Goal: Task Accomplishment & Management: Manage account settings

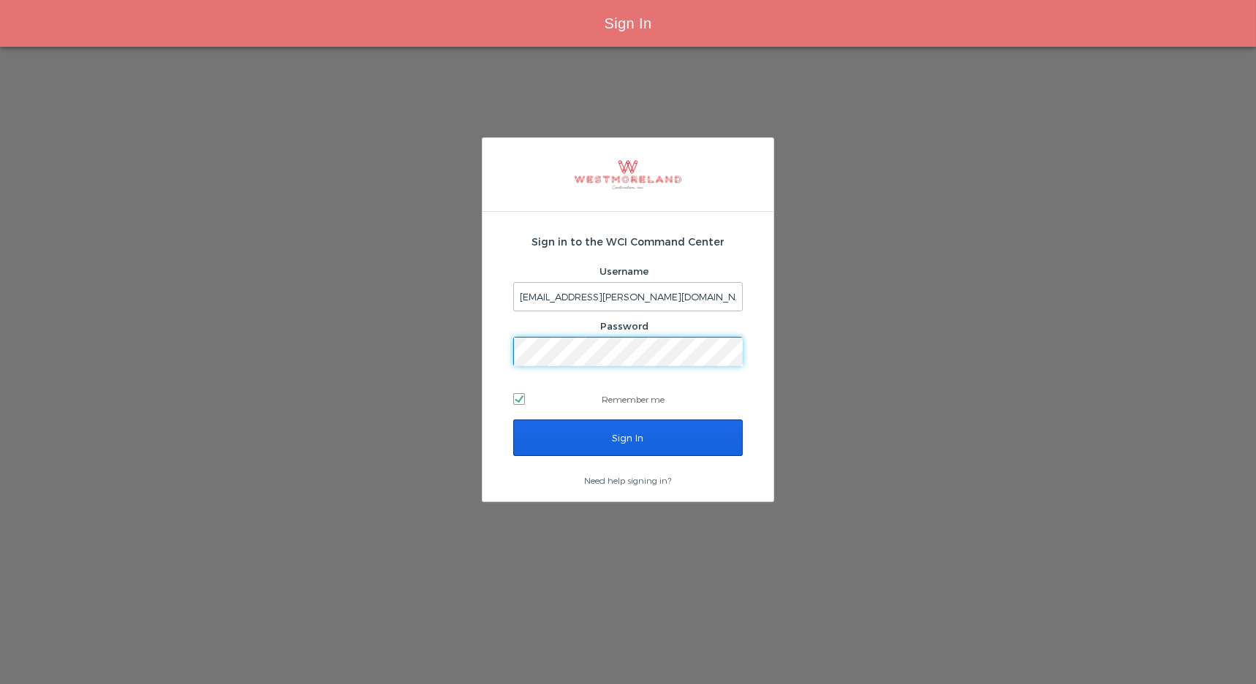
click at [635, 434] on input "Sign In" at bounding box center [628, 438] width 230 height 37
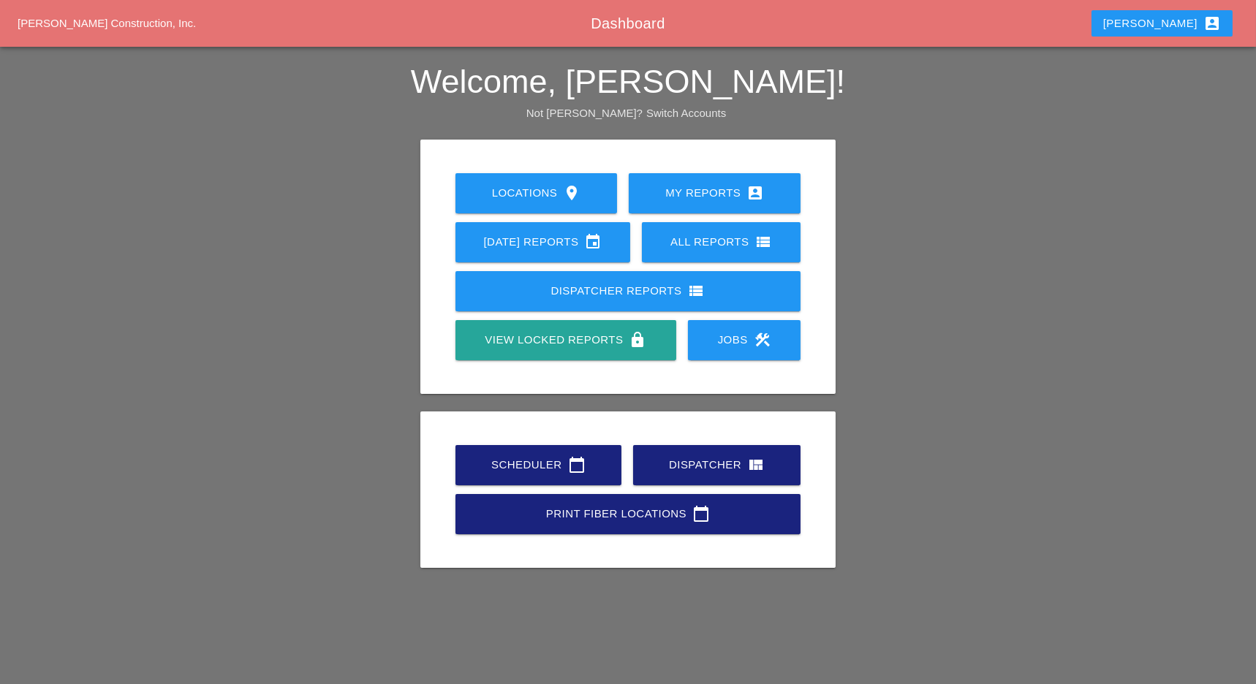
click at [572, 458] on icon "calendar_today" at bounding box center [577, 465] width 18 height 18
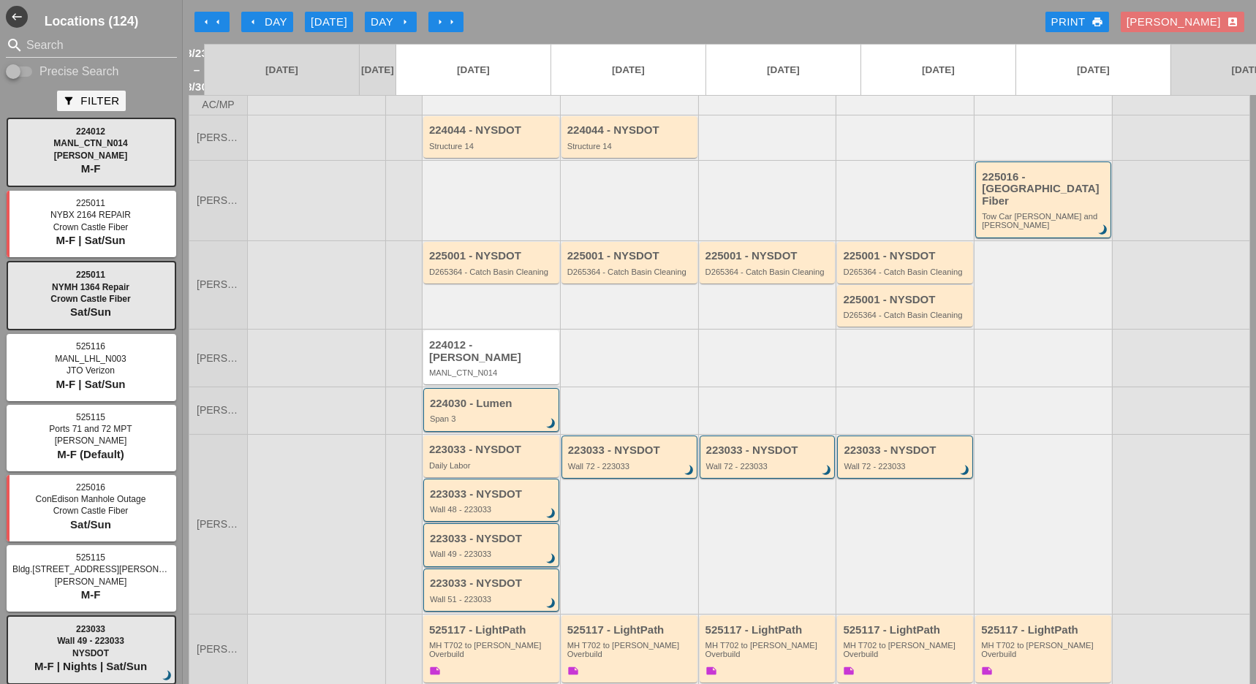
click at [1208, 20] on div "Luca account_box" at bounding box center [1183, 22] width 112 height 17
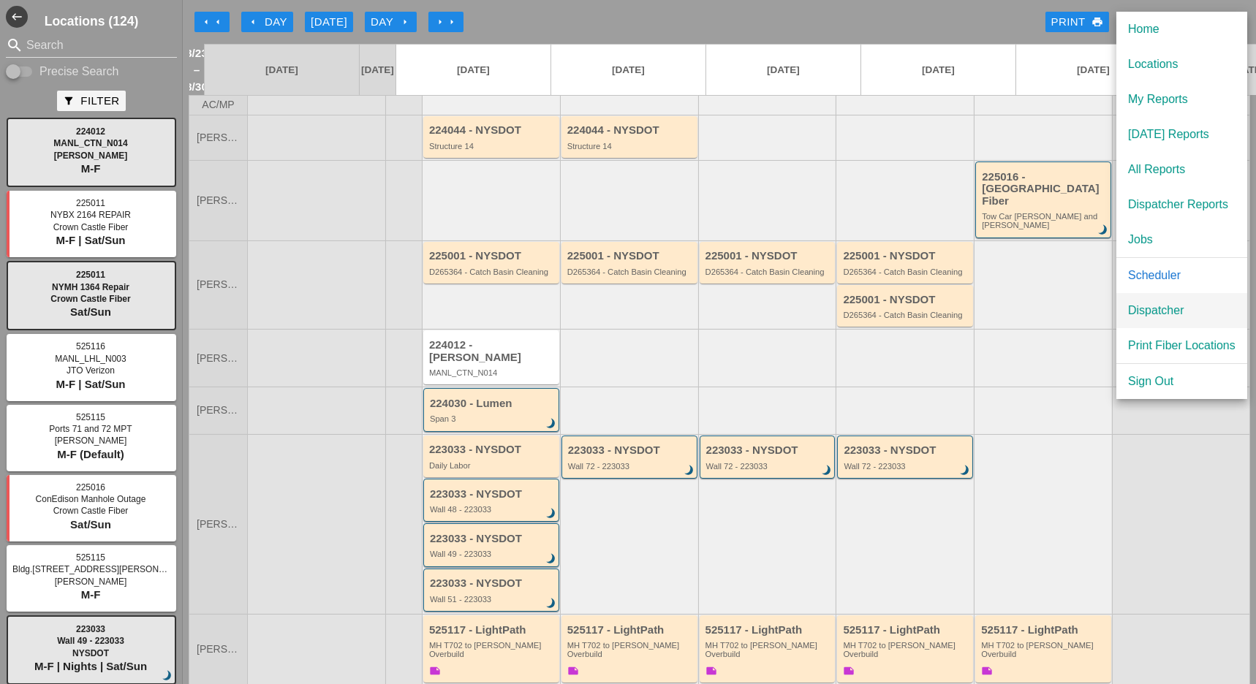
click at [1171, 302] on div "Dispatcher" at bounding box center [1181, 311] width 107 height 18
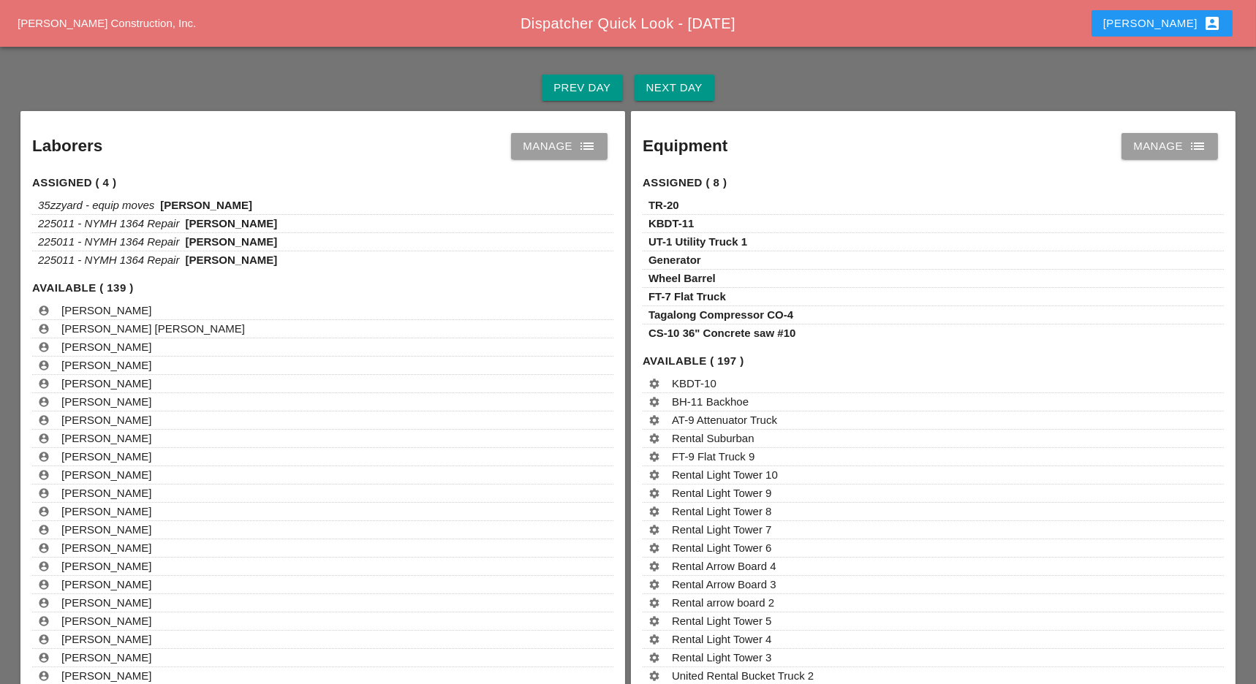
click at [648, 81] on div "Next Day" at bounding box center [674, 88] width 56 height 17
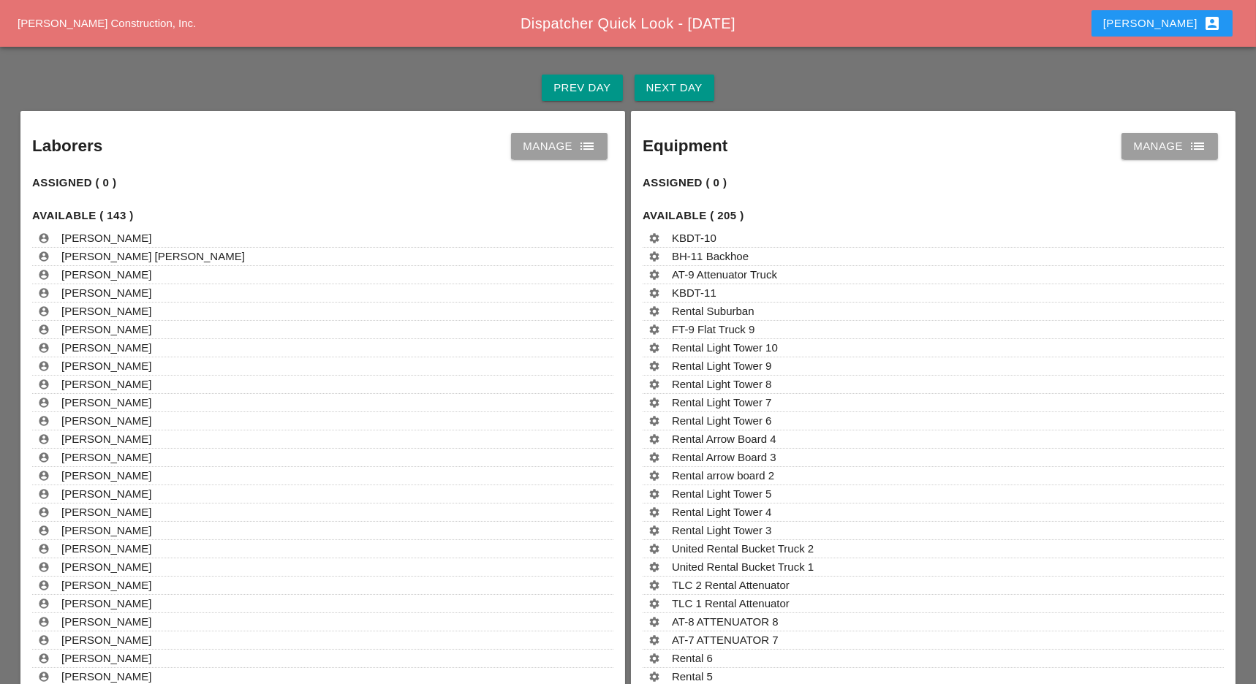
click at [682, 81] on div "Next Day" at bounding box center [674, 88] width 56 height 17
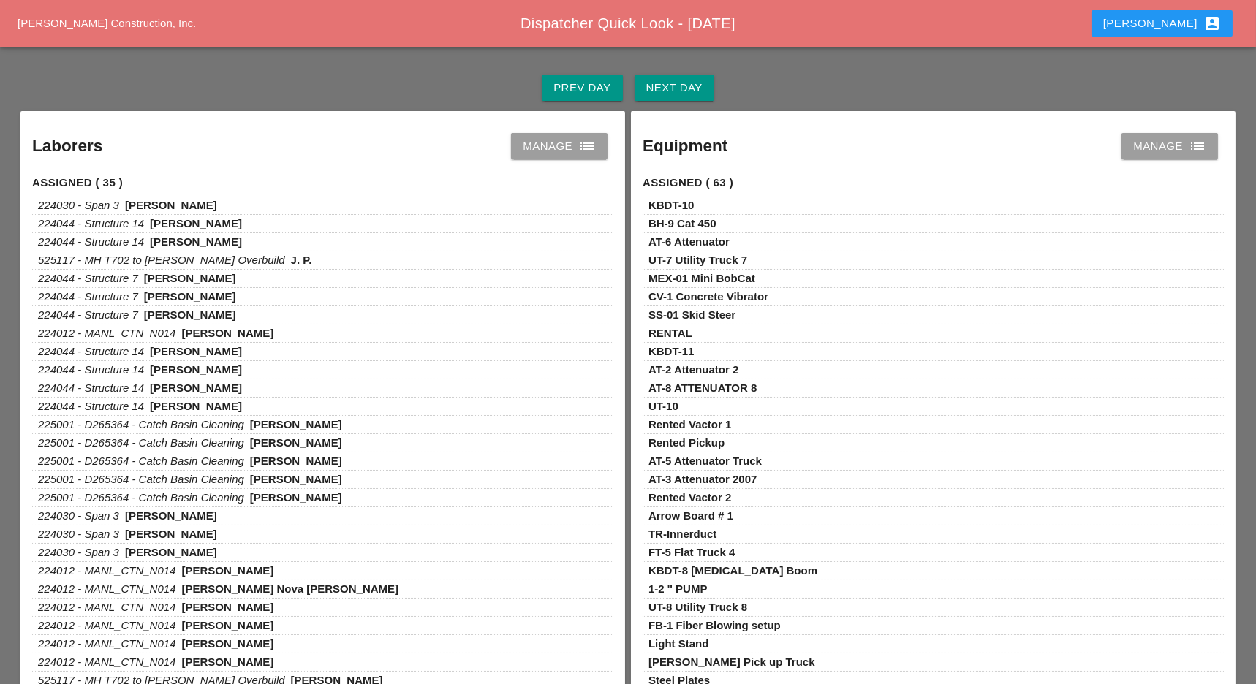
click at [554, 154] on div "Manage list" at bounding box center [559, 146] width 73 height 18
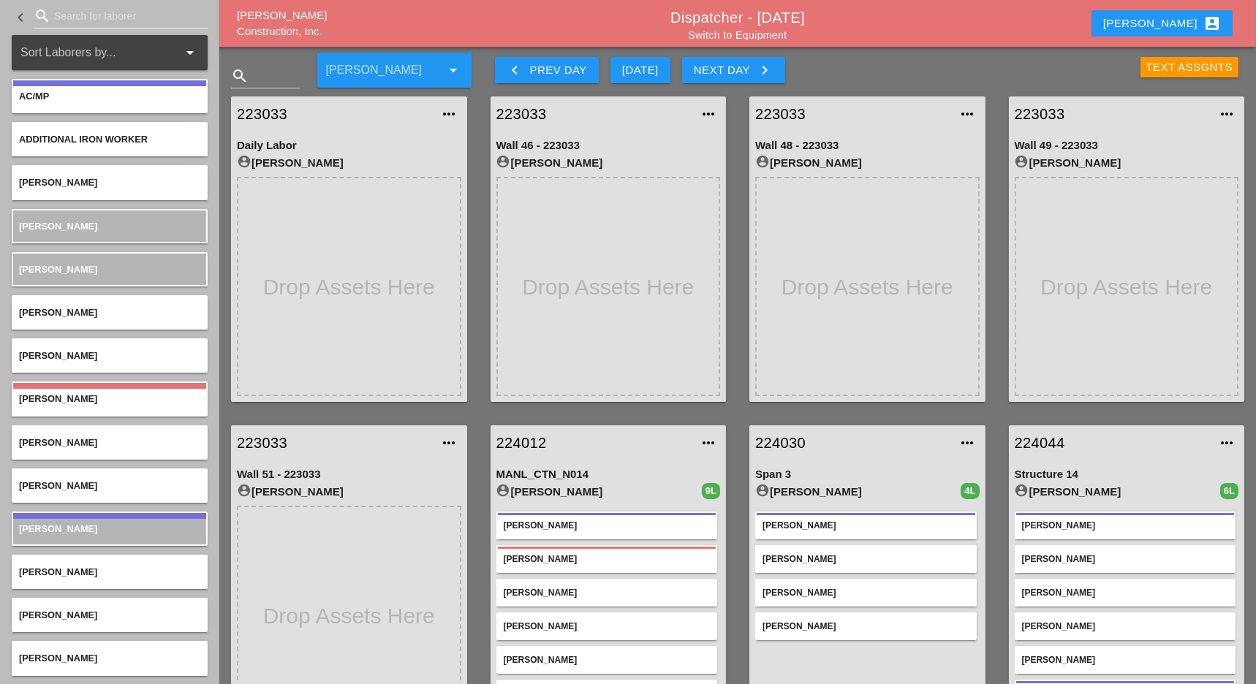
click at [1186, 72] on div "Text Assgnts" at bounding box center [1189, 67] width 87 height 17
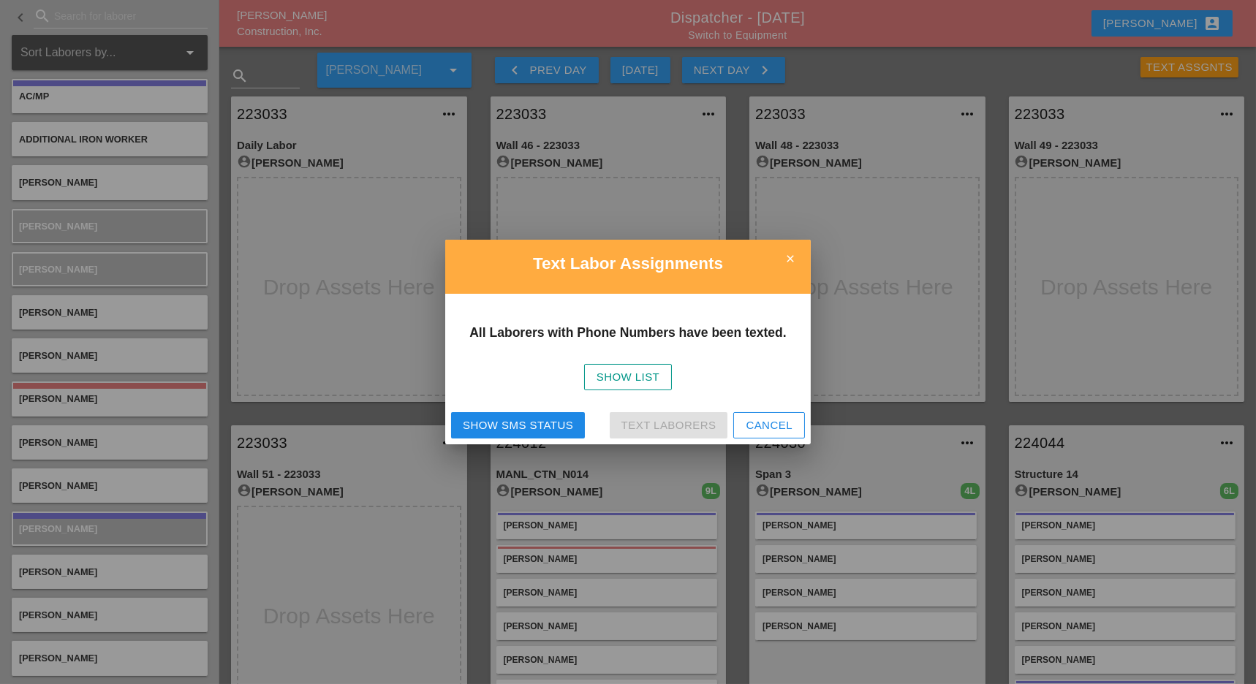
click at [554, 420] on div "Show SMS Status" at bounding box center [518, 425] width 110 height 17
click at [768, 428] on div "Cancel" at bounding box center [769, 425] width 47 height 17
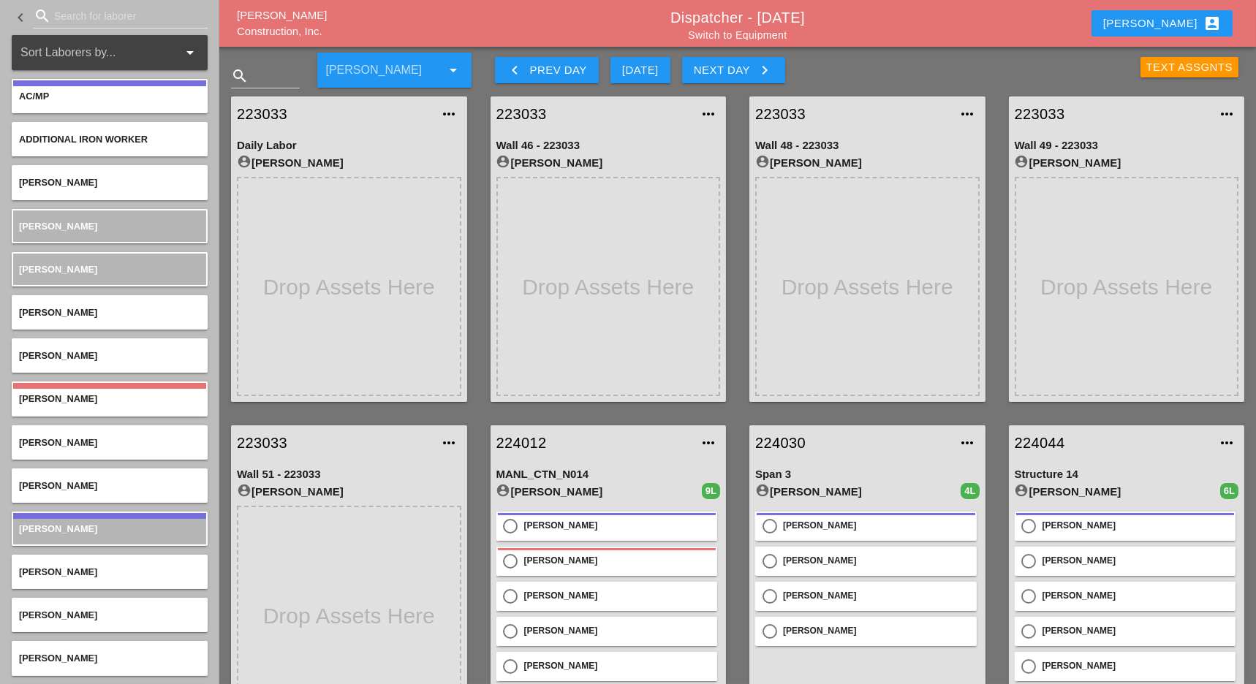
click at [1189, 60] on div "Text Assgnts" at bounding box center [1189, 67] width 87 height 17
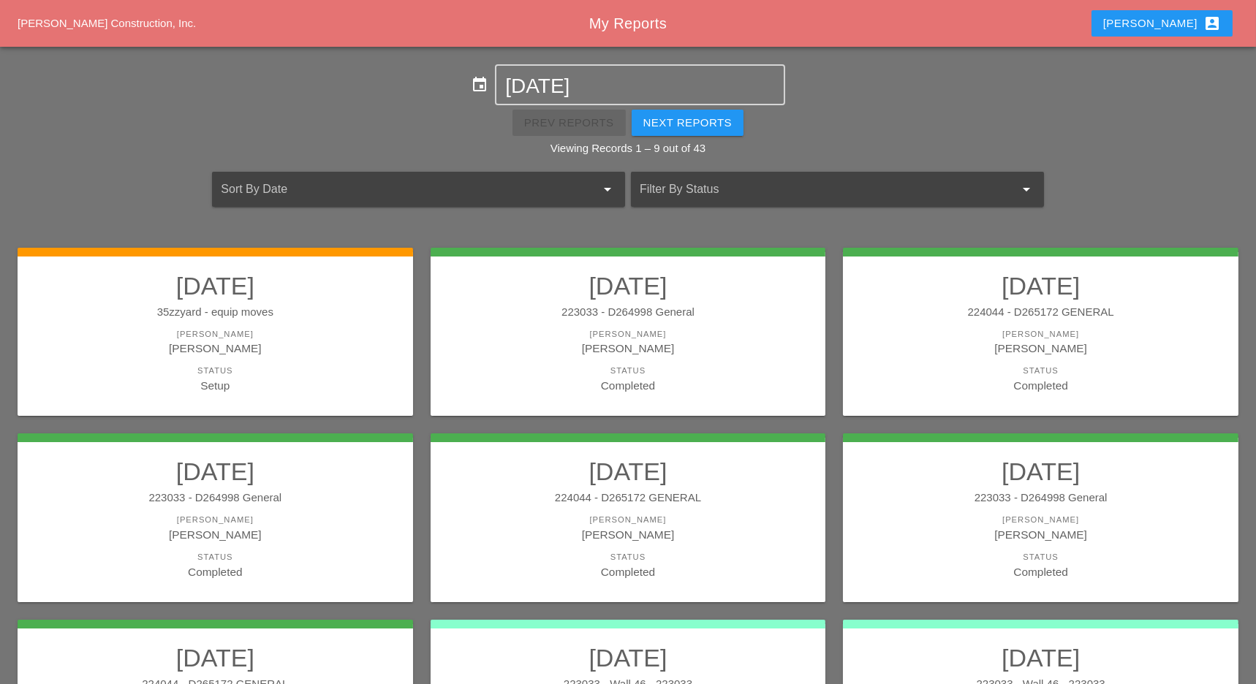
click at [1171, 23] on button "Luca account_box" at bounding box center [1161, 23] width 141 height 26
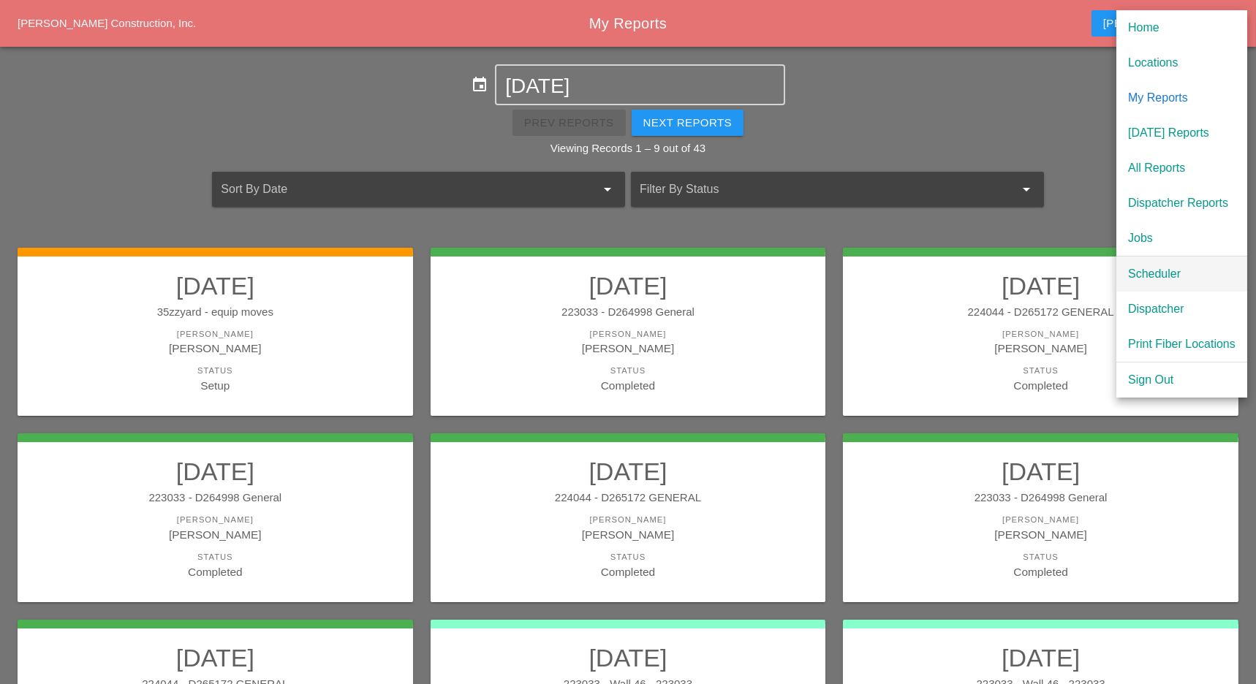
click at [1144, 271] on div "Scheduler" at bounding box center [1181, 274] width 107 height 18
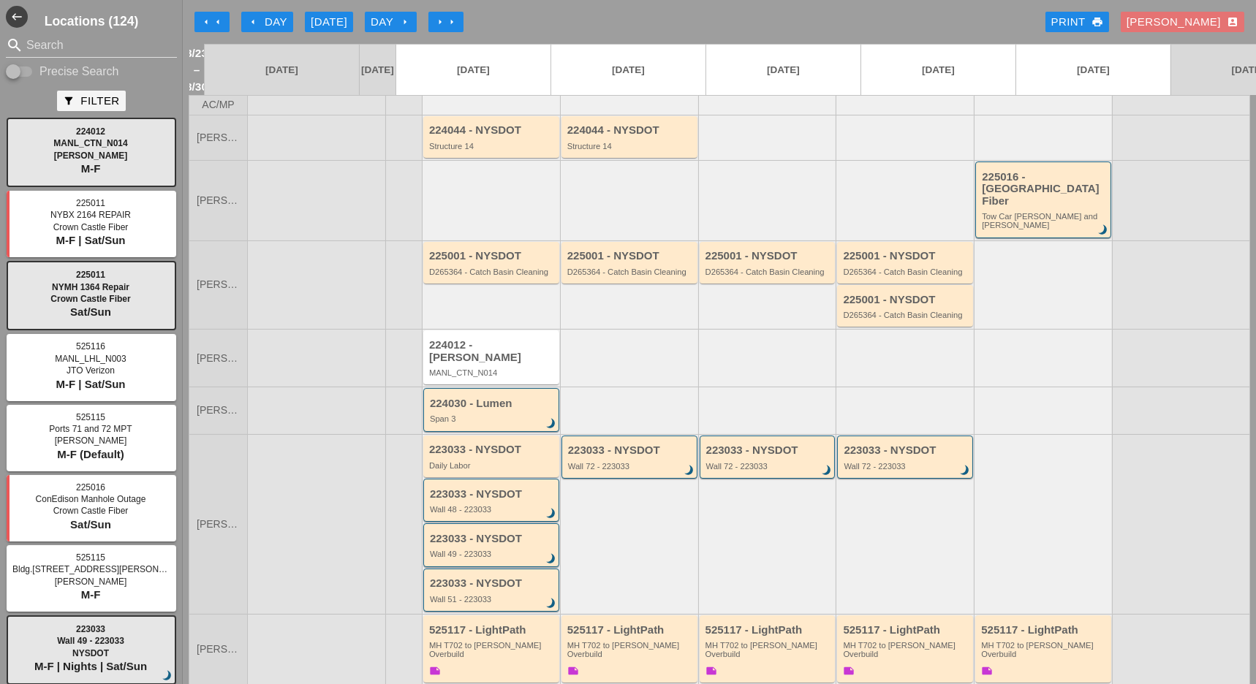
click at [281, 20] on div "arrow_left Day" at bounding box center [267, 22] width 40 height 17
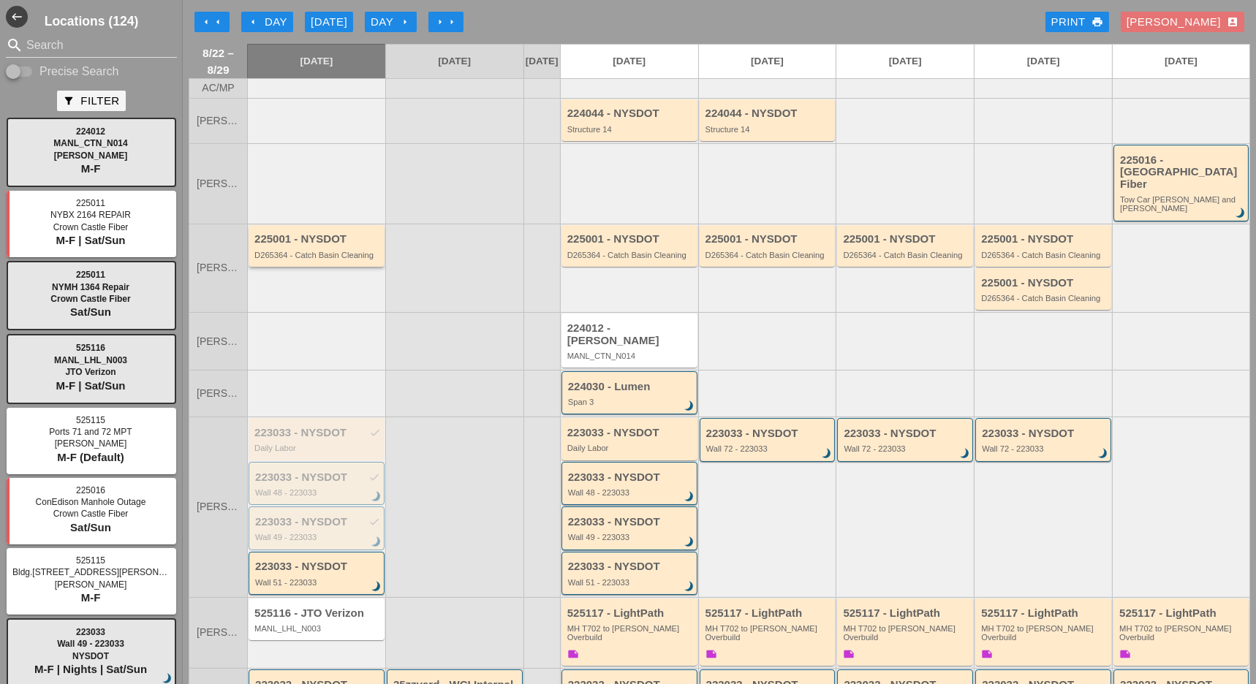
click at [331, 234] on div "225001 - NYSDOT D265364 - Catch Basin Cleaning" at bounding box center [317, 246] width 126 height 26
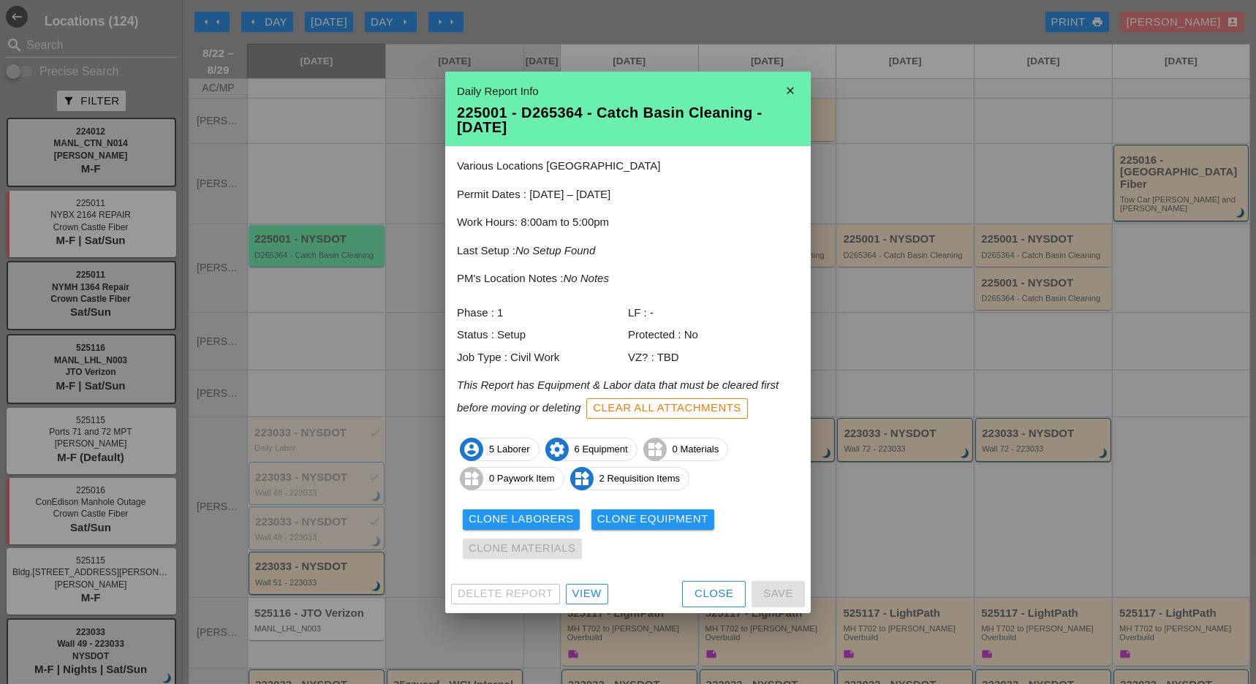
click at [583, 597] on div "View" at bounding box center [586, 594] width 29 height 17
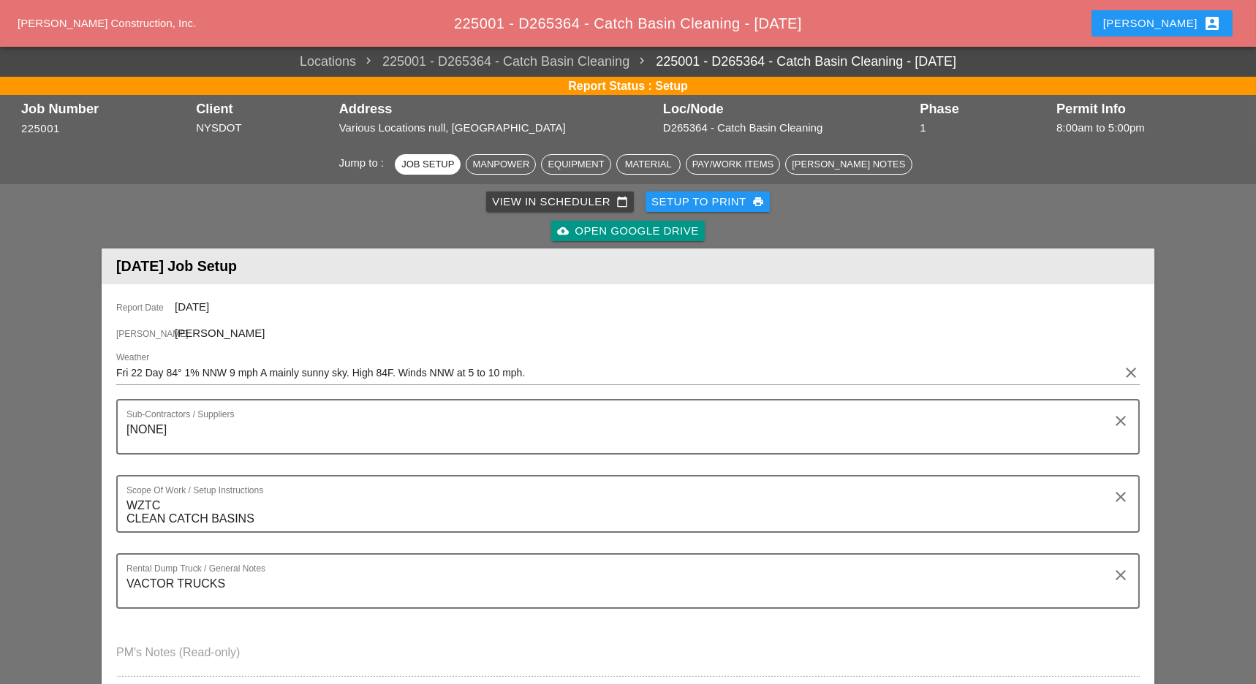
scroll to position [585, 0]
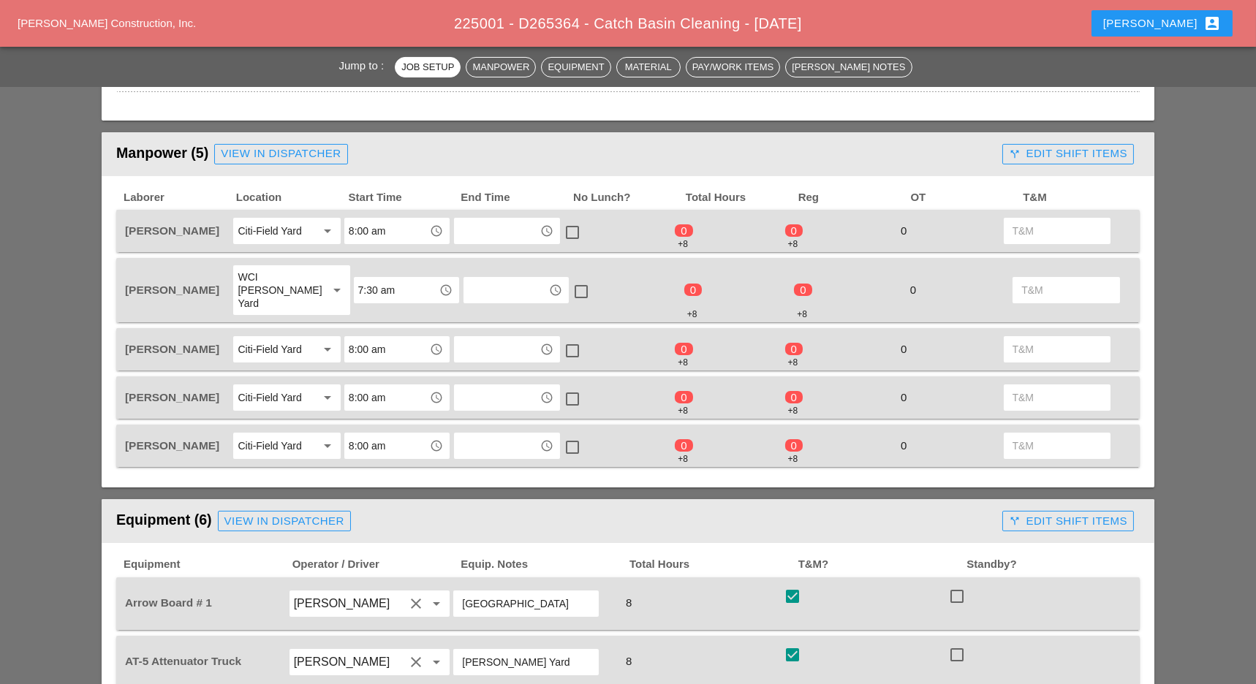
click at [1037, 150] on div "call_split Edit Shift Items" at bounding box center [1068, 153] width 118 height 17
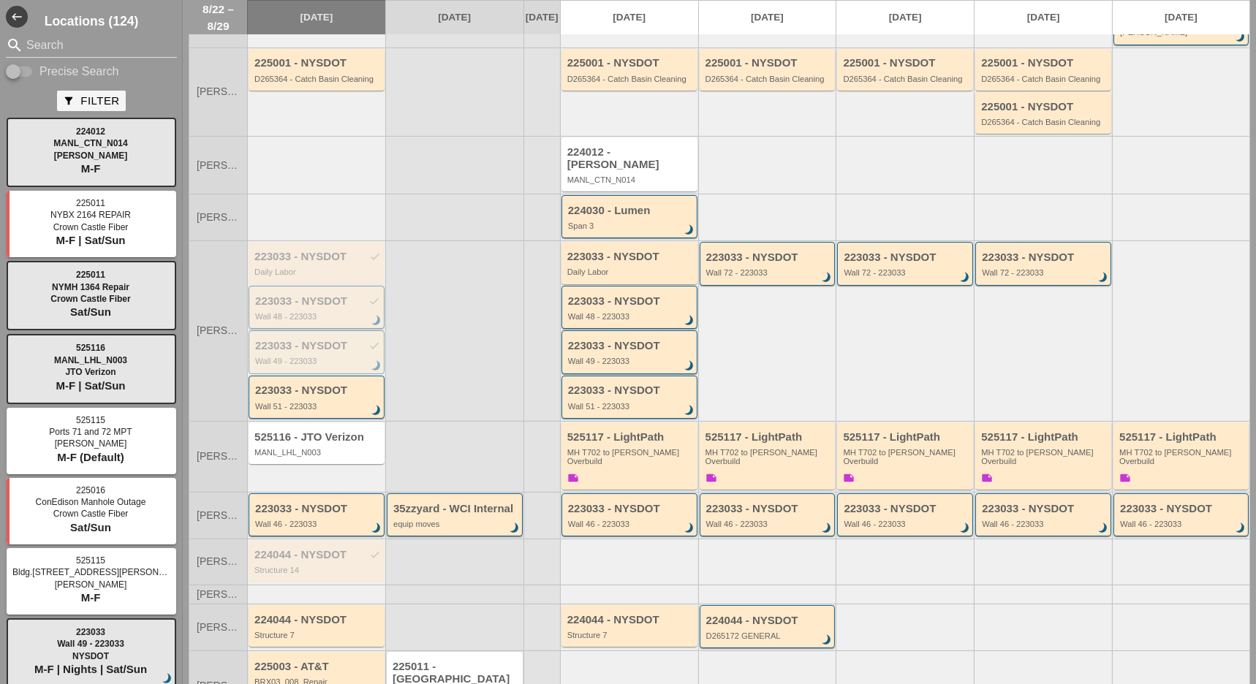
scroll to position [198, 0]
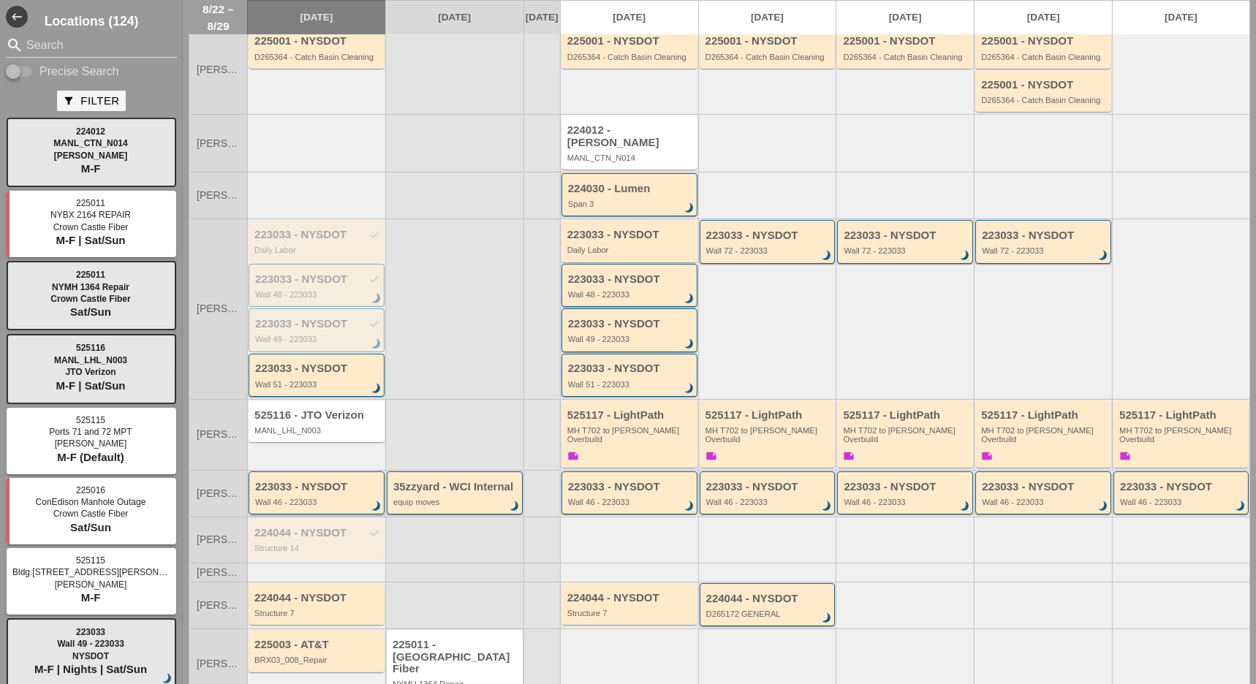
click at [319, 481] on div "223033 - NYSDOT Wall 46 - 223033 brightness_3" at bounding box center [317, 494] width 125 height 26
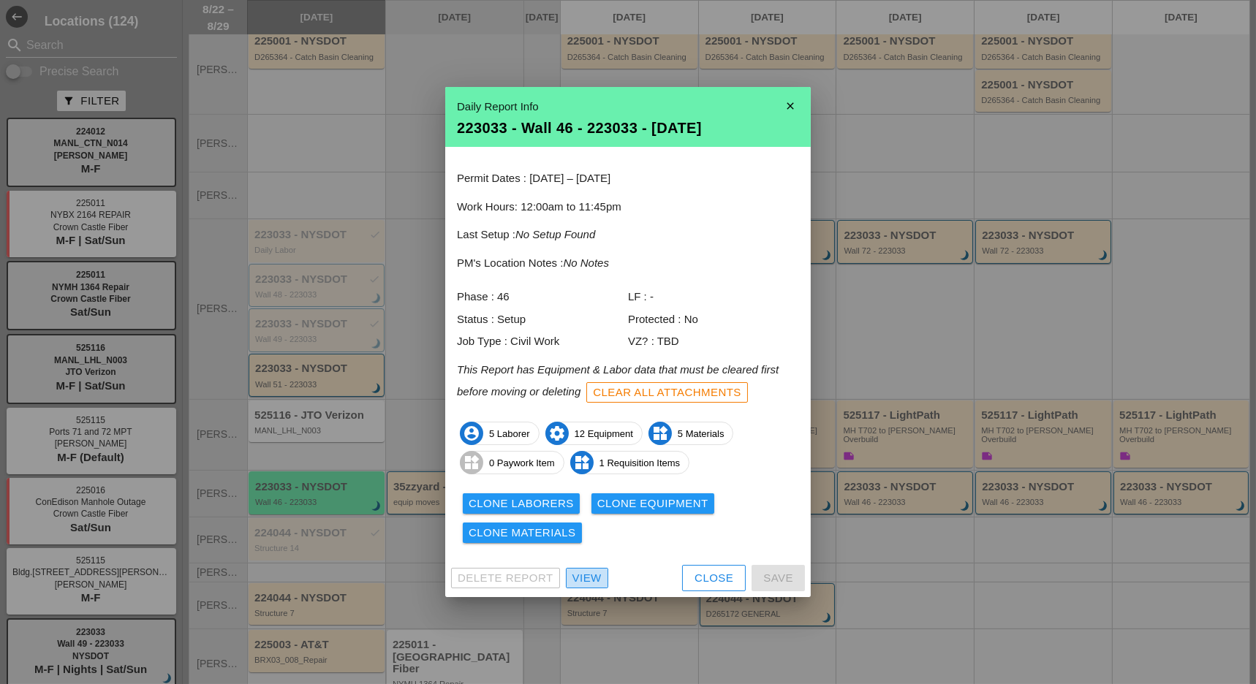
click at [597, 583] on div "View" at bounding box center [586, 578] width 29 height 17
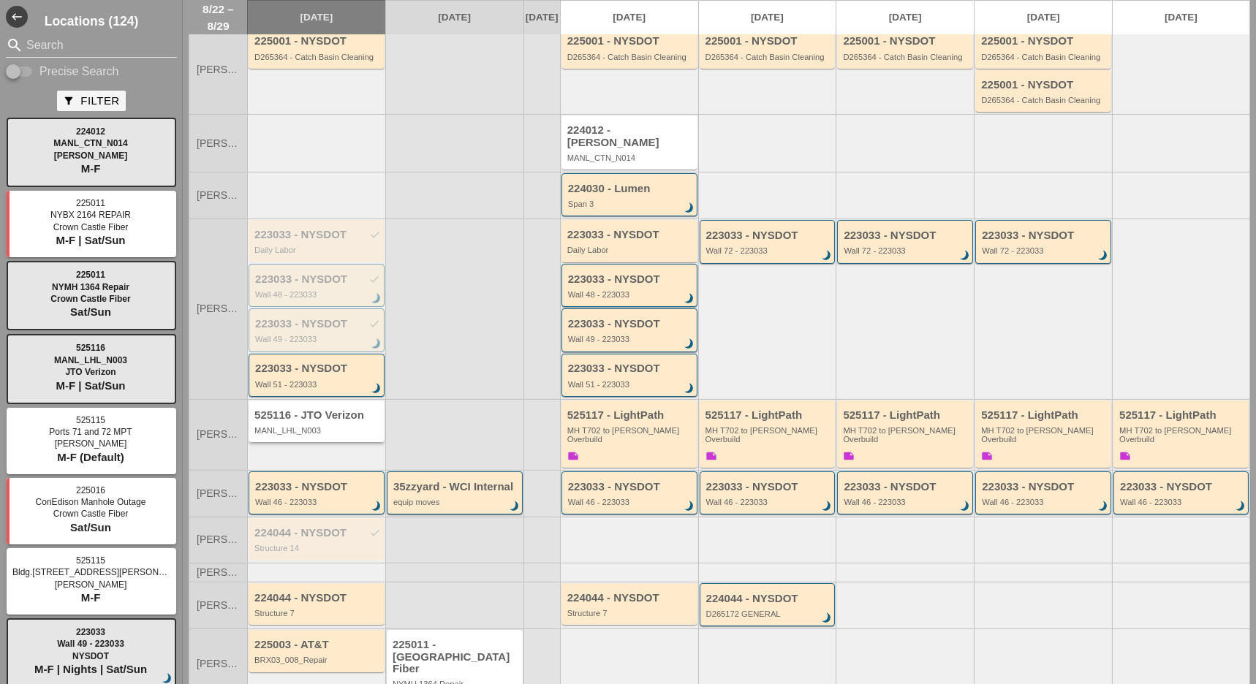
scroll to position [198, 0]
click at [30, 77] on input "Precise Search" at bounding box center [20, 72] width 28 height 18
checkbox input "true"
click at [45, 50] on input "Search" at bounding box center [91, 45] width 130 height 23
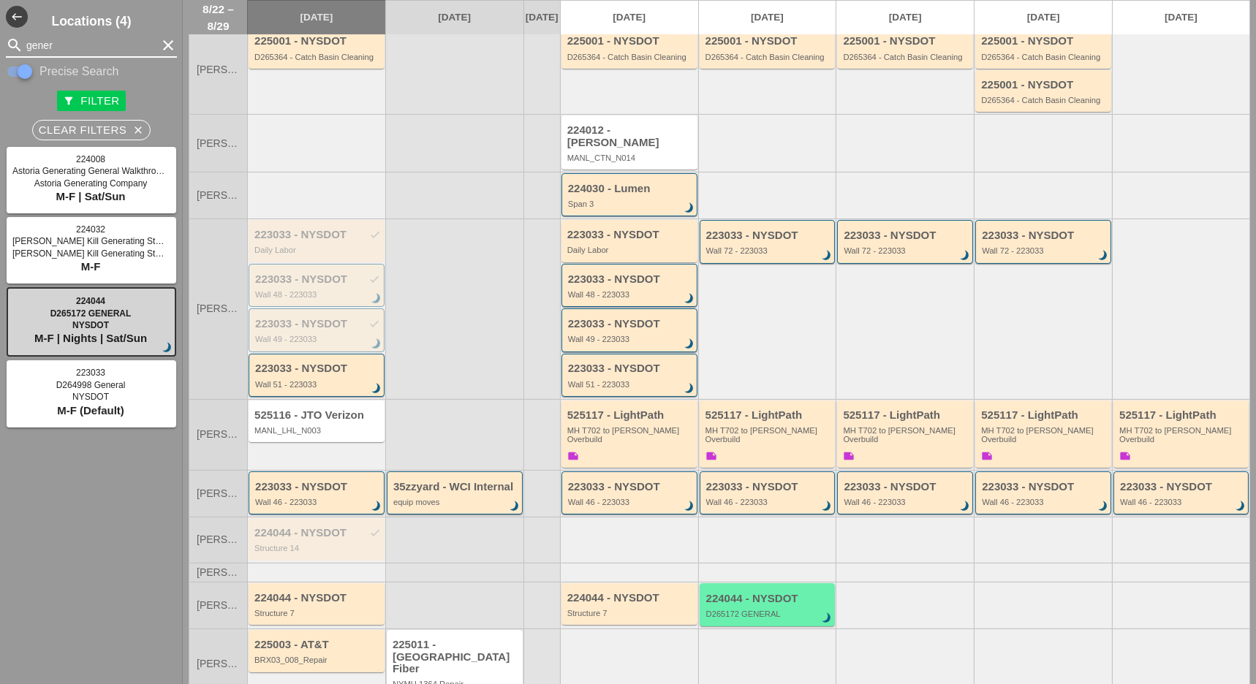
type input "gener"
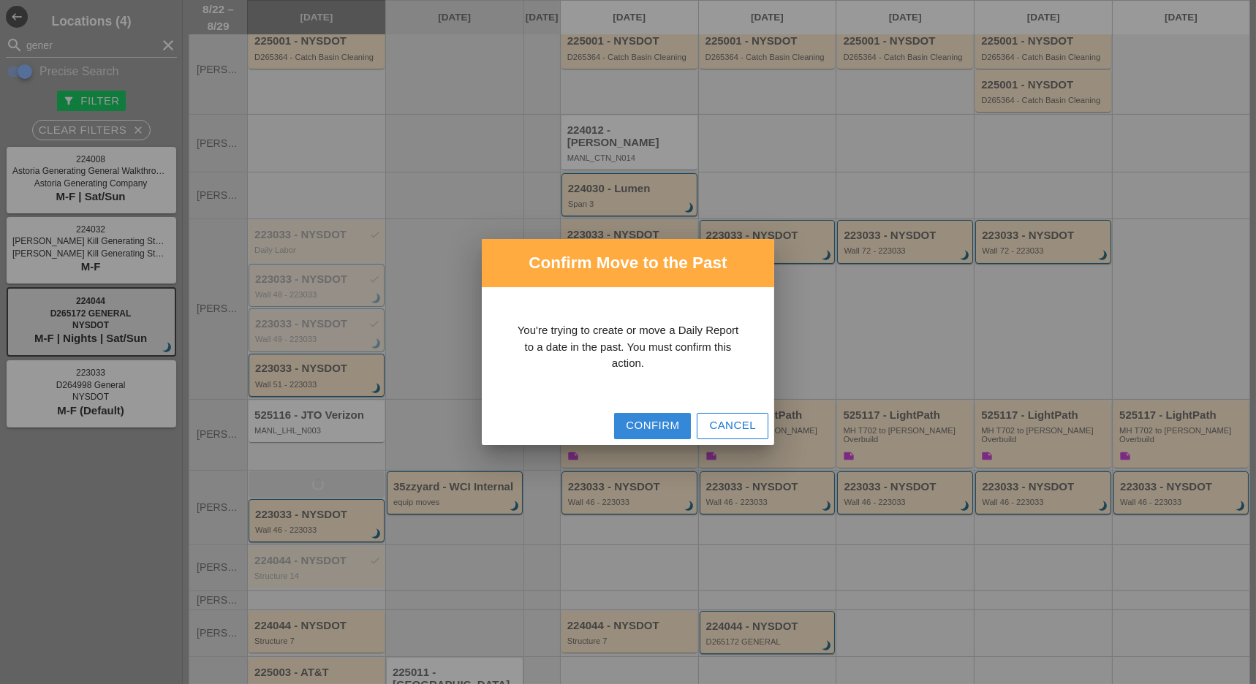
drag, startPoint x: 629, startPoint y: 426, endPoint x: 567, endPoint y: 428, distance: 62.9
click at [630, 425] on div "Confirm" at bounding box center [652, 425] width 53 height 17
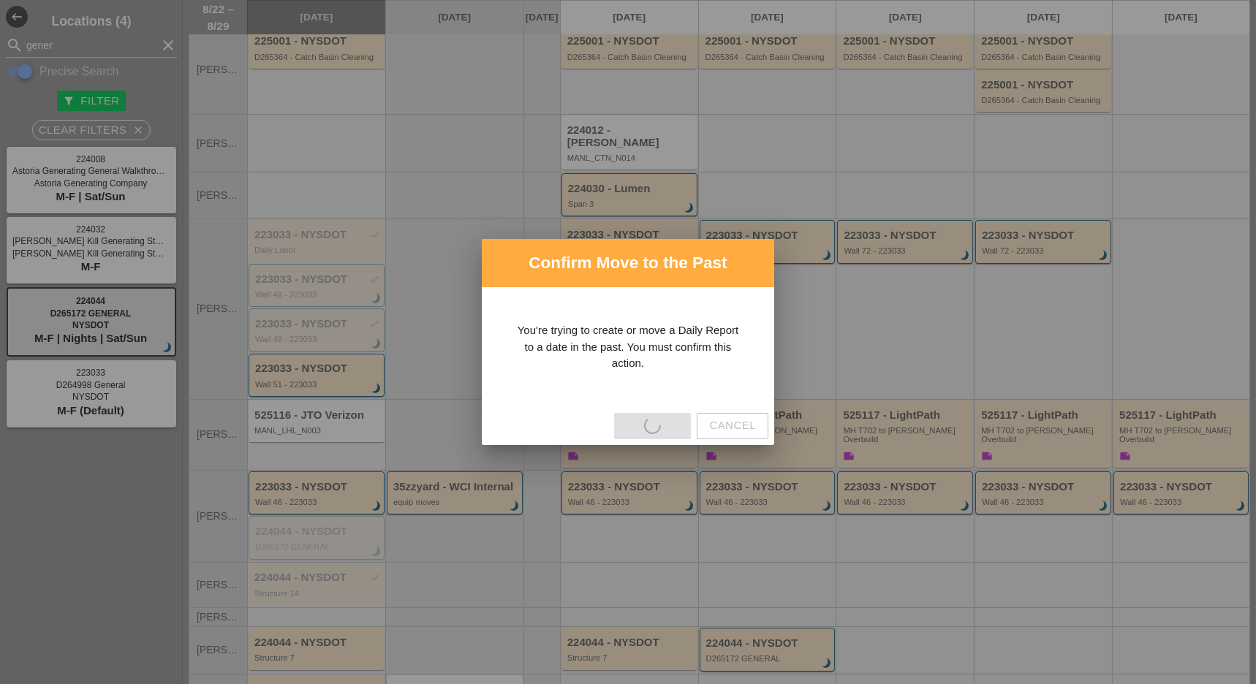
drag, startPoint x: 95, startPoint y: 388, endPoint x: 284, endPoint y: 472, distance: 207.2
click at [284, 472] on div "Confirm Move to the Past You're trying to create or move a Daily Report to a da…" at bounding box center [628, 342] width 1256 height 684
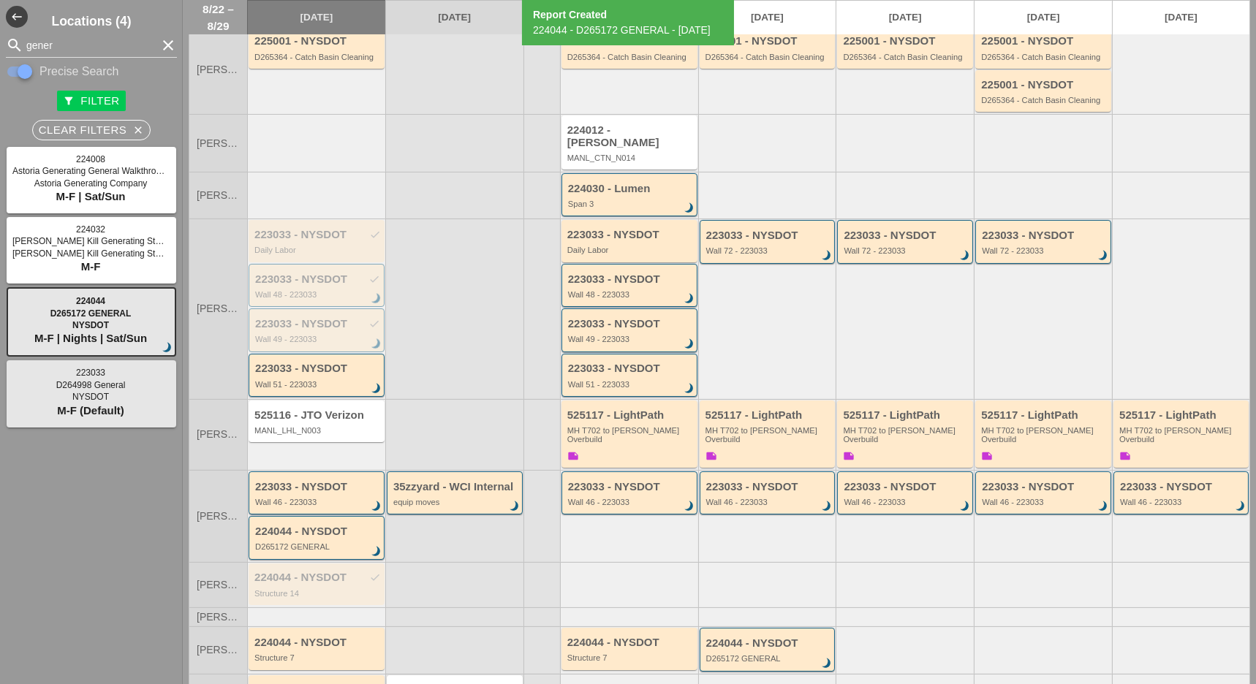
click at [92, 387] on span "D264998 General" at bounding box center [90, 385] width 69 height 10
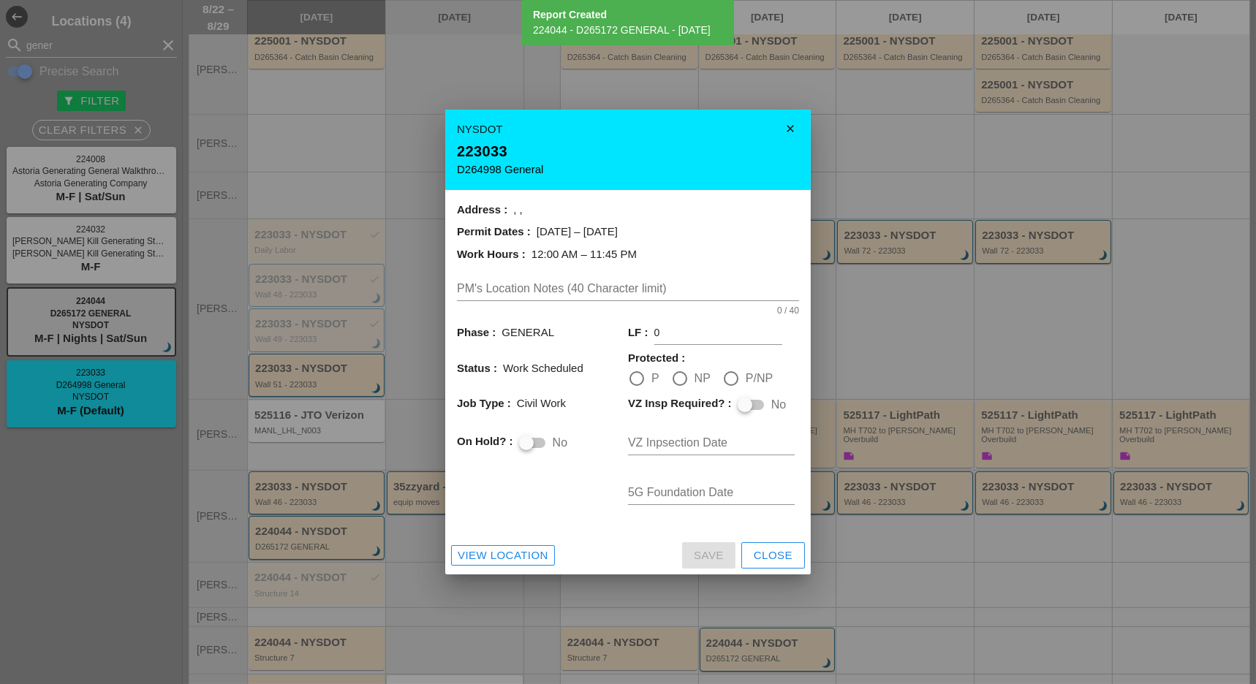
click at [88, 385] on div at bounding box center [628, 342] width 1256 height 684
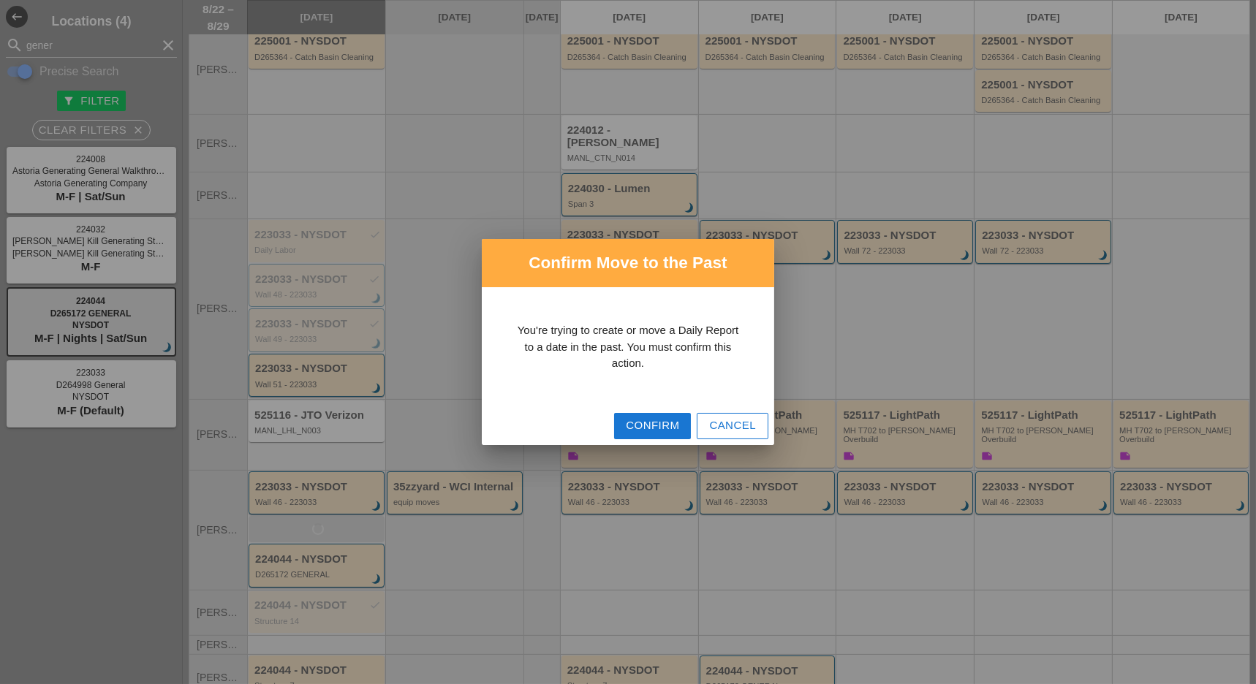
click at [628, 426] on div "Confirm" at bounding box center [652, 425] width 53 height 17
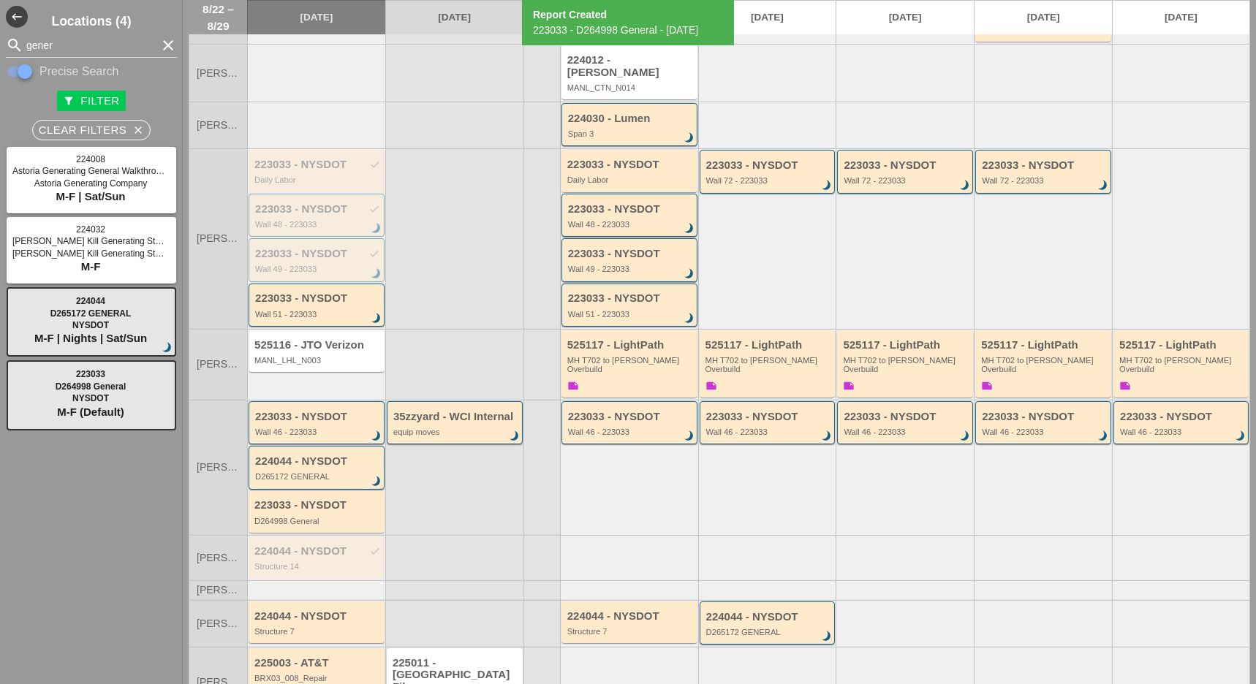
scroll to position [286, 0]
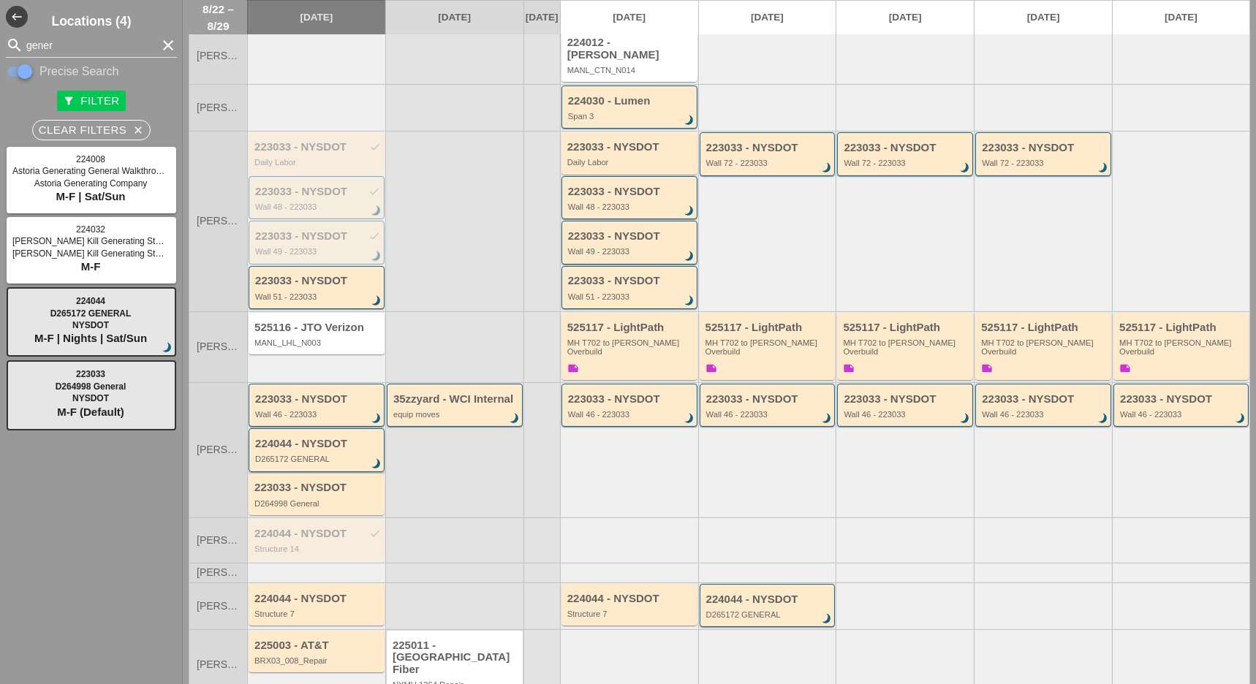
click at [311, 438] on div "224044 - NYSDOT D265172 GENERAL brightness_3" at bounding box center [317, 451] width 125 height 26
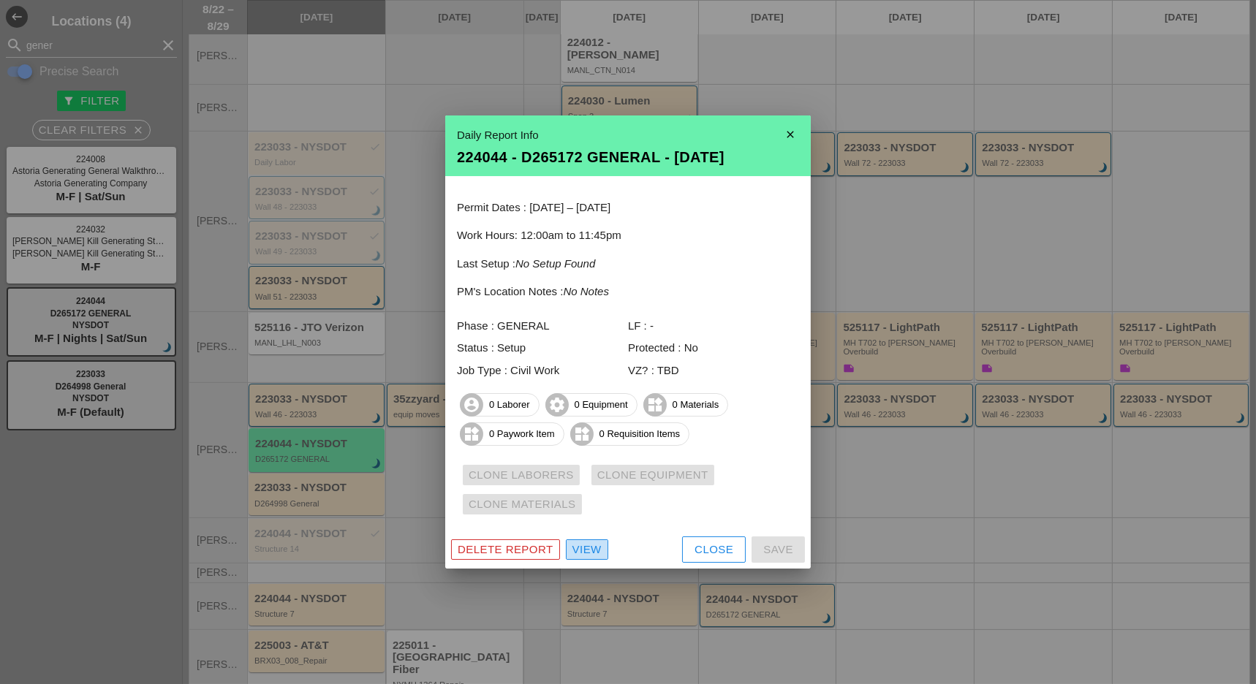
click at [595, 550] on div "View" at bounding box center [586, 550] width 29 height 17
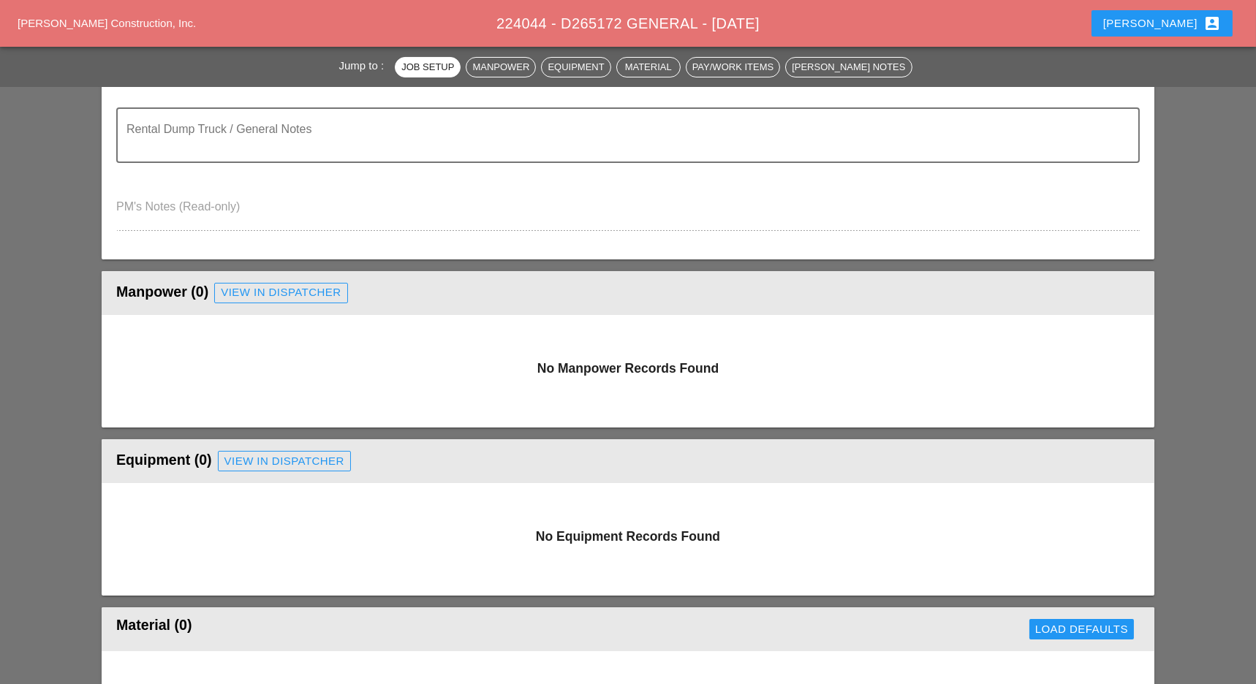
scroll to position [487, 0]
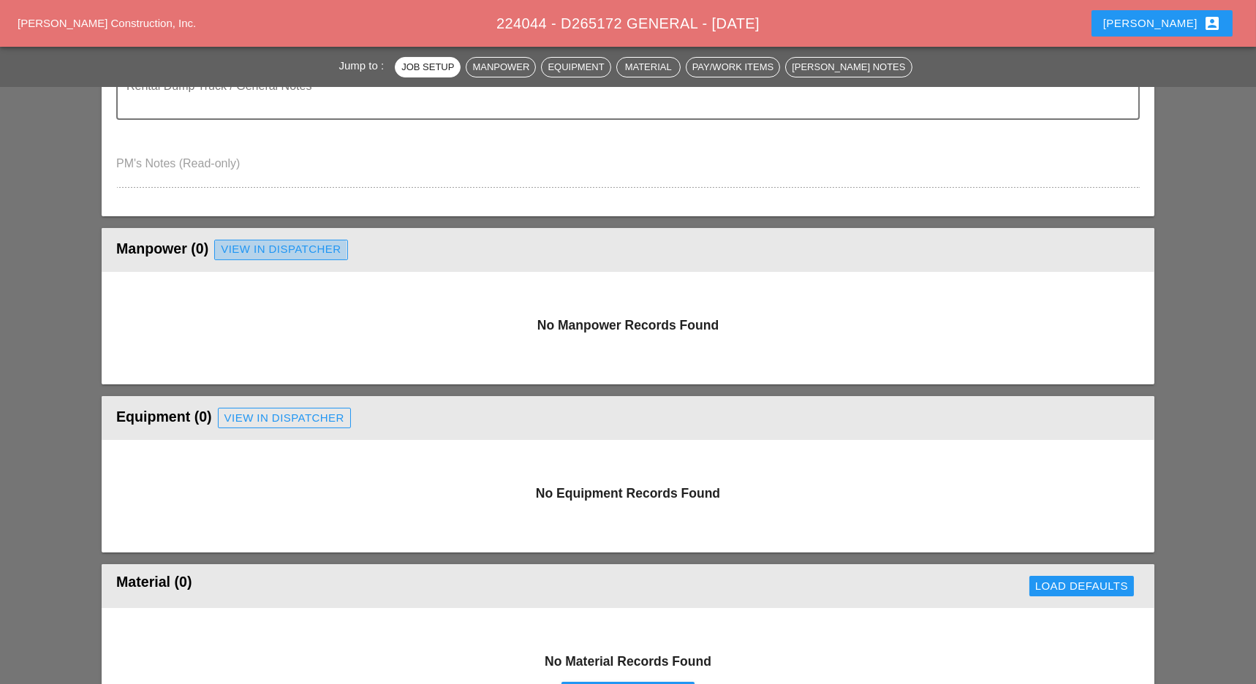
click at [294, 250] on div "View in Dispatcher" at bounding box center [281, 249] width 120 height 17
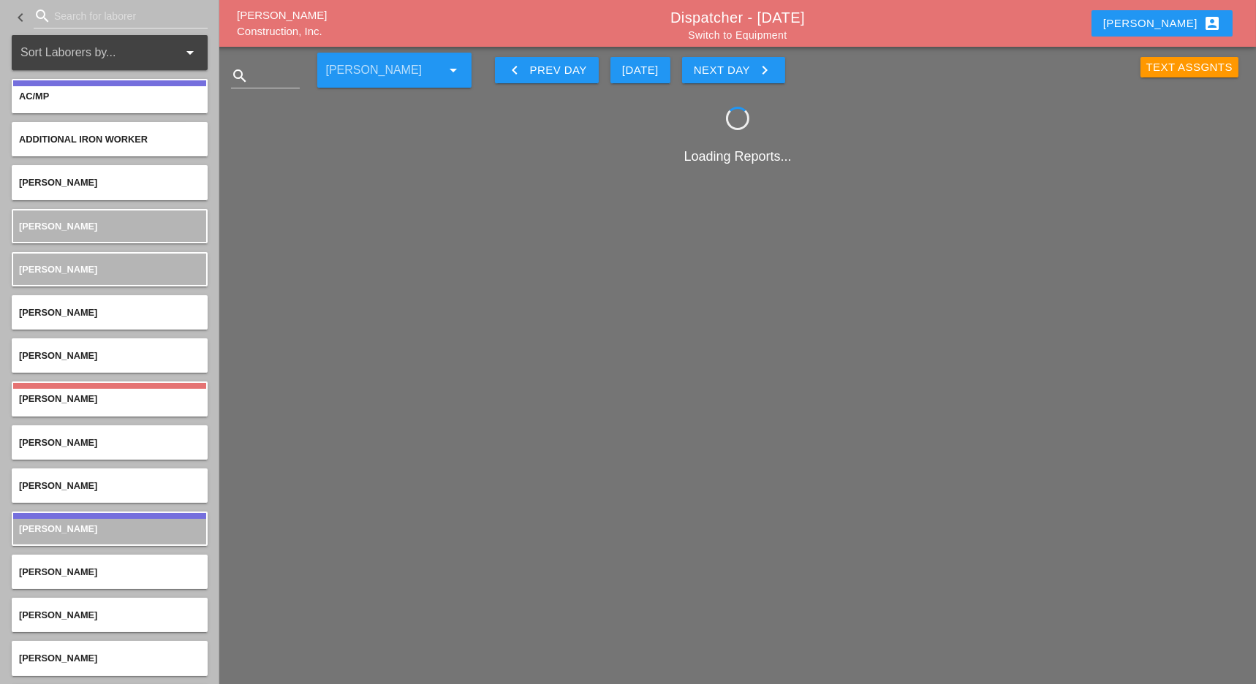
click at [1182, 71] on div "Text Assgnts" at bounding box center [1189, 67] width 87 height 17
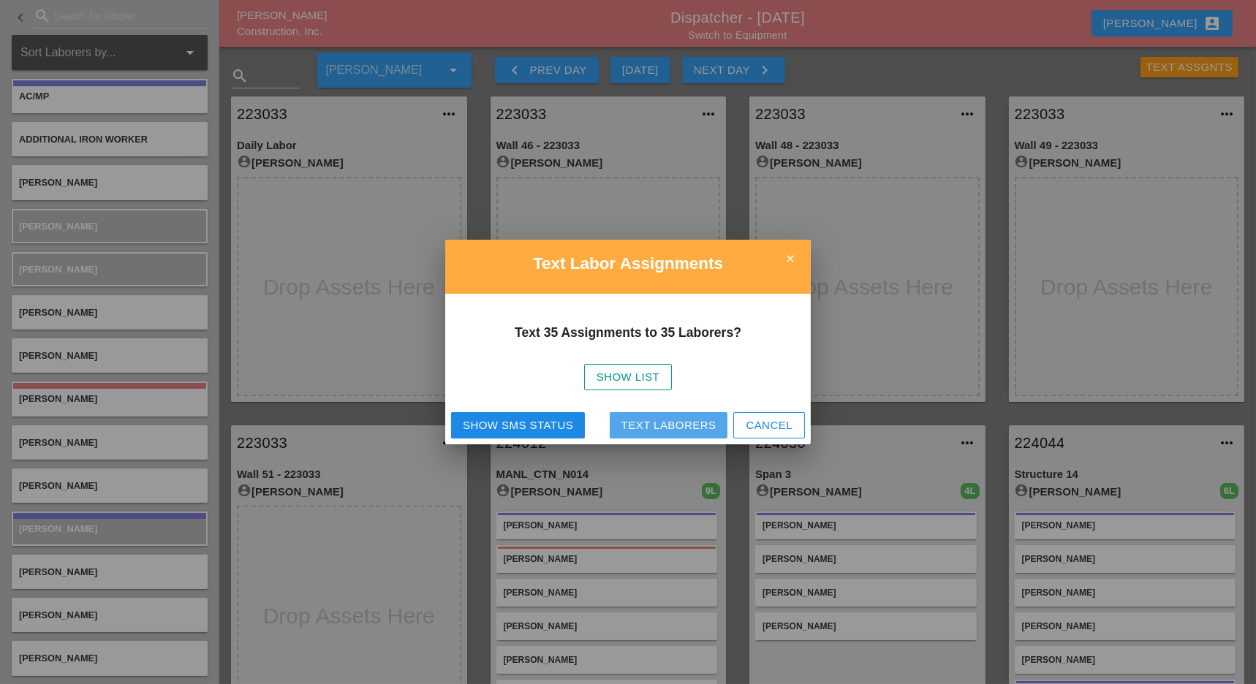
click at [656, 422] on div "Text Laborers" at bounding box center [668, 425] width 95 height 17
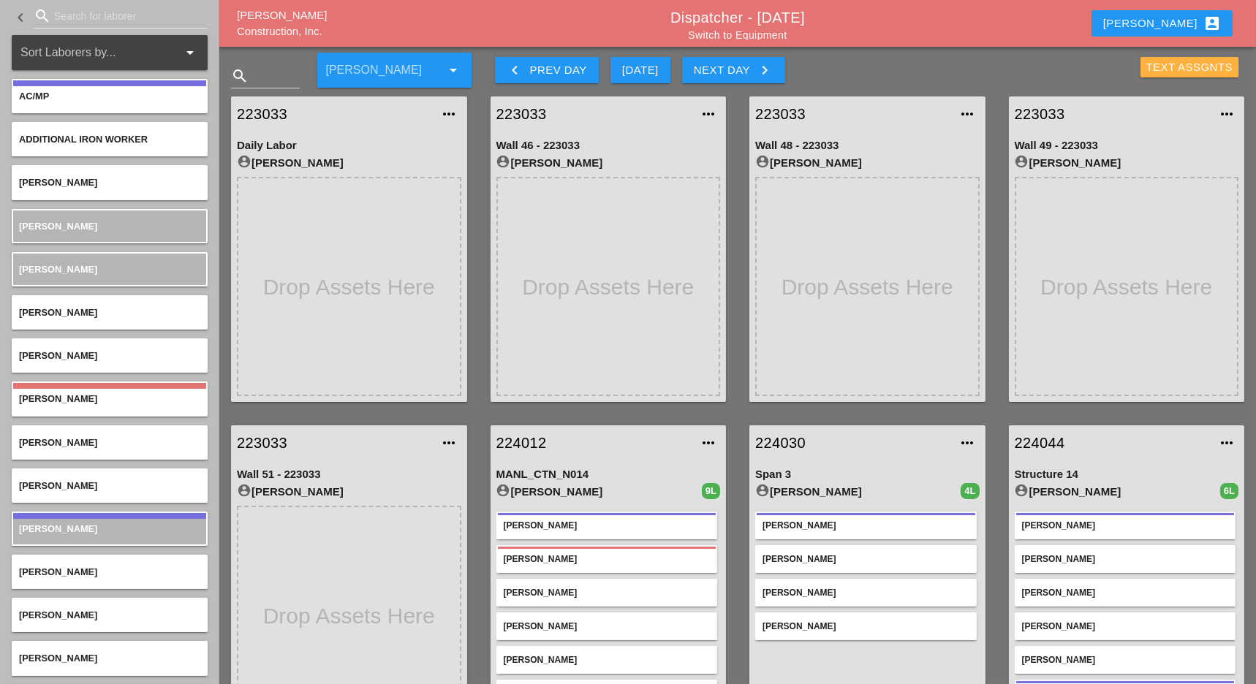
click at [1184, 65] on div "Text Assgnts" at bounding box center [1189, 67] width 87 height 17
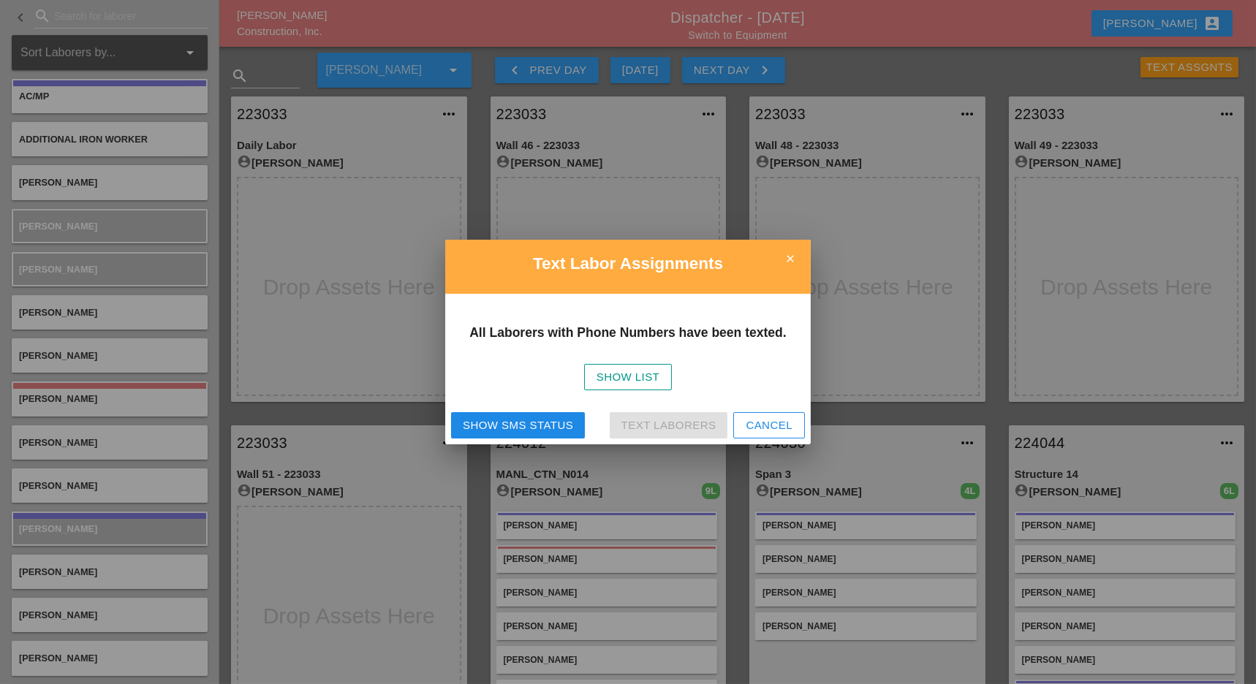
click at [567, 427] on div "Show SMS Status" at bounding box center [518, 425] width 110 height 17
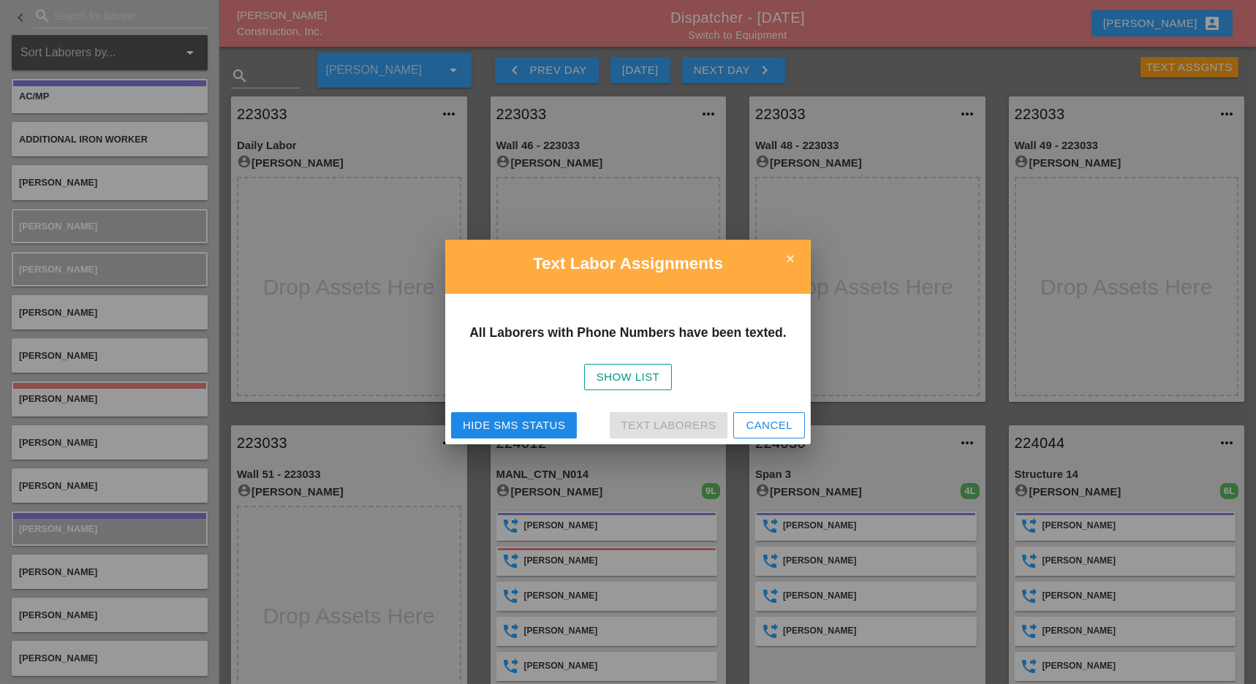
click at [771, 428] on div "Cancel" at bounding box center [769, 425] width 47 height 17
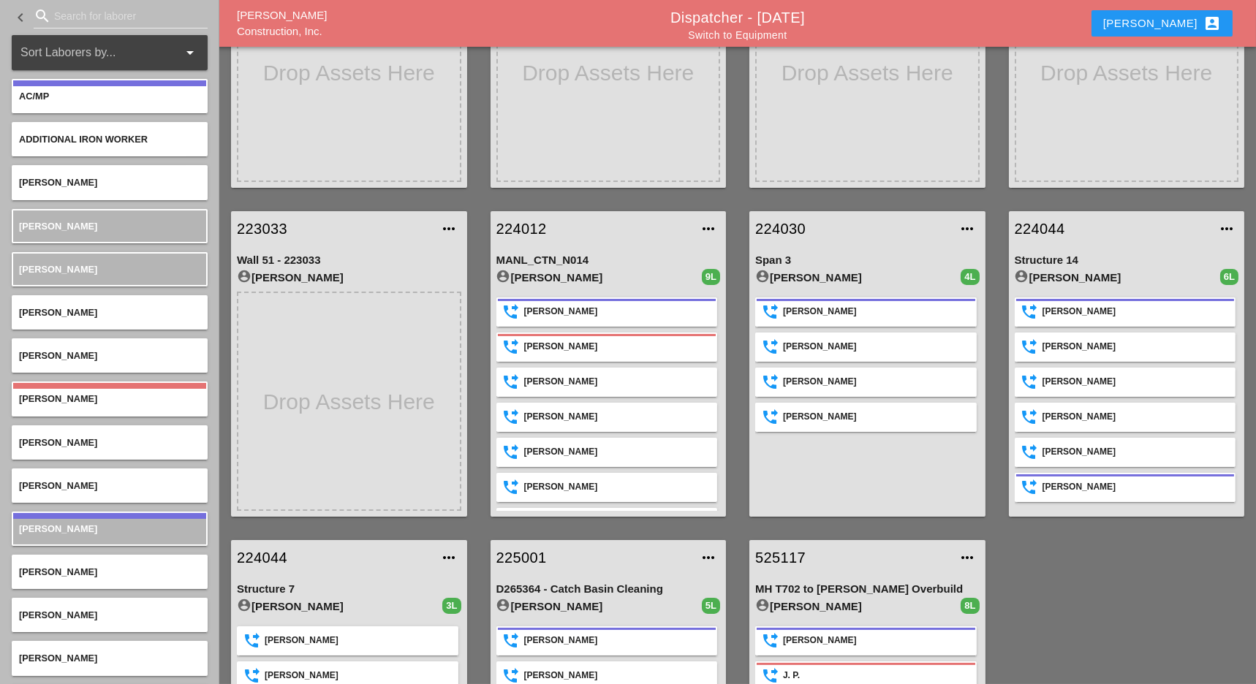
scroll to position [192, 0]
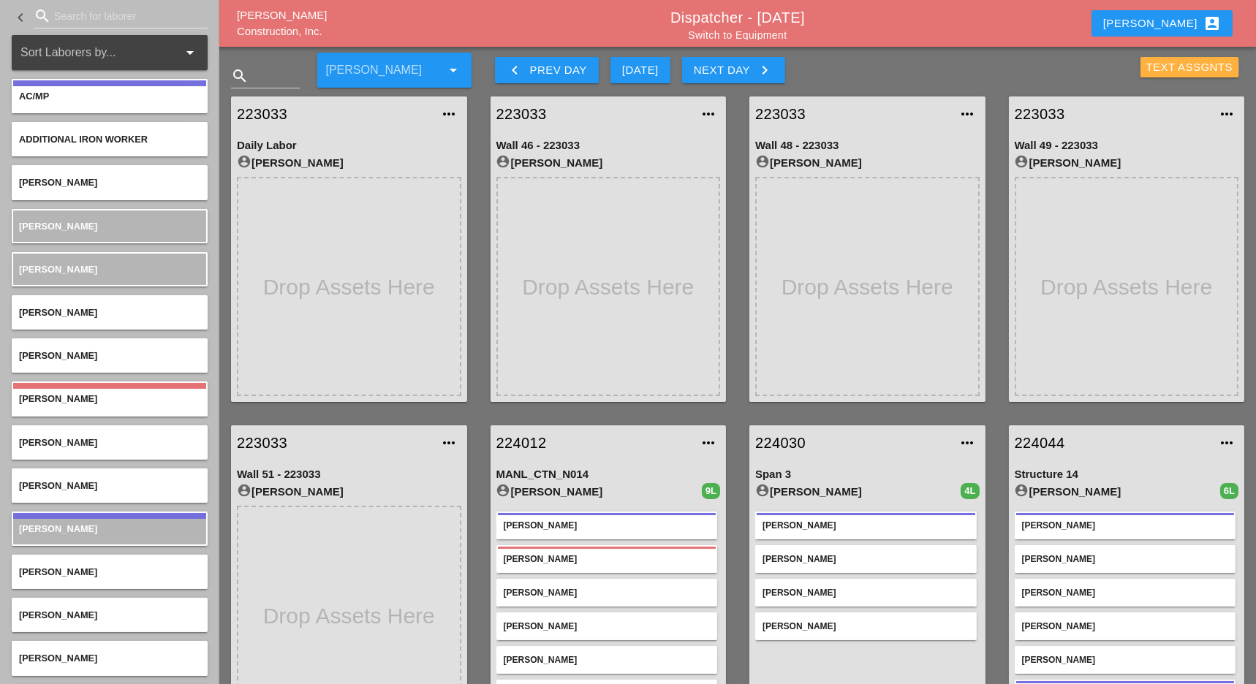
click at [1173, 72] on div "Text Assgnts" at bounding box center [1189, 67] width 87 height 17
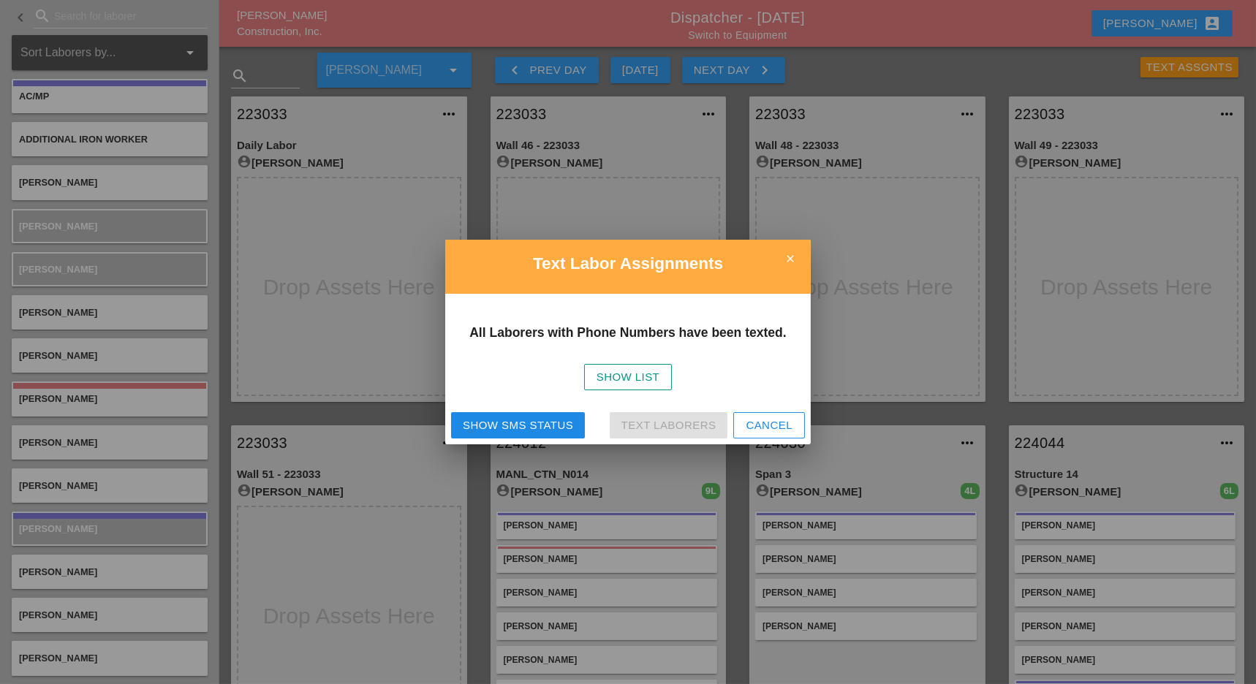
click at [527, 421] on div "Show SMS Status" at bounding box center [518, 425] width 110 height 17
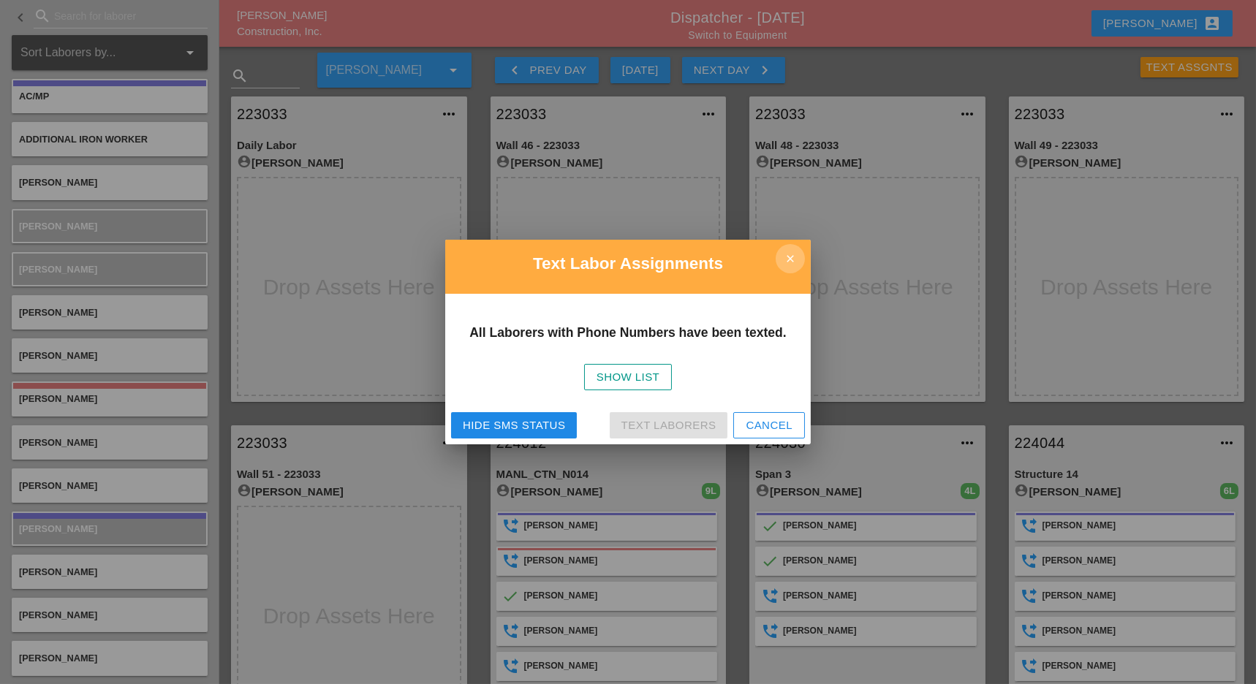
click at [797, 257] on icon "close" at bounding box center [790, 258] width 29 height 29
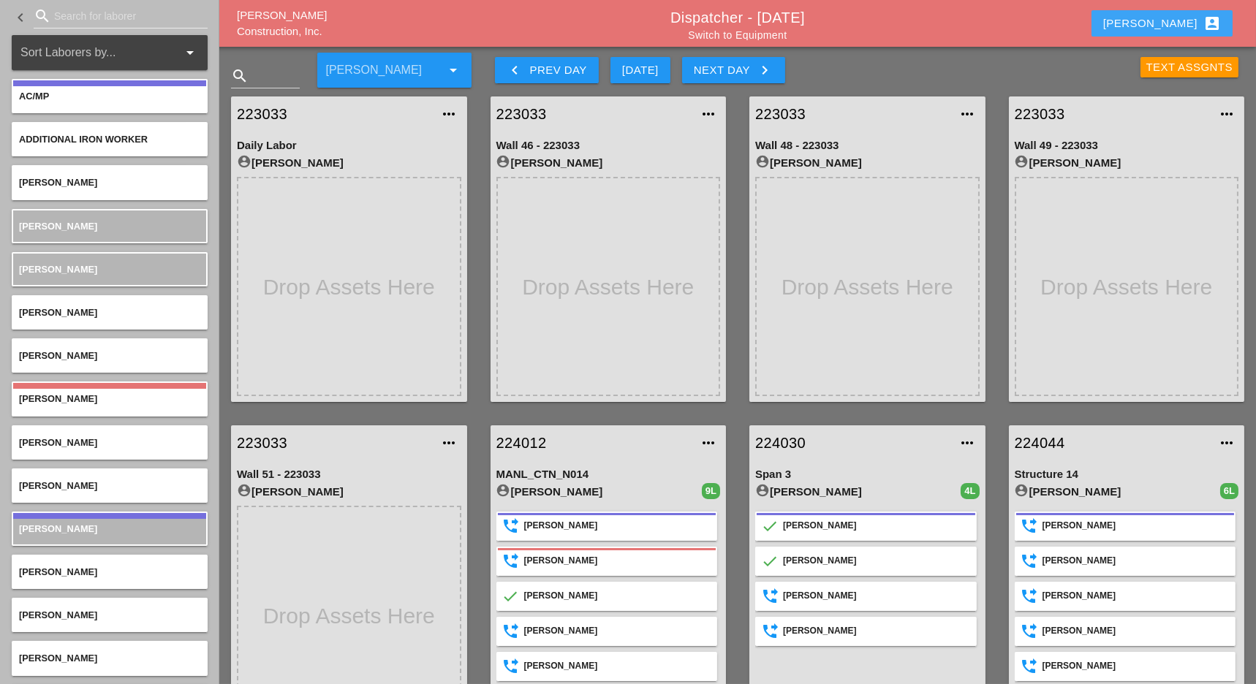
drag, startPoint x: 1168, startPoint y: 21, endPoint x: 1162, endPoint y: 39, distance: 18.5
click at [1168, 21] on button "Luca account_box" at bounding box center [1161, 23] width 141 height 26
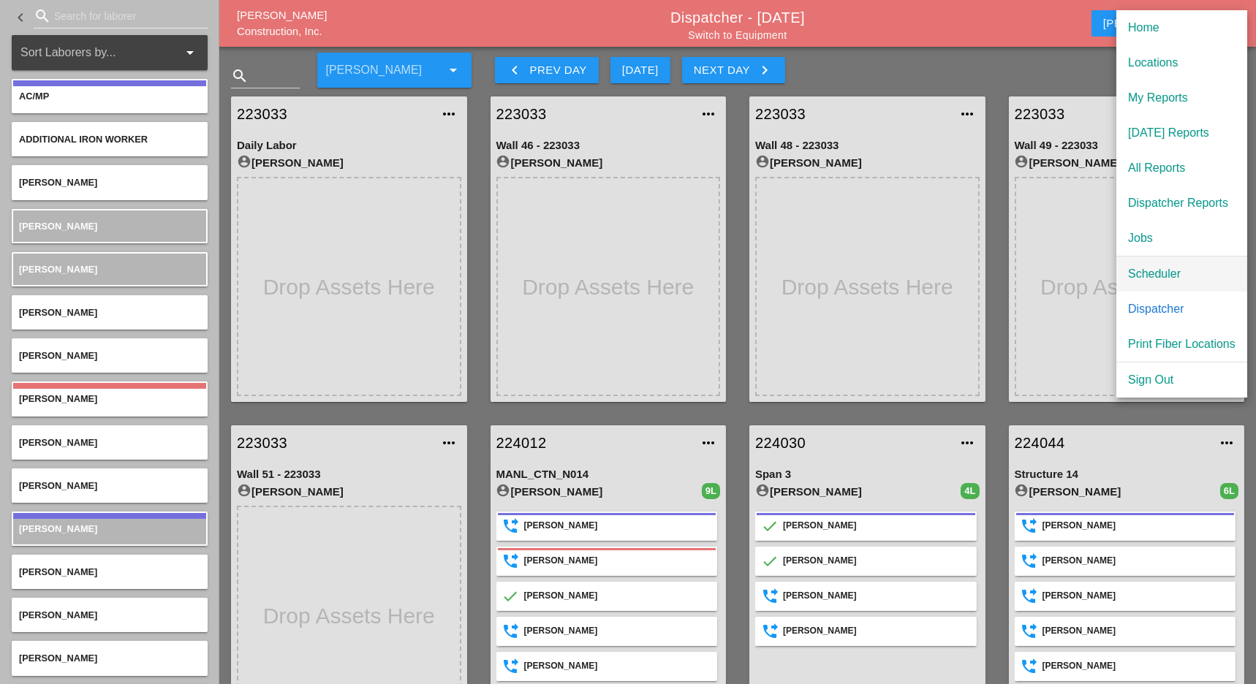
click at [1135, 269] on div "Scheduler" at bounding box center [1181, 274] width 107 height 18
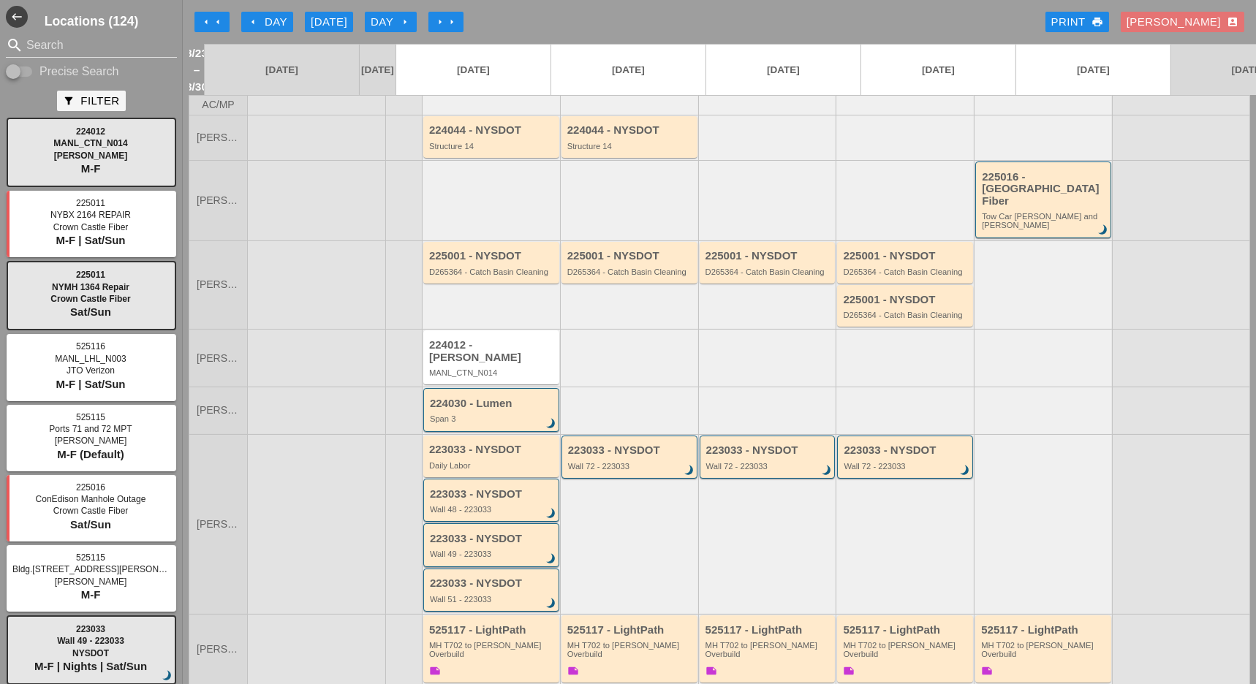
click at [268, 14] on div "arrow_left Day" at bounding box center [267, 22] width 40 height 17
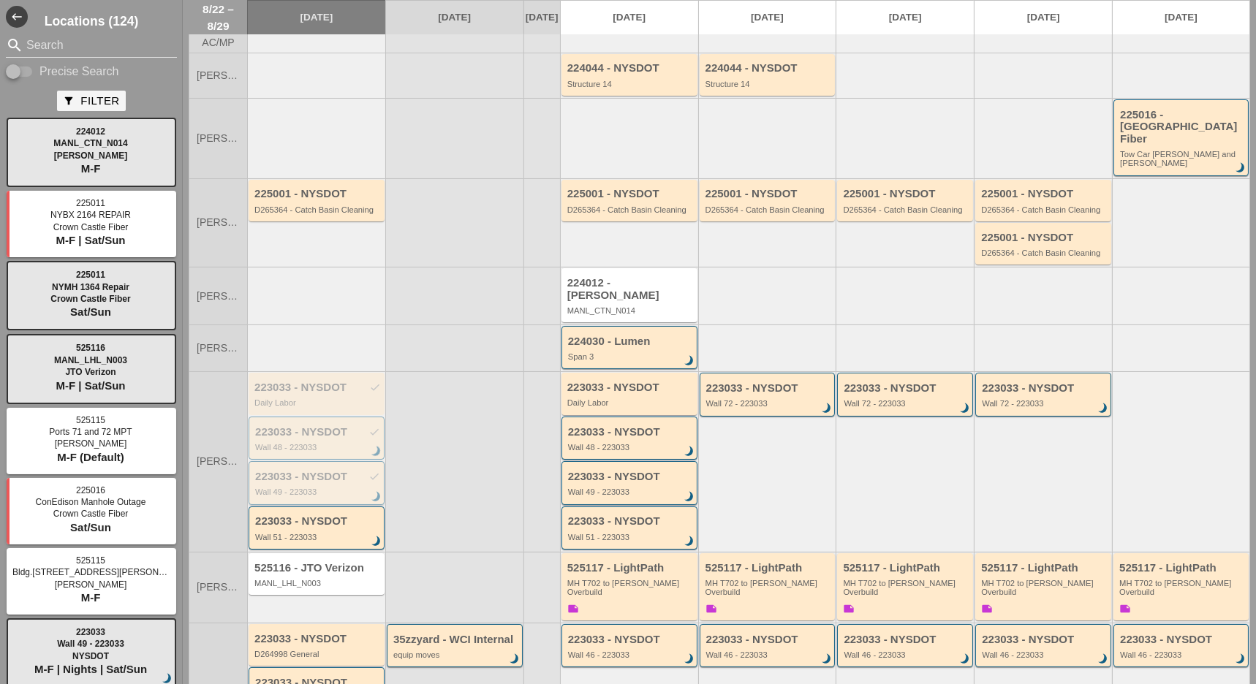
scroll to position [97, 0]
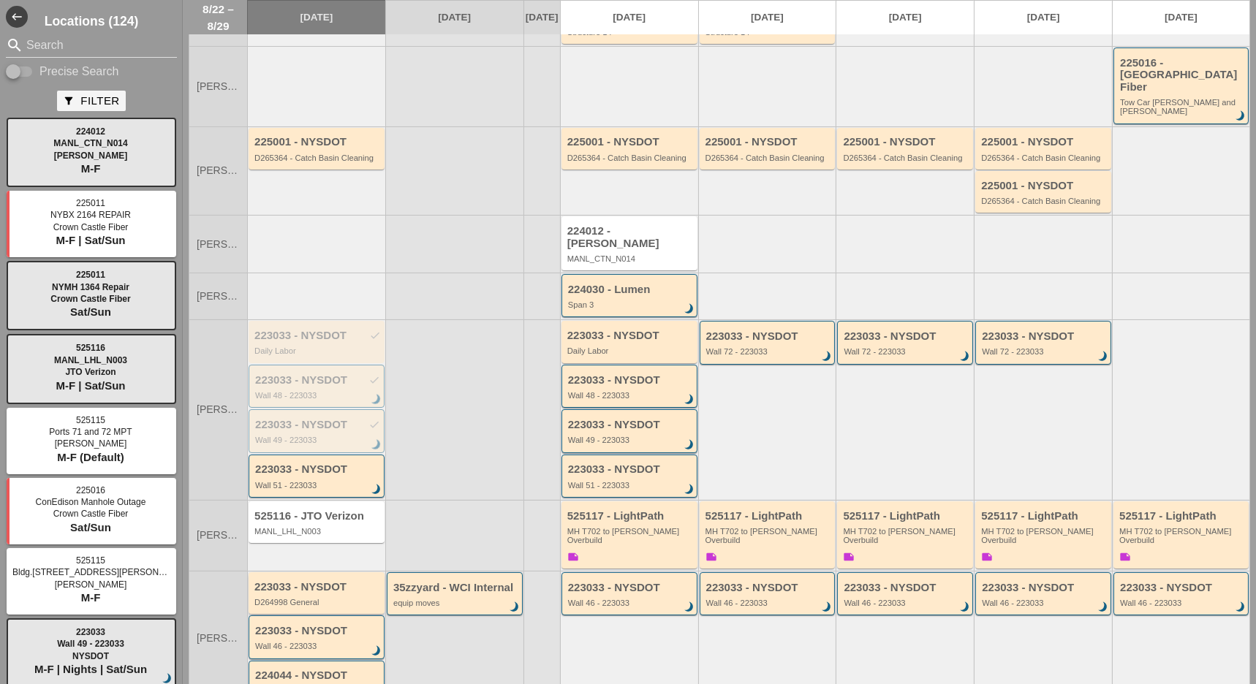
click at [307, 581] on div "223033 - NYSDOT D264998 General" at bounding box center [317, 594] width 126 height 26
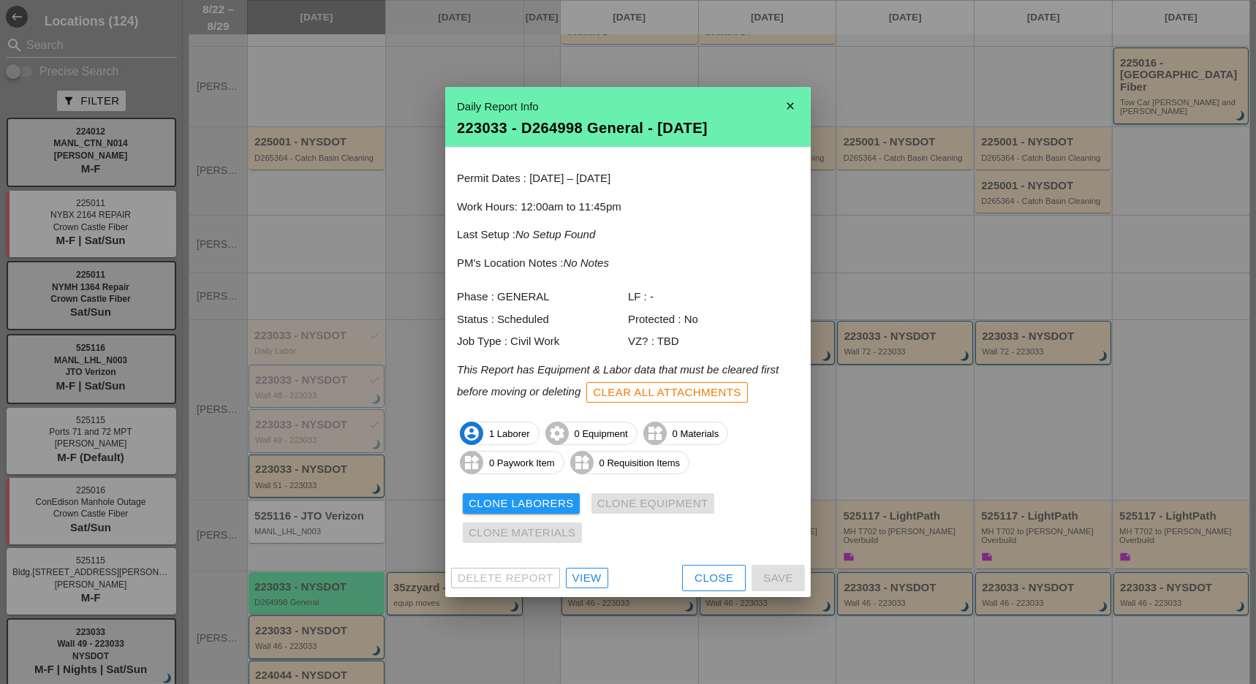
click at [586, 574] on div "View" at bounding box center [586, 578] width 29 height 17
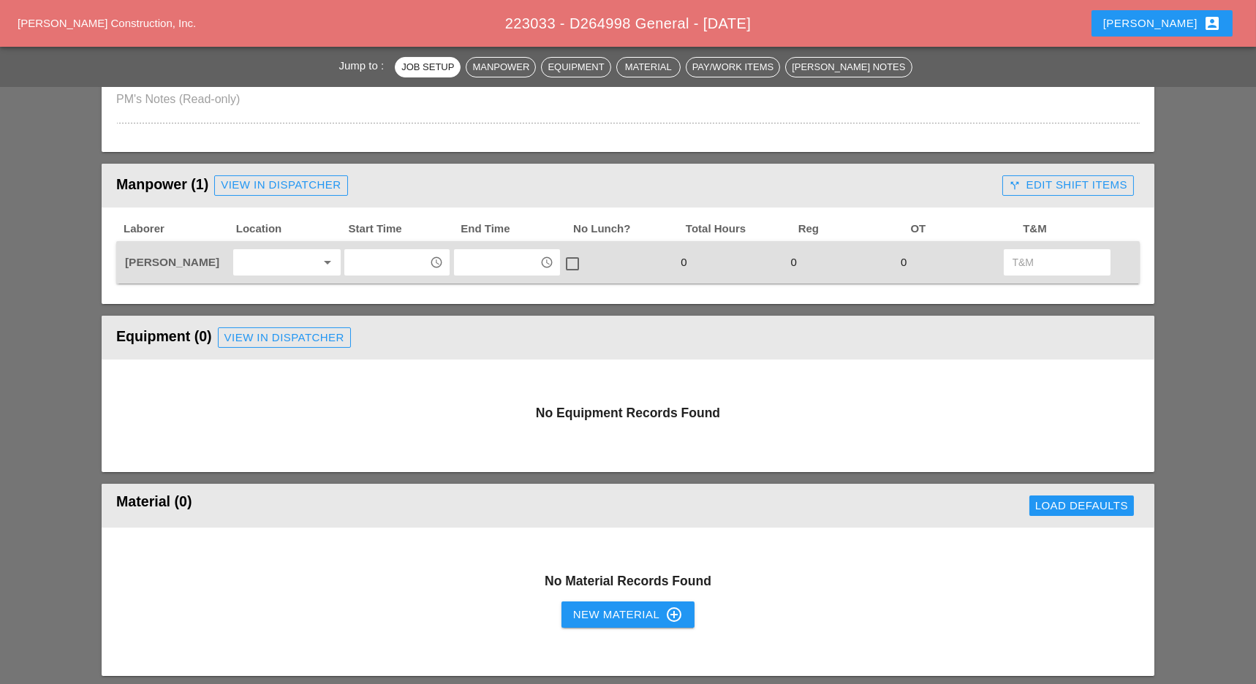
scroll to position [585, 0]
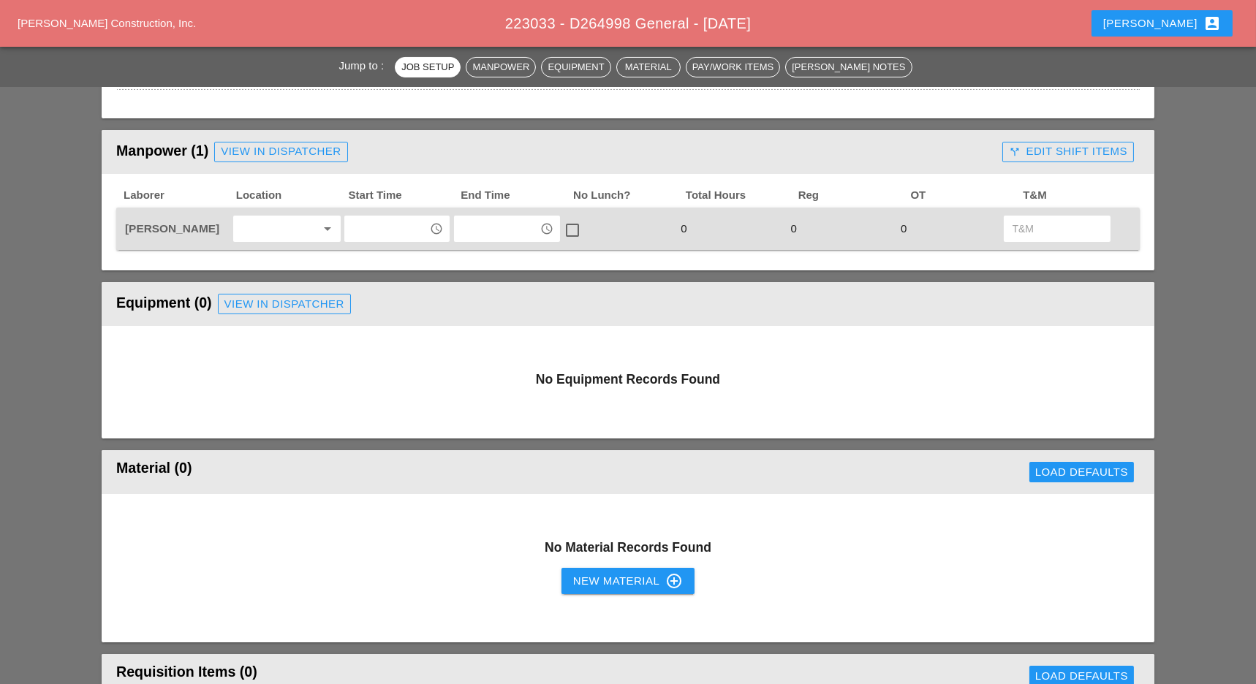
click at [371, 228] on input "text" at bounding box center [387, 228] width 76 height 23
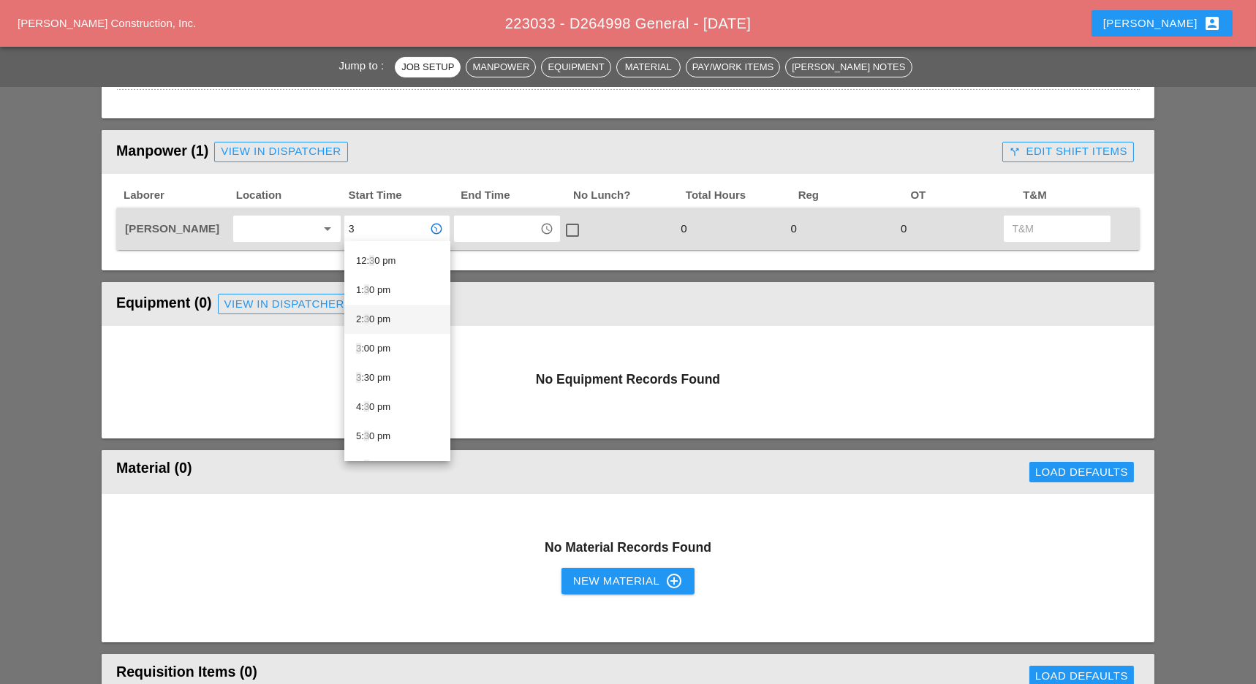
scroll to position [390, 0]
click at [381, 334] on div "3 :00 pm" at bounding box center [397, 338] width 83 height 18
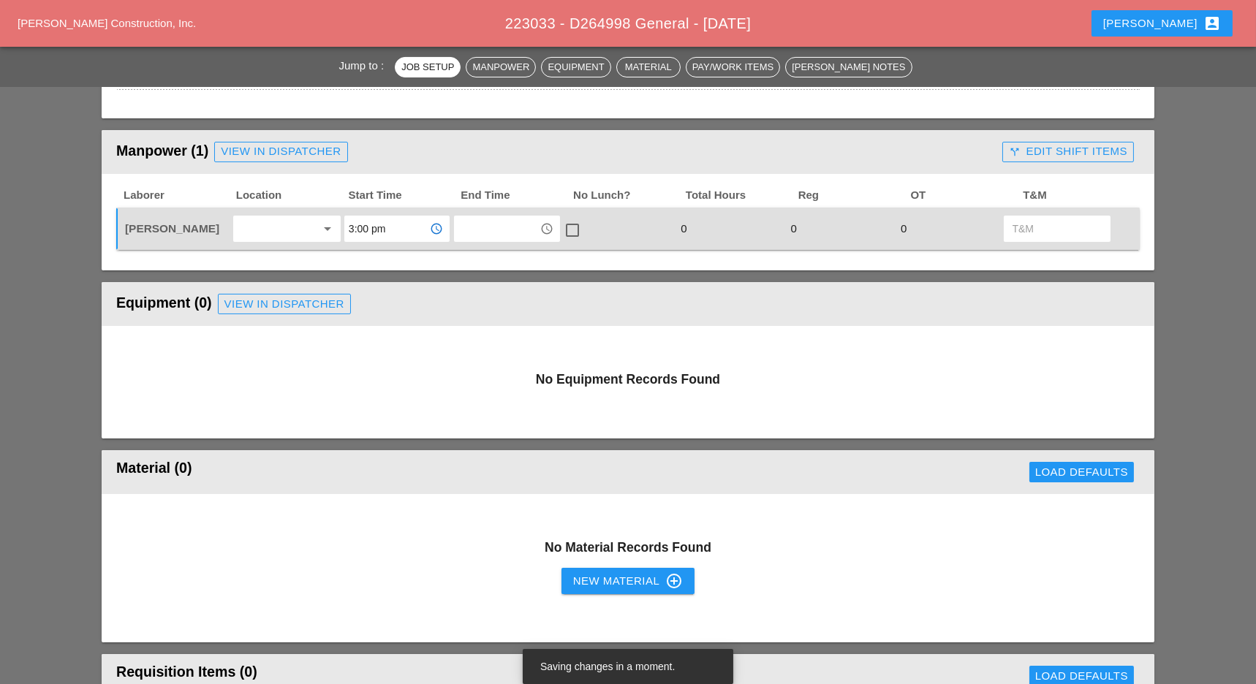
type input "3:00 pm"
click at [487, 217] on input "text" at bounding box center [496, 228] width 76 height 23
click at [488, 317] on div "6 :00 pm" at bounding box center [507, 318] width 83 height 18
type input "6:00 pm"
click at [575, 226] on div at bounding box center [572, 230] width 25 height 25
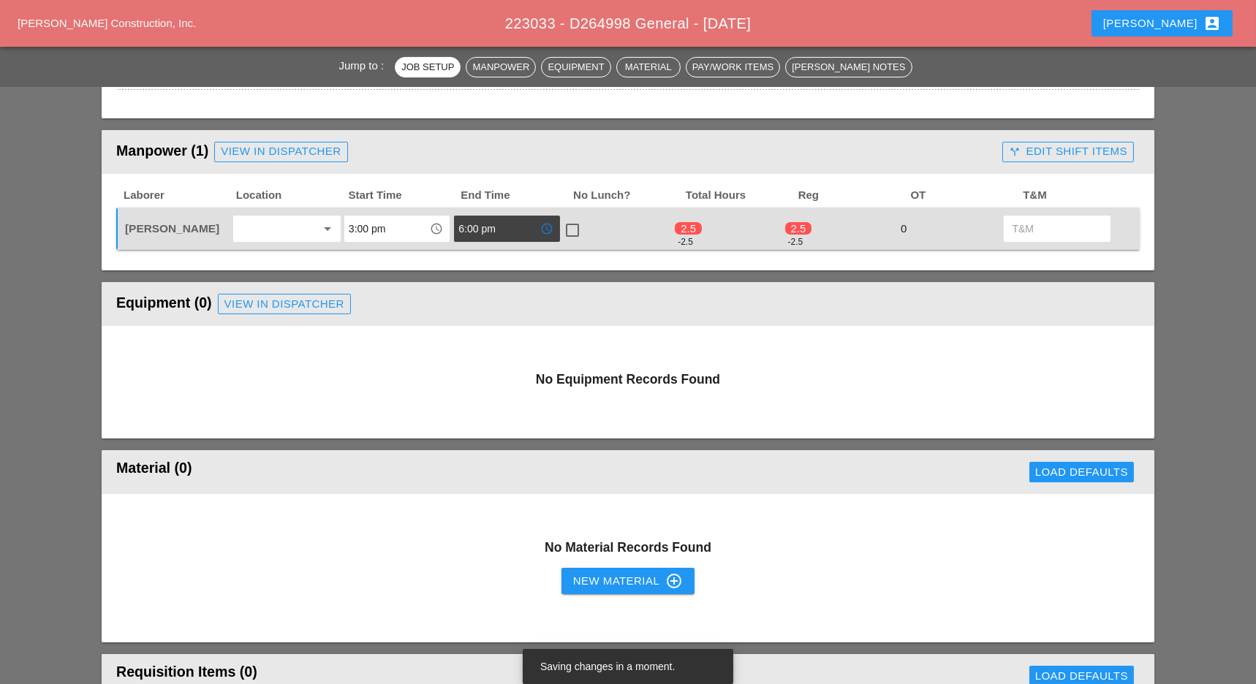
checkbox input "true"
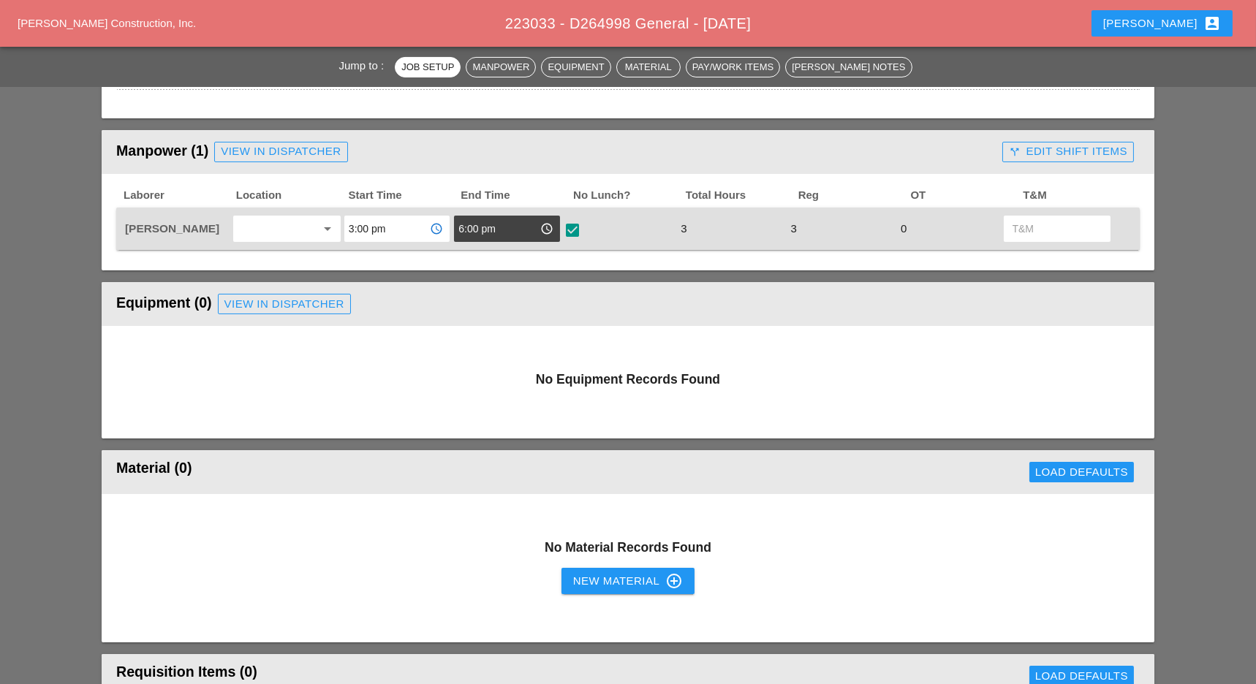
click at [379, 233] on input "3:00 pm" at bounding box center [387, 228] width 76 height 23
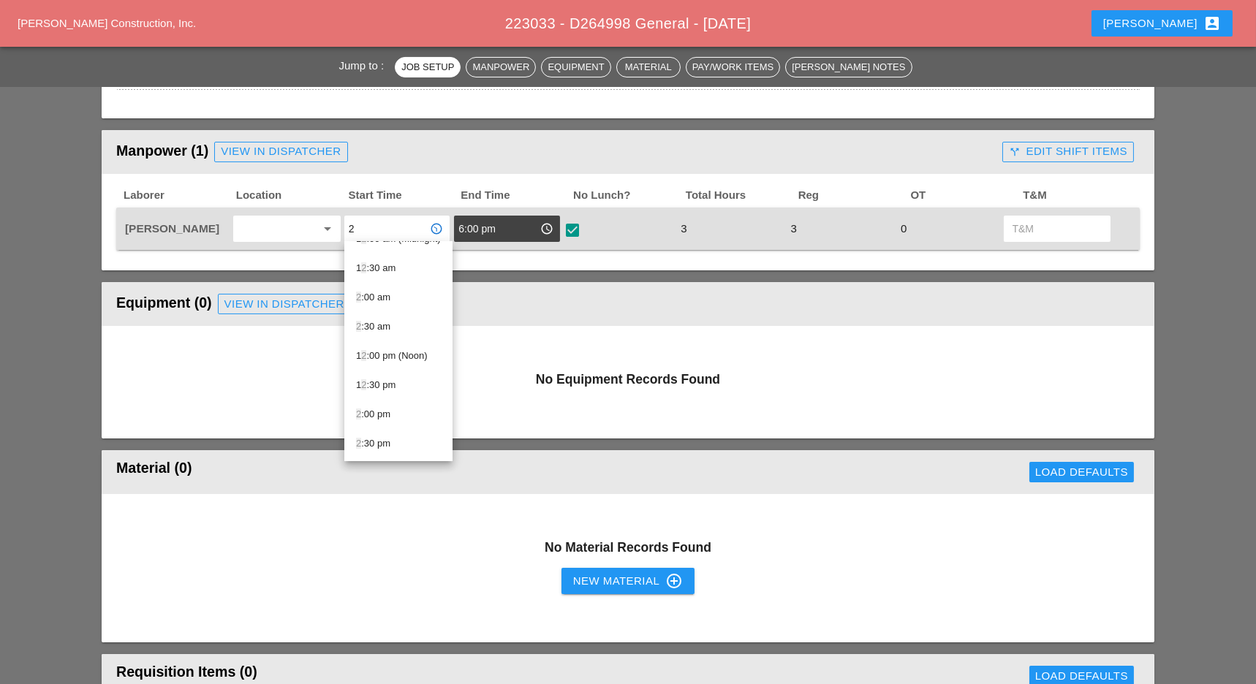
scroll to position [20, 0]
click at [378, 408] on div "2 :00 pm" at bounding box center [398, 415] width 85 height 18
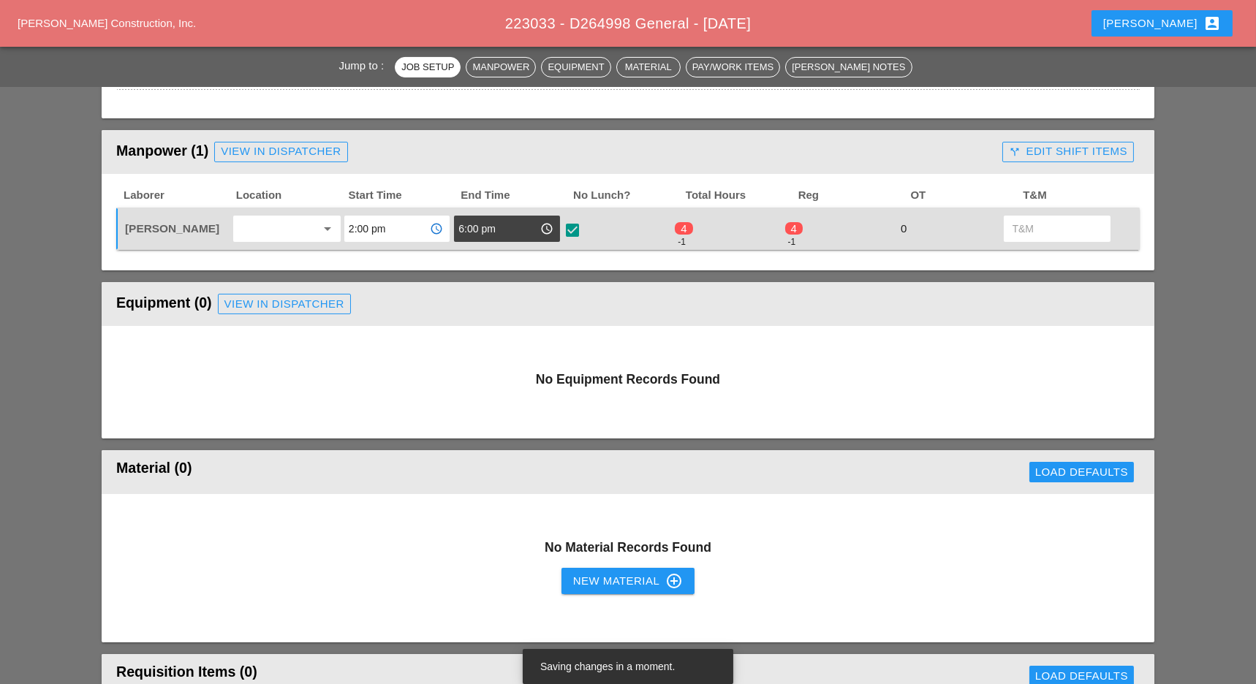
type input "2:00 pm"
click at [478, 226] on input "6:00 pm" at bounding box center [496, 228] width 76 height 23
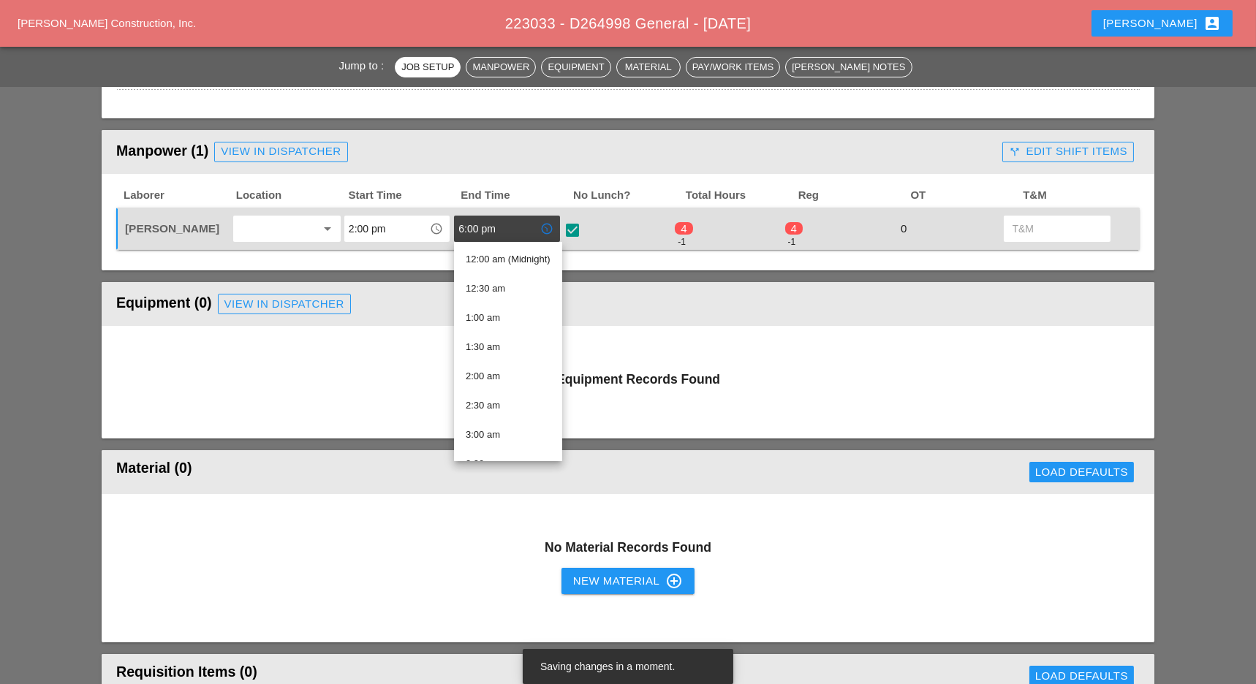
type input "4"
click at [492, 317] on div "5 :00 pm" at bounding box center [507, 318] width 83 height 18
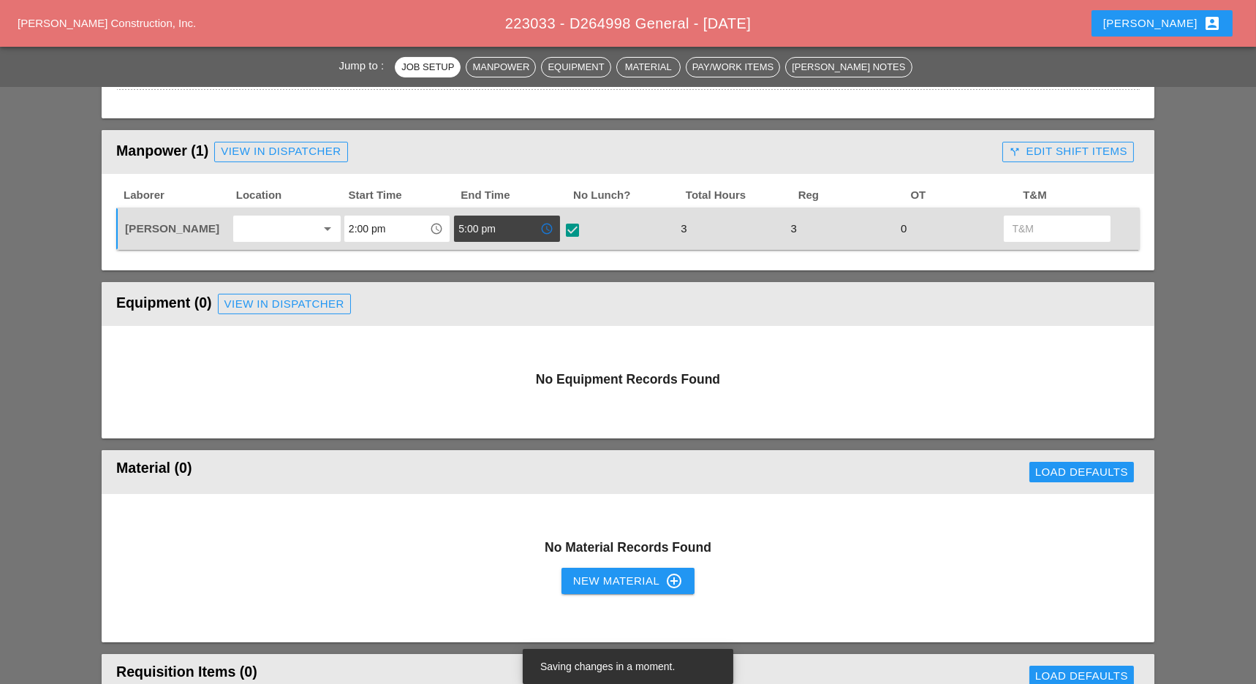
type input "5:00 pm"
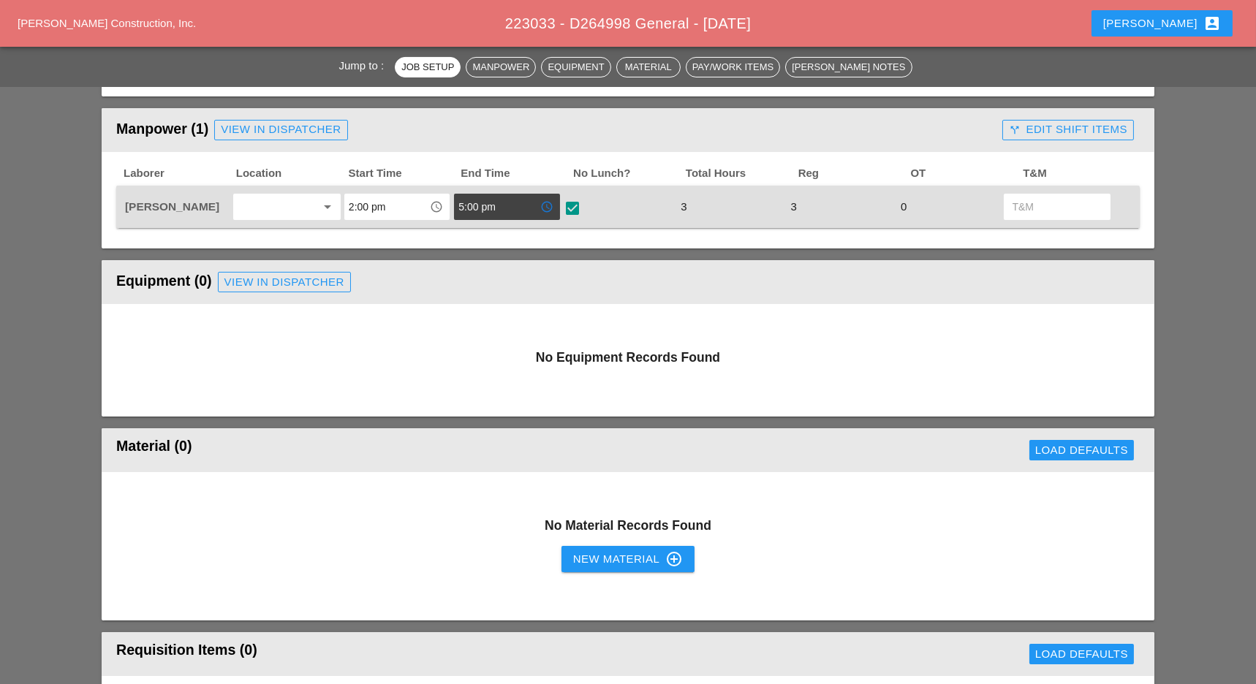
scroll to position [585, 0]
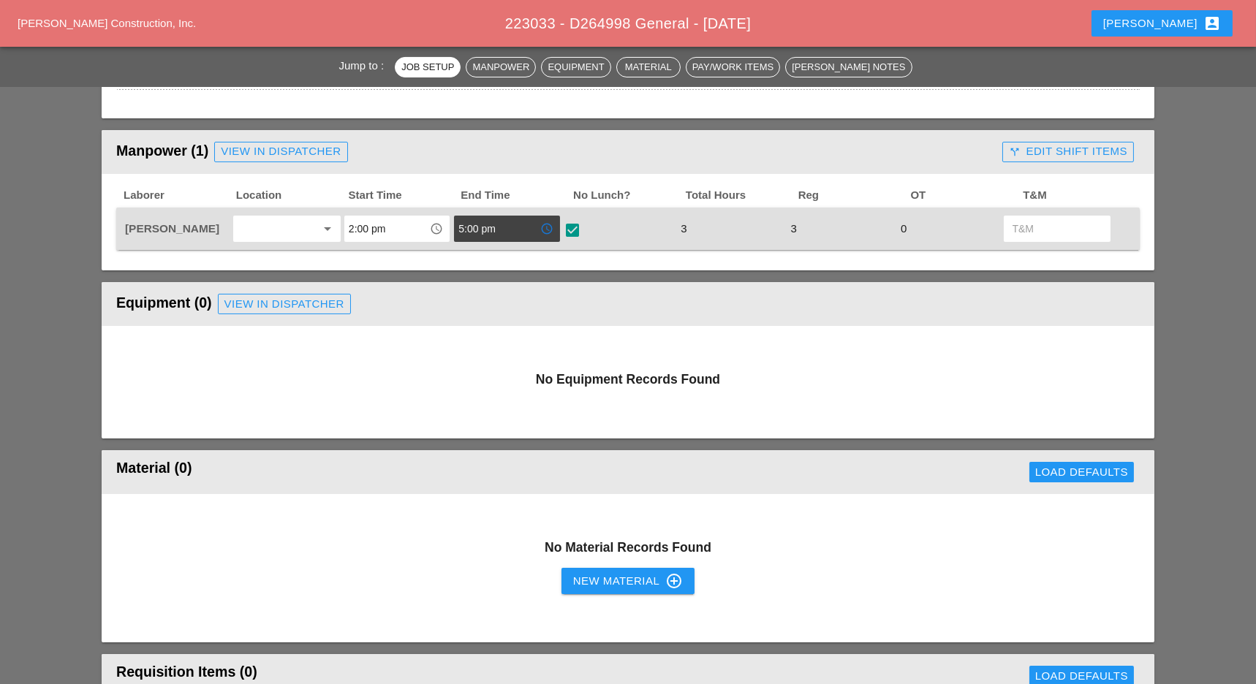
click at [1023, 150] on div "call_split Edit Shift Items" at bounding box center [1068, 151] width 118 height 17
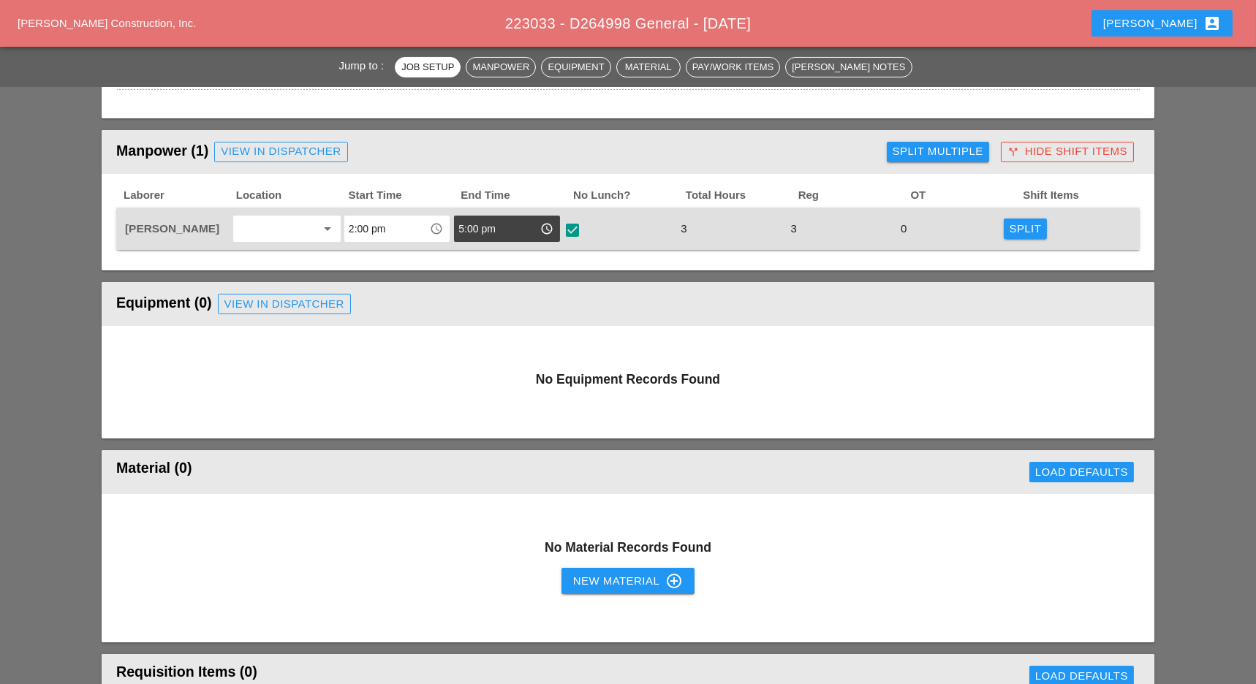
click at [1020, 227] on div "Split" at bounding box center [1026, 229] width 32 height 17
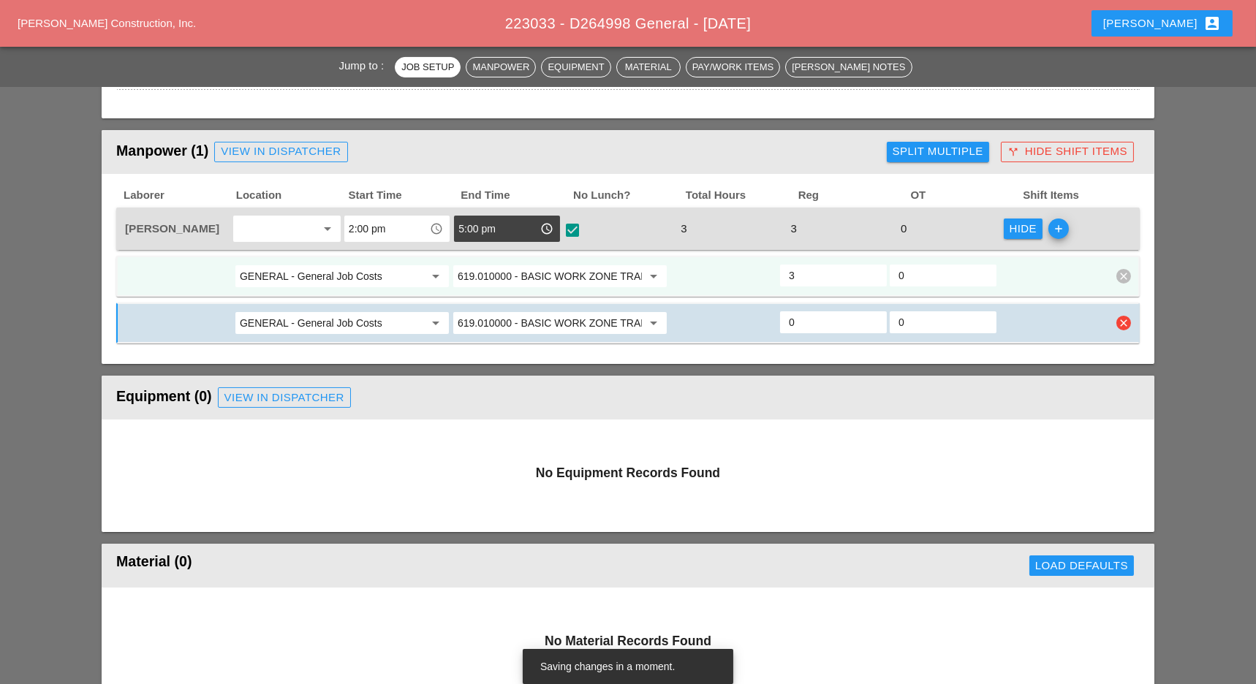
click at [1127, 317] on icon "clear" at bounding box center [1123, 323] width 15 height 15
click at [1127, 292] on div "Confirm delete" at bounding box center [1124, 288] width 71 height 17
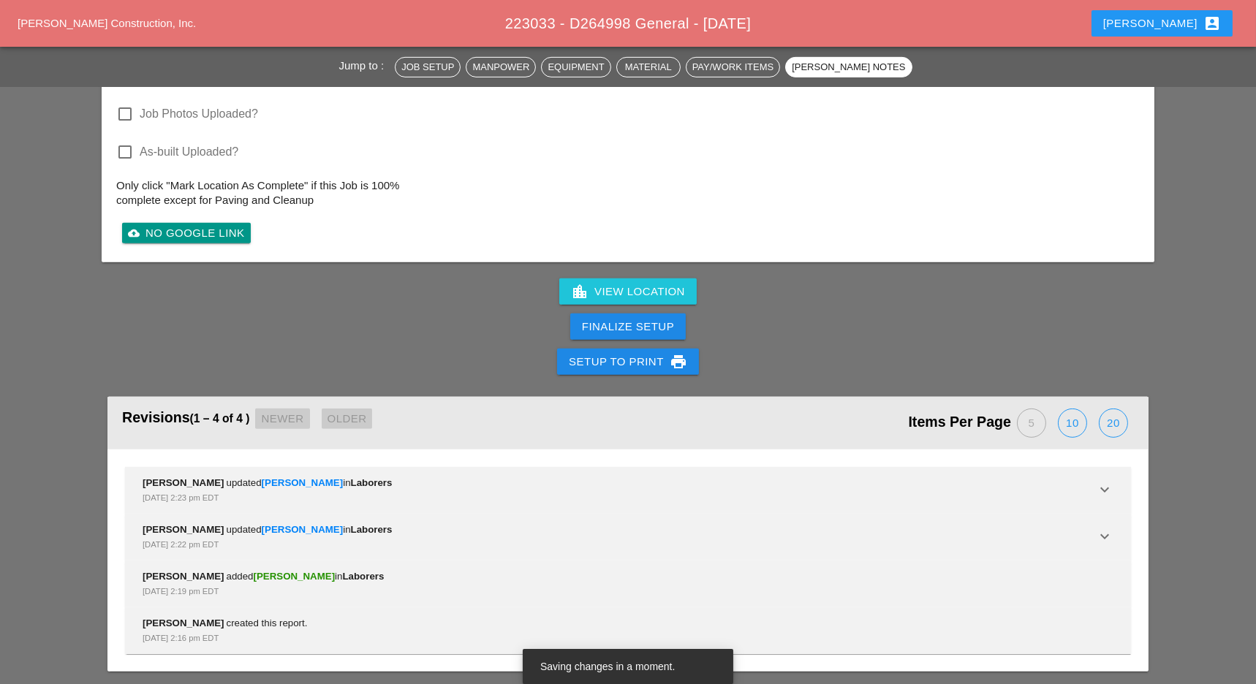
scroll to position [1743, 0]
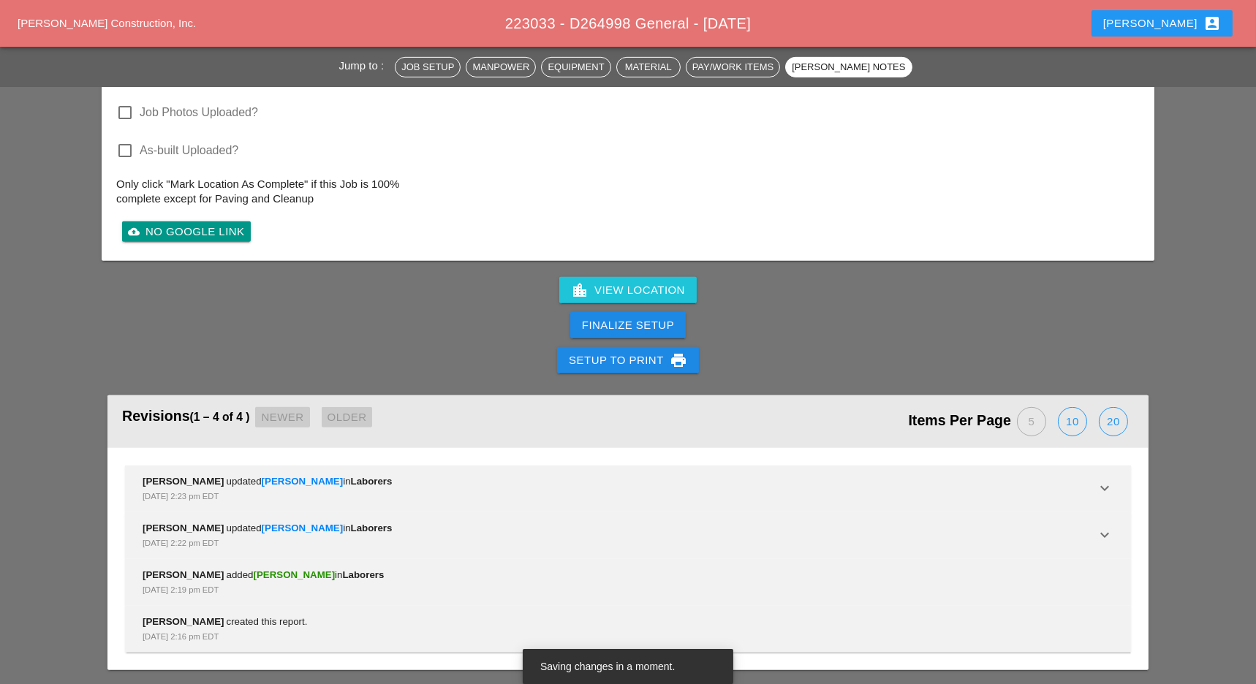
click at [651, 317] on div "Finalize Setup" at bounding box center [628, 325] width 92 height 17
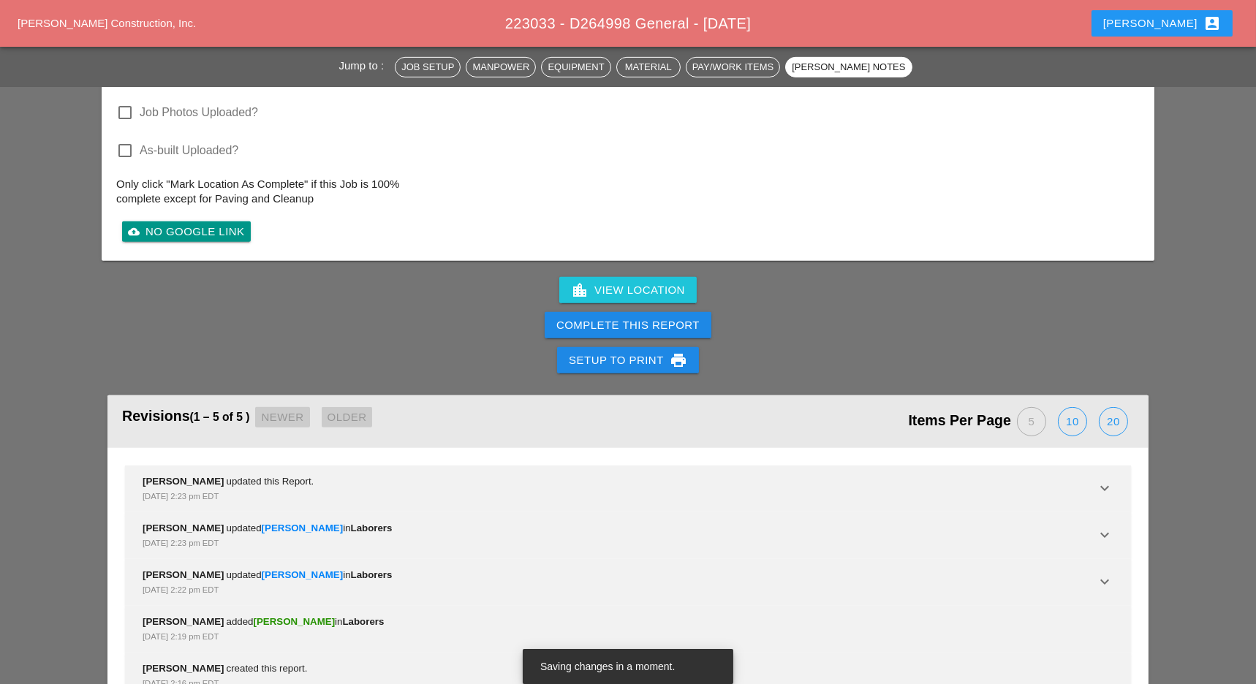
click at [651, 322] on div "Complete This Report" at bounding box center [627, 325] width 143 height 17
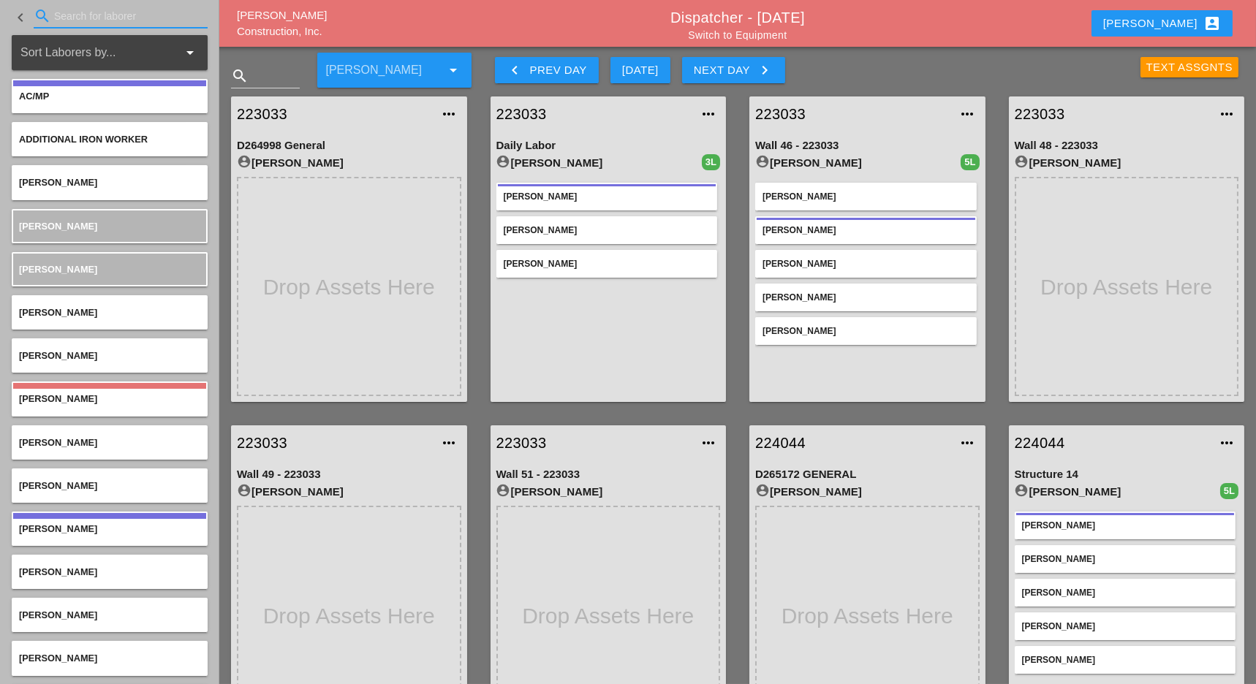
click at [80, 12] on input "Search for laborer" at bounding box center [120, 15] width 133 height 23
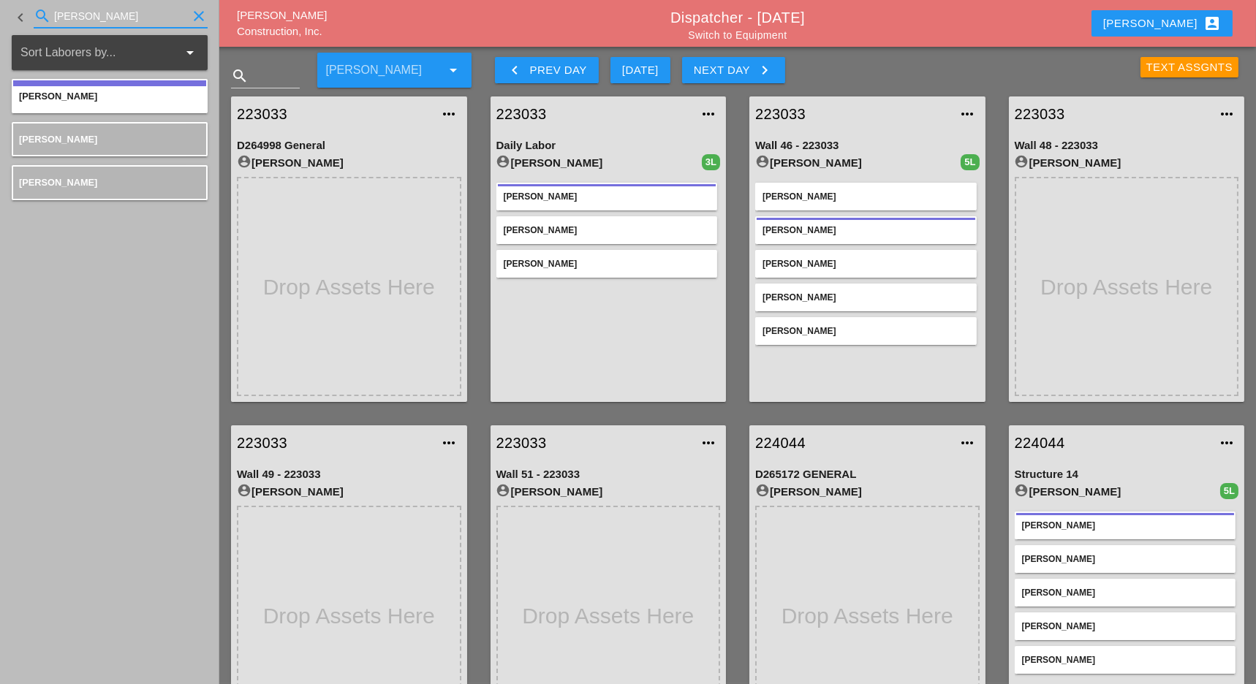
type input "[PERSON_NAME]"
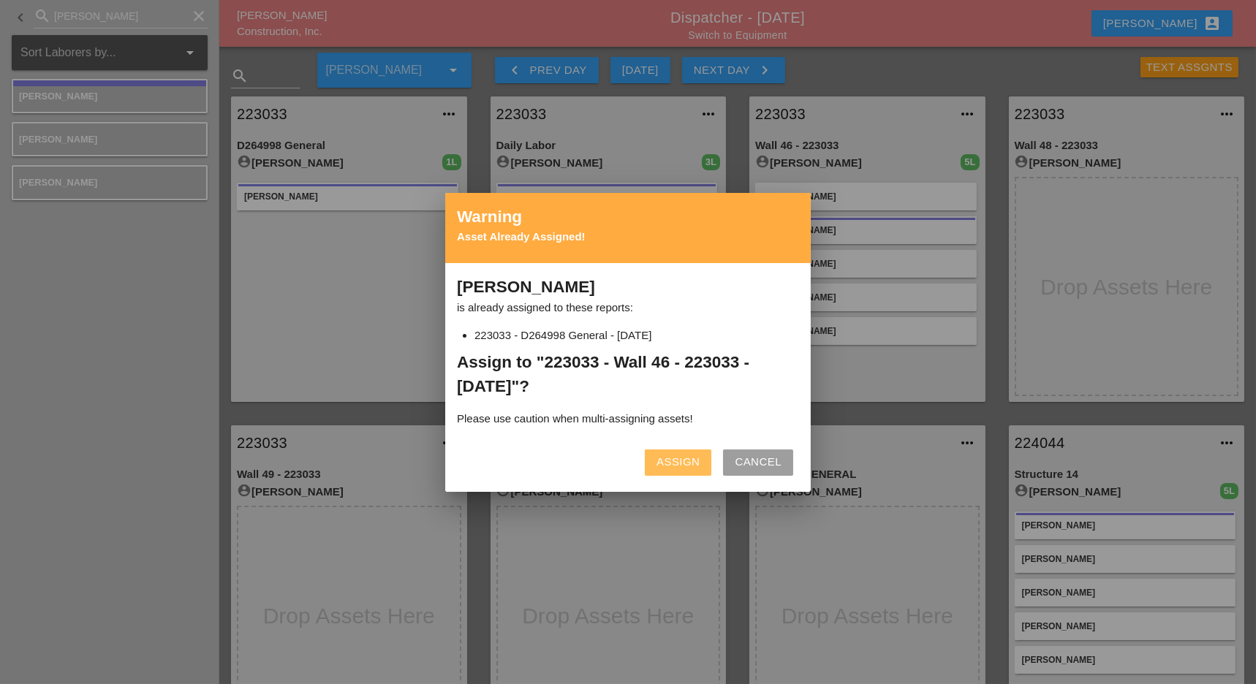
click at [667, 458] on div "Assign" at bounding box center [677, 462] width 43 height 17
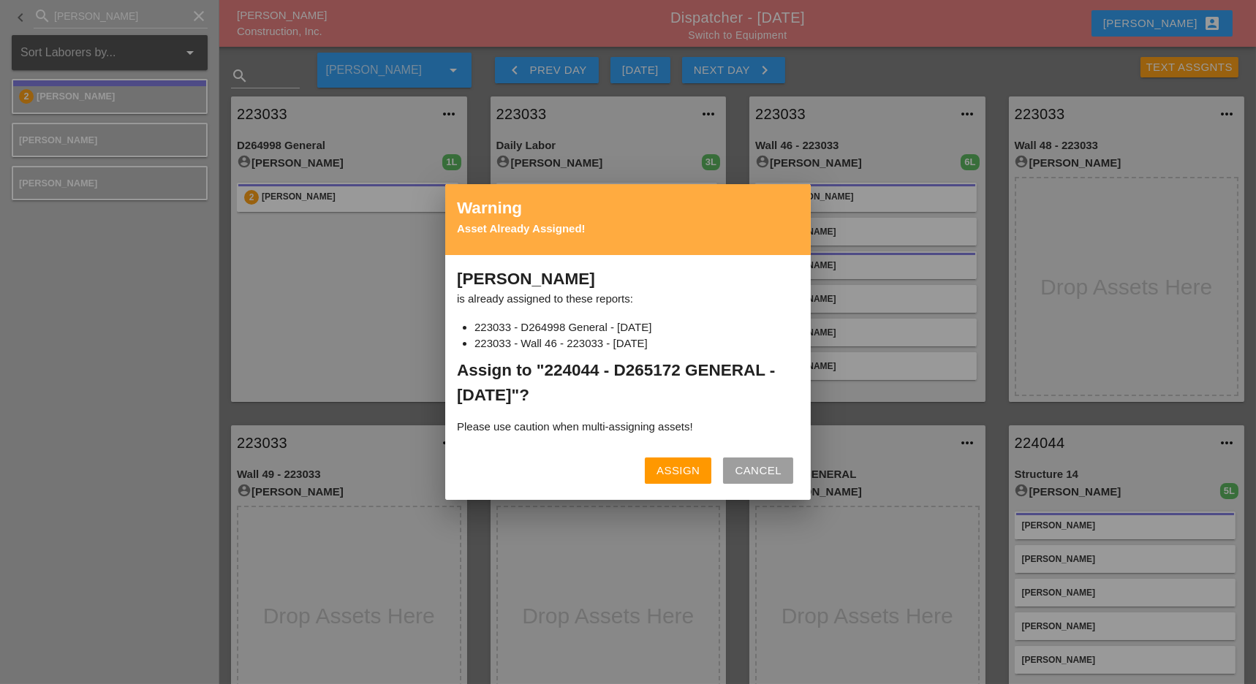
click at [664, 466] on div "Assign" at bounding box center [677, 471] width 43 height 17
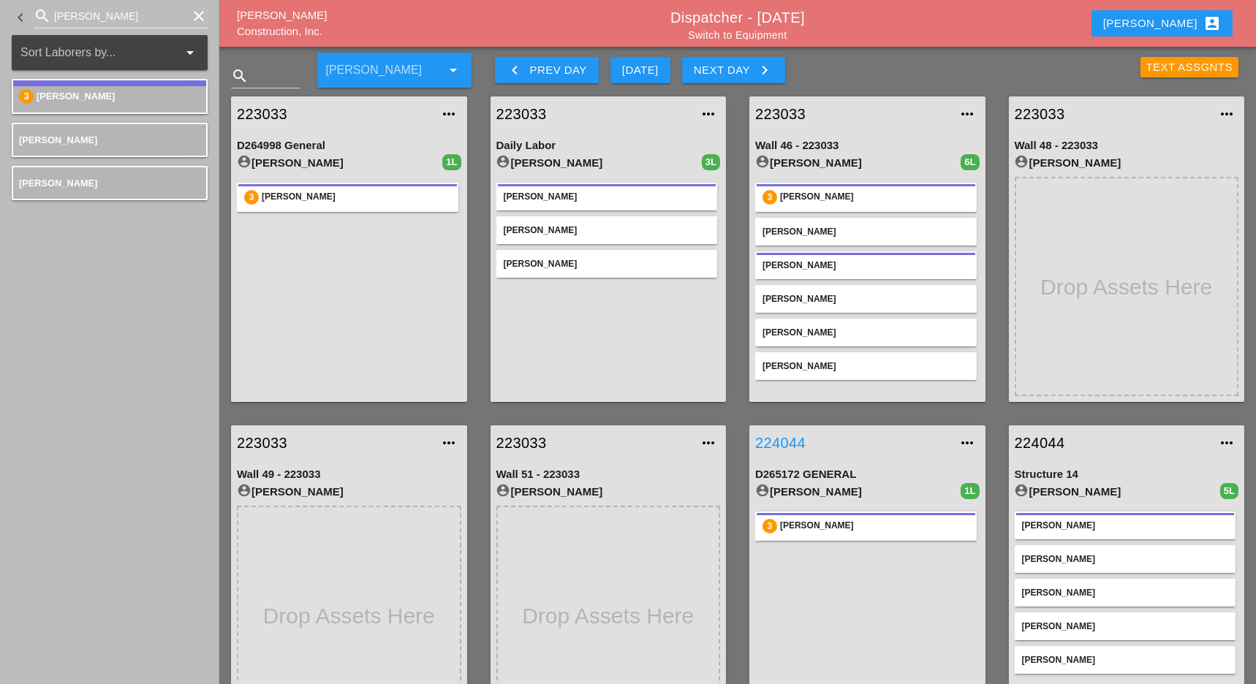
click at [770, 437] on link "224044" at bounding box center [852, 443] width 195 height 22
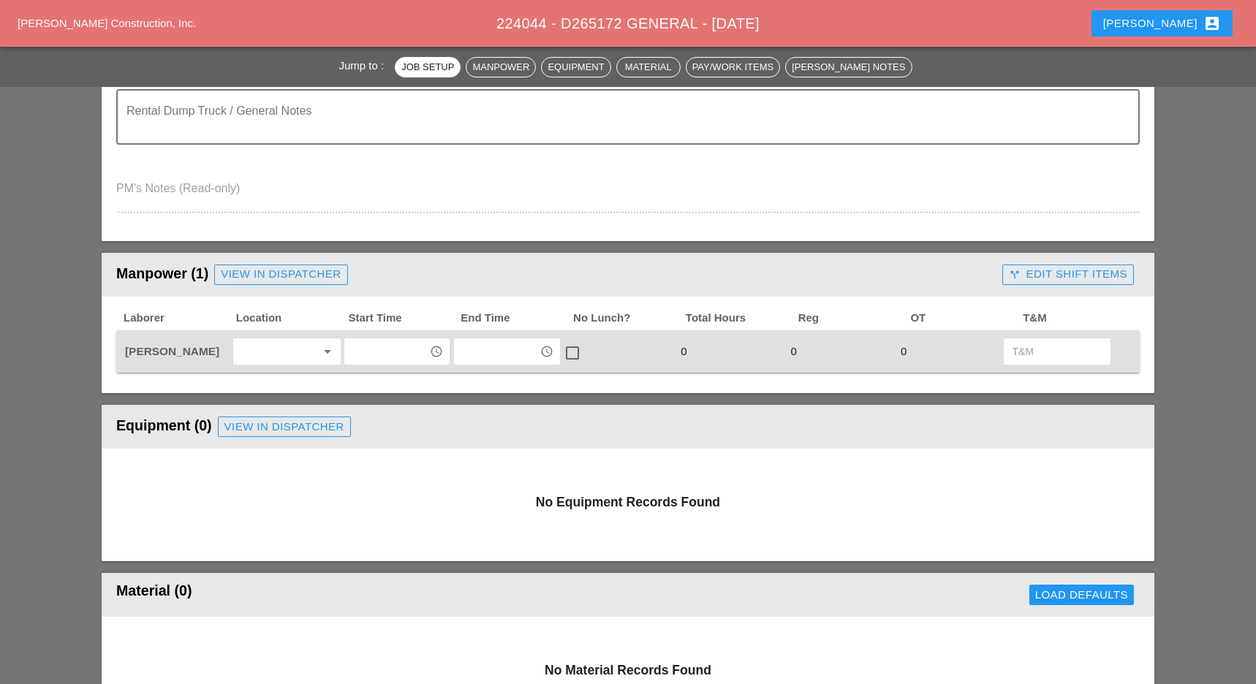
scroll to position [487, 0]
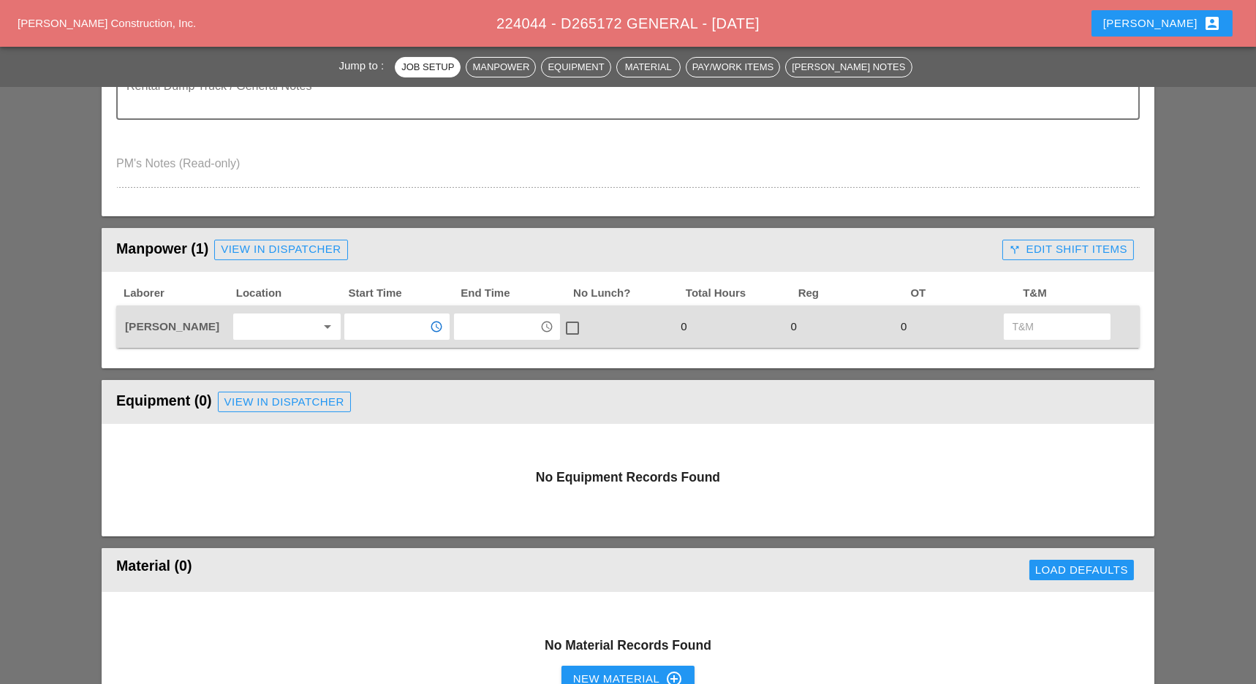
click at [376, 316] on input "text" at bounding box center [387, 326] width 76 height 23
click at [376, 356] on div "11 :00 am" at bounding box center [397, 358] width 83 height 18
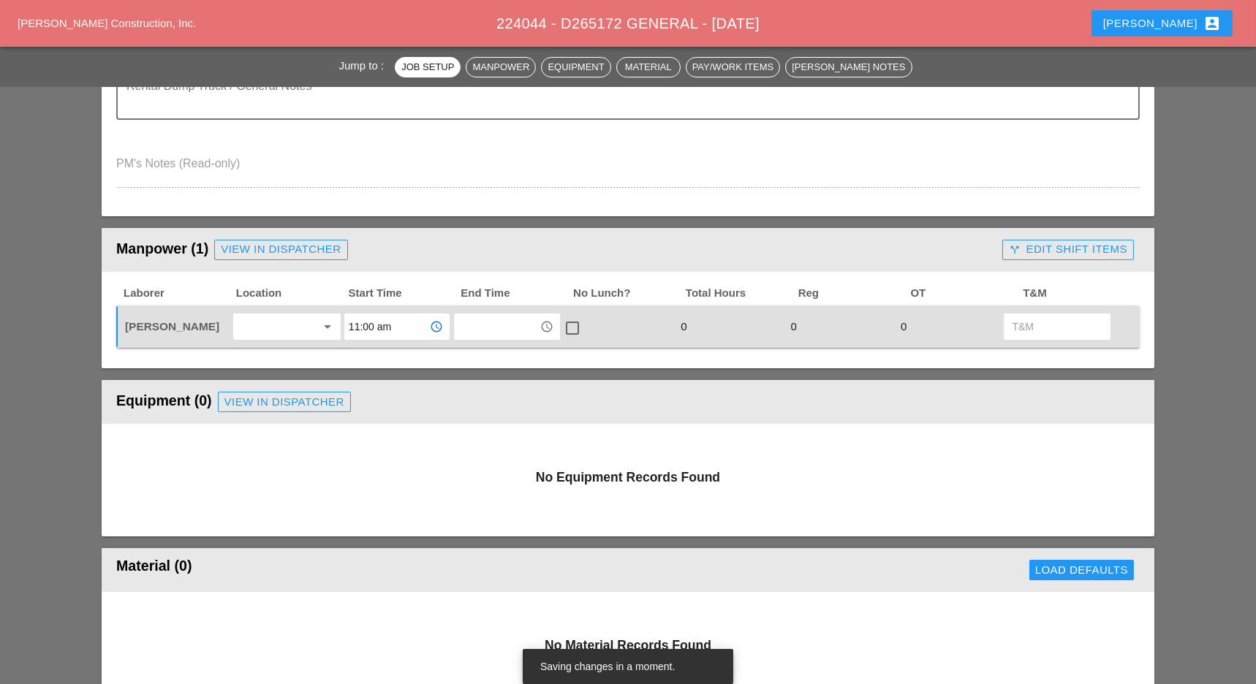
type input "11:00 am"
click at [471, 326] on input "text" at bounding box center [496, 326] width 76 height 23
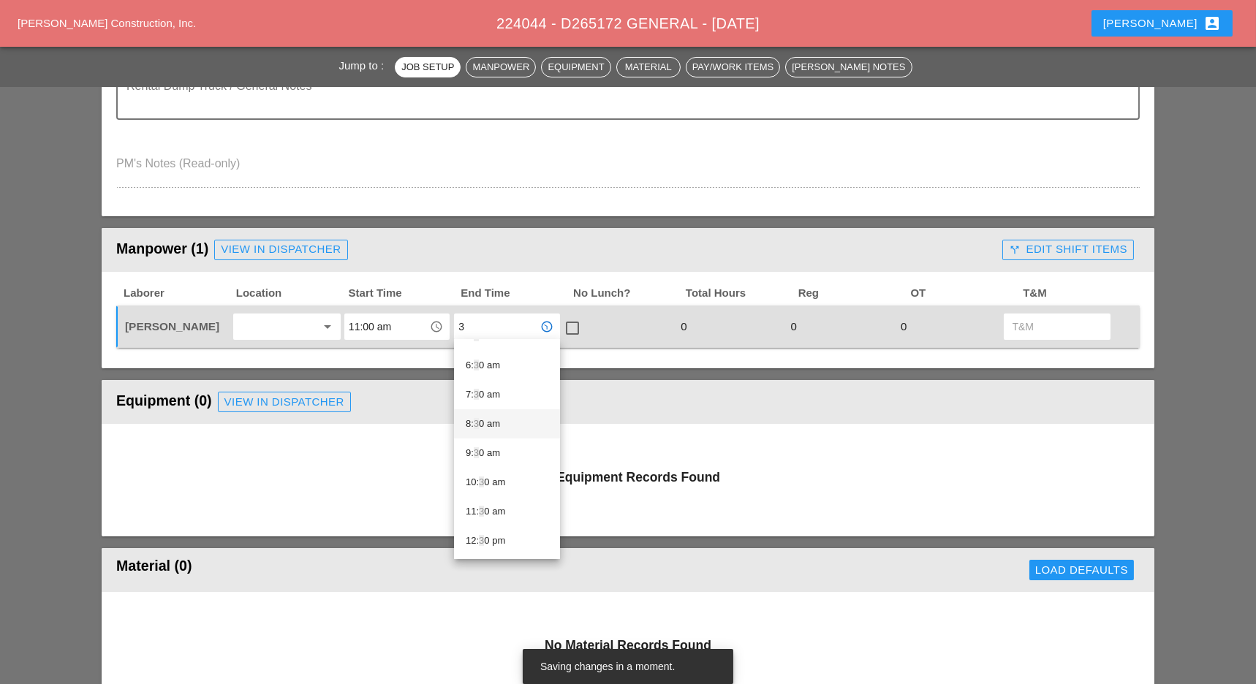
scroll to position [292, 0]
click at [484, 531] on div "3 :00 pm" at bounding box center [507, 533] width 83 height 18
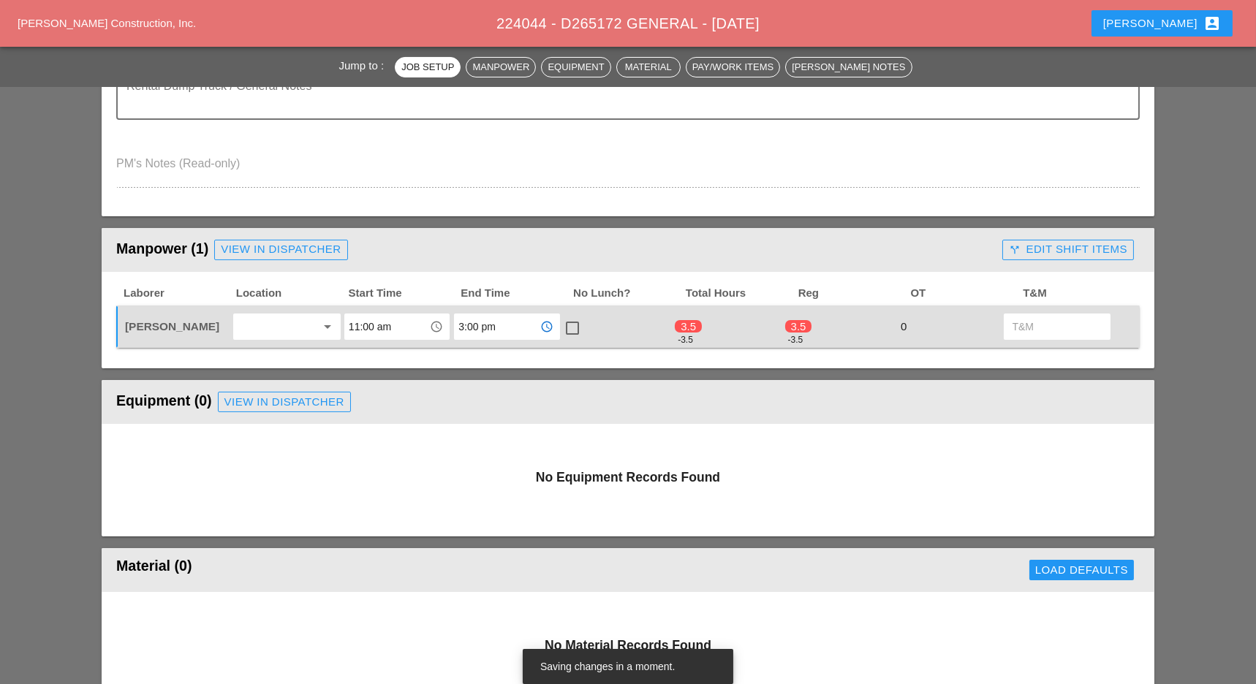
type input "3:00 pm"
click at [572, 325] on div at bounding box center [572, 328] width 25 height 25
checkbox input "true"
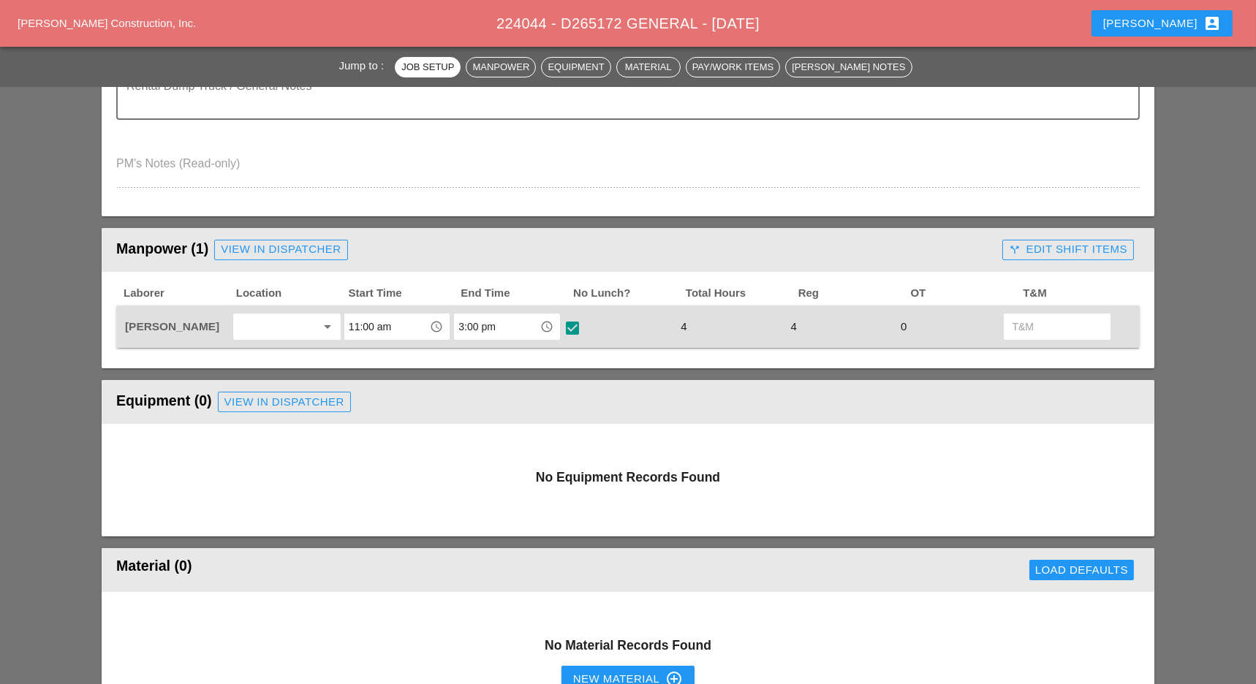
click at [1012, 241] on div "call_split Edit Shift Items" at bounding box center [1068, 249] width 118 height 17
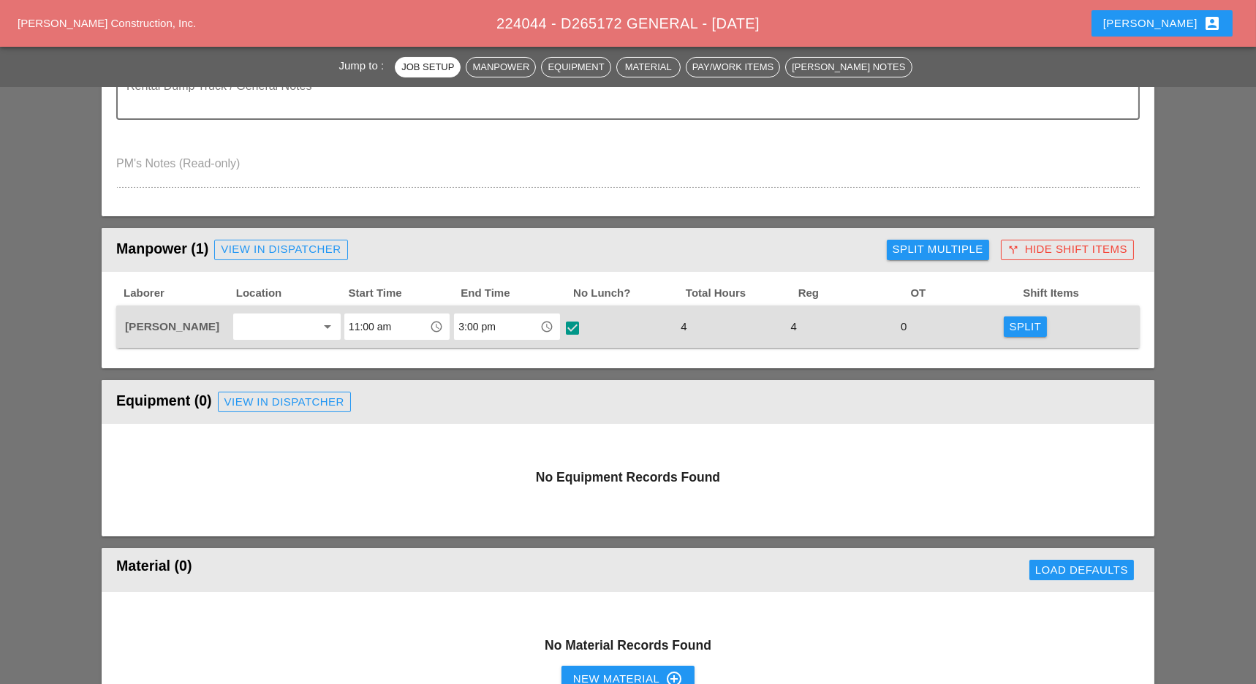
click at [1028, 328] on div "Split" at bounding box center [1026, 327] width 32 height 17
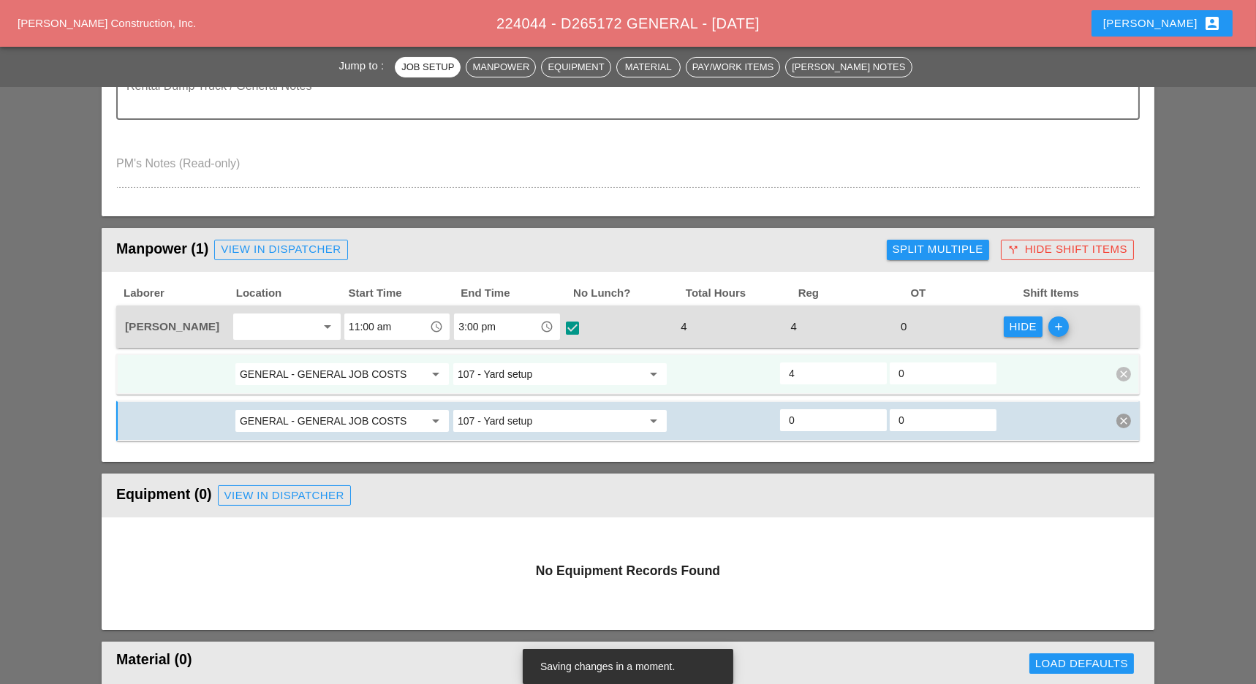
click at [379, 375] on input "GENERAL - GENERAL JOB COSTS" at bounding box center [332, 374] width 184 height 23
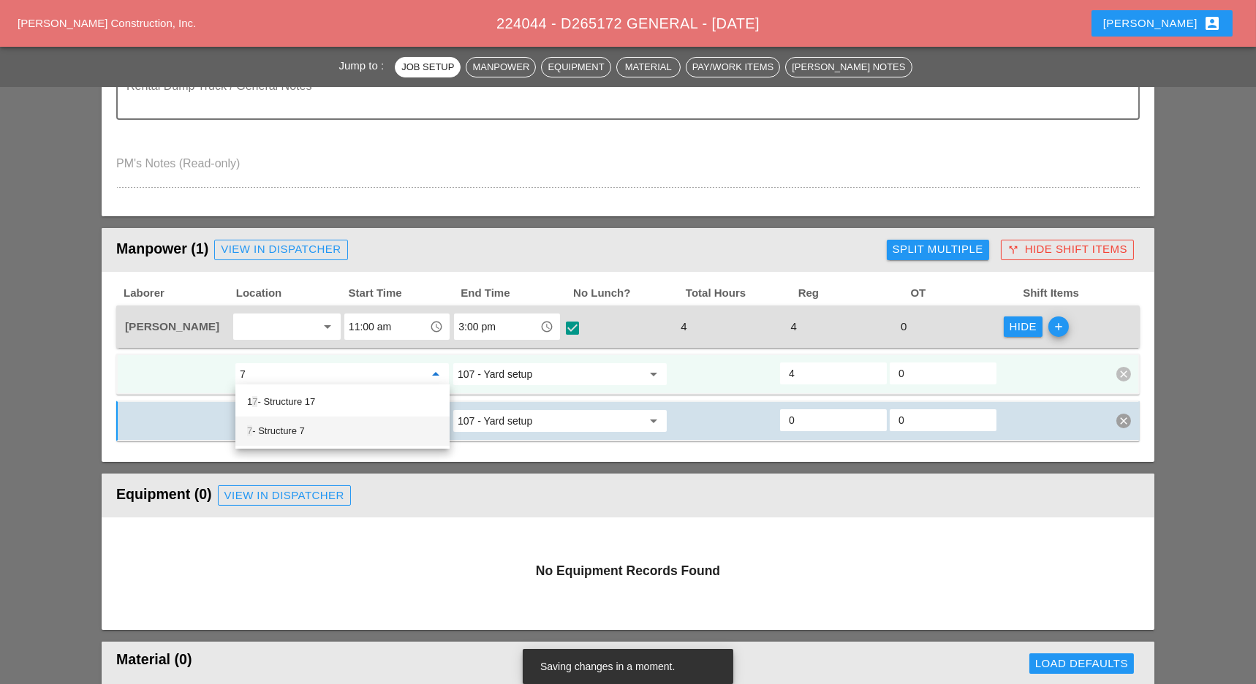
click at [300, 420] on div "7 - Structure 7" at bounding box center [342, 431] width 191 height 29
type input "7 - Structure 7"
click at [484, 372] on input "107 - Yard setup" at bounding box center [550, 374] width 184 height 23
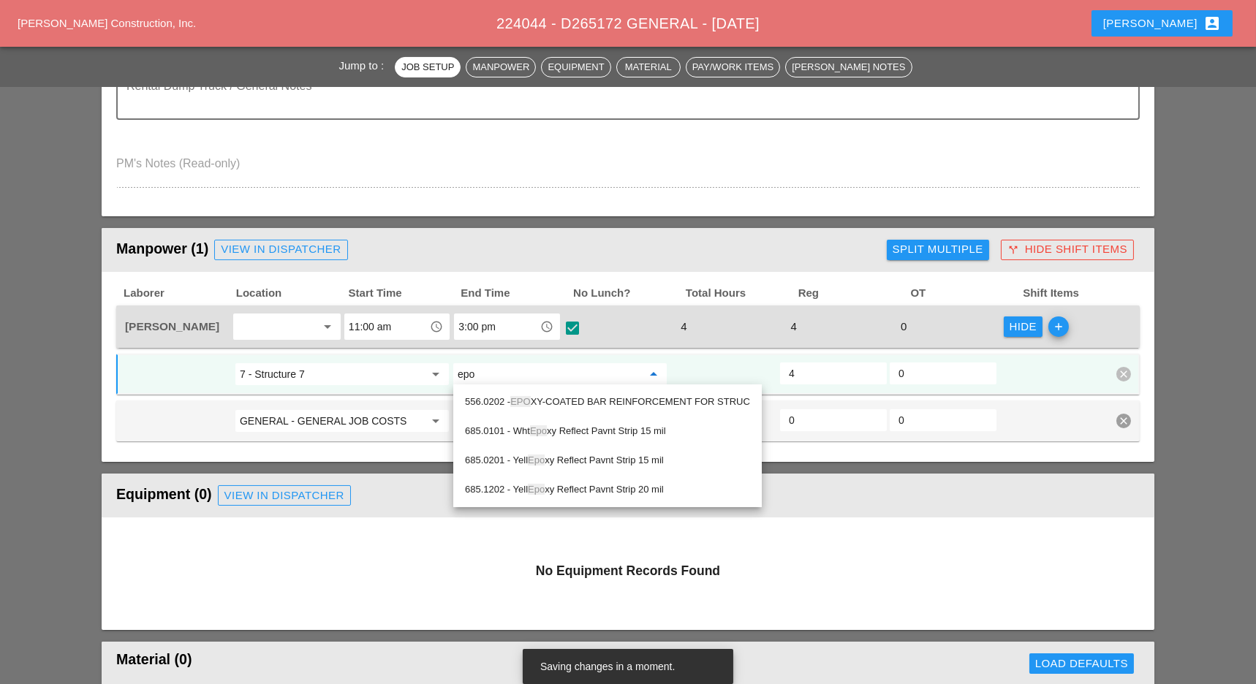
click at [540, 398] on div "556.0202 - EPO XY-COATED BAR REINFORCEMENT FOR STRUC" at bounding box center [607, 402] width 285 height 18
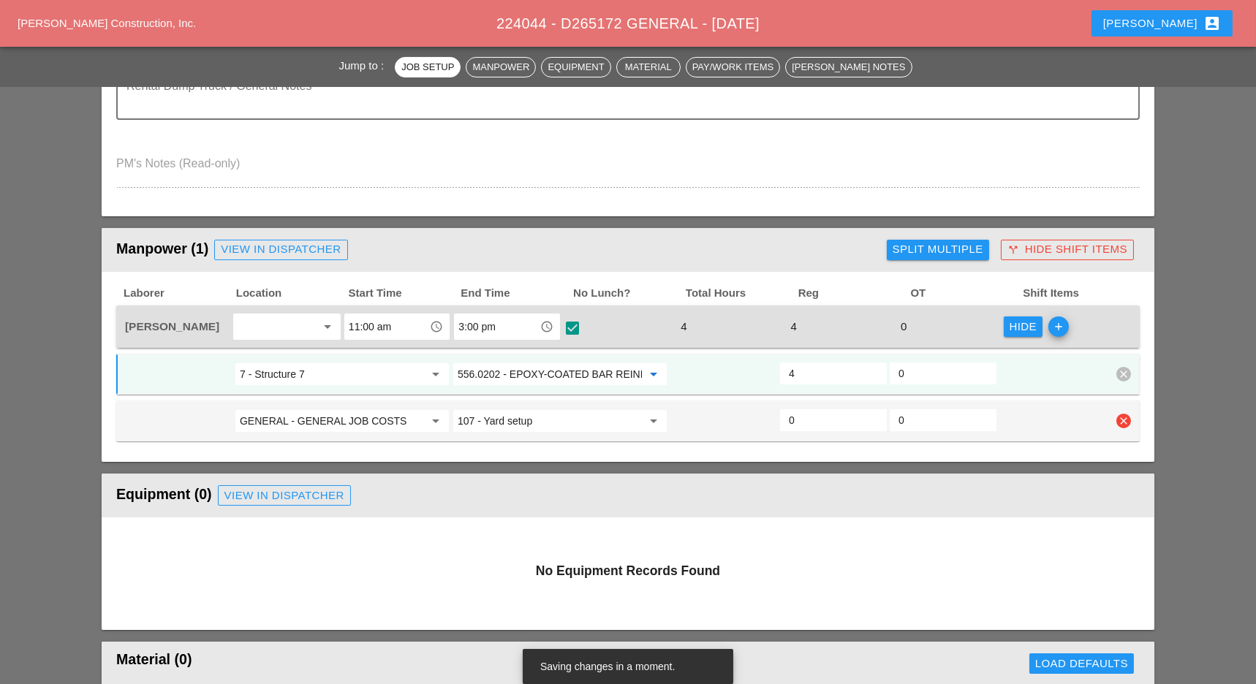
type input "556.0202 - EPOXY-COATED BAR REINFORCEMENT FOR STRUC"
click at [368, 415] on input "GENERAL - GENERAL JOB COSTS" at bounding box center [332, 420] width 184 height 23
click at [313, 446] on div "16 - Phase 16" at bounding box center [342, 449] width 191 height 18
type input "16 - Phase 16"
click at [489, 417] on input "107 - Yard setup" at bounding box center [550, 420] width 184 height 23
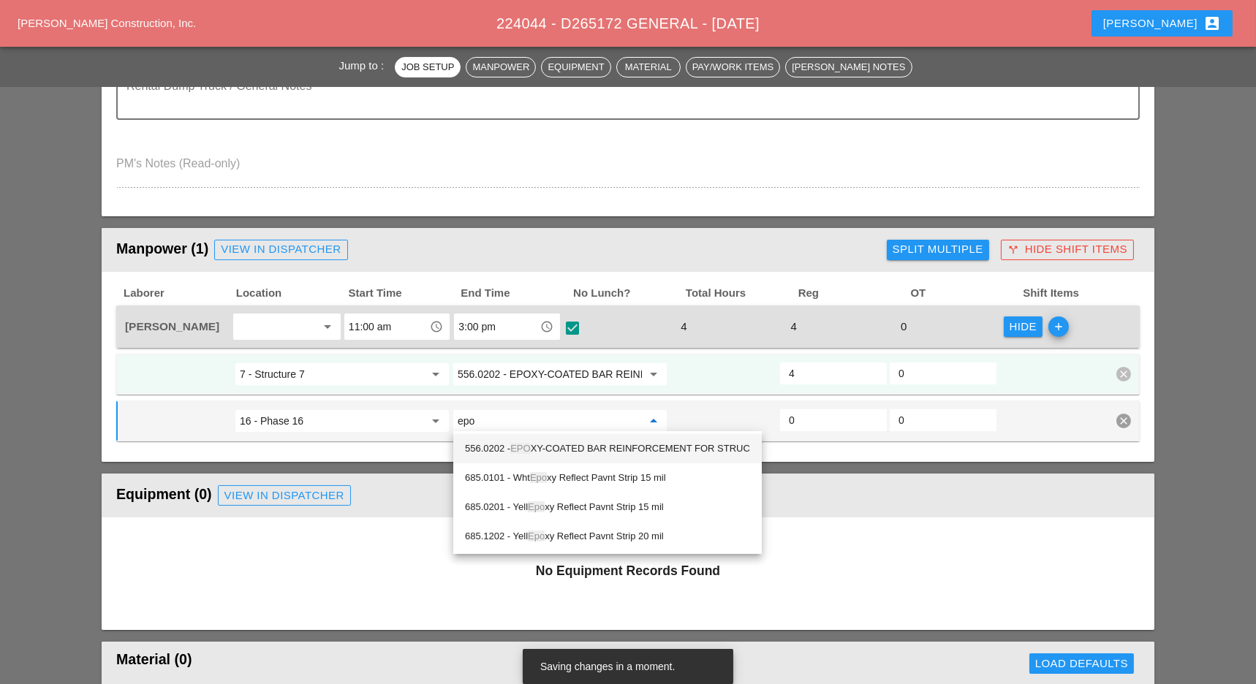
click at [534, 444] on div "556.0202 - EPO XY-COATED BAR REINFORCEMENT FOR STRUC" at bounding box center [607, 449] width 285 height 18
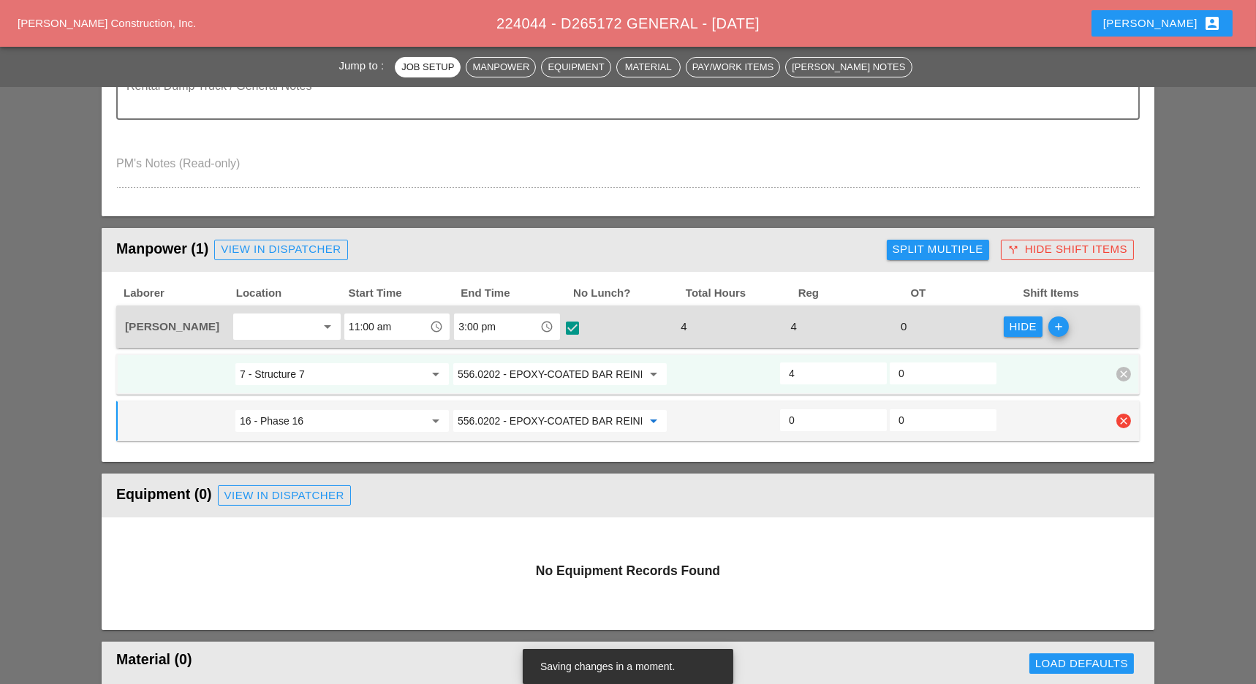
type input "556.0202 - EPOXY-COATED BAR REINFORCEMENT FOR STRUC"
click at [801, 420] on input "0" at bounding box center [833, 420] width 89 height 23
type input "3"
type input "1"
click at [496, 325] on input "3:00 pm" at bounding box center [496, 326] width 76 height 23
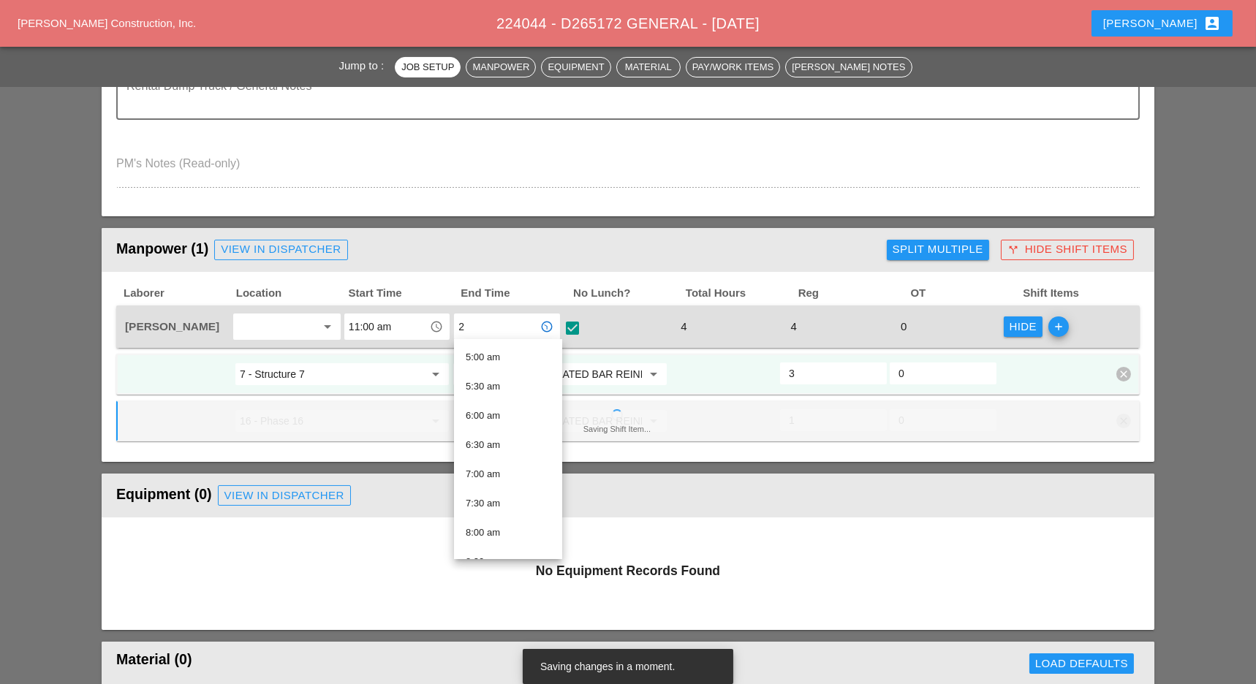
scroll to position [20, 0]
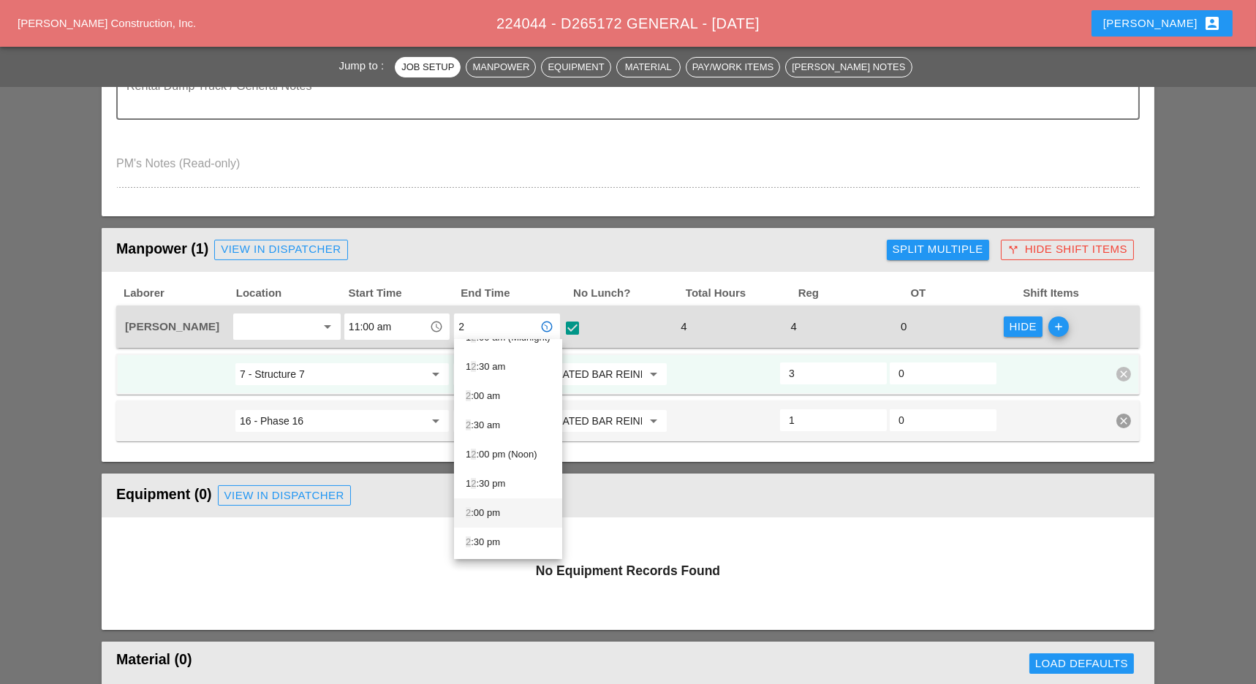
click at [487, 509] on div "2 :00 pm" at bounding box center [508, 513] width 85 height 18
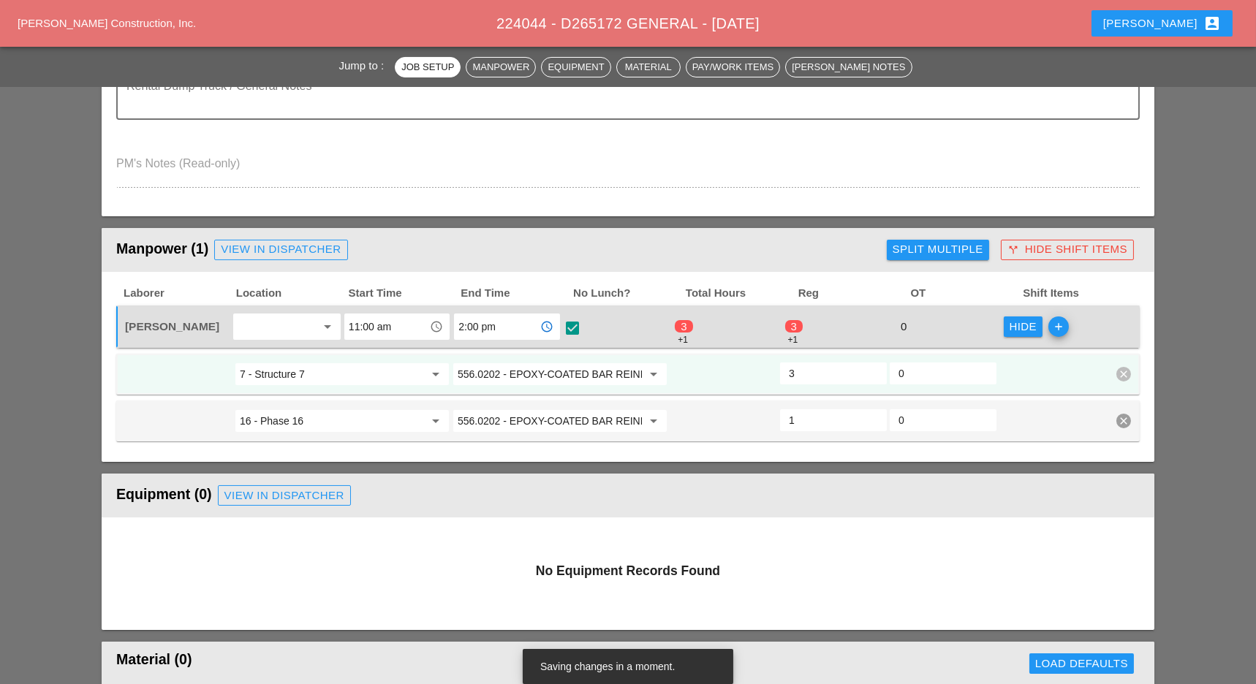
type input "2:00 pm"
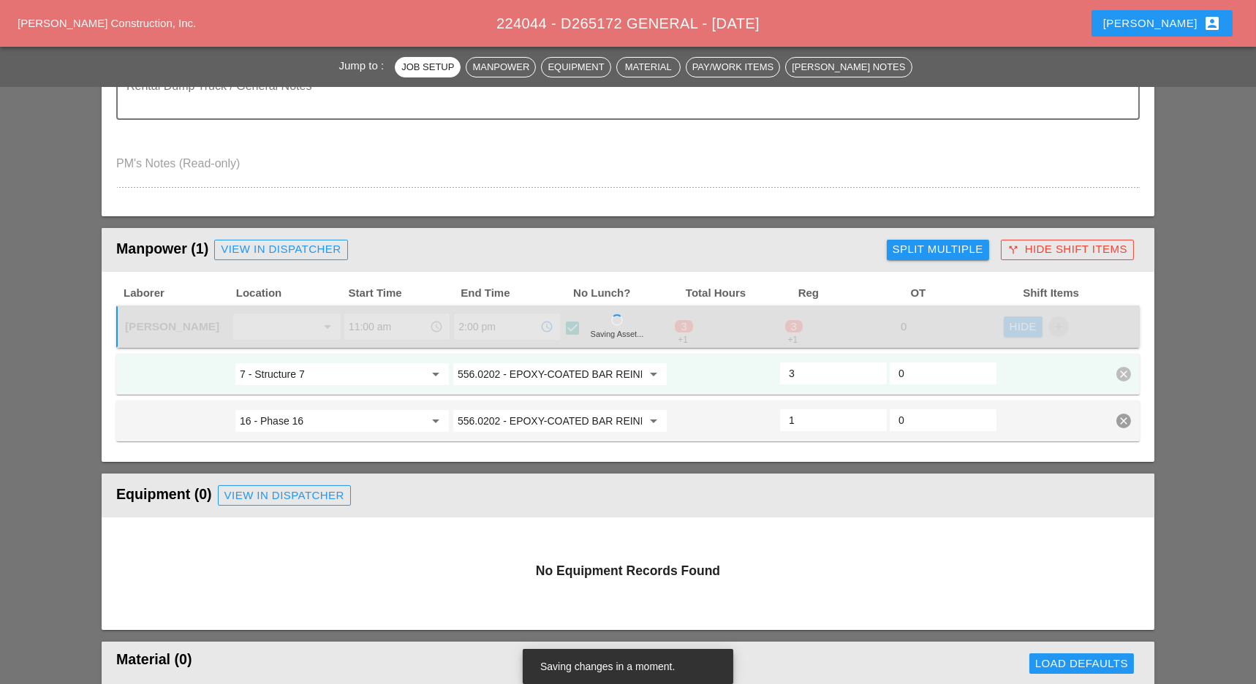
type input "2"
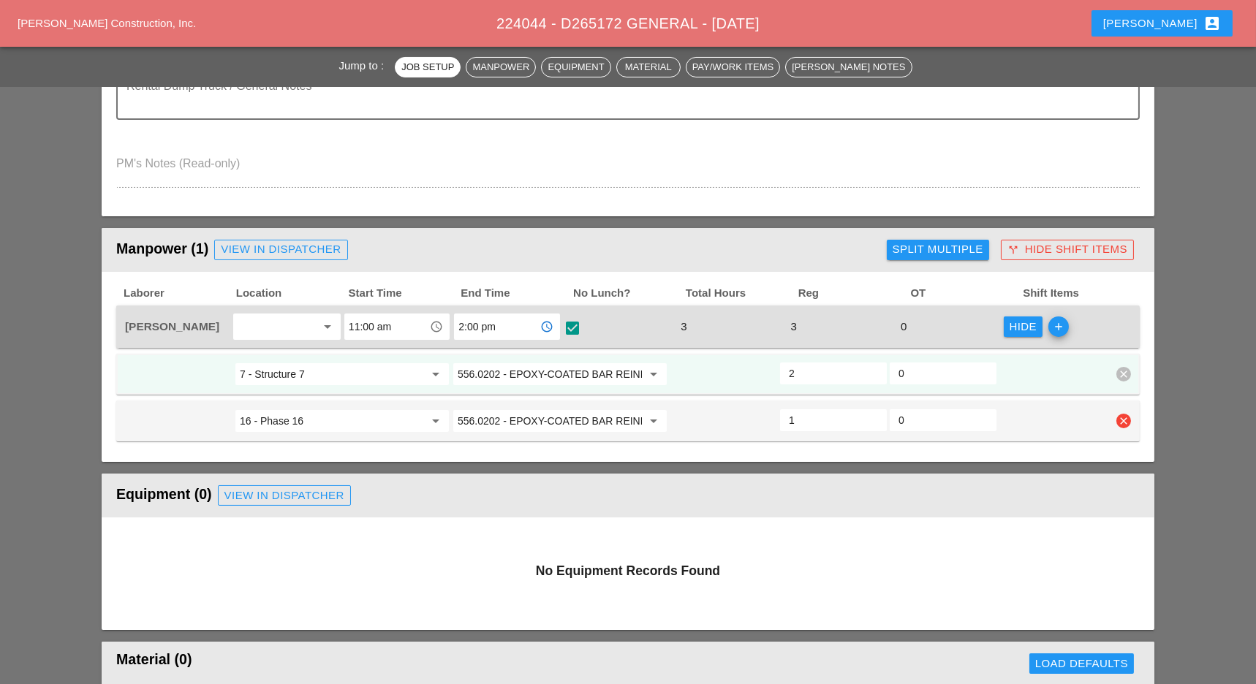
type input "1.5"
click at [873, 411] on input "1.5" at bounding box center [833, 420] width 89 height 23
type input "1.5"
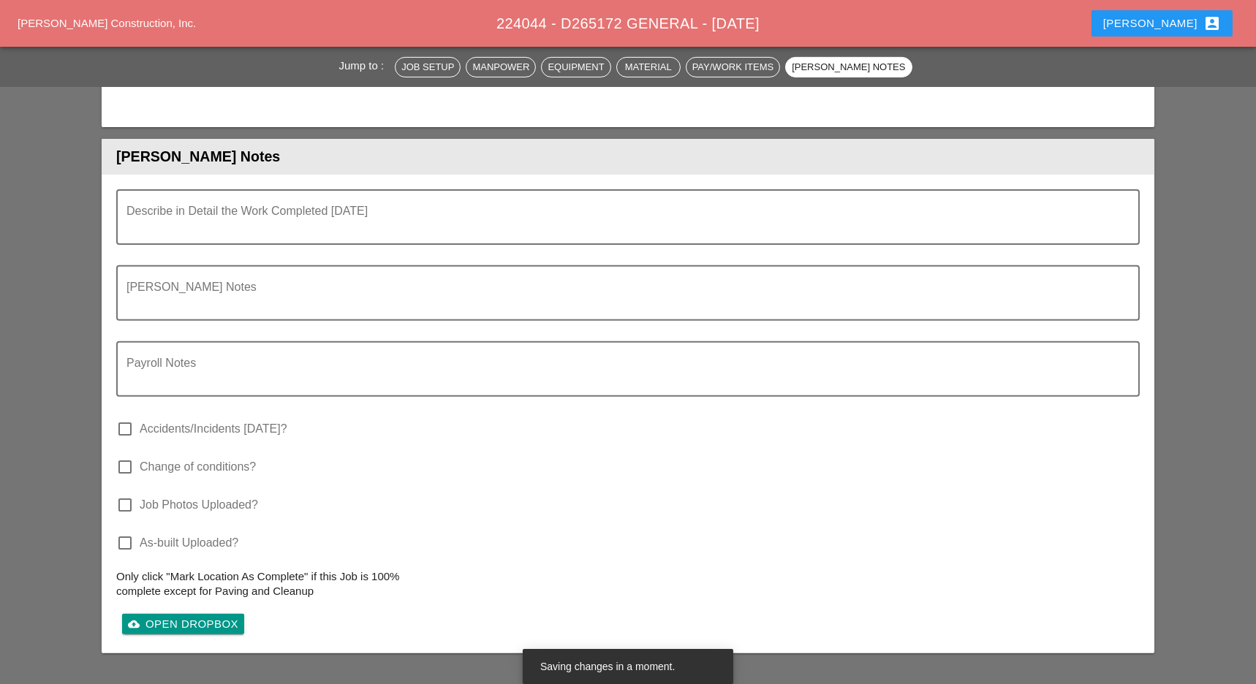
scroll to position [1559, 0]
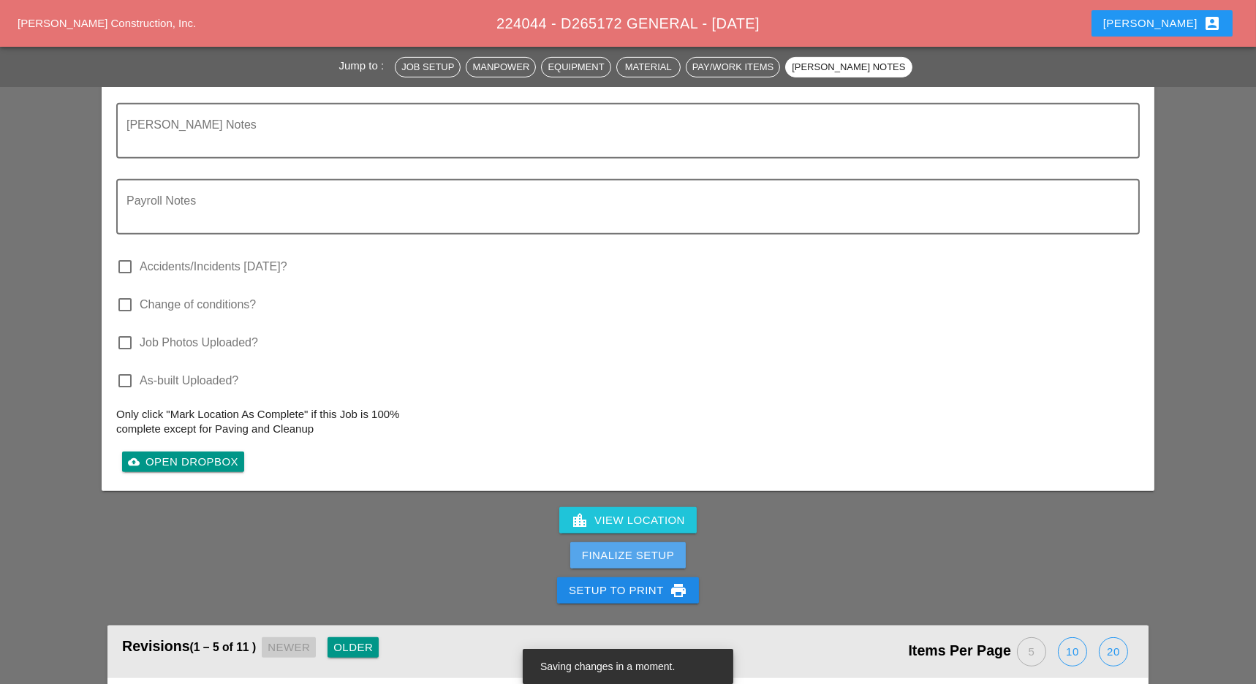
click at [634, 548] on div "Finalize Setup" at bounding box center [628, 556] width 92 height 17
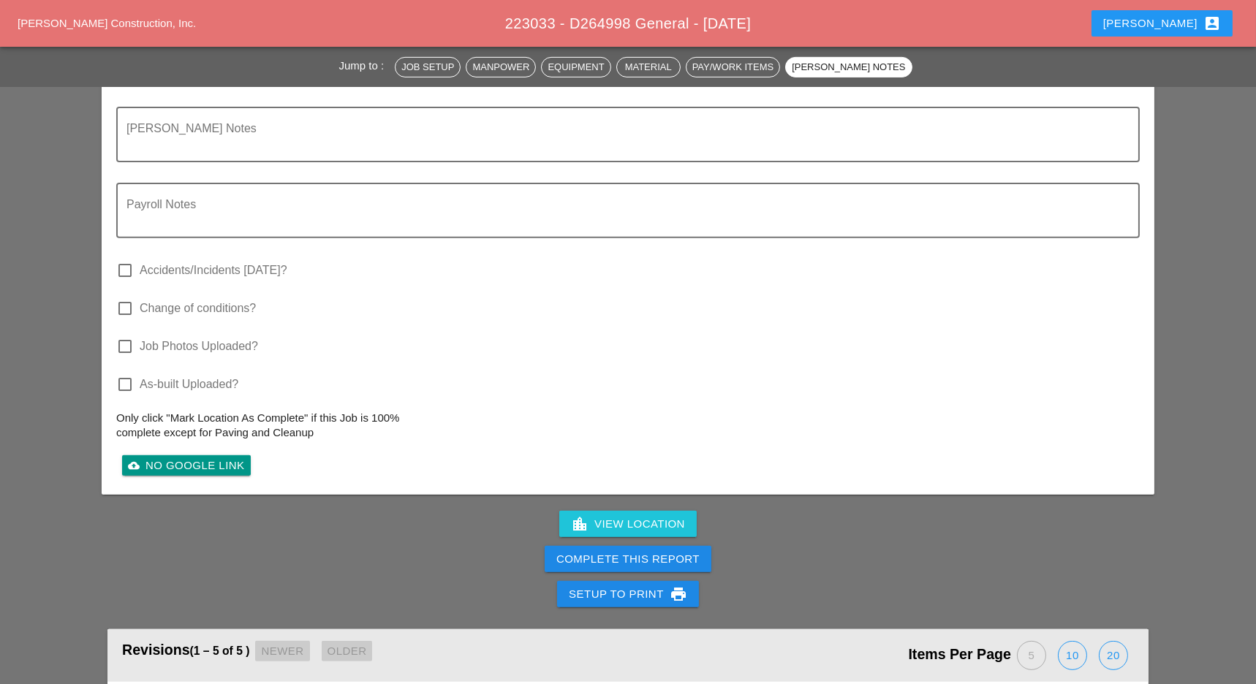
scroll to position [1744, 0]
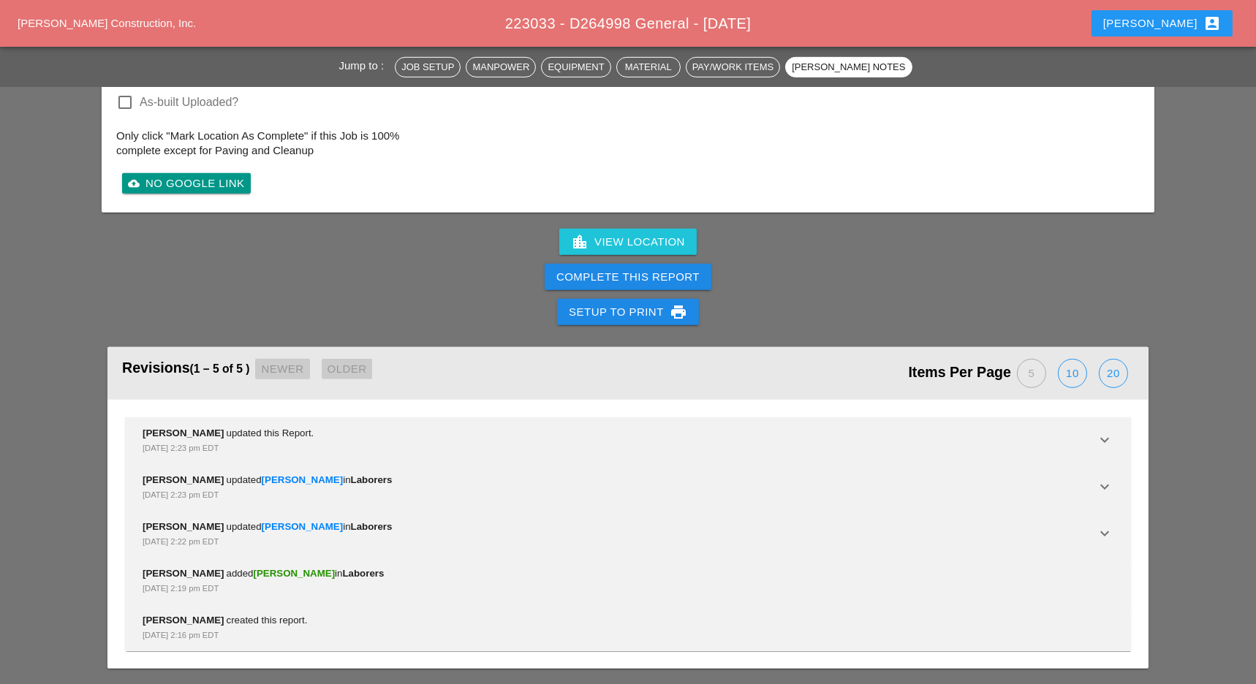
click at [674, 276] on div "Complete This Report" at bounding box center [627, 277] width 143 height 17
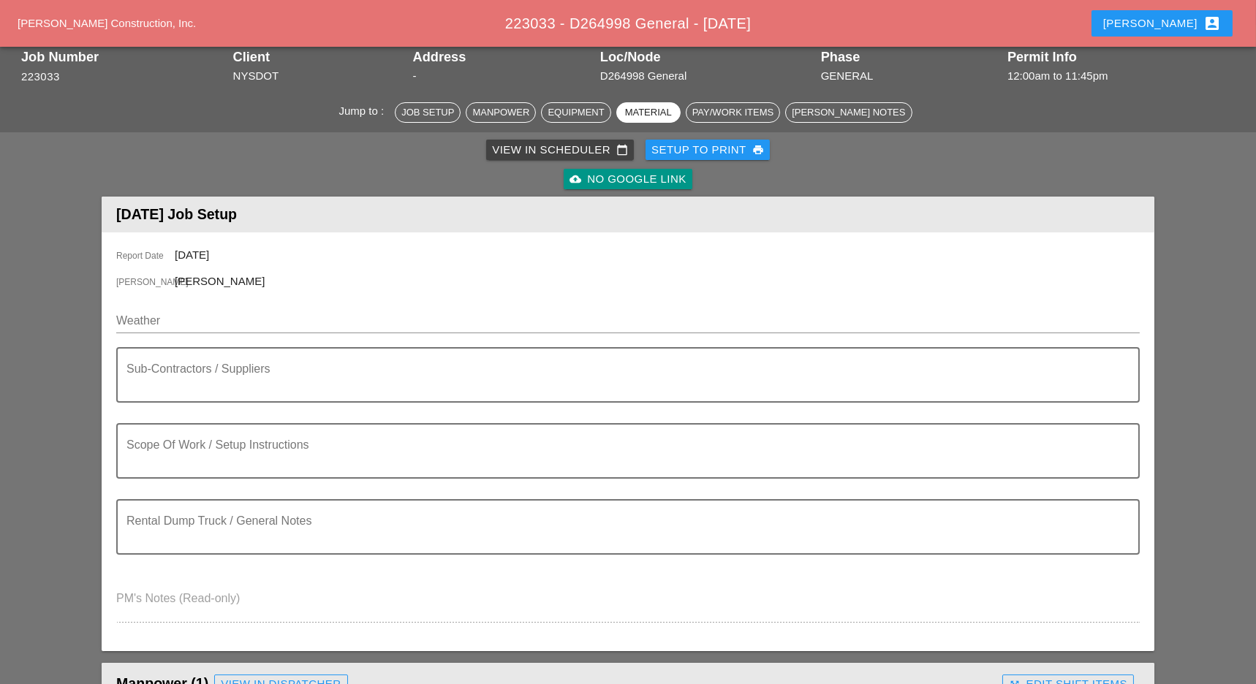
scroll to position [0, 0]
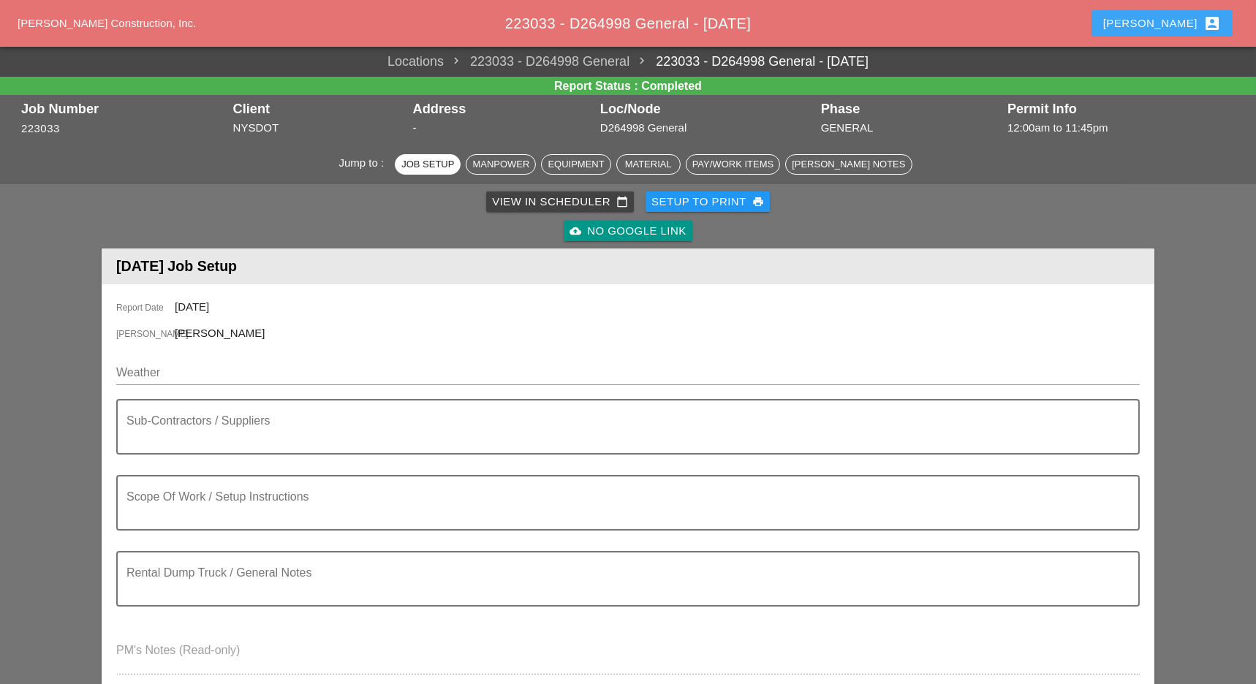
click at [1192, 24] on div "Luca account_box" at bounding box center [1162, 24] width 118 height 18
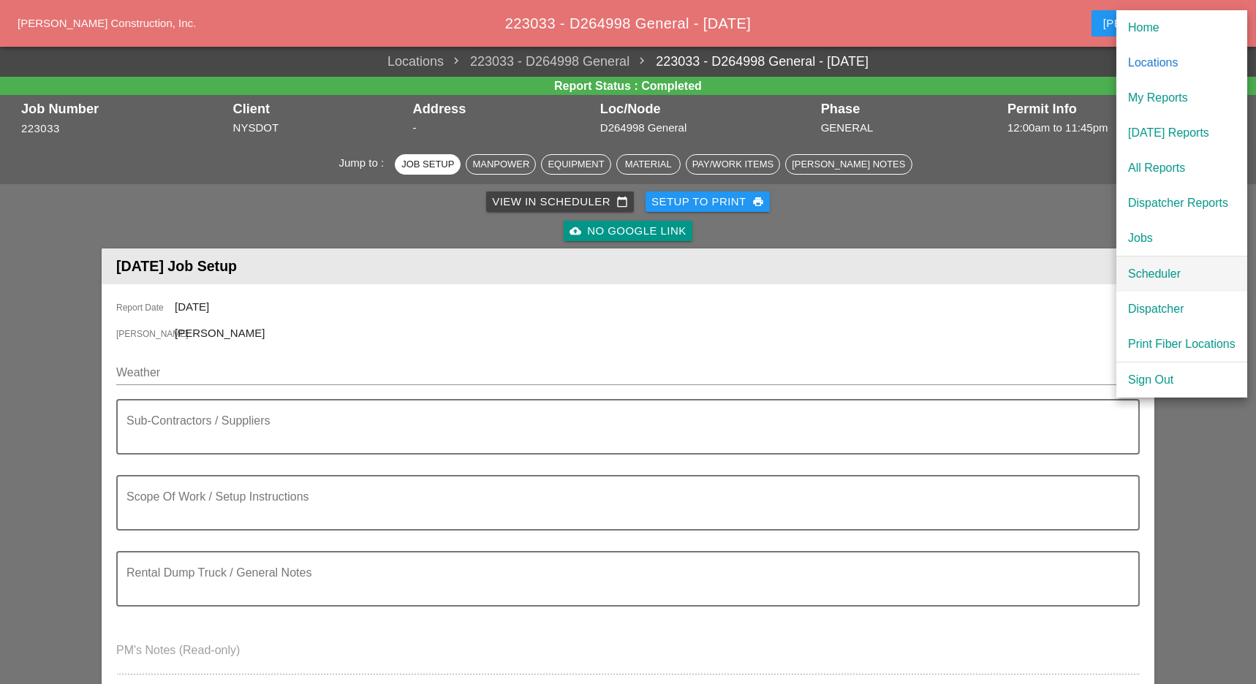
click at [1152, 276] on div "Scheduler" at bounding box center [1181, 274] width 107 height 18
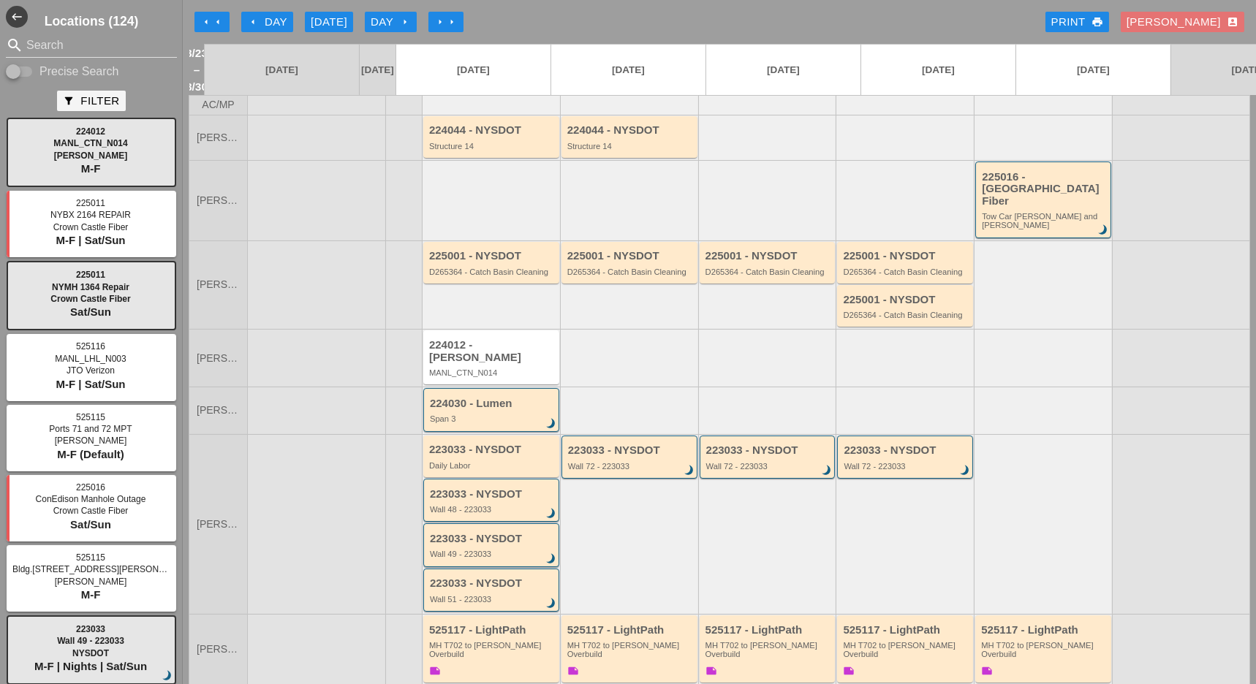
click at [274, 20] on div "arrow_left Day" at bounding box center [267, 22] width 40 height 17
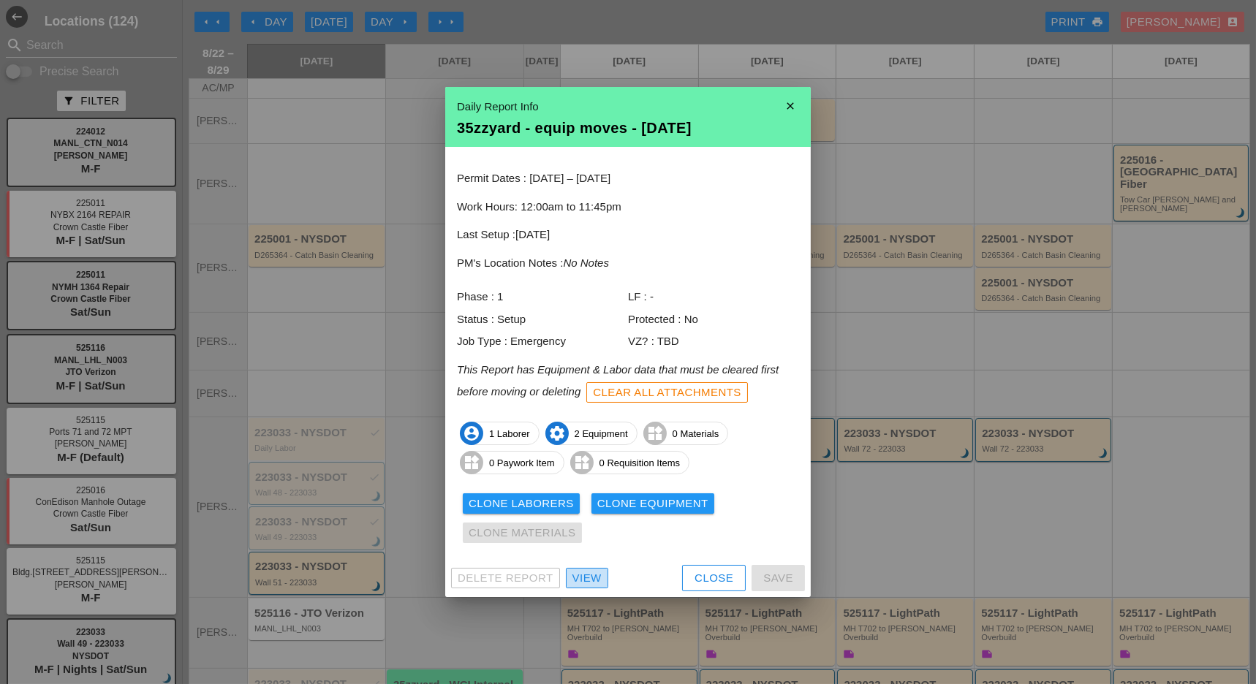
click at [586, 584] on div "View" at bounding box center [586, 578] width 29 height 17
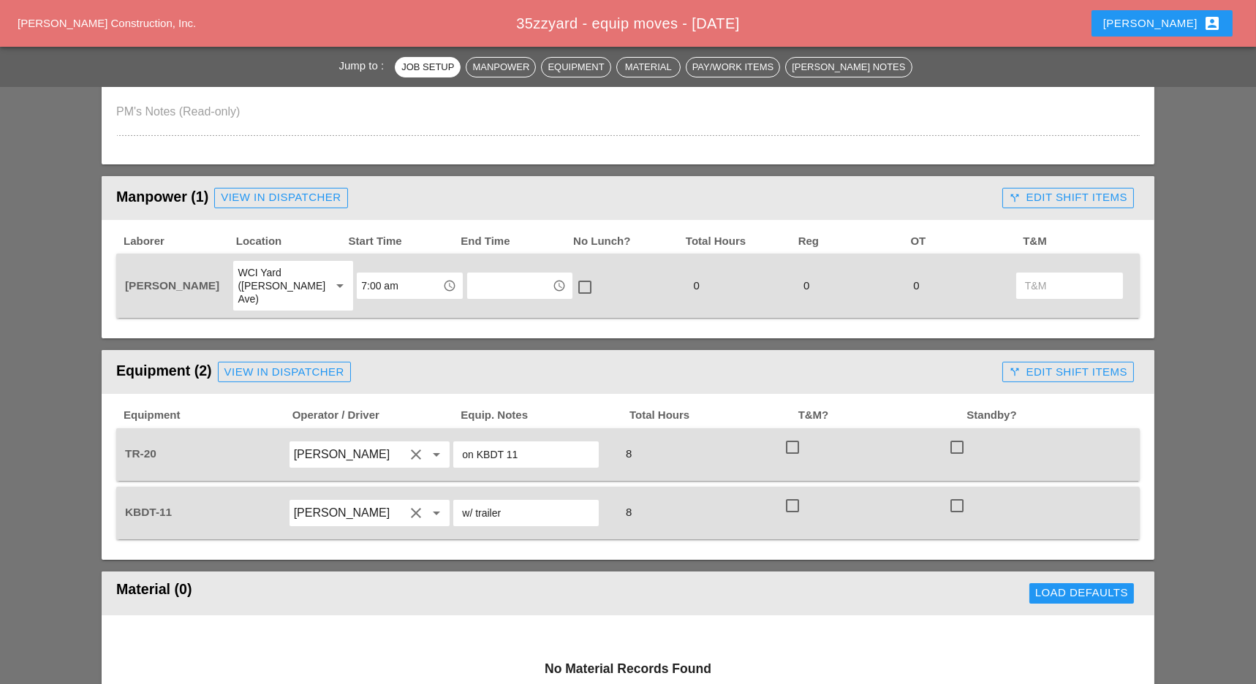
scroll to position [585, 0]
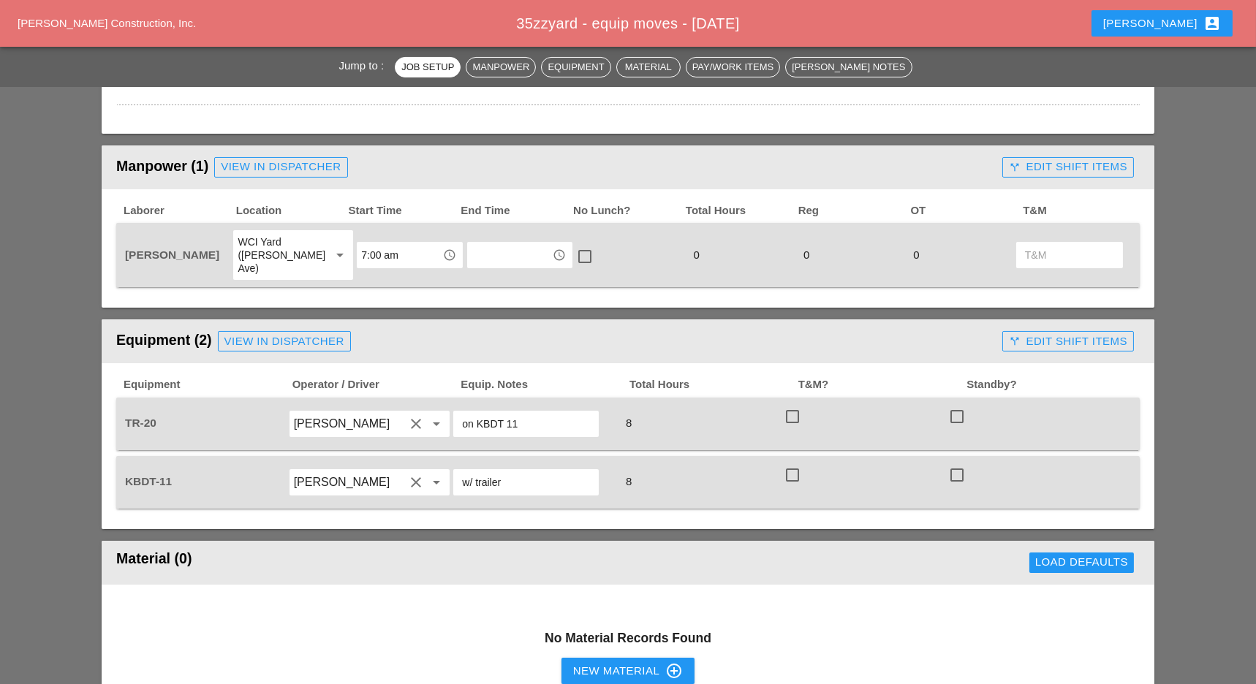
click at [384, 243] on input "7:00 am" at bounding box center [399, 254] width 76 height 23
click at [363, 306] on div "6 :30 am" at bounding box center [397, 309] width 83 height 18
type input "6:30 am"
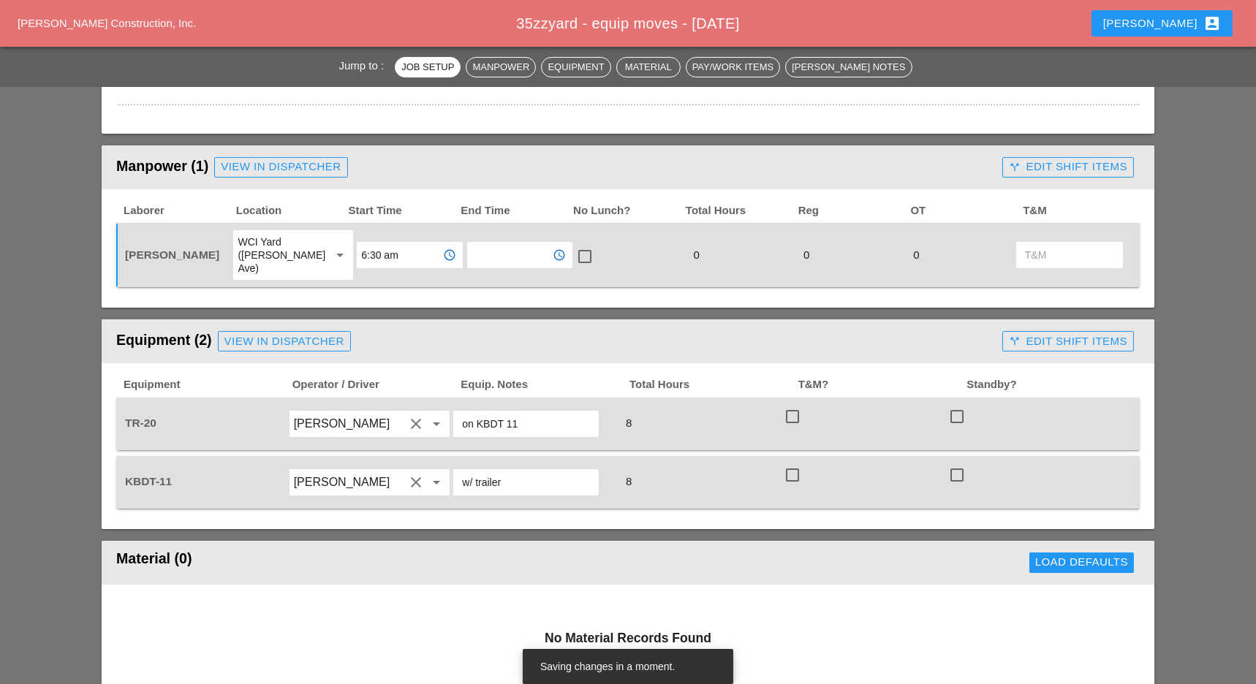
click at [472, 243] on input "text" at bounding box center [510, 254] width 76 height 23
click at [488, 283] on div "11 :00 am" at bounding box center [507, 279] width 83 height 18
type input "11:00 am"
click at [575, 252] on div at bounding box center [584, 256] width 25 height 25
click at [573, 249] on div at bounding box center [584, 256] width 25 height 25
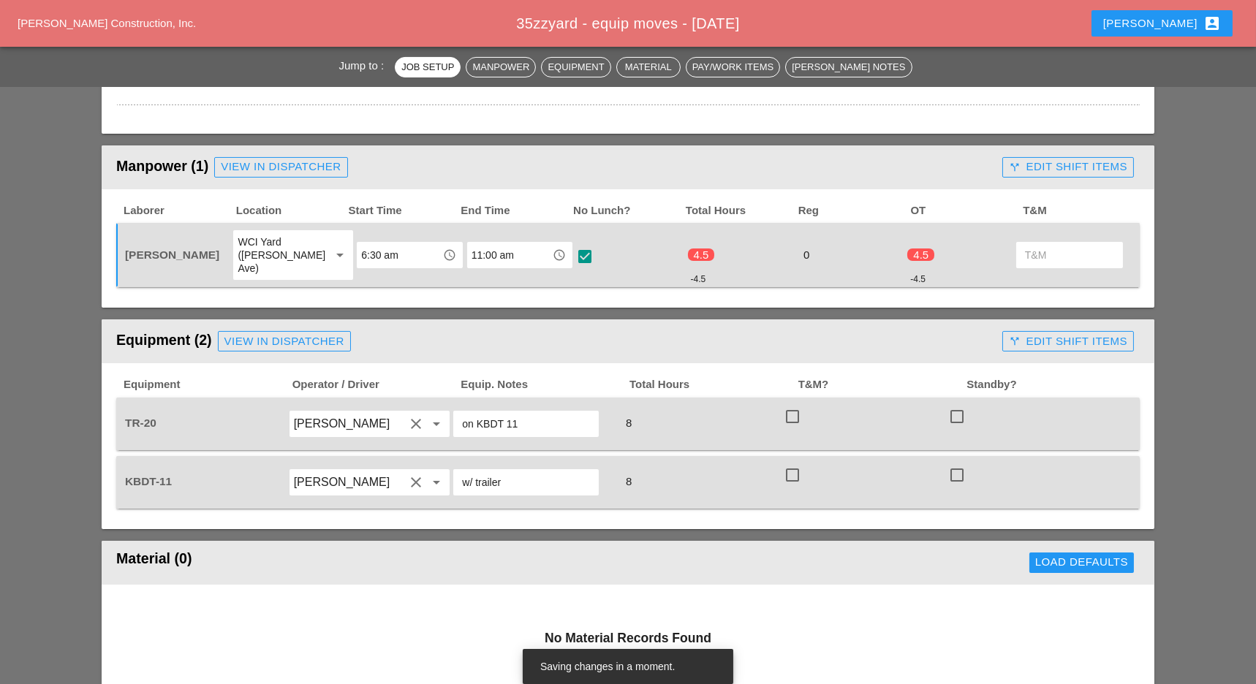
checkbox input "false"
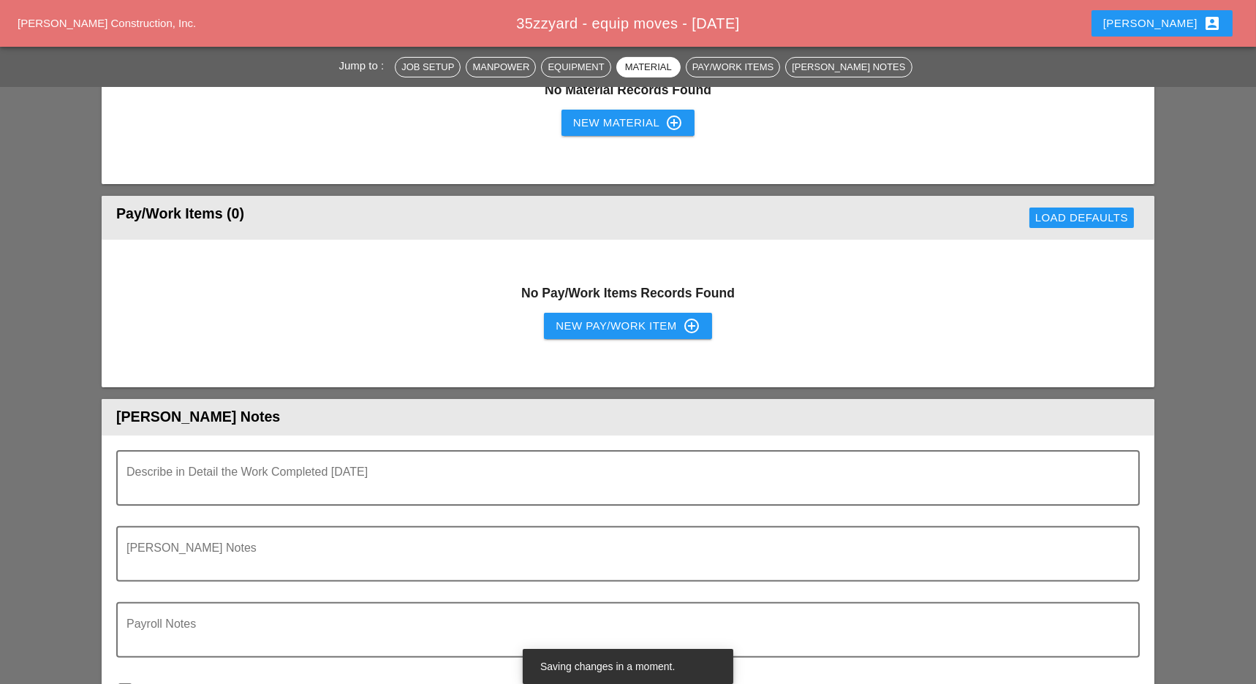
scroll to position [1267, 0]
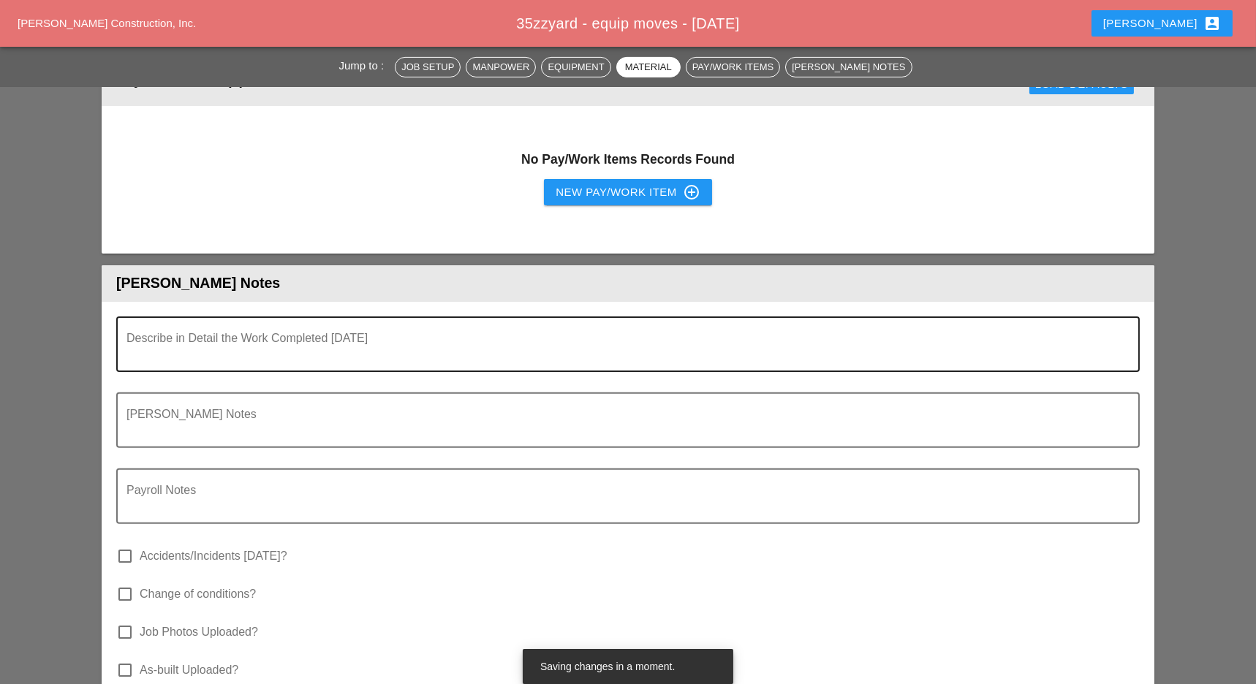
click at [314, 341] on textarea "Describe in Detail the Work Completed Today" at bounding box center [621, 353] width 991 height 35
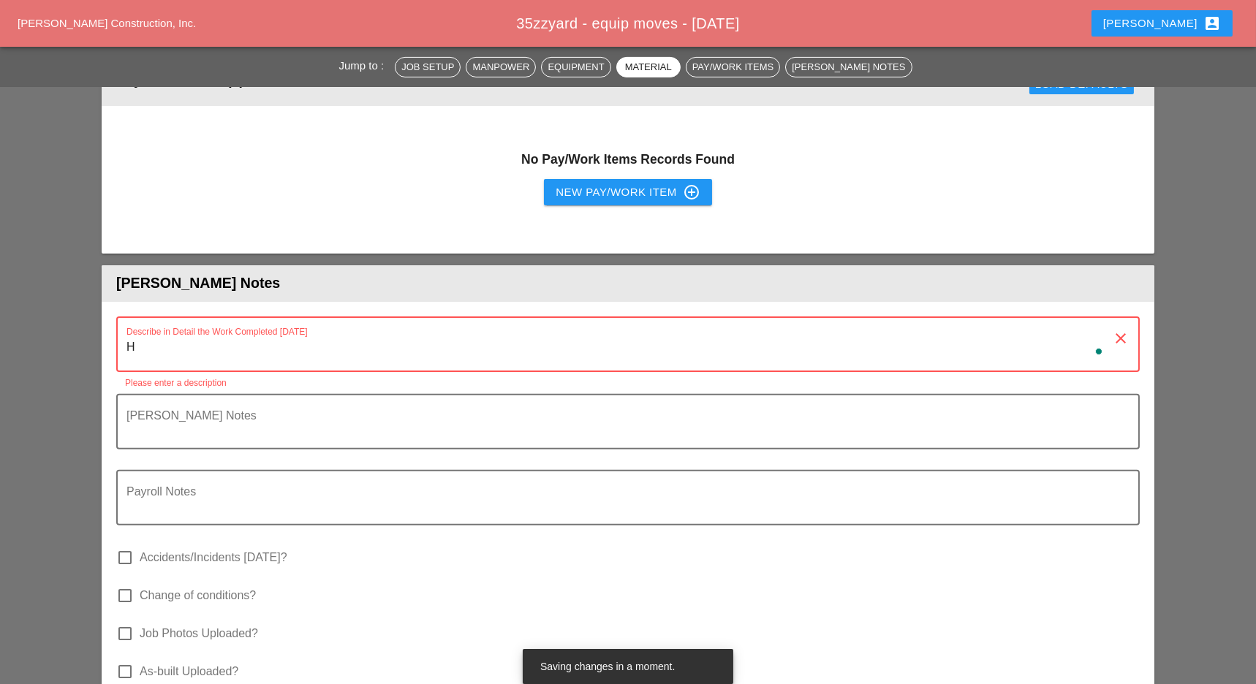
type textarea "He"
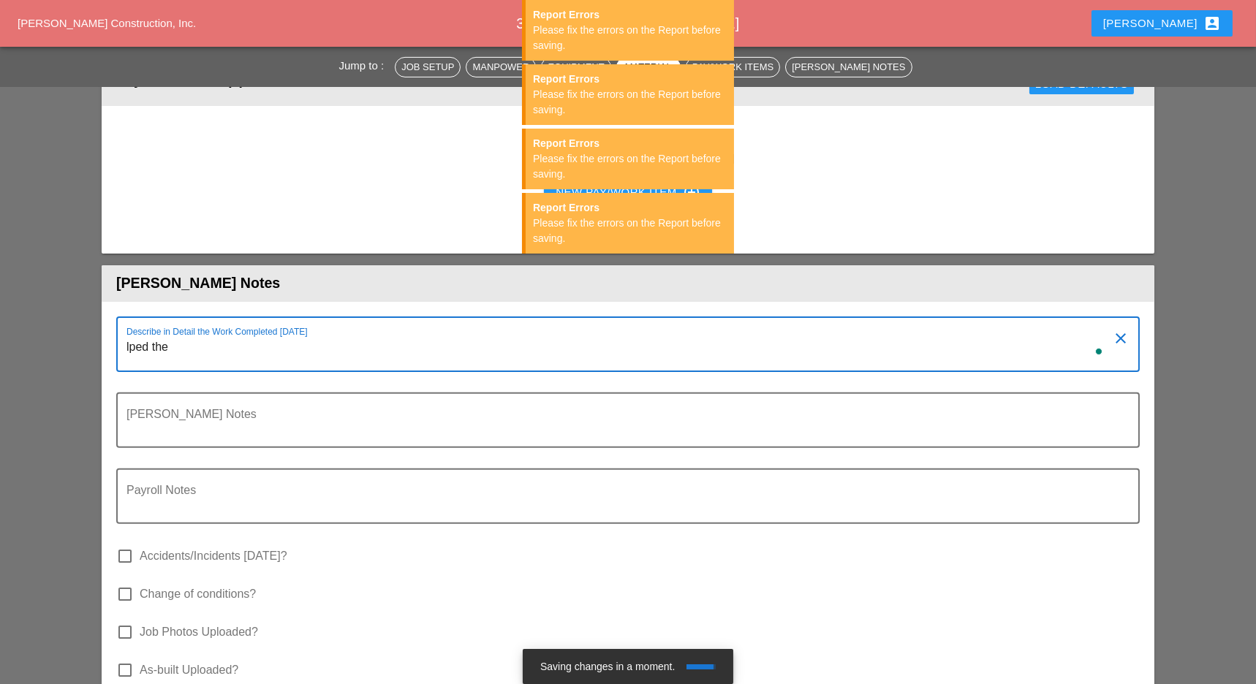
type textarea "lped theb"
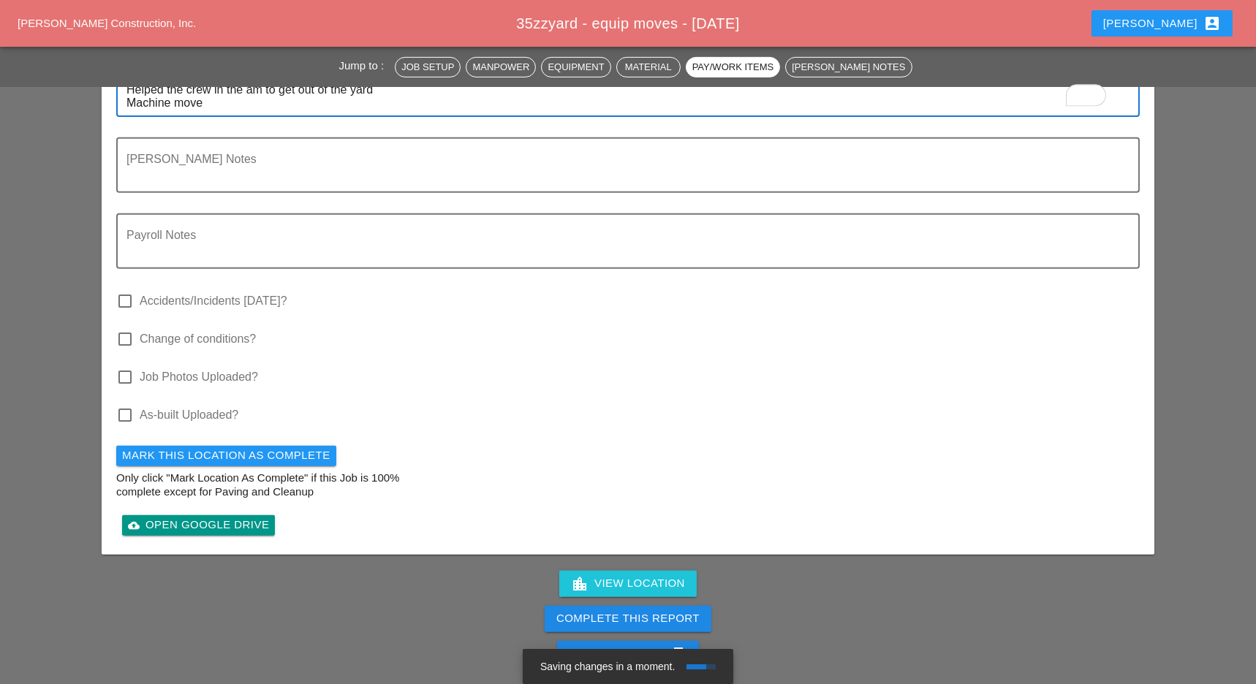
scroll to position [1559, 0]
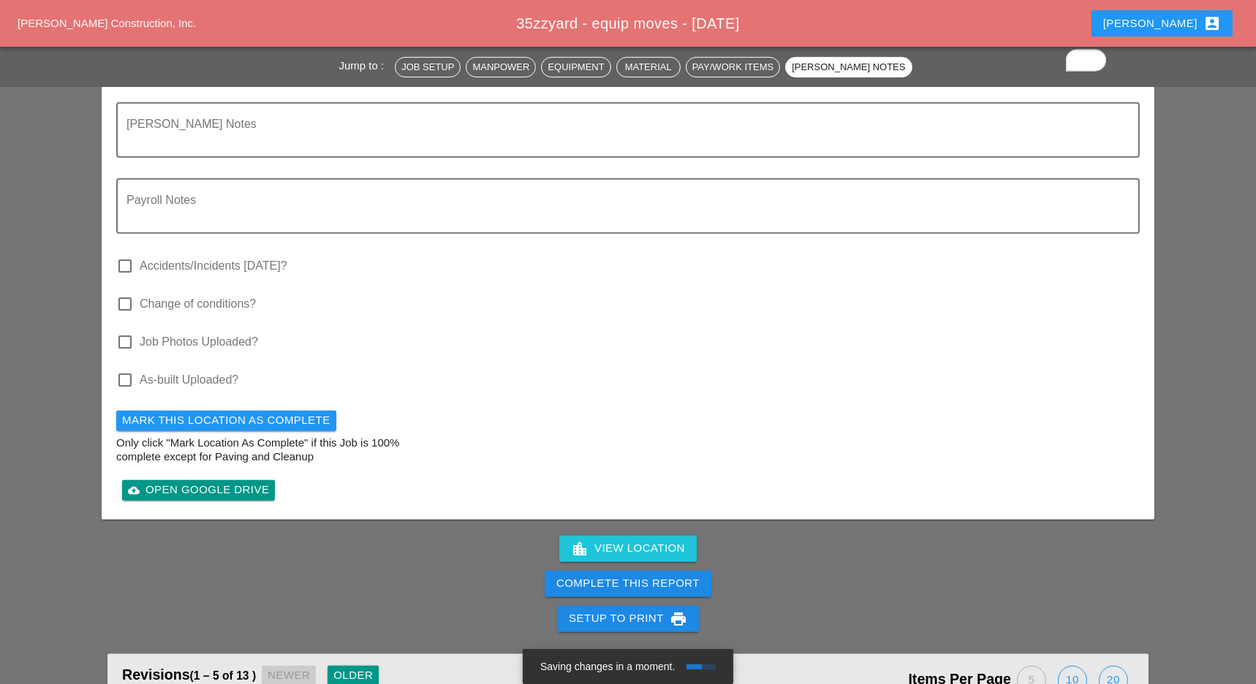
type textarea "Helped the crew in the am to get out of the yard Machine move"
drag, startPoint x: 638, startPoint y: 567, endPoint x: 800, endPoint y: 102, distance: 492.2
click at [639, 575] on div "Complete This Report" at bounding box center [627, 583] width 143 height 17
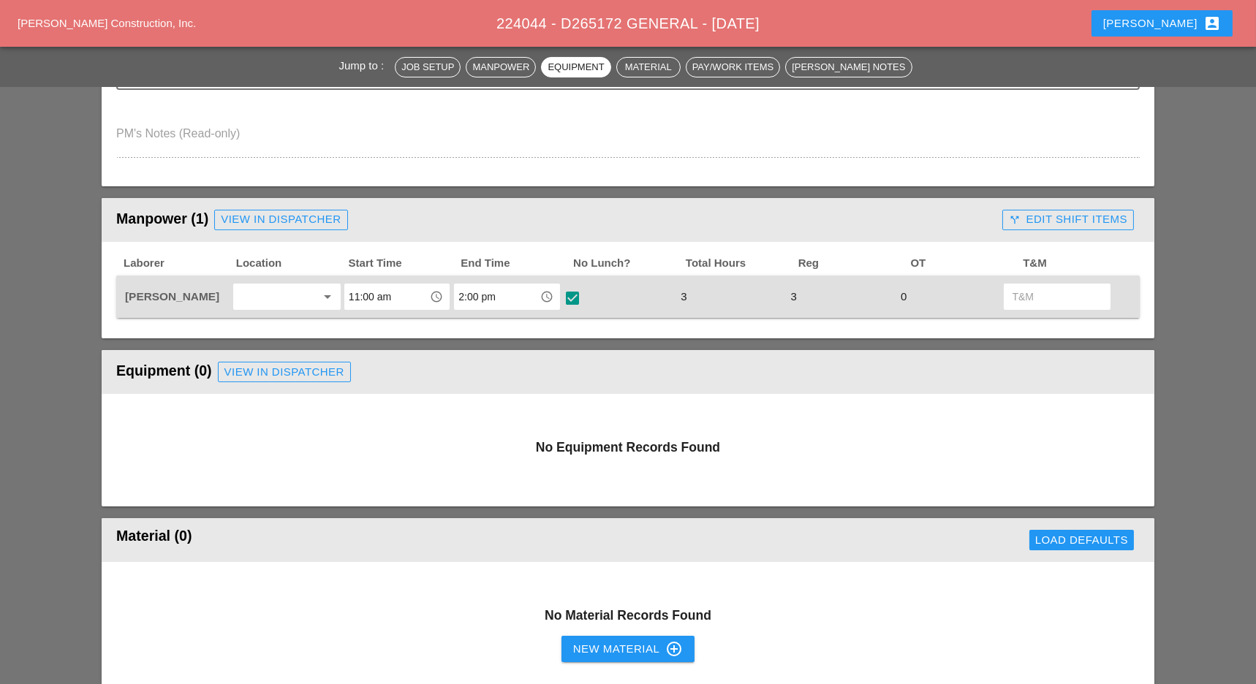
scroll to position [487, 0]
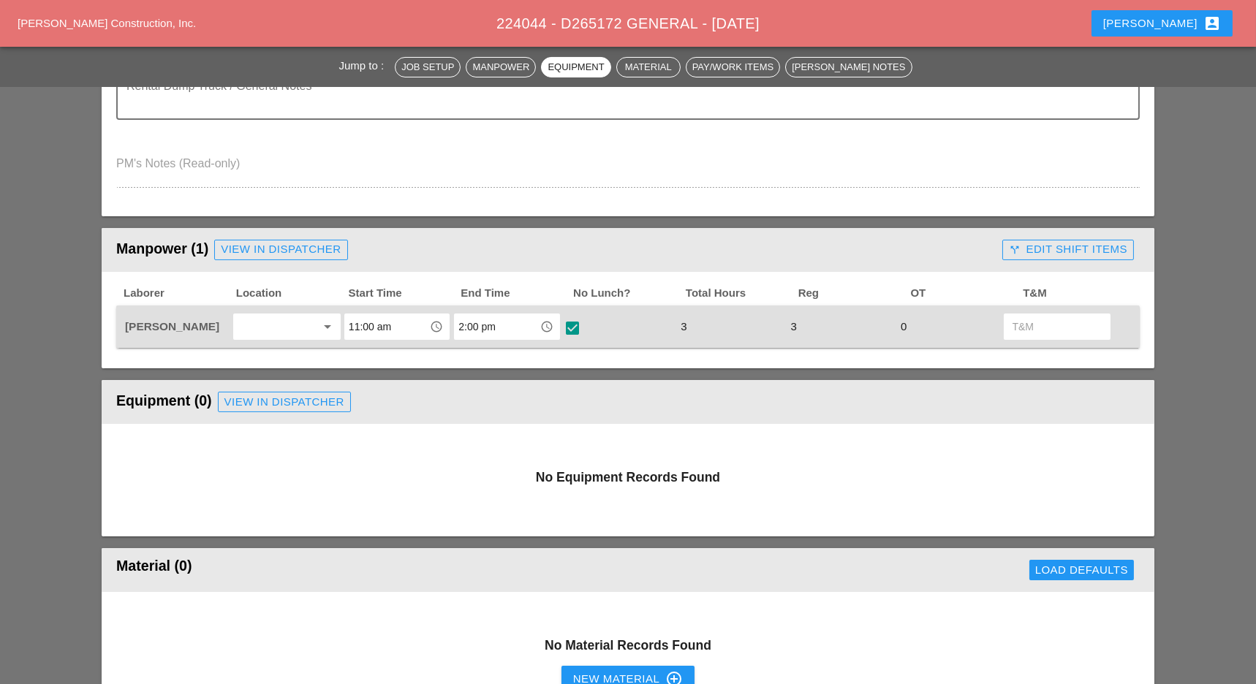
click at [1059, 235] on div "call_split Edit Shift Items" at bounding box center [1067, 249] width 143 height 29
click at [1055, 243] on div "call_split Edit Shift Items" at bounding box center [1068, 249] width 118 height 17
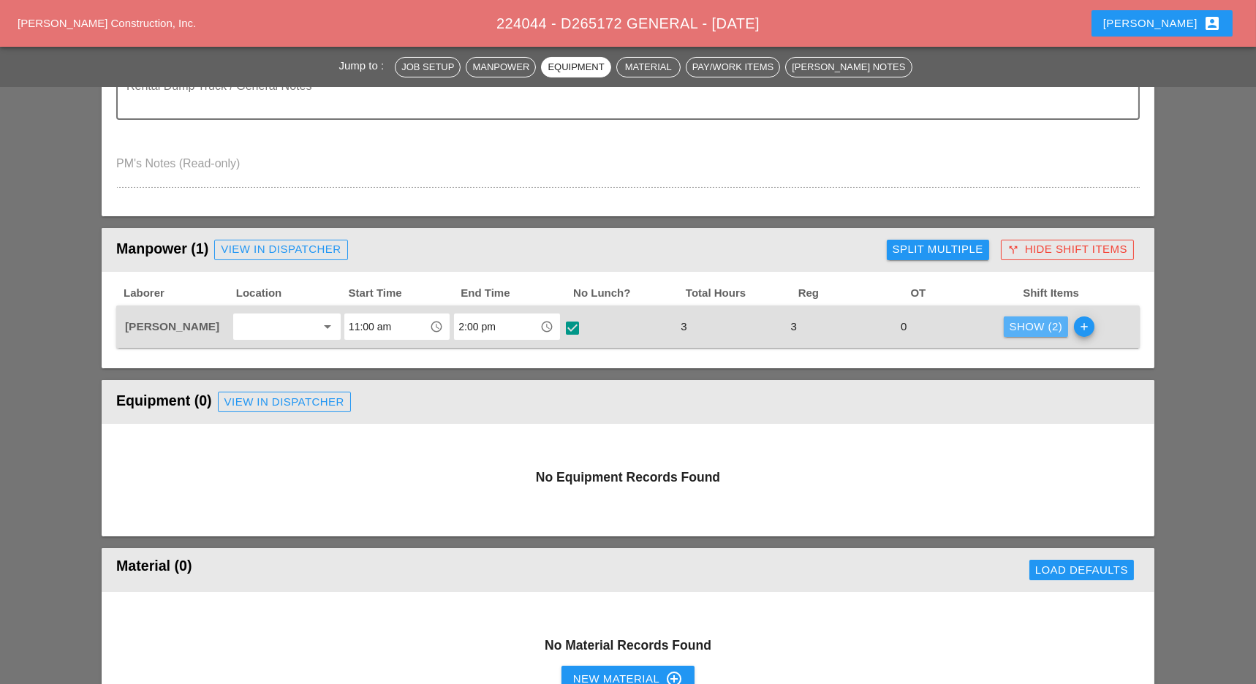
click at [1021, 327] on div "Show (2)" at bounding box center [1036, 327] width 53 height 17
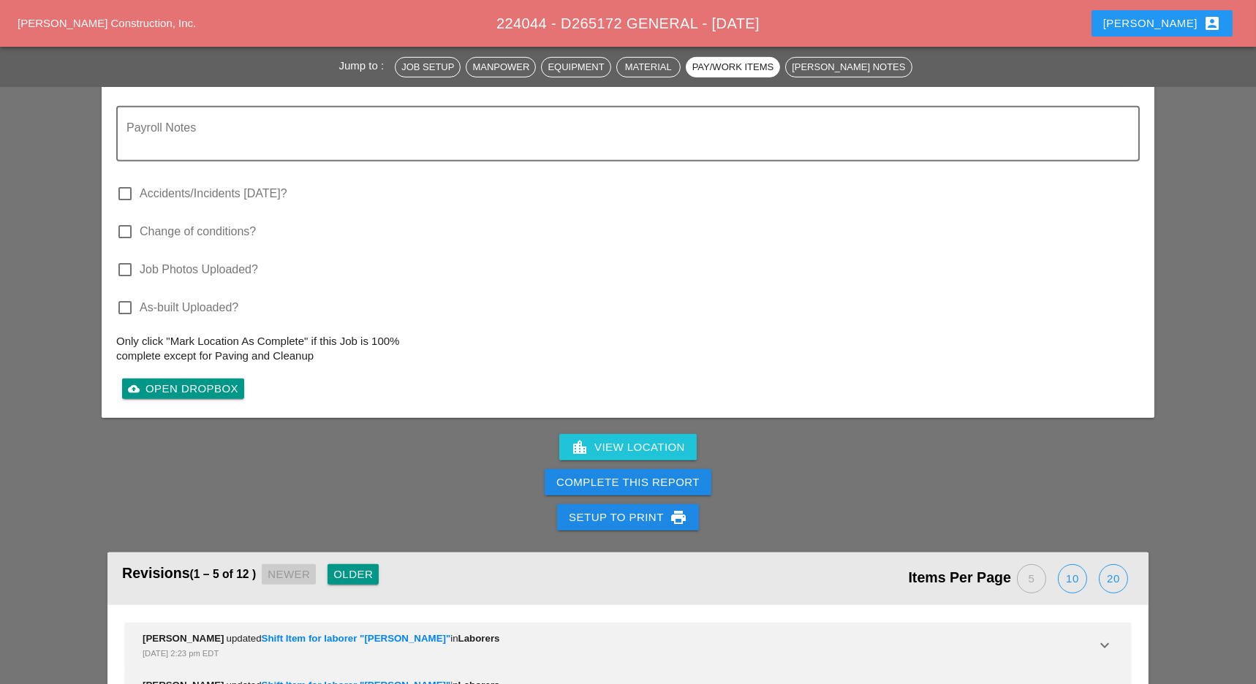
scroll to position [1657, 0]
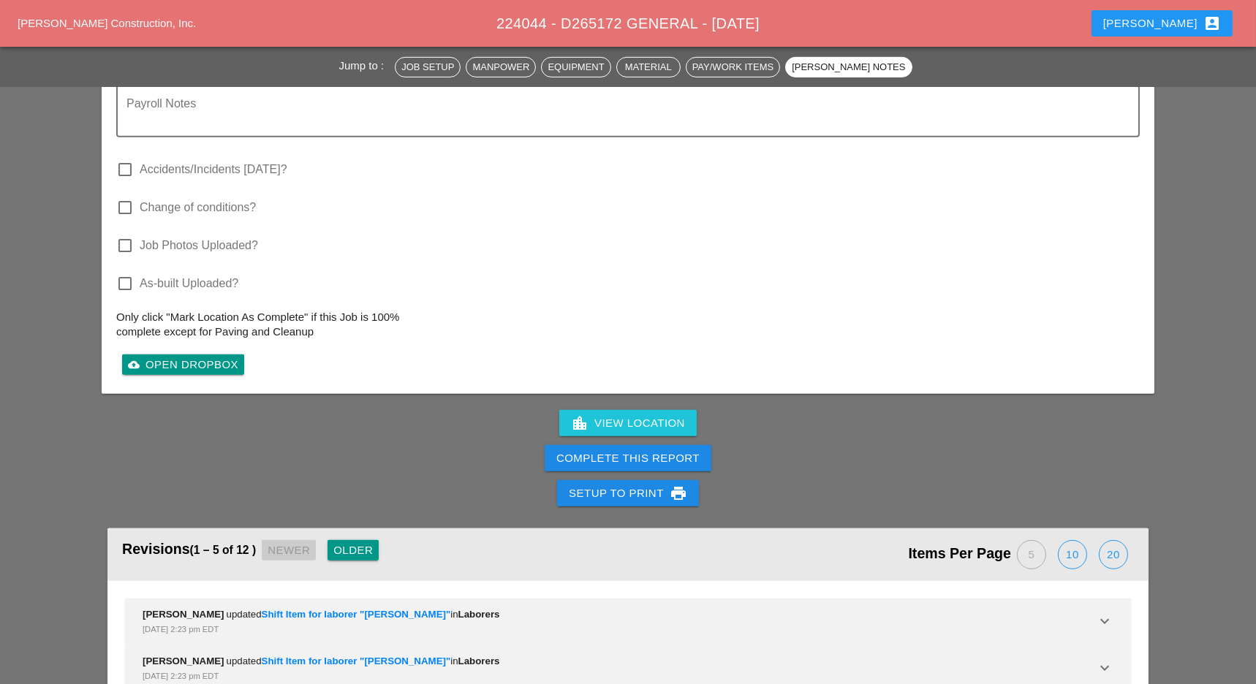
click at [679, 451] on div "Complete This Report" at bounding box center [627, 458] width 143 height 17
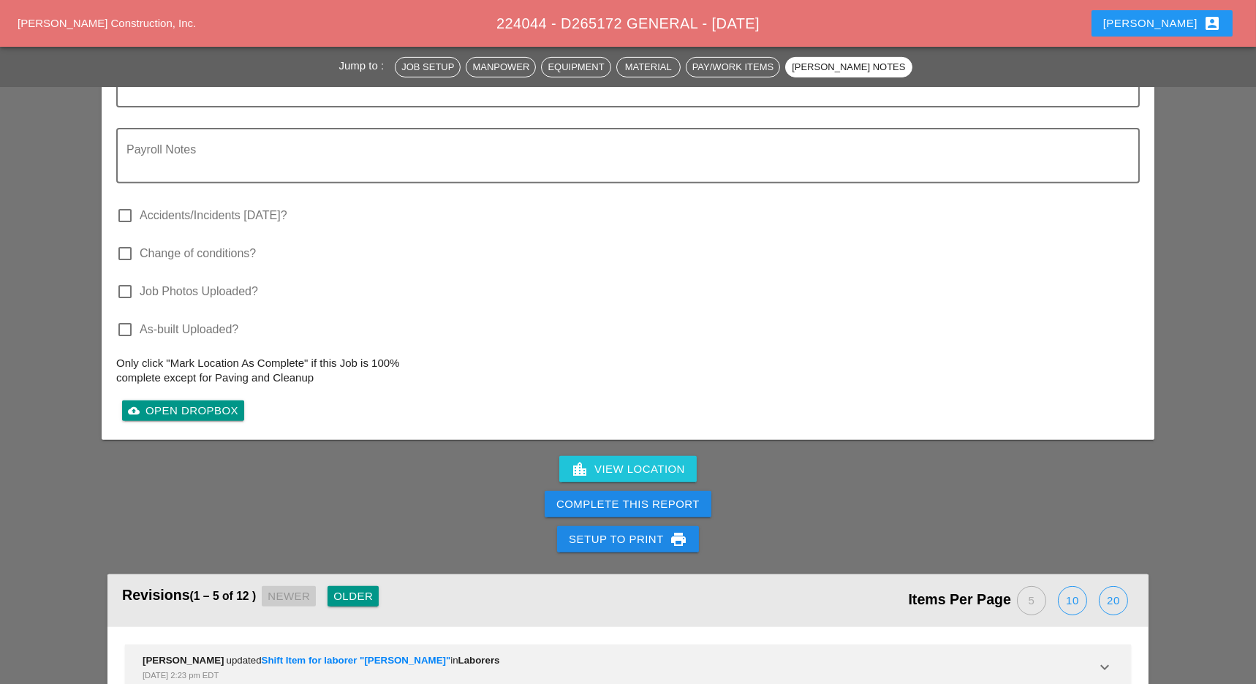
scroll to position [1744, 0]
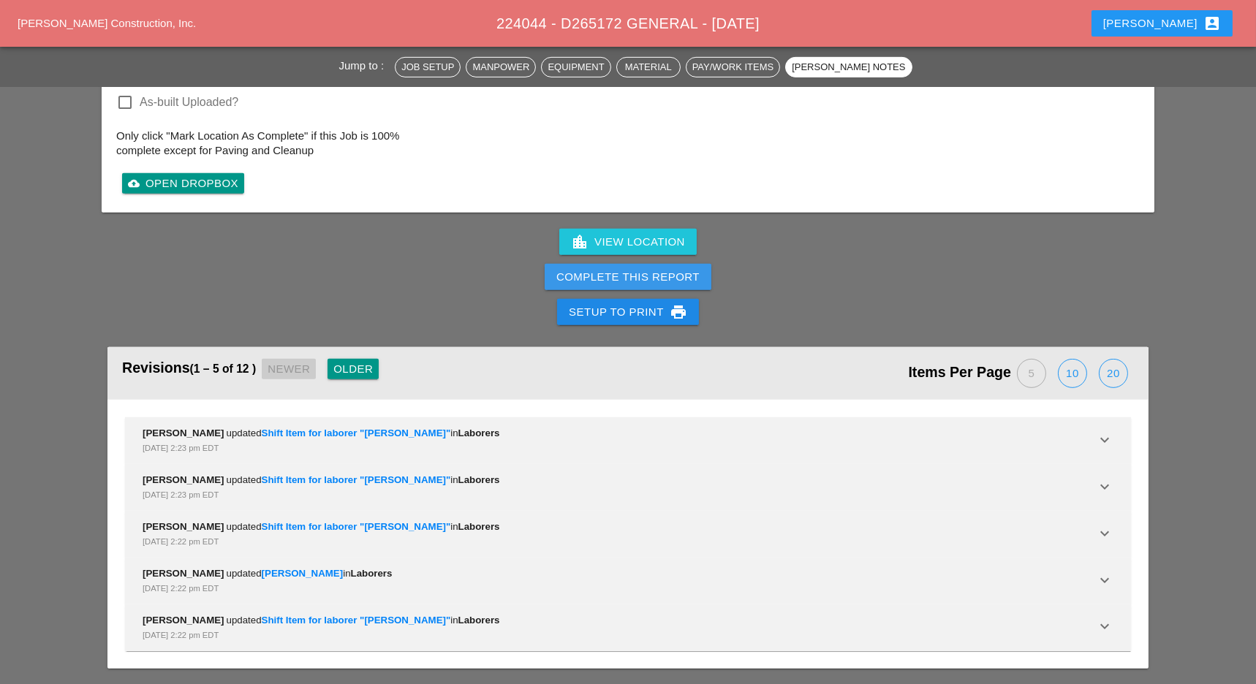
click at [690, 278] on div "Complete This Report" at bounding box center [627, 277] width 143 height 17
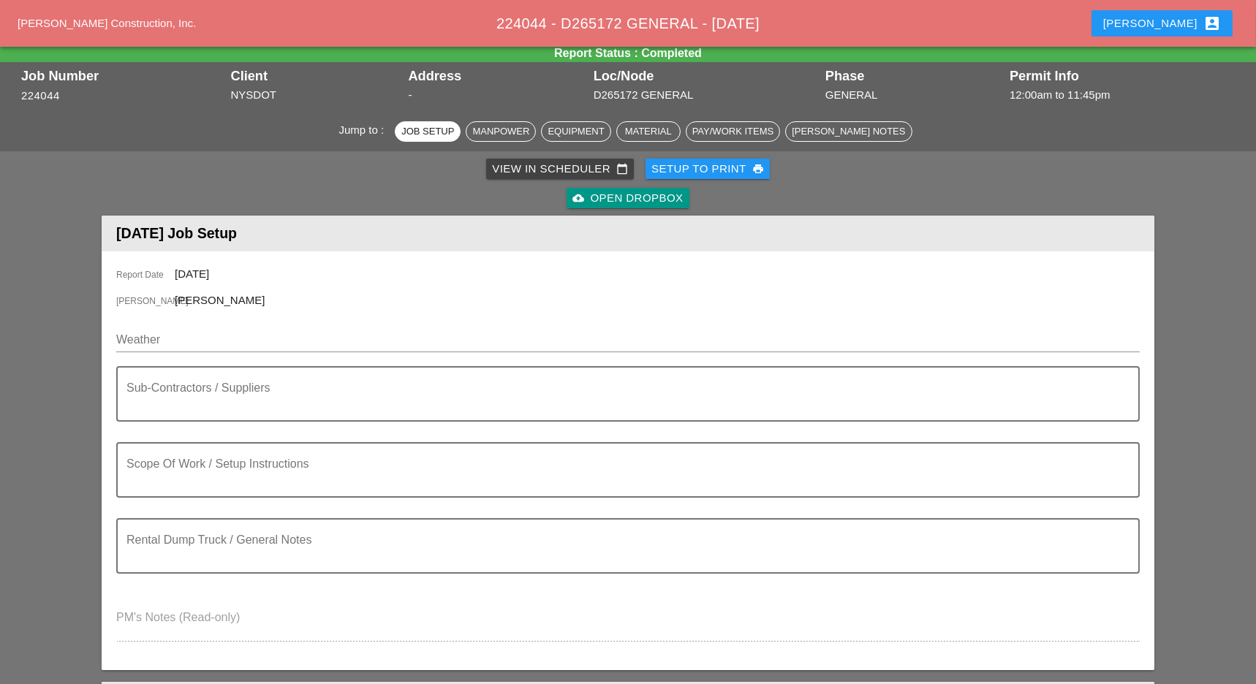
scroll to position [0, 0]
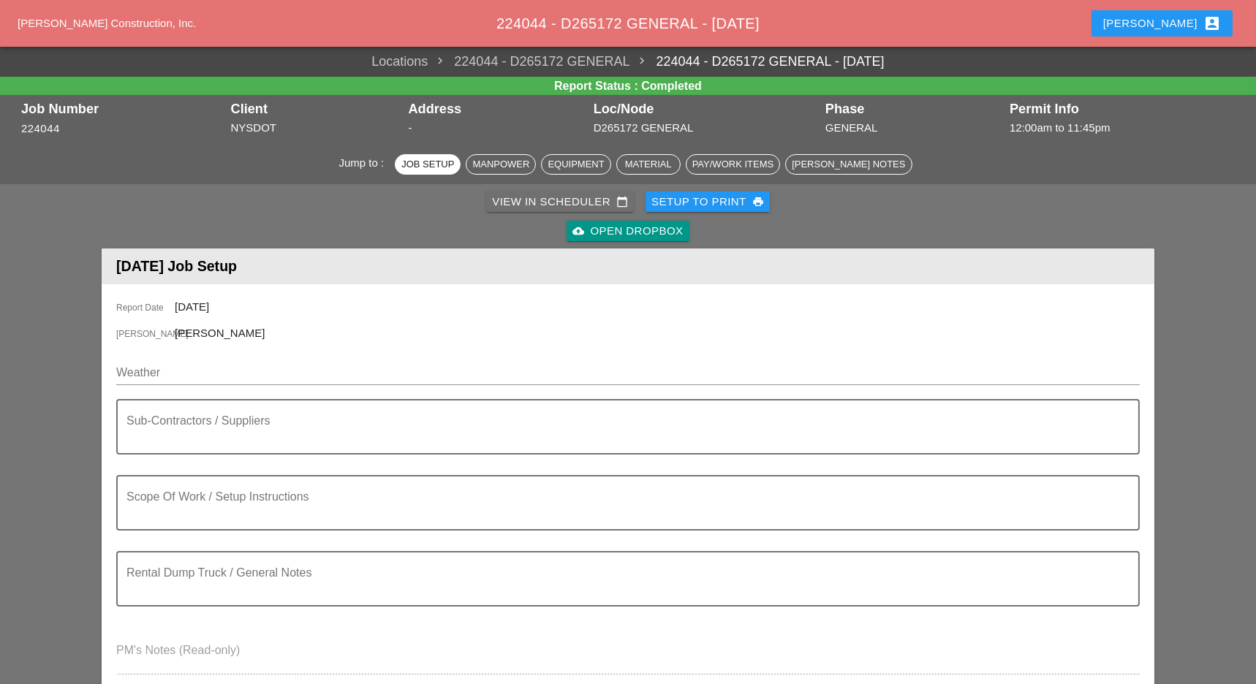
click at [526, 198] on div "View in Scheduler calendar_today" at bounding box center [560, 202] width 136 height 17
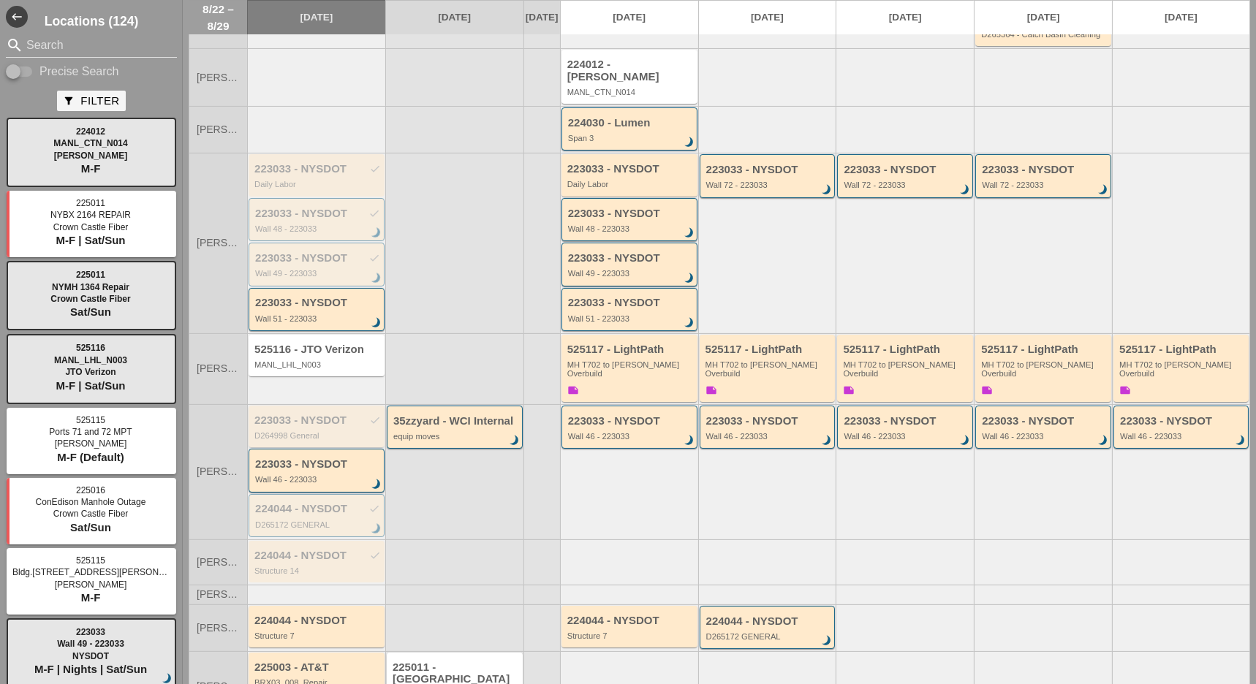
scroll to position [286, 0]
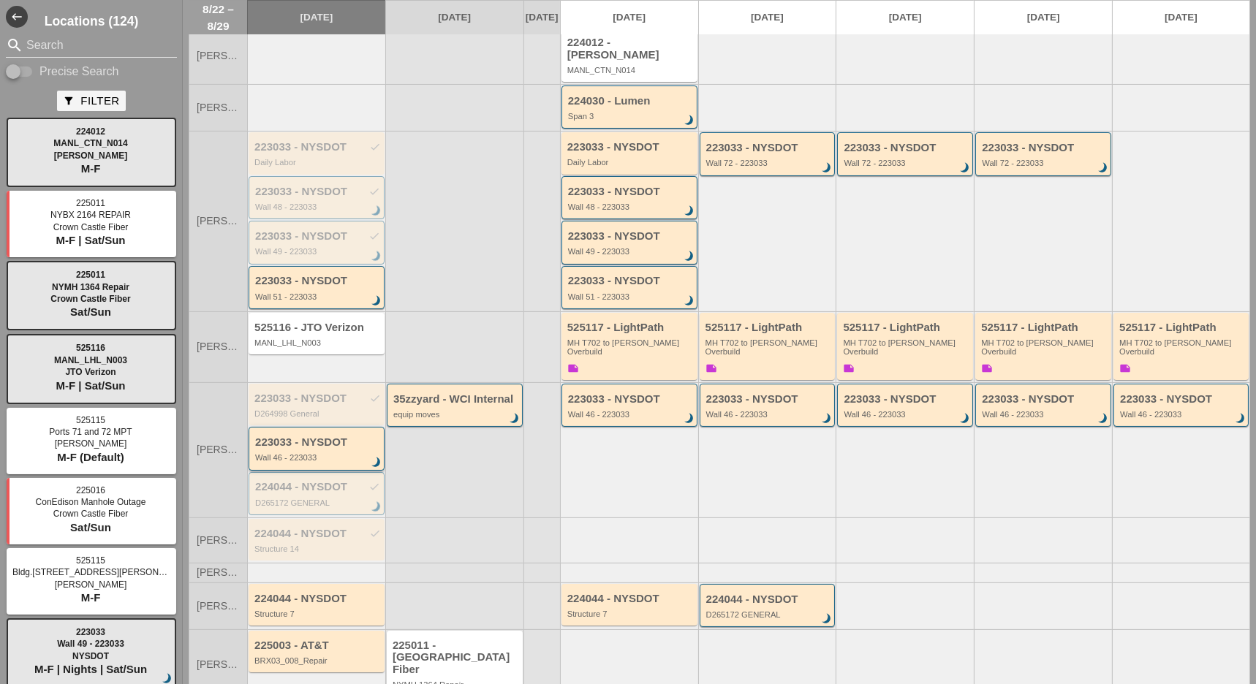
click at [303, 453] on div "Wall 46 - 223033" at bounding box center [317, 457] width 125 height 9
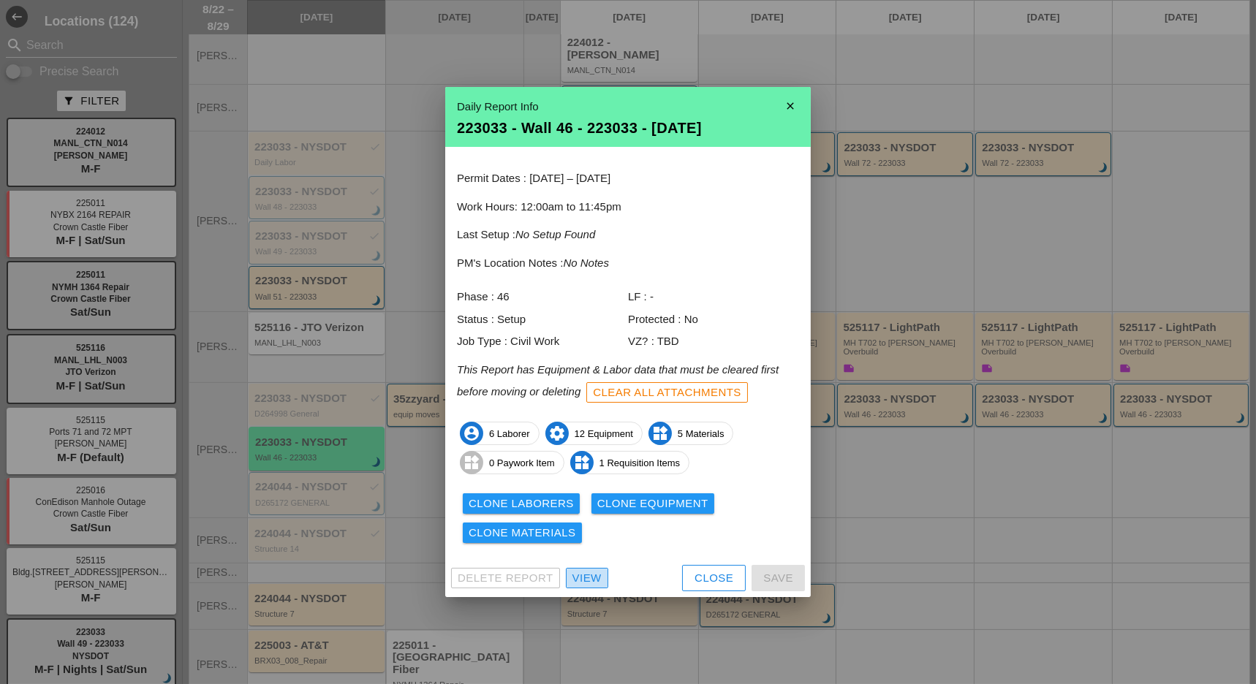
click at [582, 570] on div "View" at bounding box center [586, 578] width 29 height 17
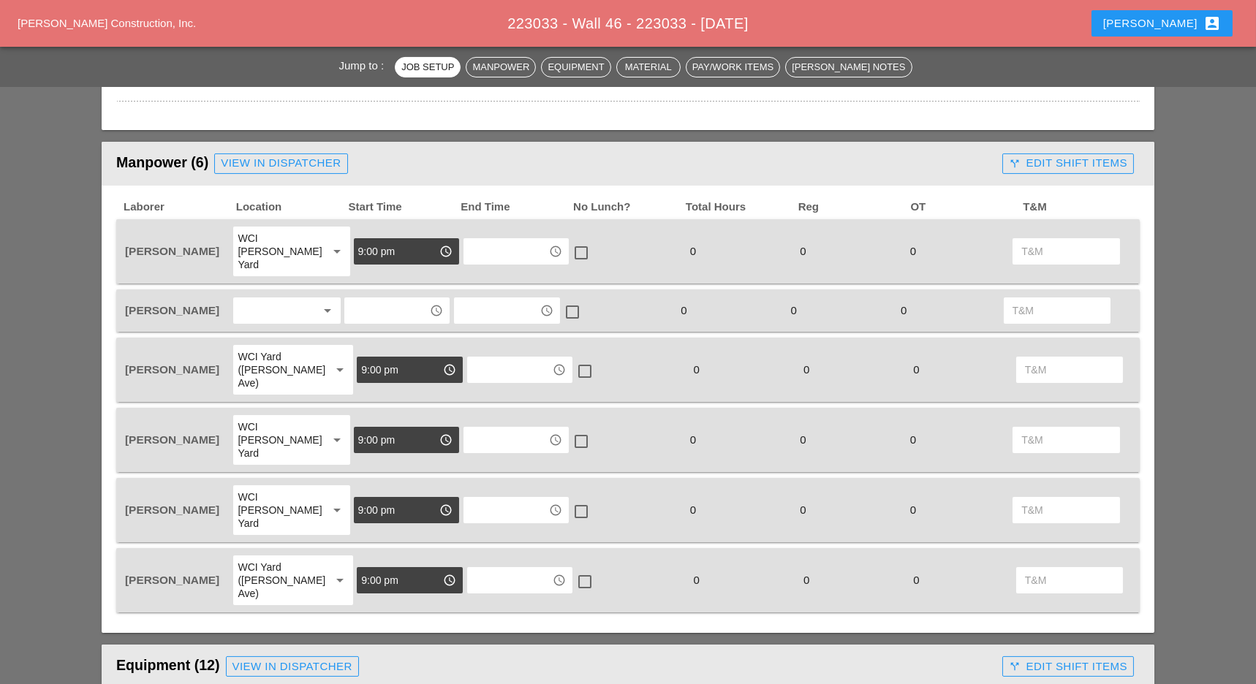
scroll to position [779, 0]
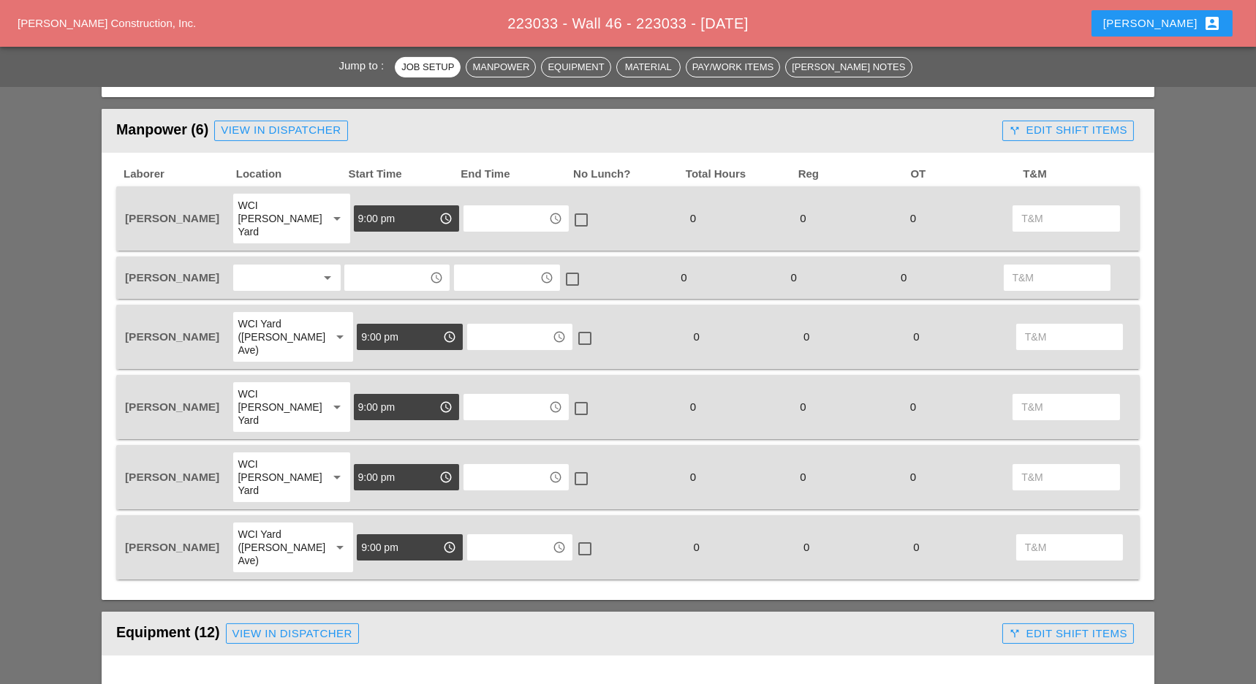
click at [373, 266] on input "text" at bounding box center [387, 277] width 76 height 23
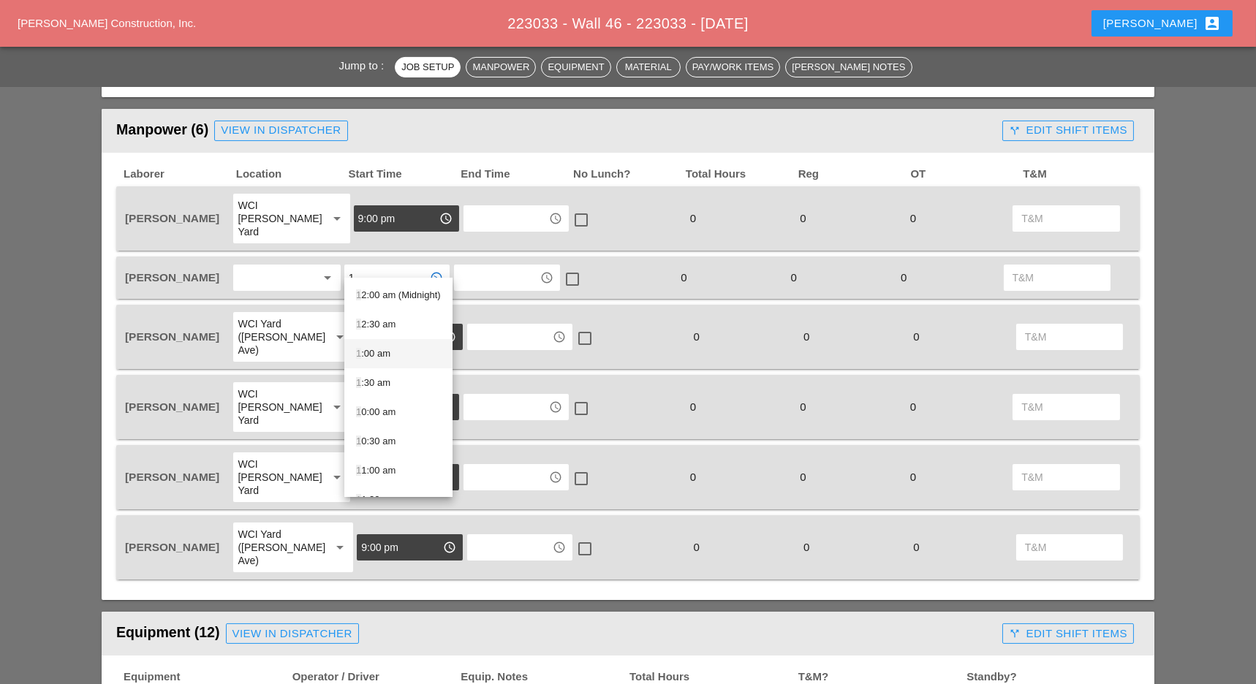
click at [385, 355] on div "1 :00 am" at bounding box center [398, 354] width 85 height 18
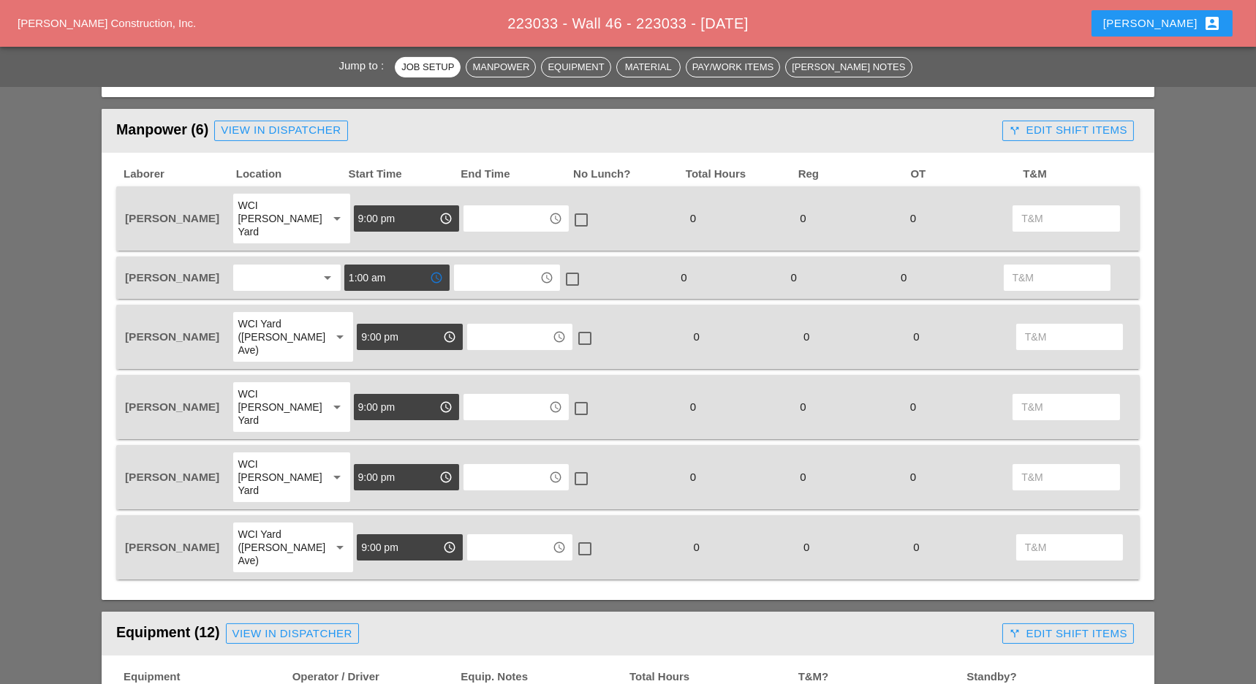
drag, startPoint x: 400, startPoint y: 262, endPoint x: 336, endPoint y: 262, distance: 63.6
click at [341, 262] on div "Luca Gambardella arrow_drop_down 1:00 am access_time access_time check_box_outl…" at bounding box center [617, 277] width 990 height 31
click at [368, 266] on input "1:00 am" at bounding box center [387, 277] width 76 height 23
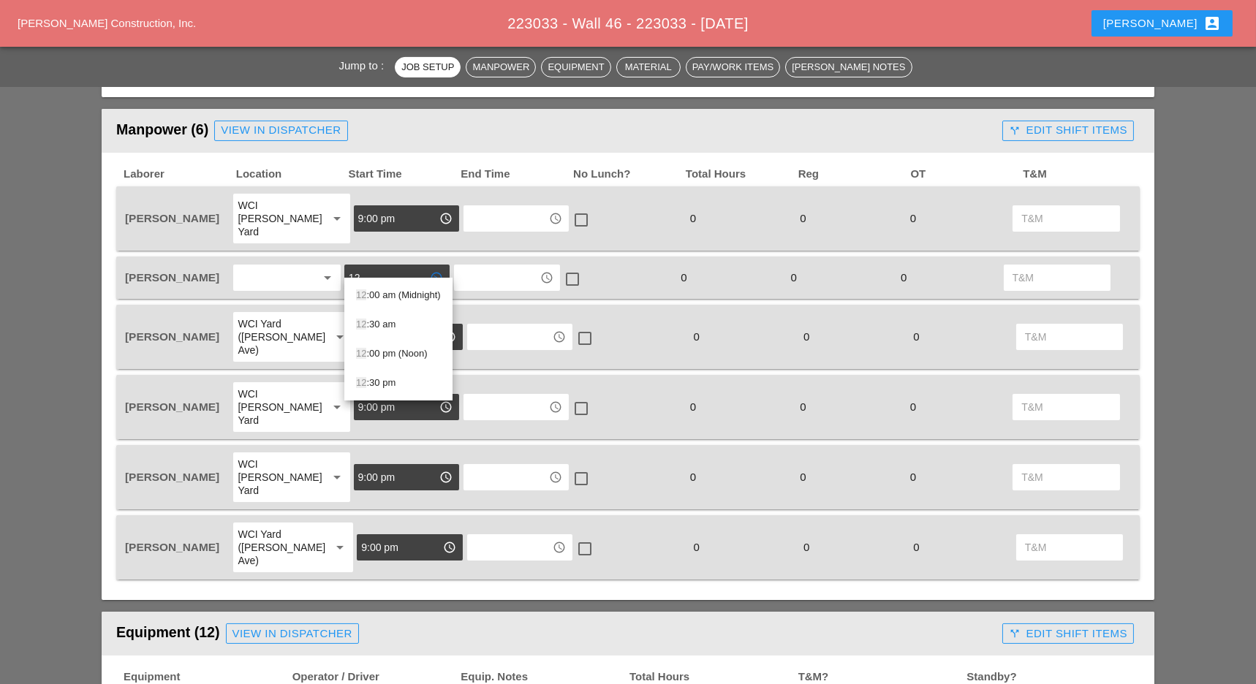
click at [406, 294] on div "12 :00 am (Midnight)" at bounding box center [398, 296] width 85 height 18
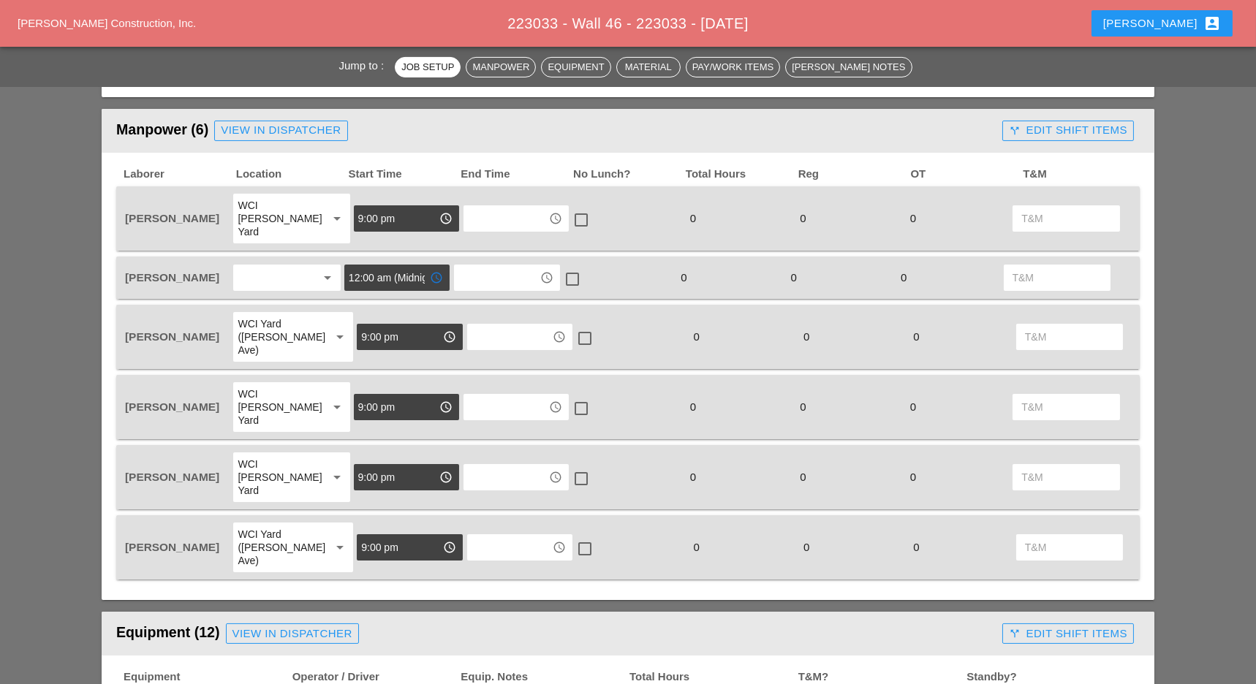
type input "12:00 am (Midnight)"
click at [477, 266] on input "text" at bounding box center [496, 277] width 76 height 23
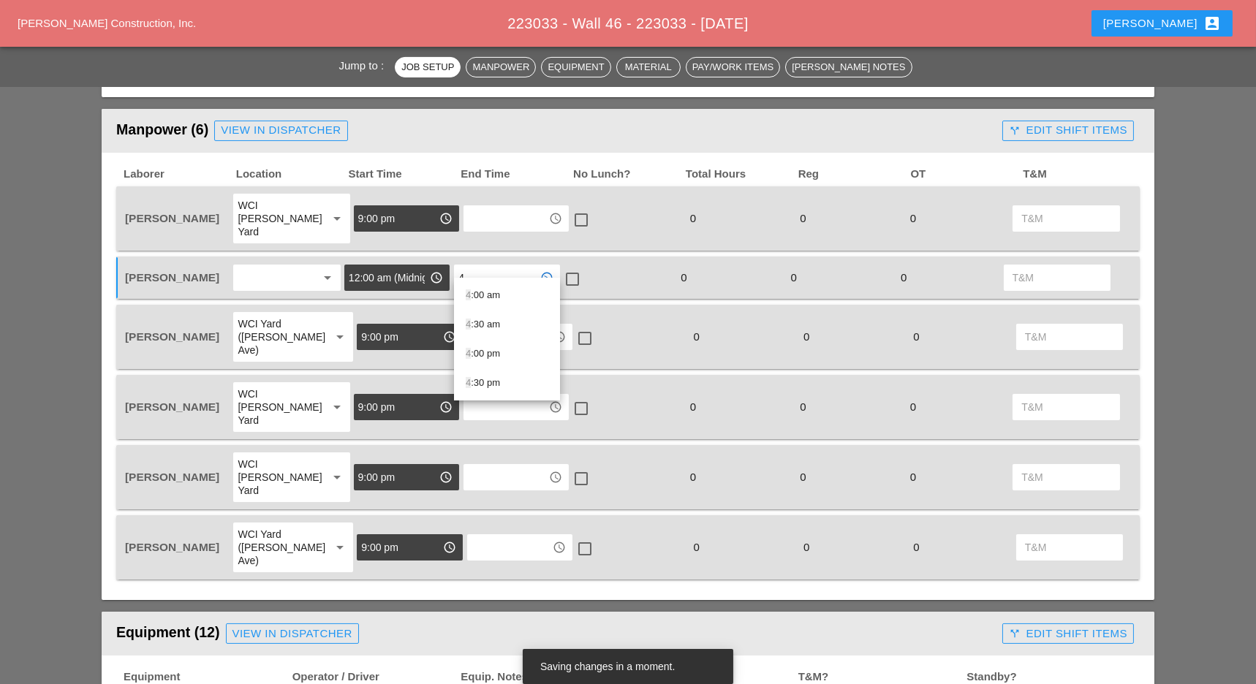
click at [497, 295] on div "4 :00 am" at bounding box center [507, 296] width 83 height 18
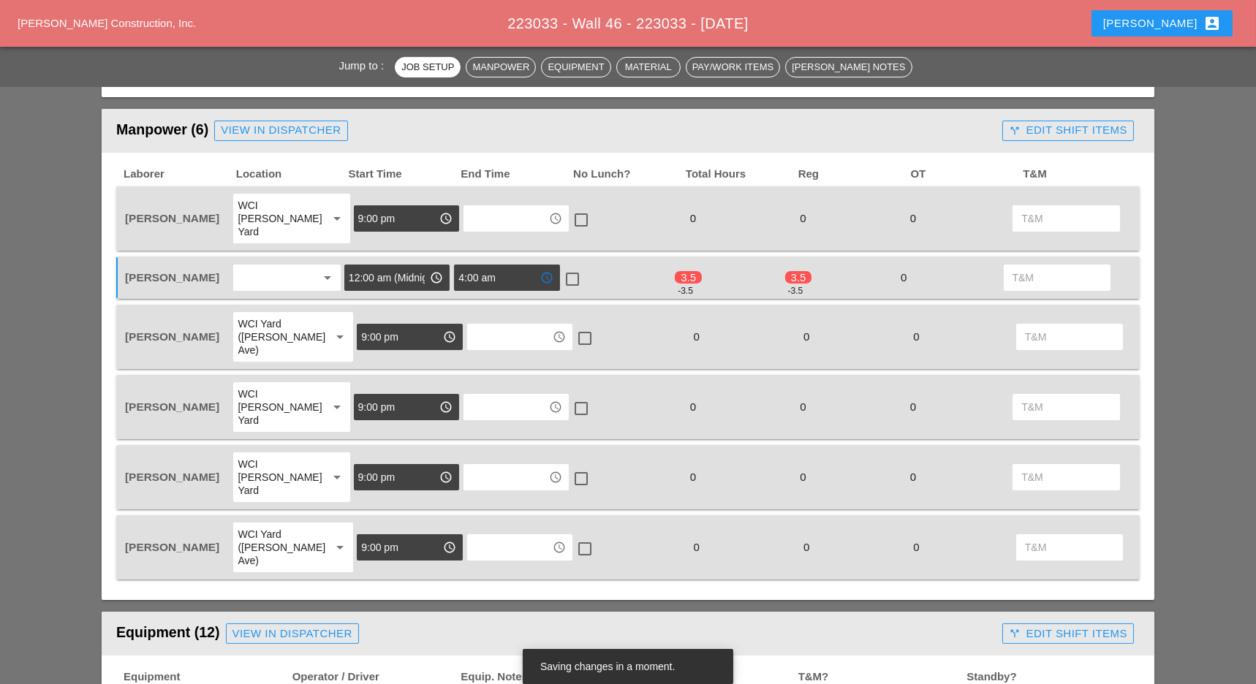
type input "4:00 am"
click at [572, 268] on div at bounding box center [572, 279] width 25 height 25
checkbox input "true"
click at [509, 214] on input "text" at bounding box center [506, 218] width 76 height 23
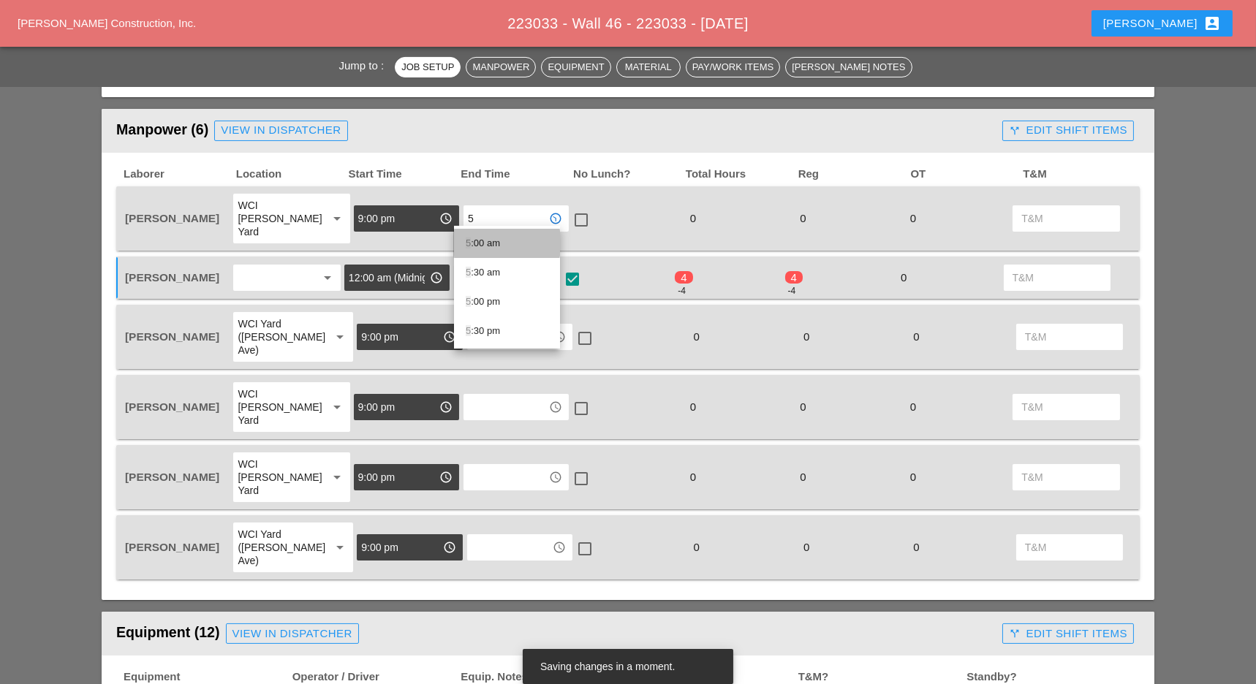
click at [499, 243] on div "5 :00 am" at bounding box center [507, 244] width 83 height 18
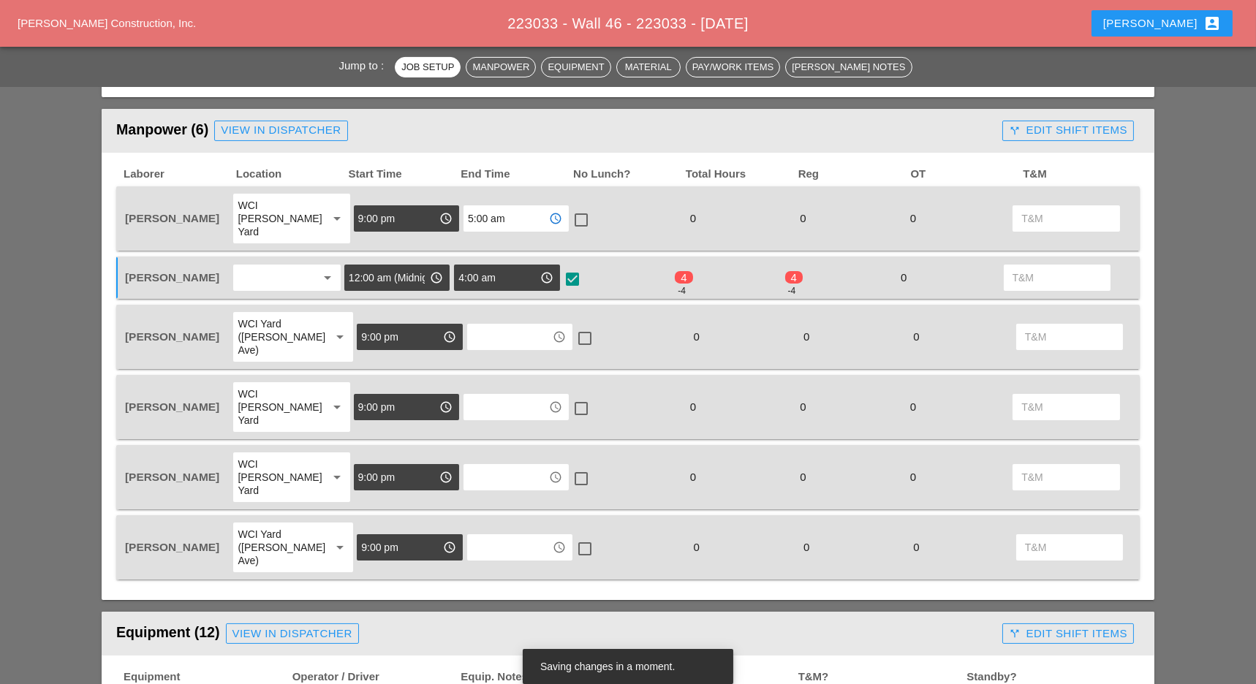
type input "5:00 am"
click at [491, 325] on input "text" at bounding box center [510, 336] width 76 height 23
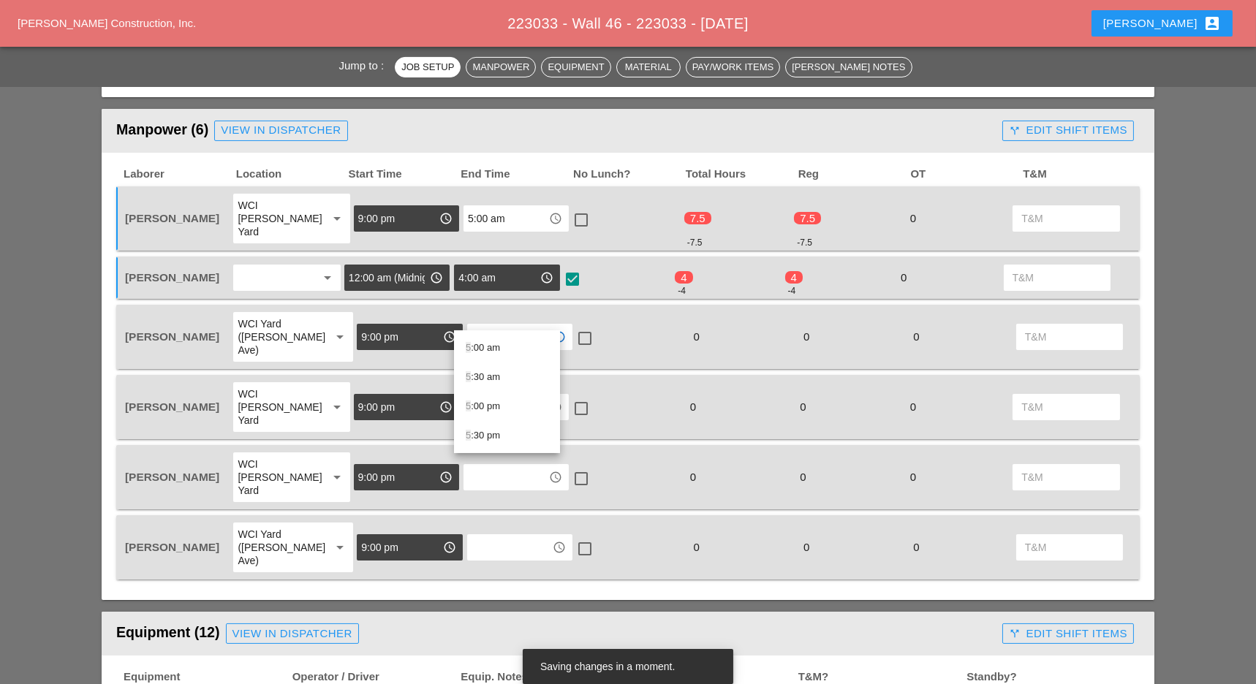
drag, startPoint x: 491, startPoint y: 347, endPoint x: 491, endPoint y: 357, distance: 9.5
click at [492, 347] on div "5 :00 am" at bounding box center [507, 348] width 83 height 18
type input "5:00 am"
click at [486, 396] on input "text" at bounding box center [506, 407] width 76 height 23
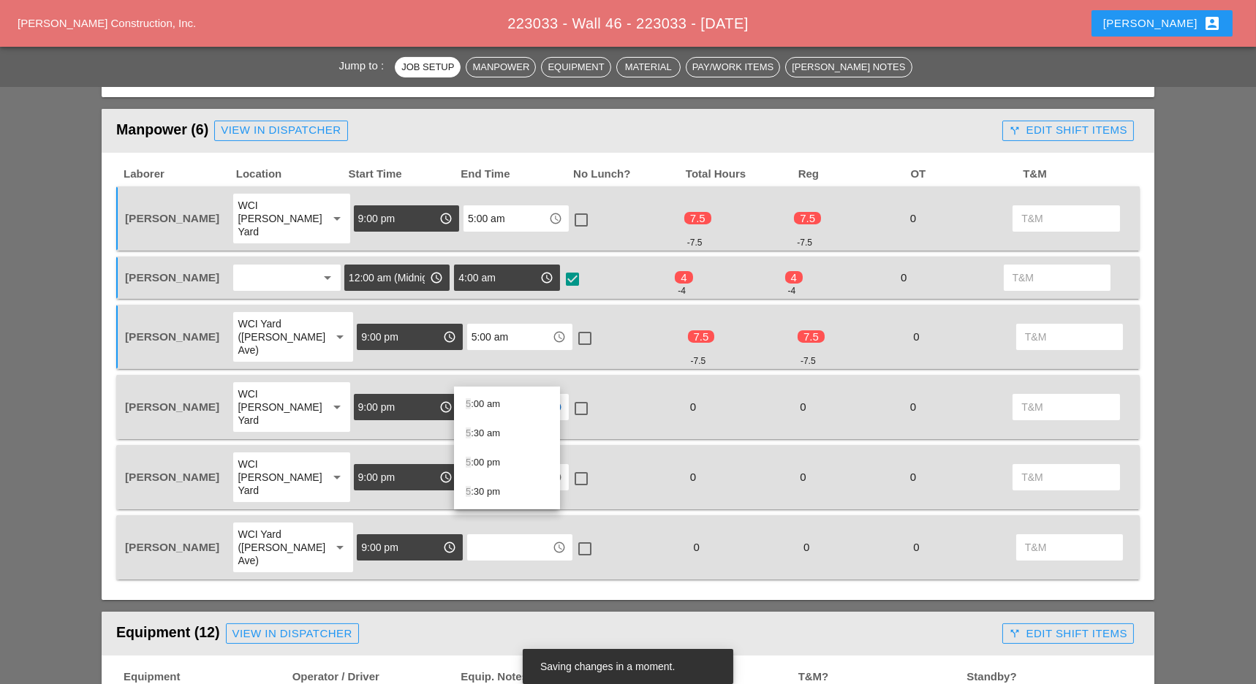
click at [489, 404] on div "5 :00 am" at bounding box center [507, 405] width 83 height 18
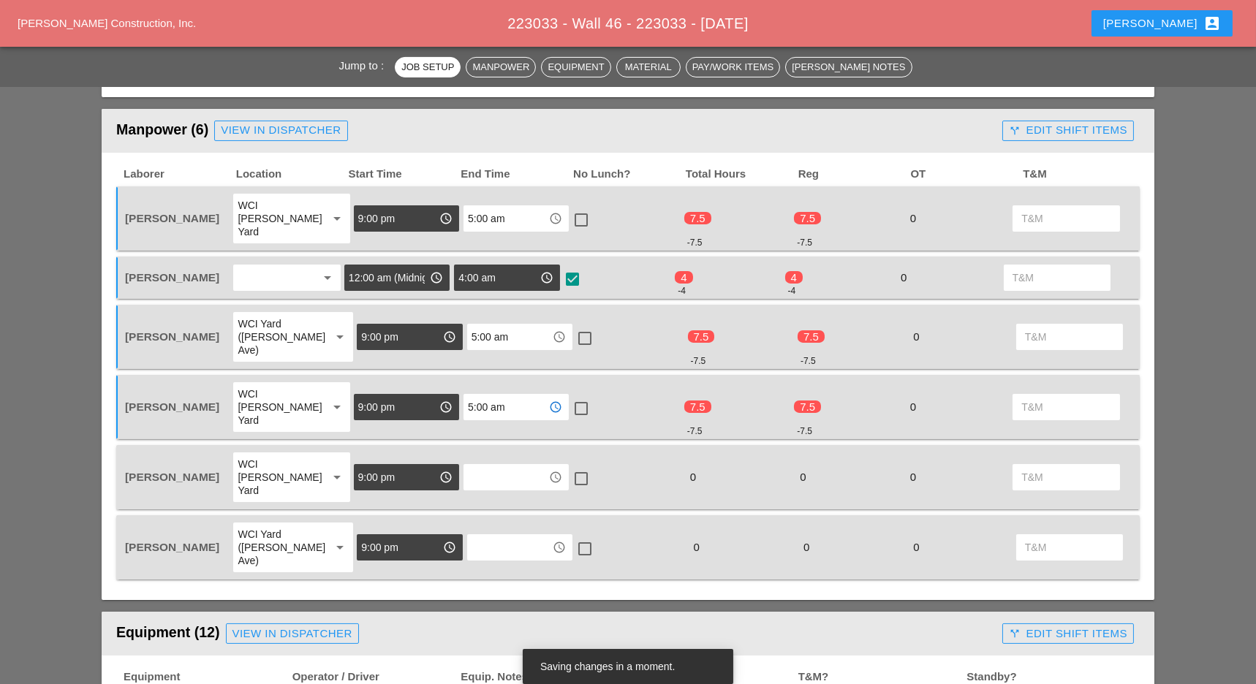
type input "5:00 am"
click at [486, 466] on input "text" at bounding box center [506, 477] width 76 height 23
click at [494, 458] on div "5 :00 am" at bounding box center [507, 462] width 83 height 18
type input "5:00 am"
click at [493, 536] on input "text" at bounding box center [510, 547] width 76 height 23
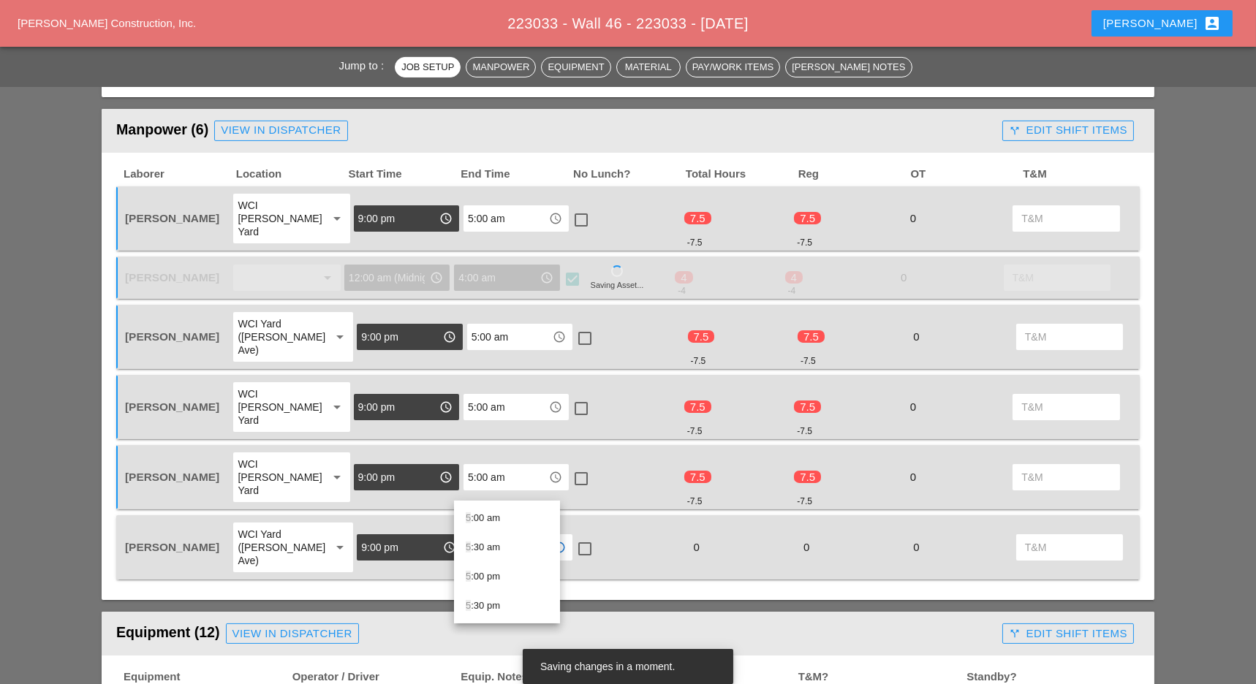
click at [491, 510] on div "5 :00 am" at bounding box center [507, 519] width 83 height 18
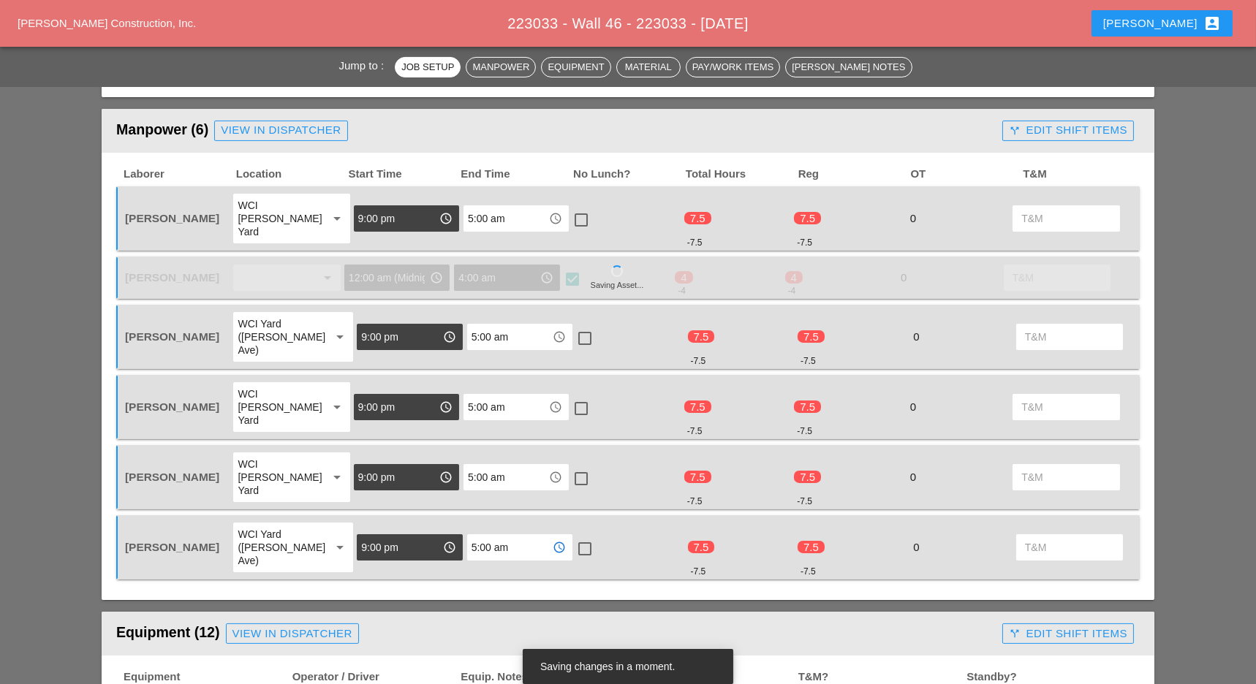
type input "5:00 am"
click at [572, 537] on div at bounding box center [584, 549] width 25 height 25
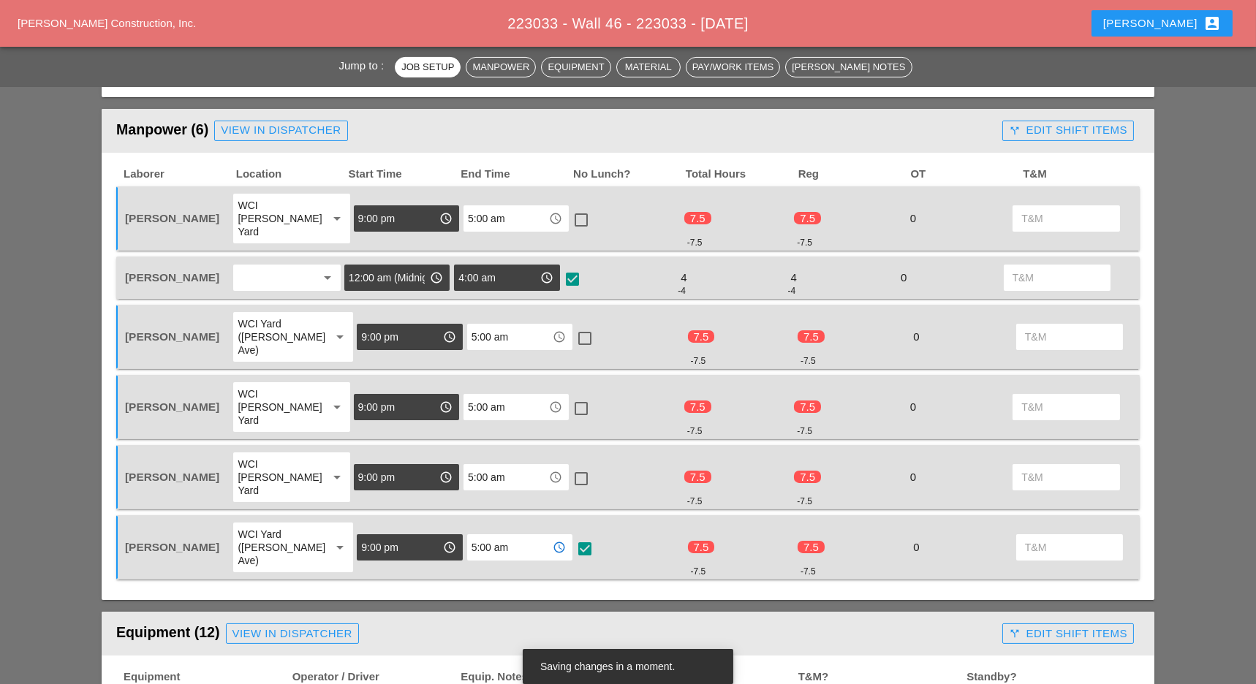
checkbox input "true"
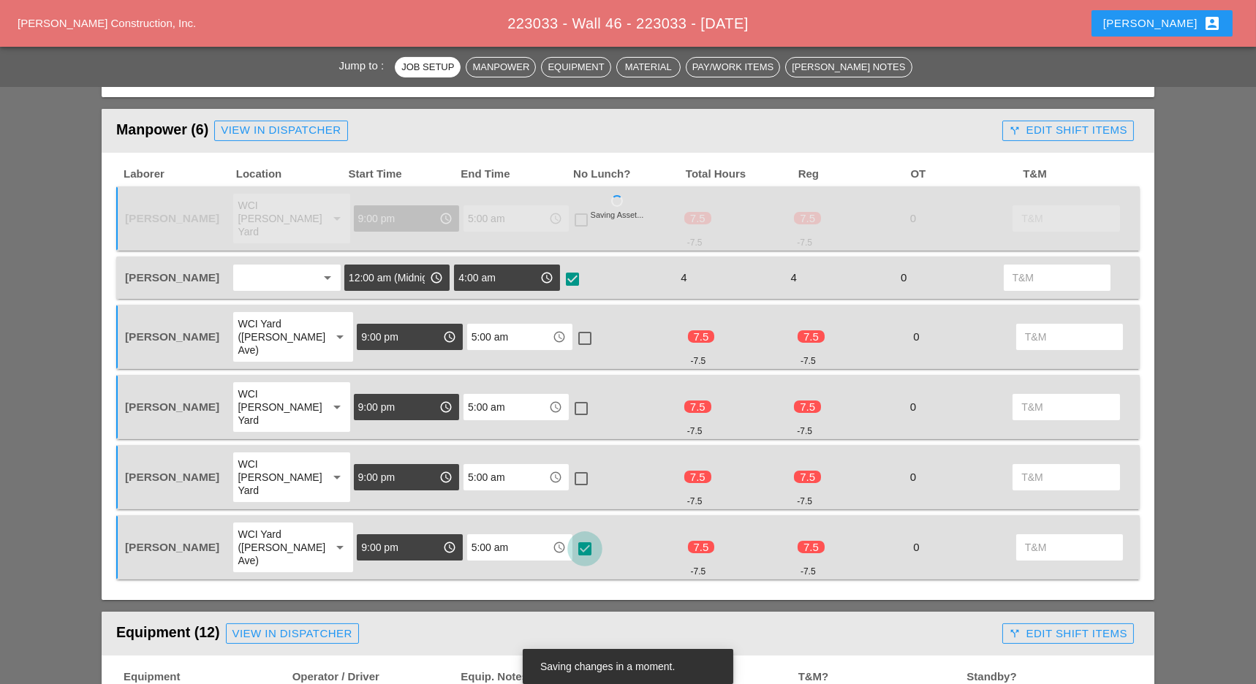
click at [572, 466] on div at bounding box center [581, 478] width 25 height 25
checkbox input "true"
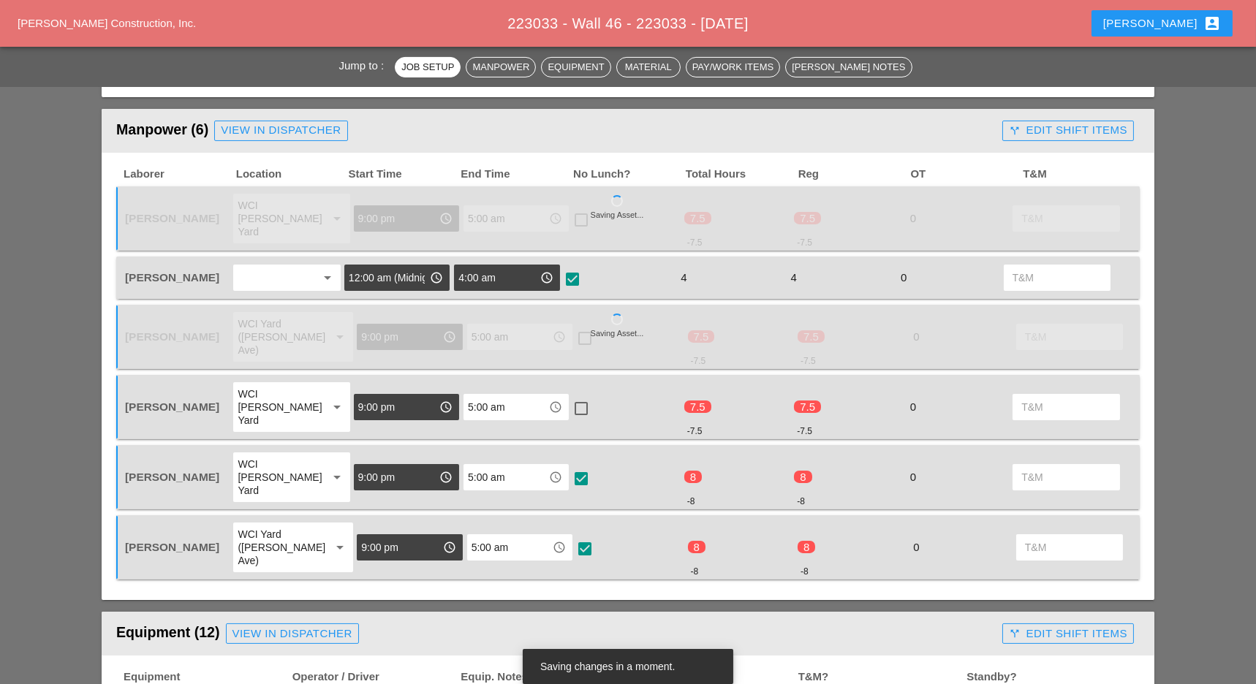
click at [574, 396] on div at bounding box center [581, 408] width 25 height 25
checkbox input "true"
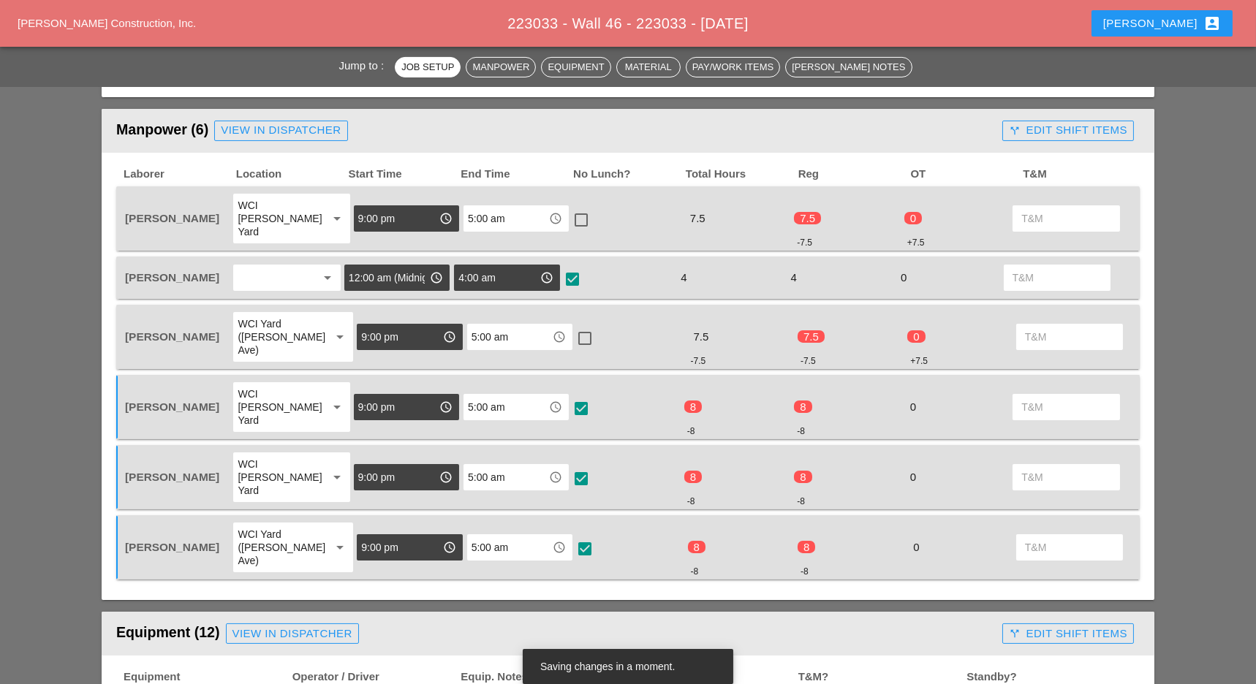
click at [570, 216] on div at bounding box center [581, 220] width 25 height 25
checkbox input "true"
click at [572, 326] on div at bounding box center [584, 338] width 25 height 25
checkbox input "true"
click at [1086, 123] on div "call_split Edit Shift Items" at bounding box center [1068, 130] width 118 height 17
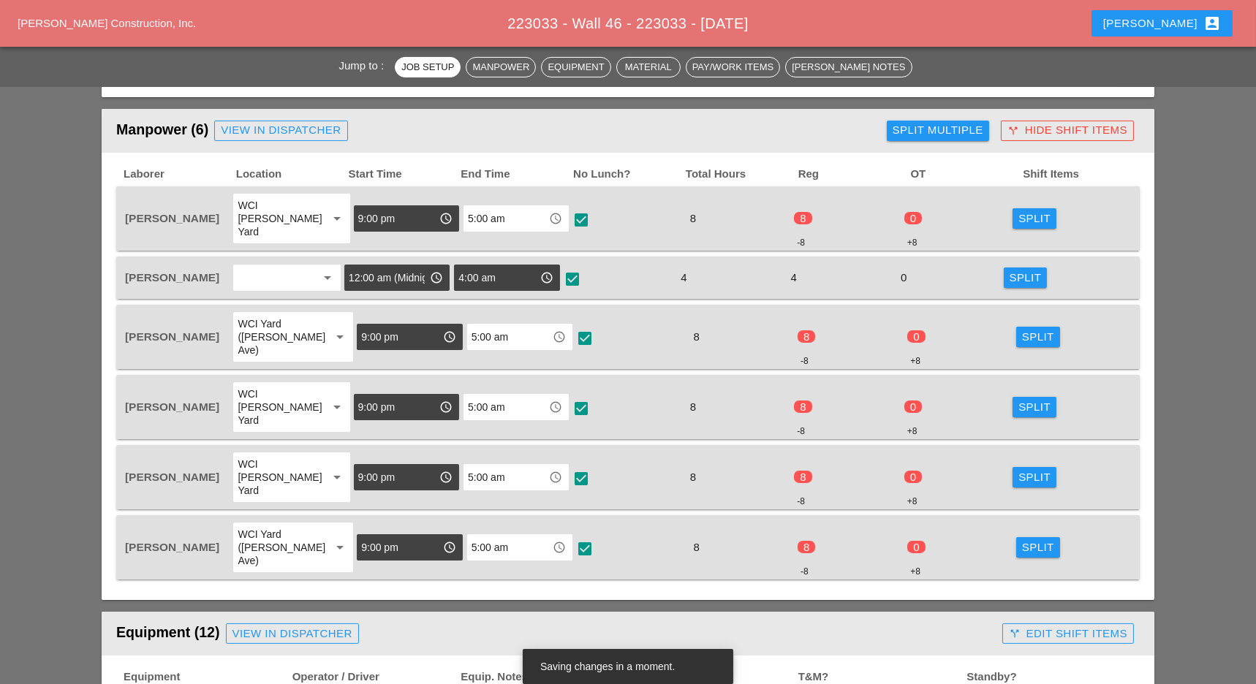
click at [941, 125] on div "Split Multiple" at bounding box center [938, 130] width 91 height 17
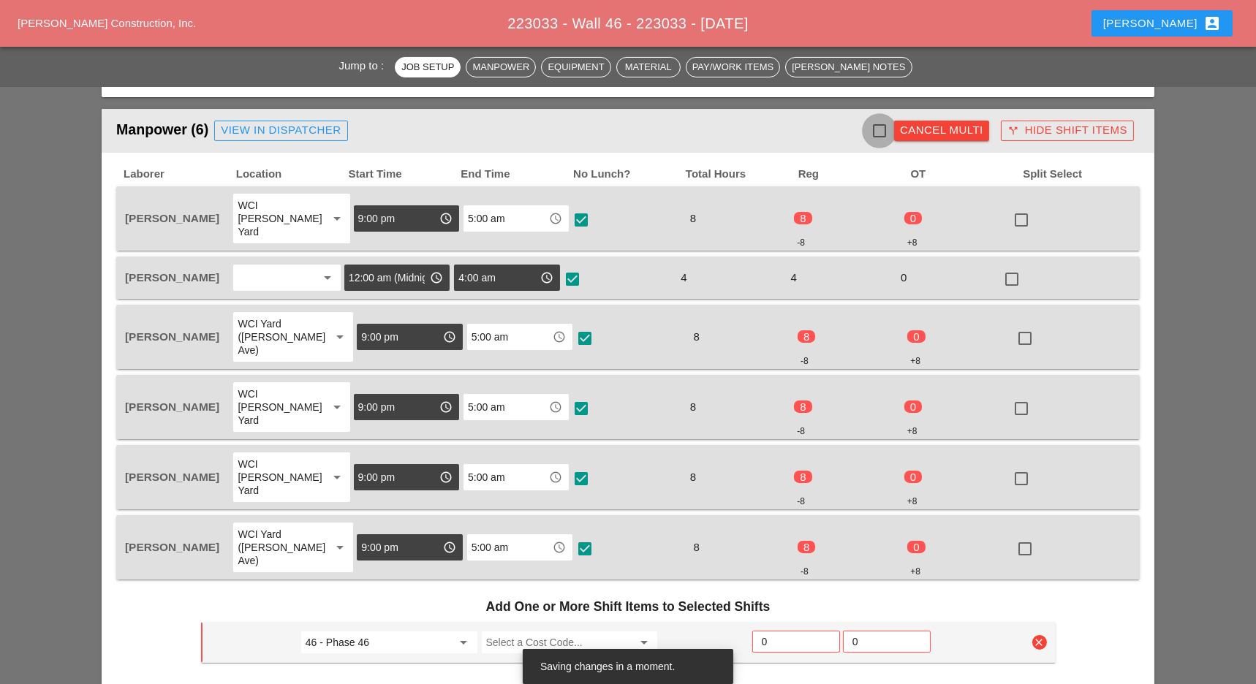
click at [874, 122] on div at bounding box center [879, 130] width 25 height 25
checkbox input "true"
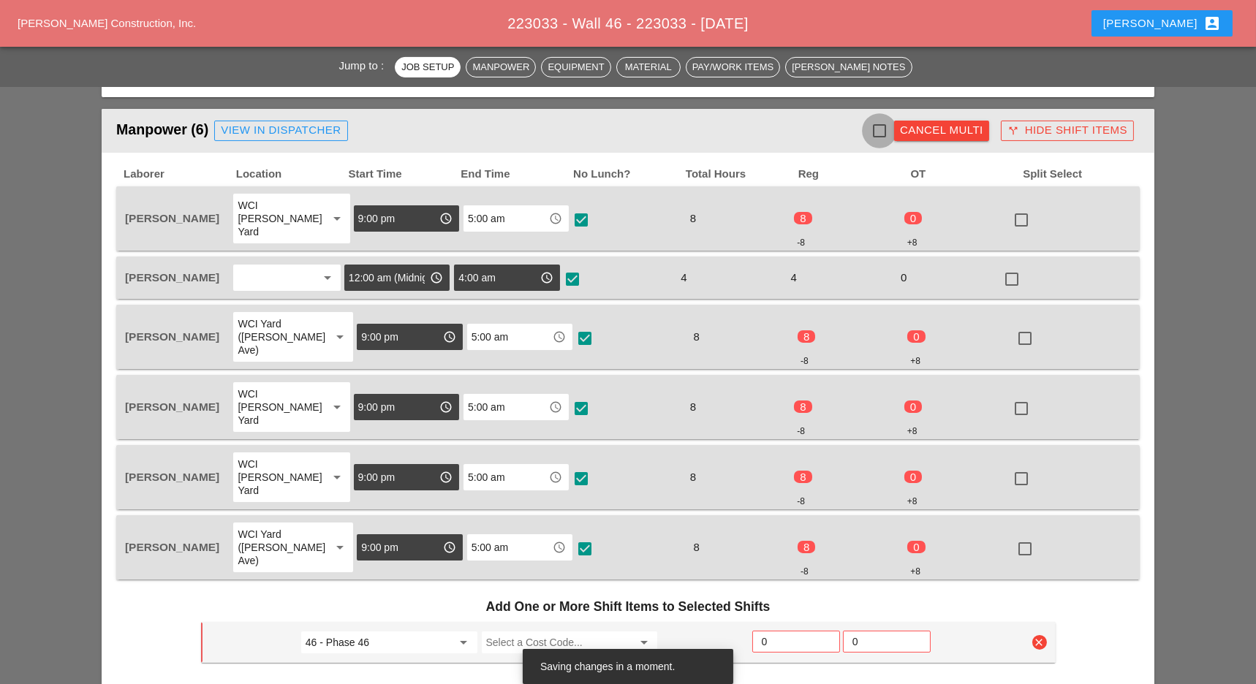
checkbox input "true"
click at [1017, 267] on div at bounding box center [1012, 279] width 25 height 25
checkbox input "false"
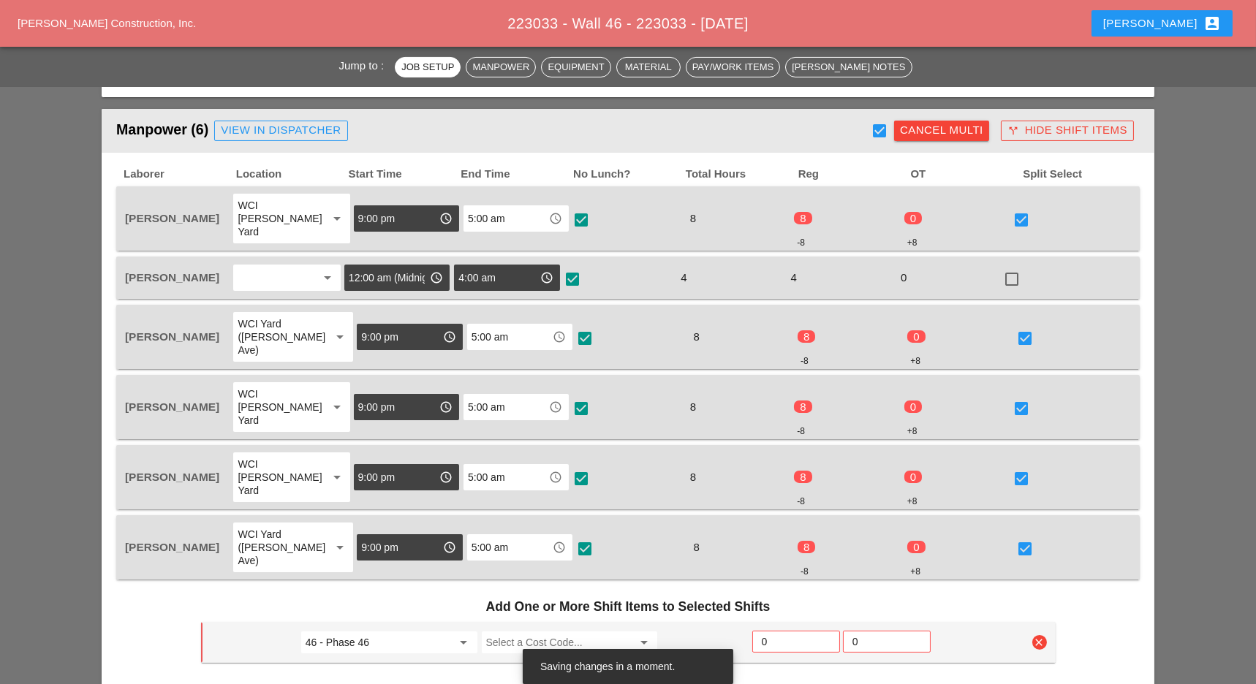
scroll to position [975, 0]
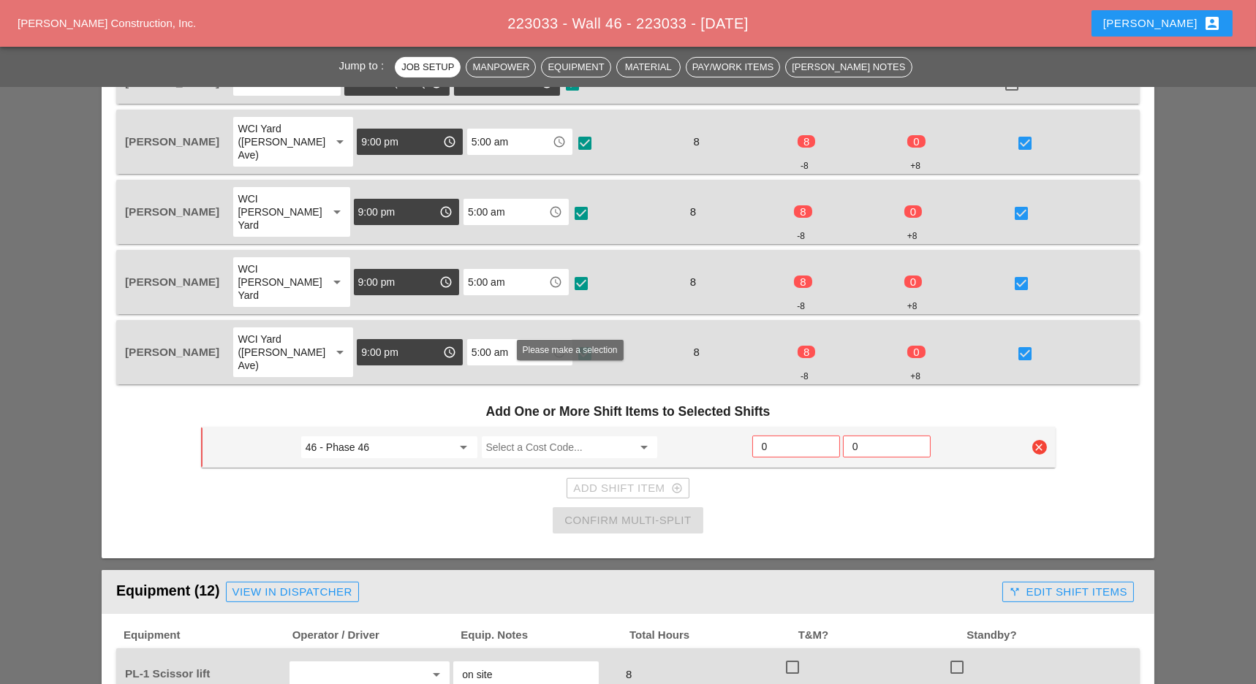
click at [544, 436] on input "Select a Cost Code..." at bounding box center [559, 447] width 147 height 23
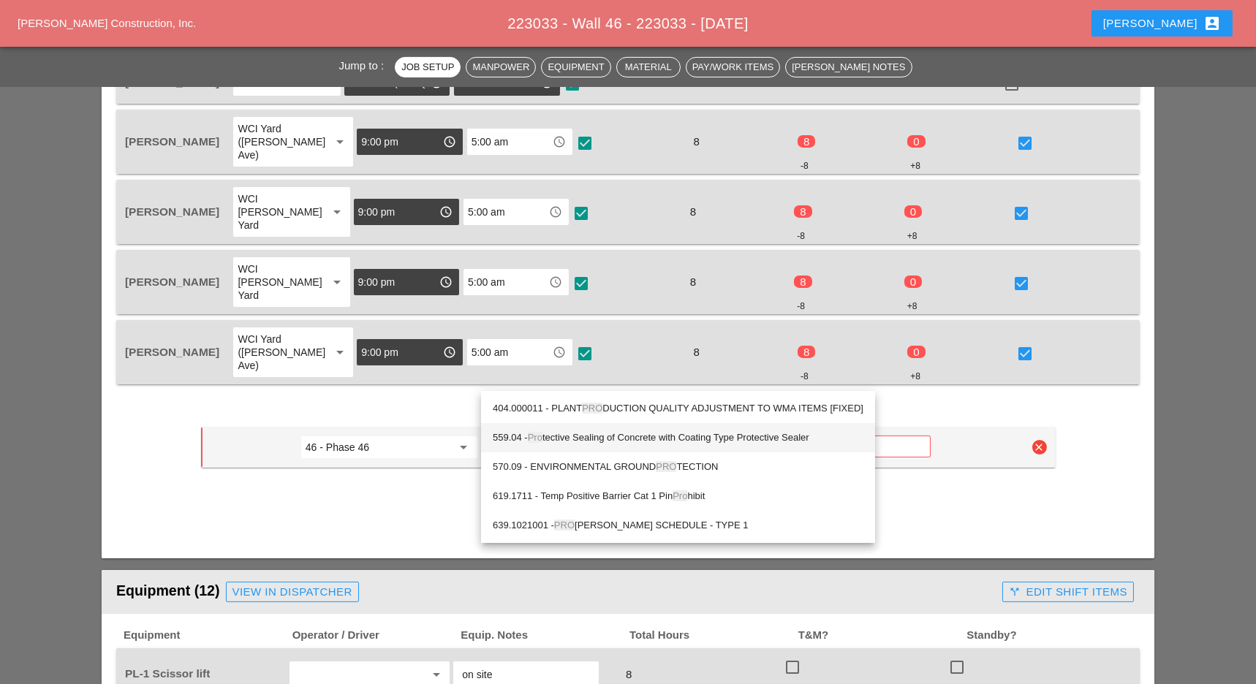
click at [581, 437] on div "559.04 - Pro tective Sealing of Concrete with Coating Type Protective Sealer" at bounding box center [678, 438] width 371 height 18
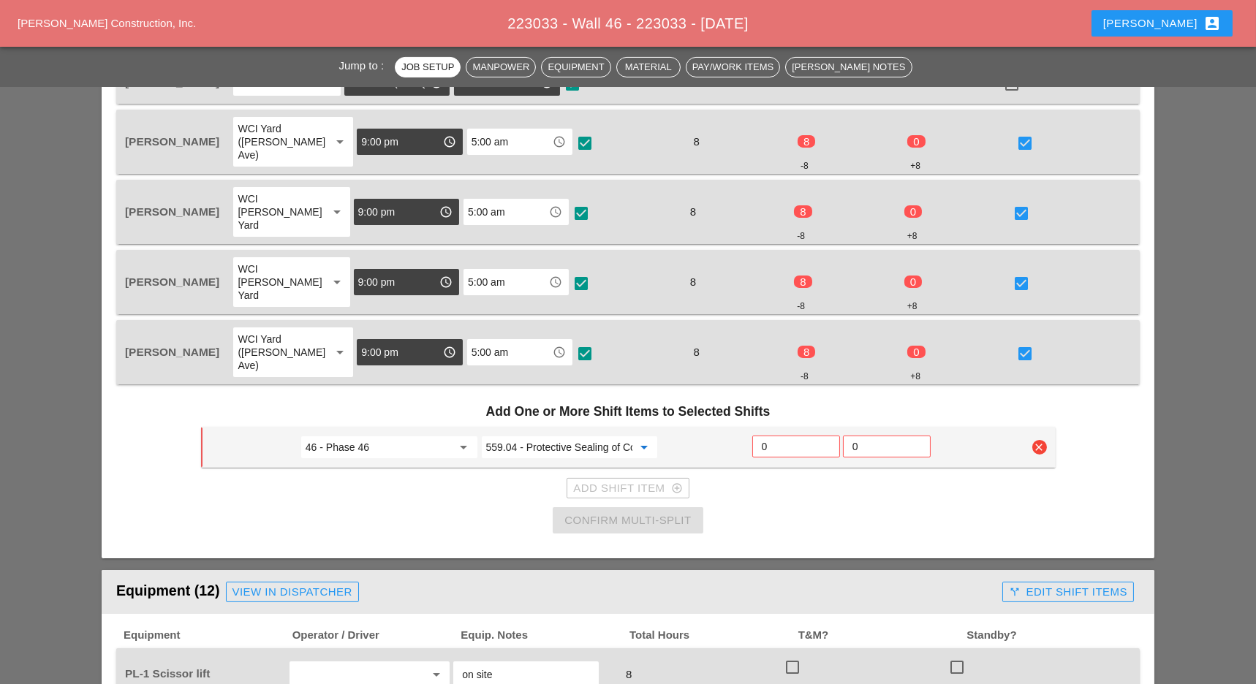
type input "559.04 - Protective Sealing of Concrete with Coating Type Protective Sealer"
click at [770, 435] on input "0" at bounding box center [796, 446] width 69 height 23
type input "6"
click at [662, 512] on div "Confirm Multi-Split" at bounding box center [627, 520] width 126 height 17
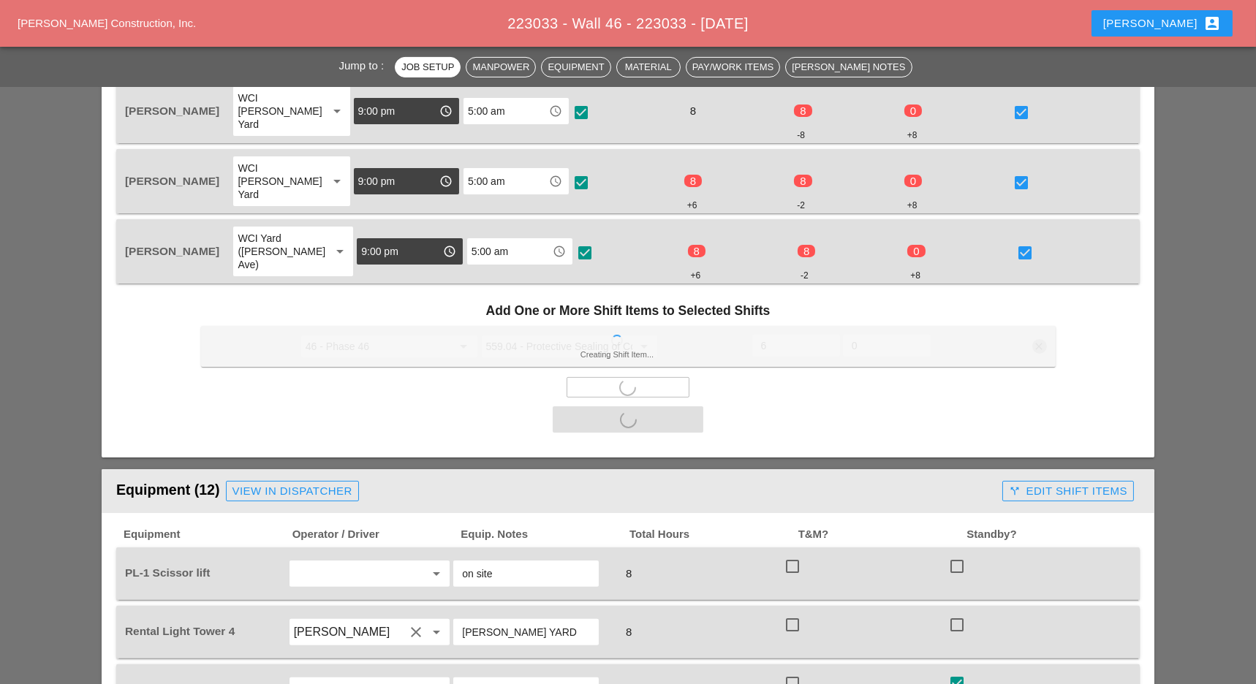
scroll to position [1170, 0]
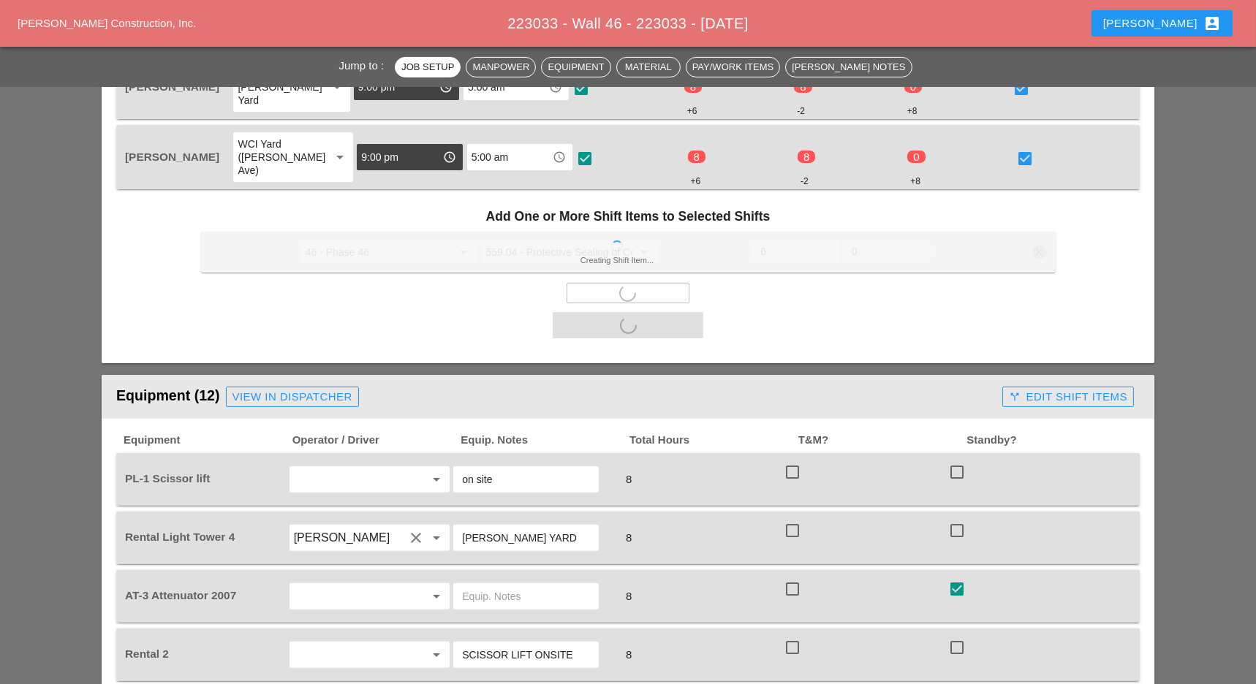
click at [795, 460] on div at bounding box center [792, 472] width 25 height 25
checkbox input "true"
click at [796, 512] on div "Rental Light Tower 4 Freddie Rodas Torres clear arrow_drop_down BRUCKNER YARD 8…" at bounding box center [627, 538] width 1023 height 53
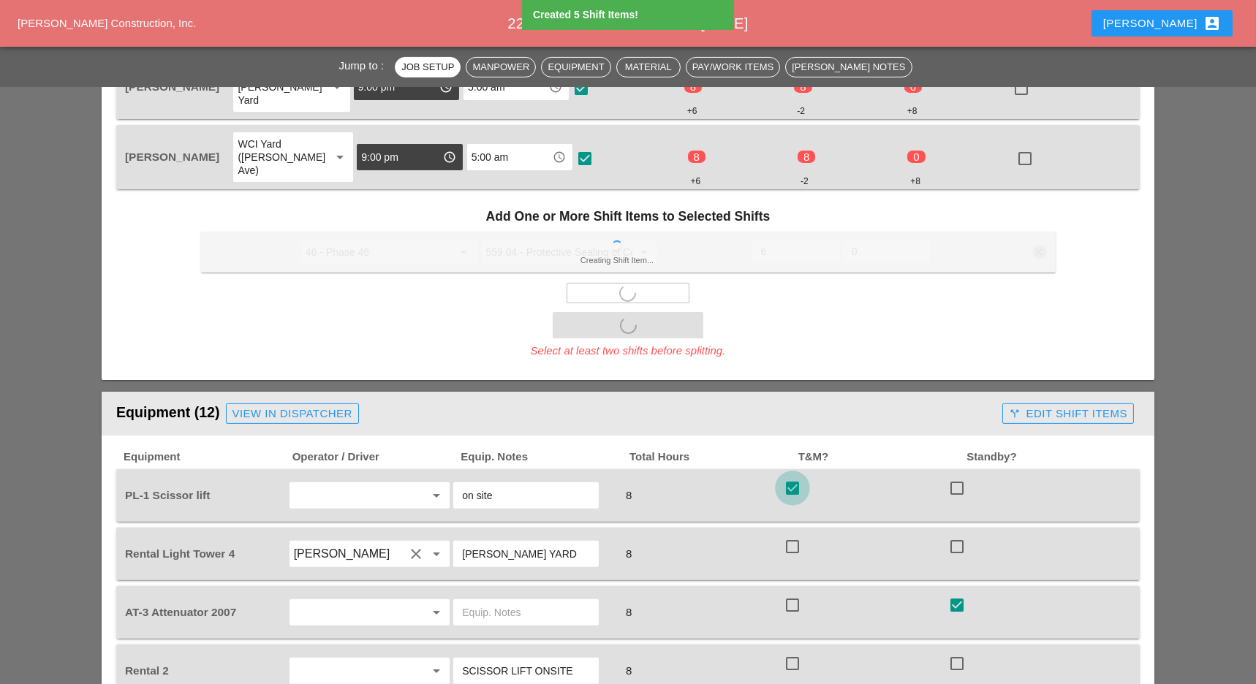
checkbox input "false"
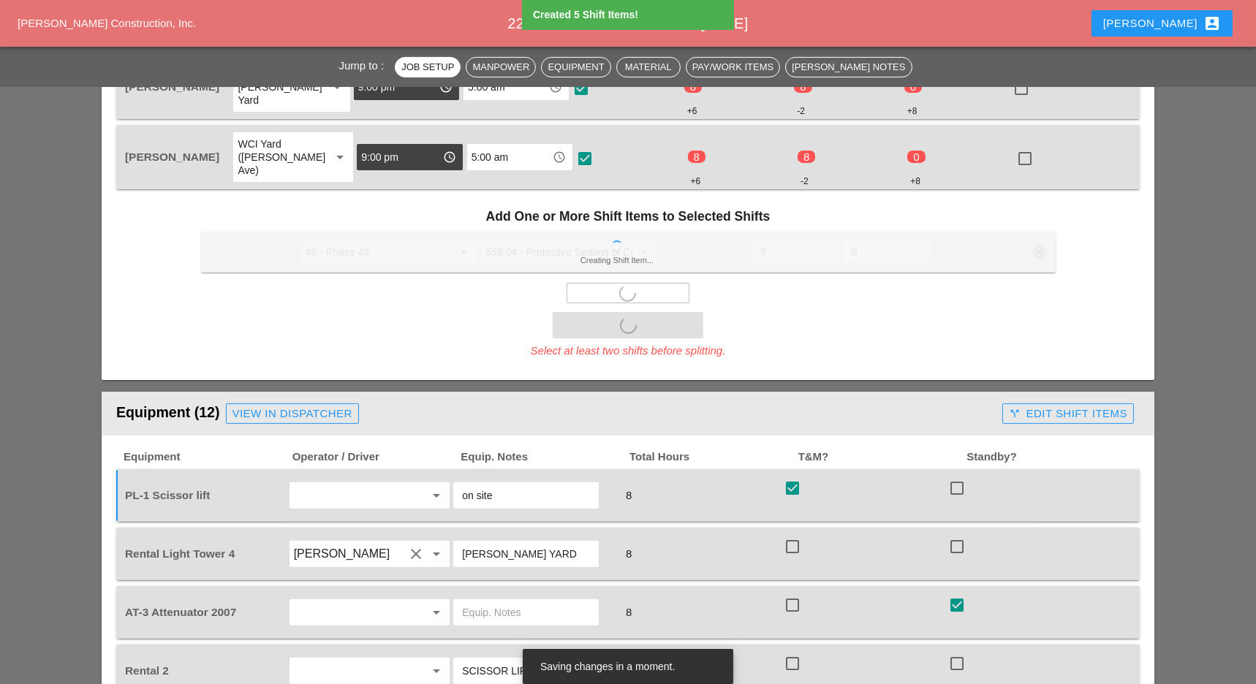
scroll to position [1364, 0]
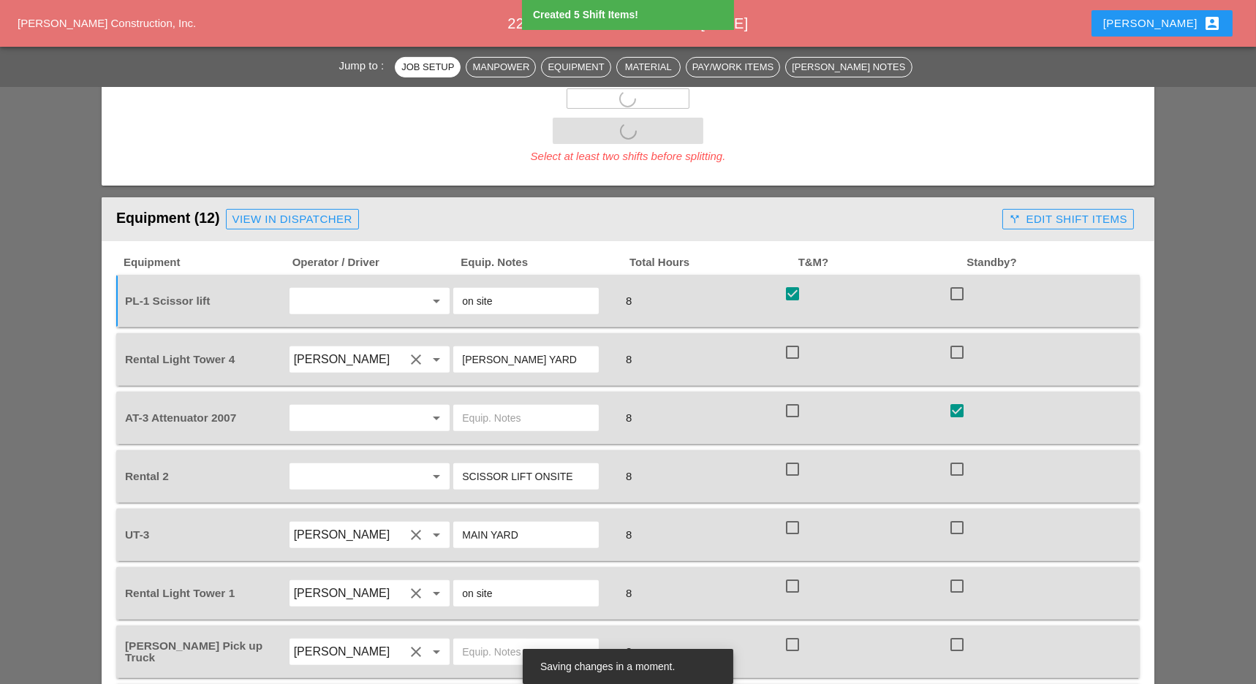
click at [794, 457] on div at bounding box center [792, 469] width 25 height 25
checkbox input "true"
drag, startPoint x: 795, startPoint y: 457, endPoint x: 793, endPoint y: 470, distance: 13.3
click at [795, 515] on div at bounding box center [792, 527] width 25 height 25
checkbox input "true"
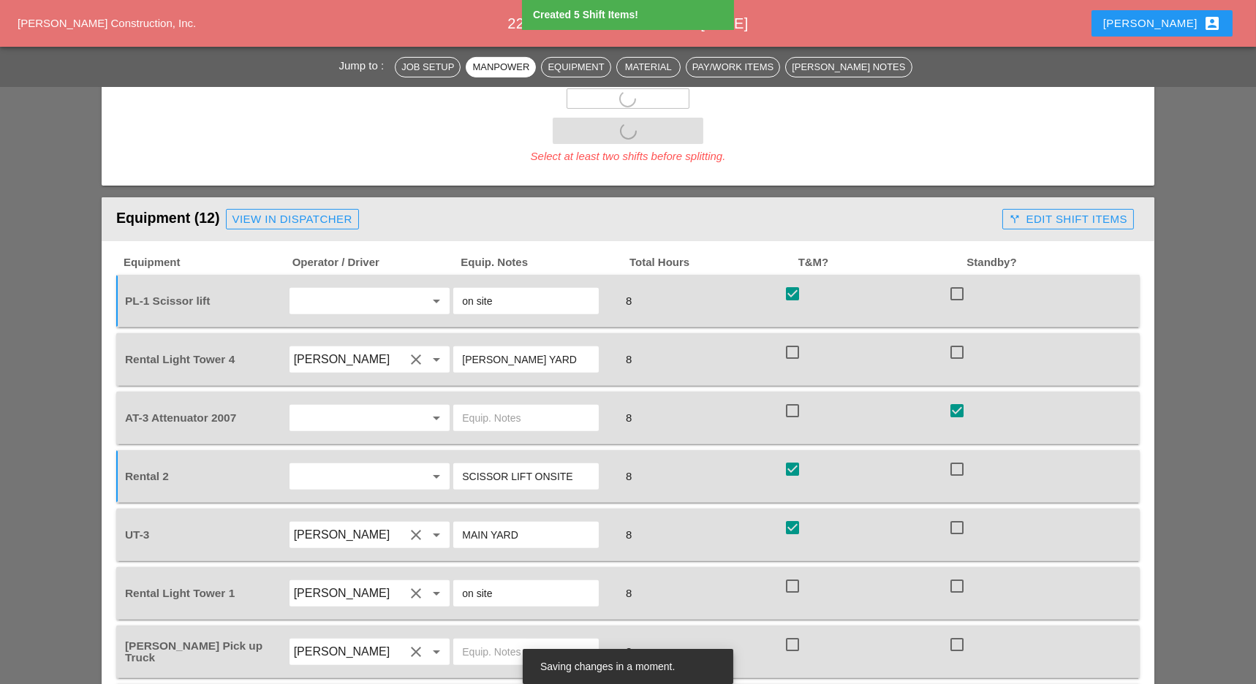
click at [794, 574] on div at bounding box center [792, 586] width 25 height 25
checkbox input "true"
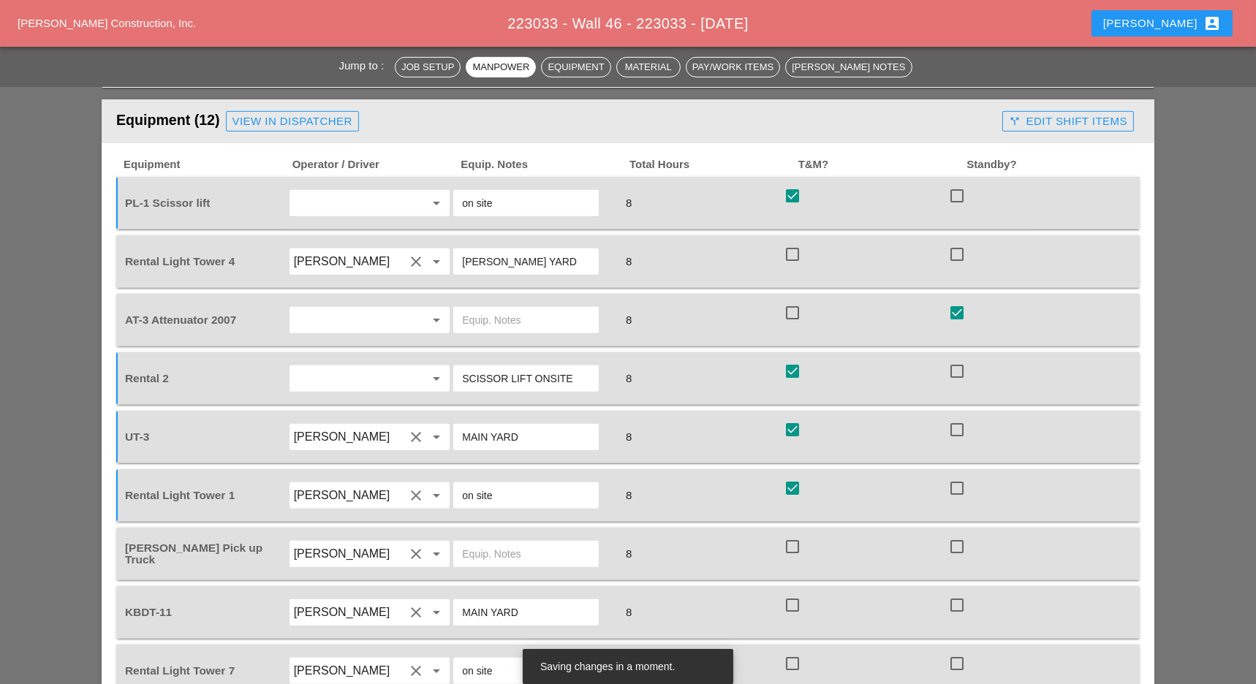
click at [798, 534] on div at bounding box center [792, 546] width 25 height 25
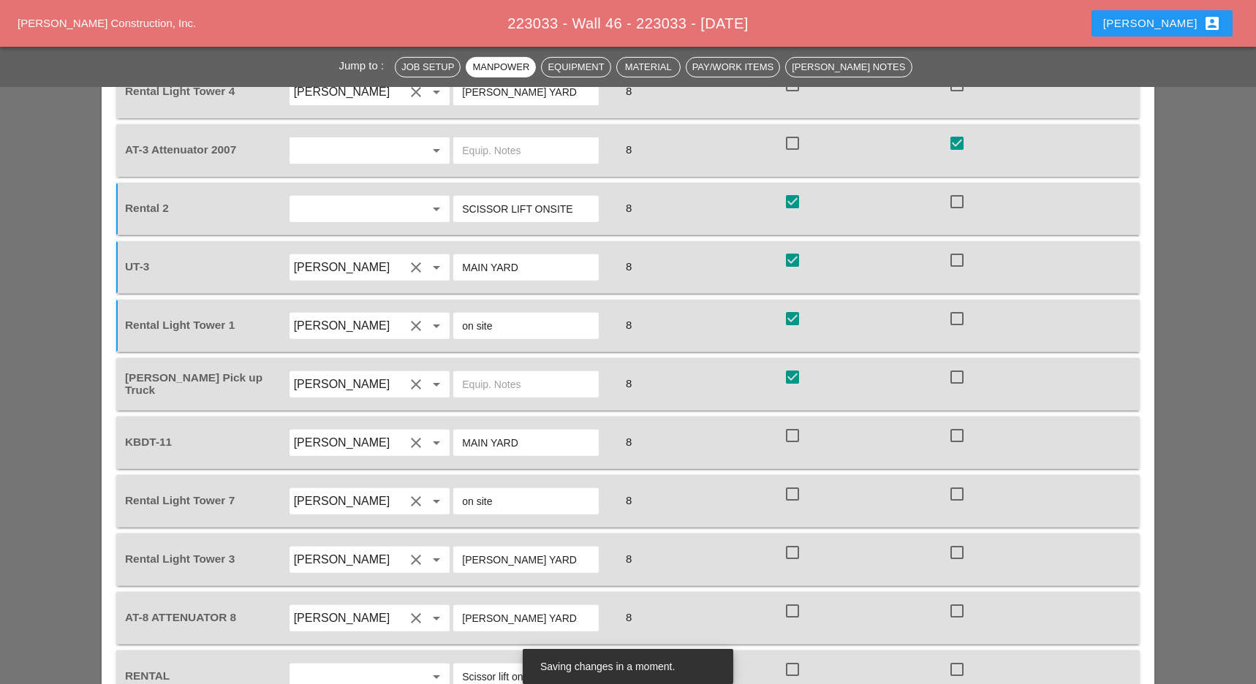
checkbox input "true"
click at [798, 592] on div "AT-8 ATTENUATOR 8 Octavio Grosso clear arrow_drop_down BRUCKNER YARD 8 check_bo…" at bounding box center [627, 618] width 1023 height 53
click at [795, 599] on div at bounding box center [792, 611] width 25 height 25
checkbox input "true"
click at [792, 540] on div at bounding box center [792, 552] width 25 height 25
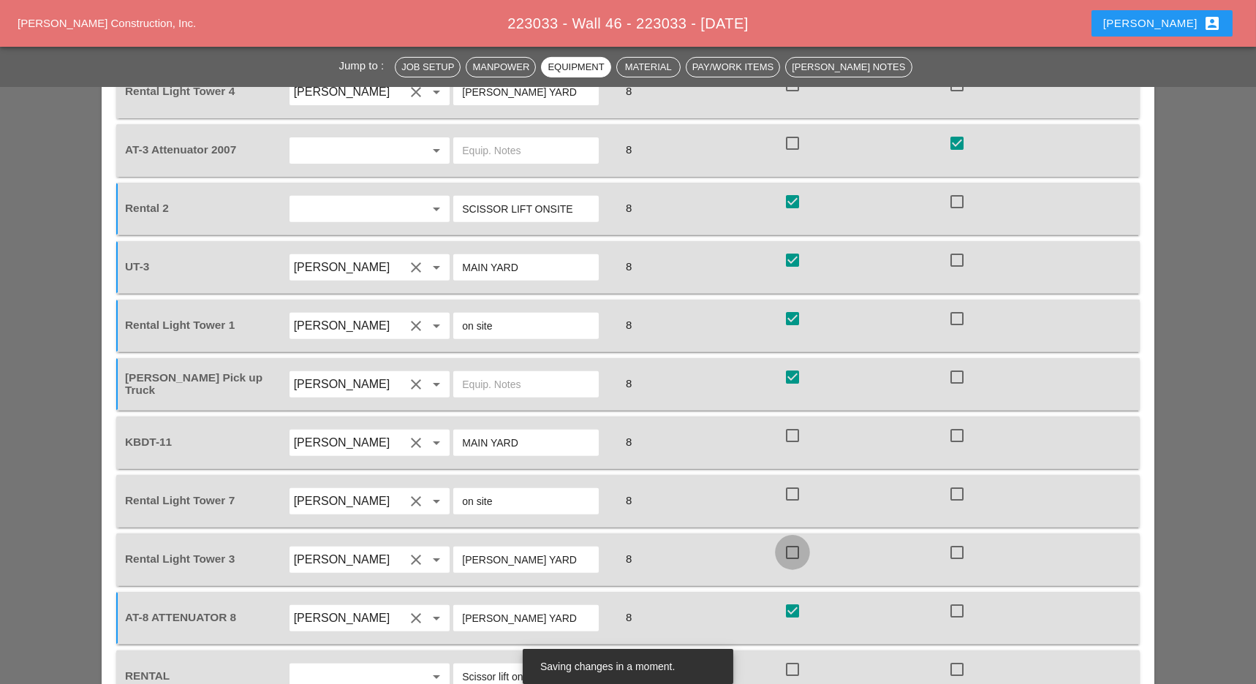
checkbox input "true"
click at [792, 482] on div at bounding box center [792, 494] width 25 height 25
checkbox input "true"
click at [795, 423] on div at bounding box center [792, 435] width 25 height 25
checkbox input "true"
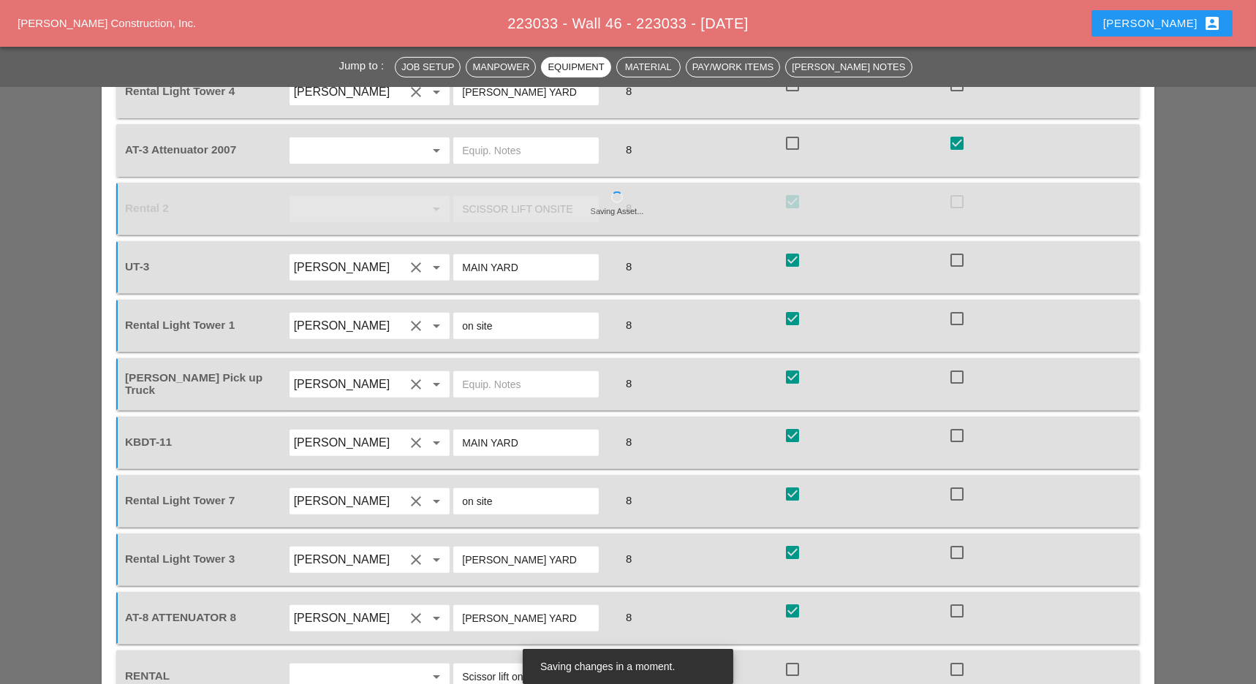
click at [792, 657] on div at bounding box center [792, 669] width 25 height 25
checkbox input "true"
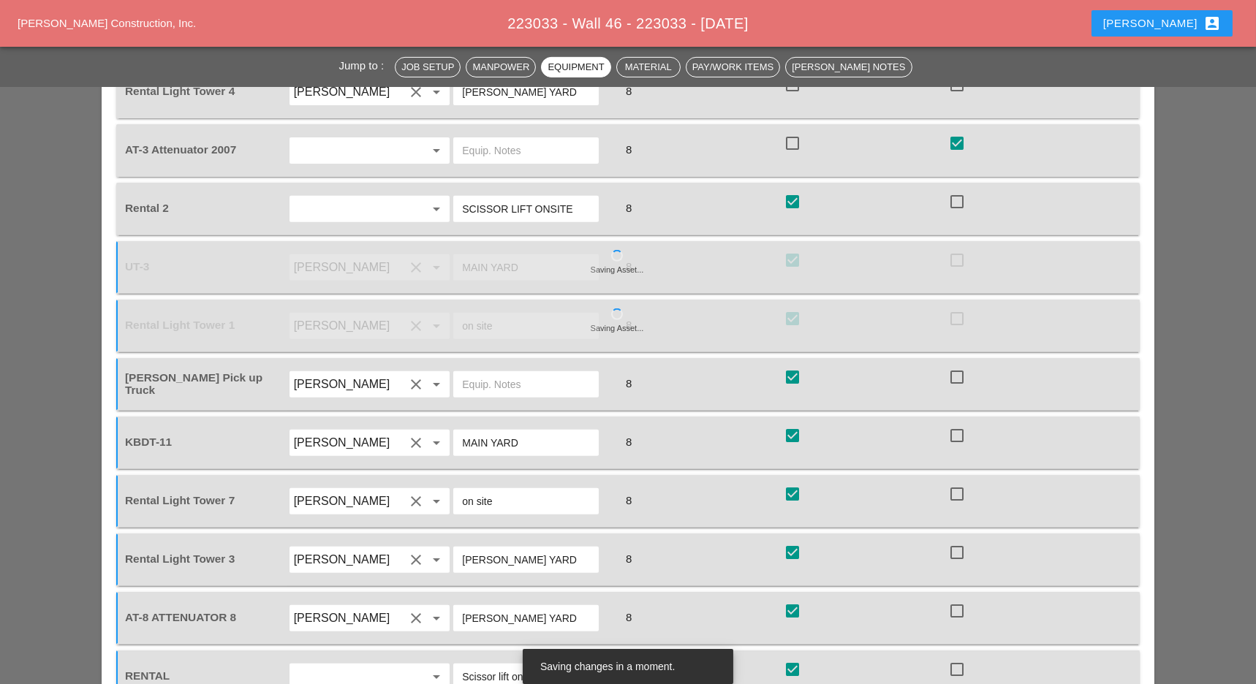
scroll to position [1170, 0]
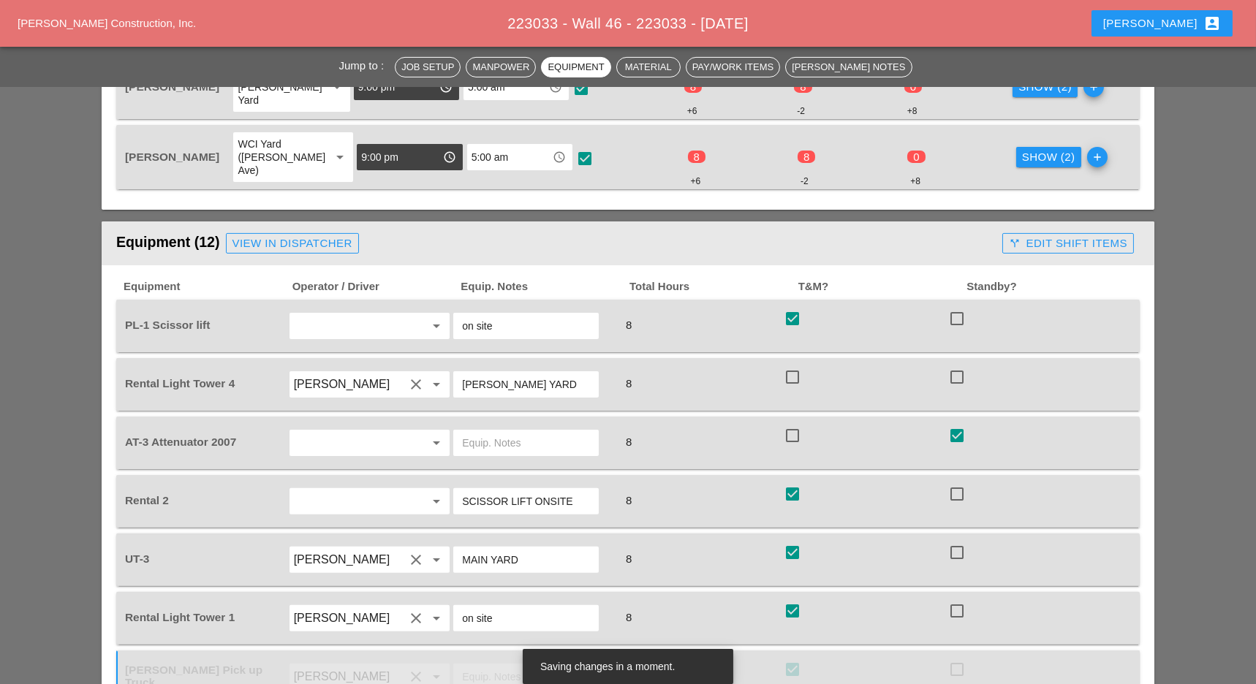
click at [797, 365] on div at bounding box center [792, 377] width 25 height 25
checkbox input "true"
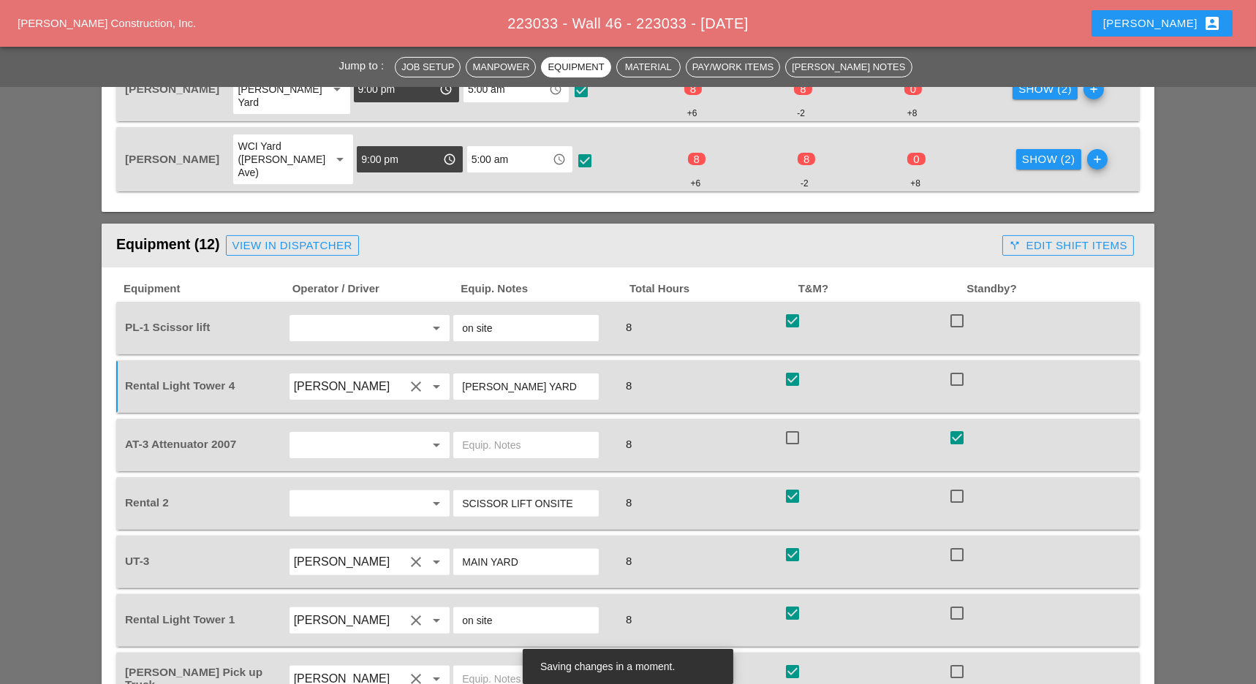
scroll to position [779, 0]
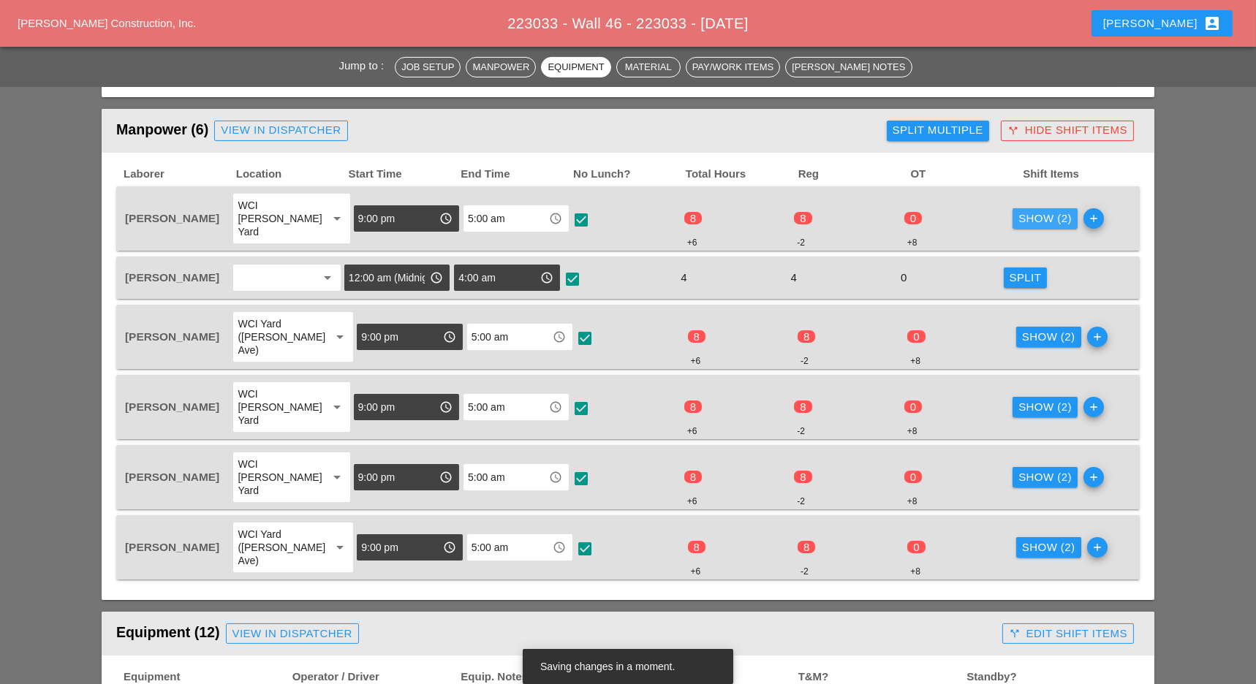
drag, startPoint x: 1037, startPoint y: 208, endPoint x: 952, endPoint y: 239, distance: 90.2
click at [1036, 211] on div "Show (2)" at bounding box center [1044, 219] width 53 height 17
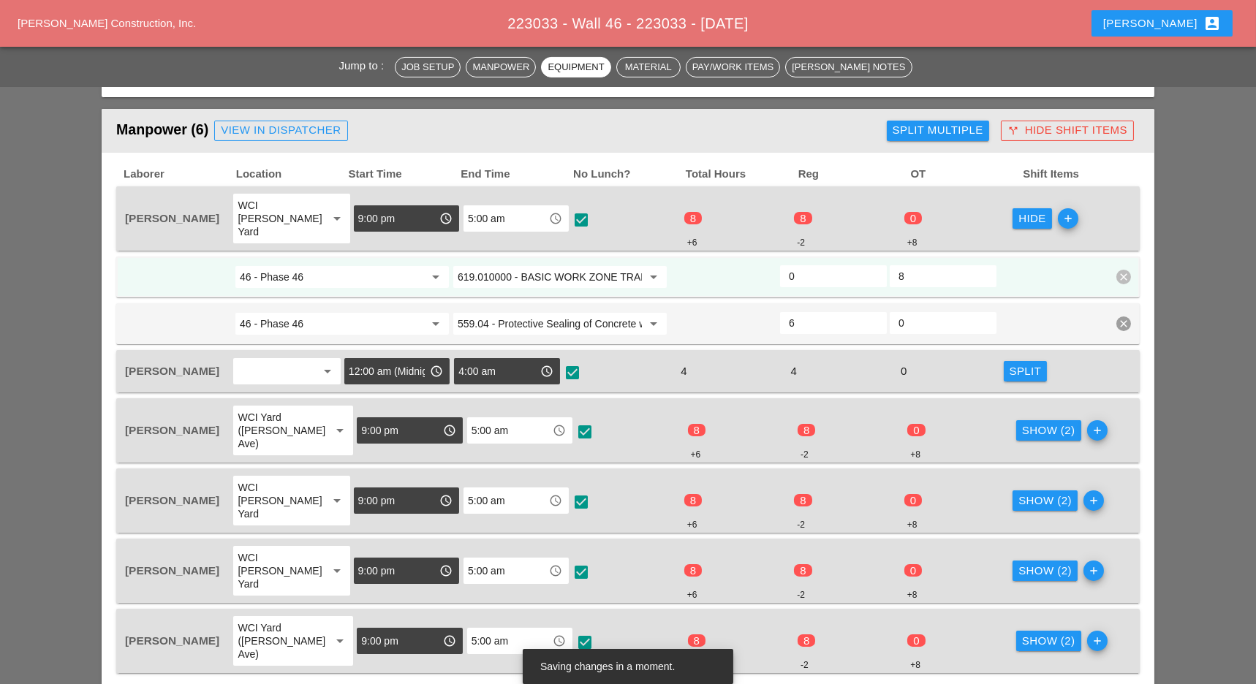
click at [797, 265] on input "0" at bounding box center [833, 276] width 89 height 23
type input "2"
drag, startPoint x: 1040, startPoint y: 408, endPoint x: 937, endPoint y: 417, distance: 102.7
click at [1038, 423] on div "Show (2)" at bounding box center [1048, 431] width 53 height 17
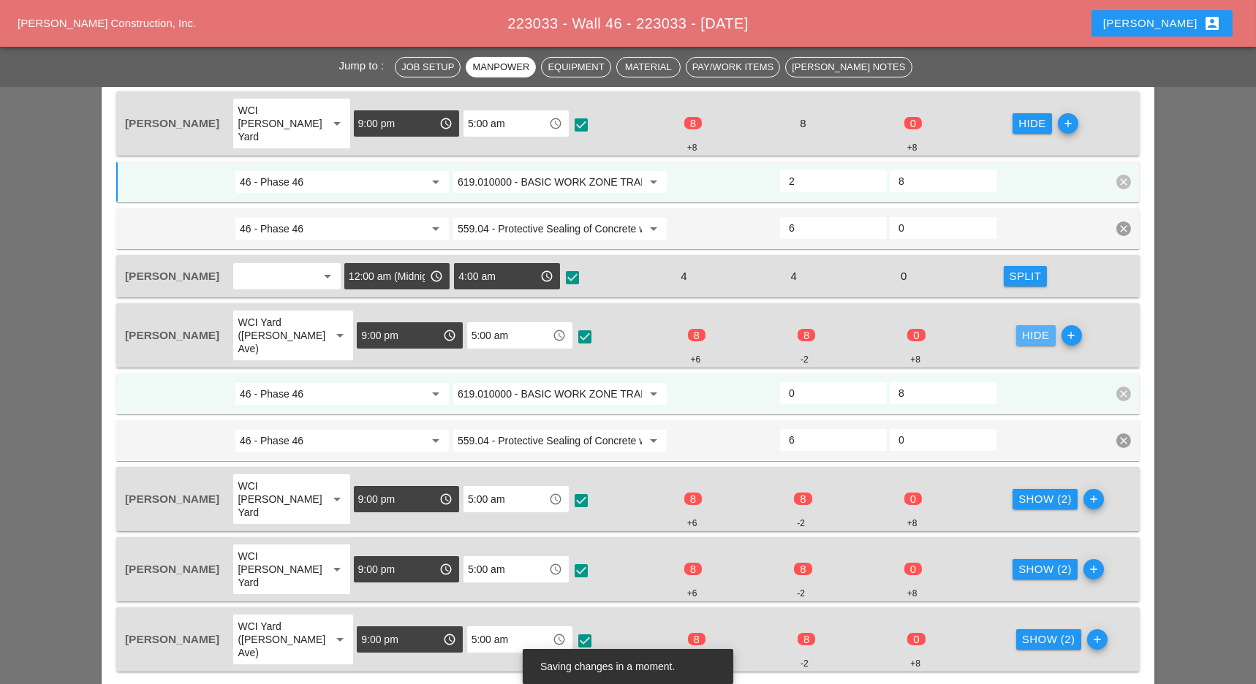
scroll to position [877, 0]
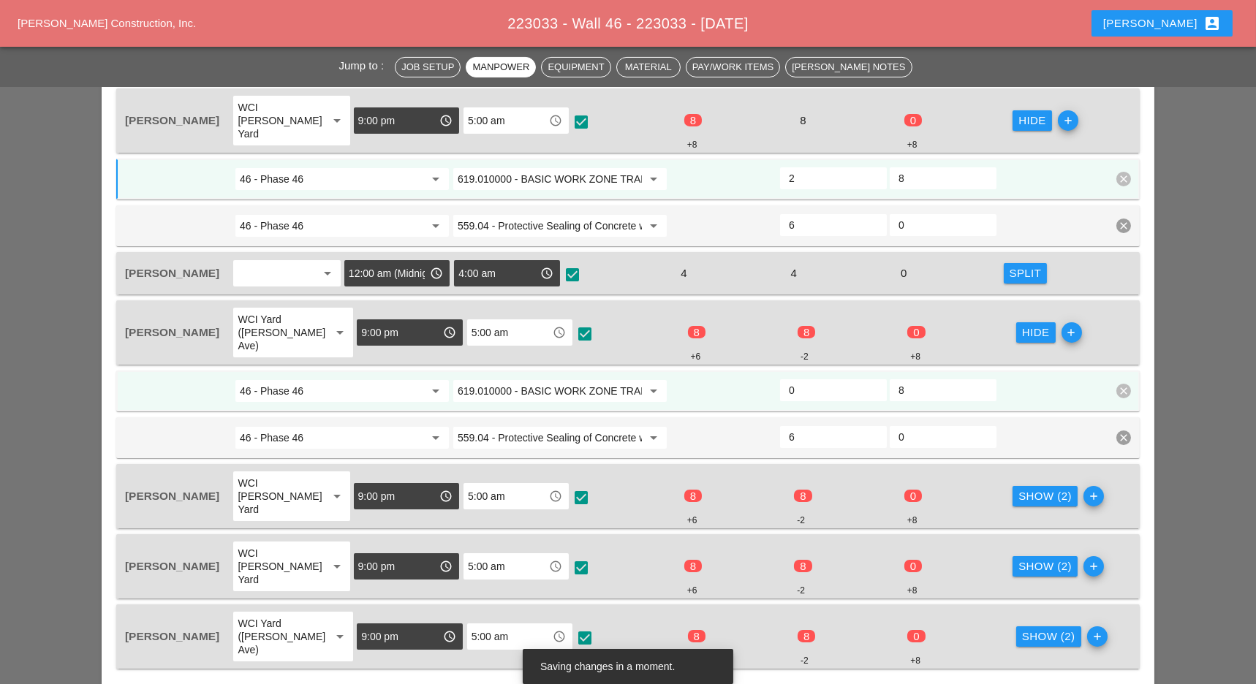
click at [811, 379] on input "0" at bounding box center [833, 390] width 89 height 23
type input "2"
click at [1025, 488] on div "Show (2)" at bounding box center [1044, 496] width 53 height 17
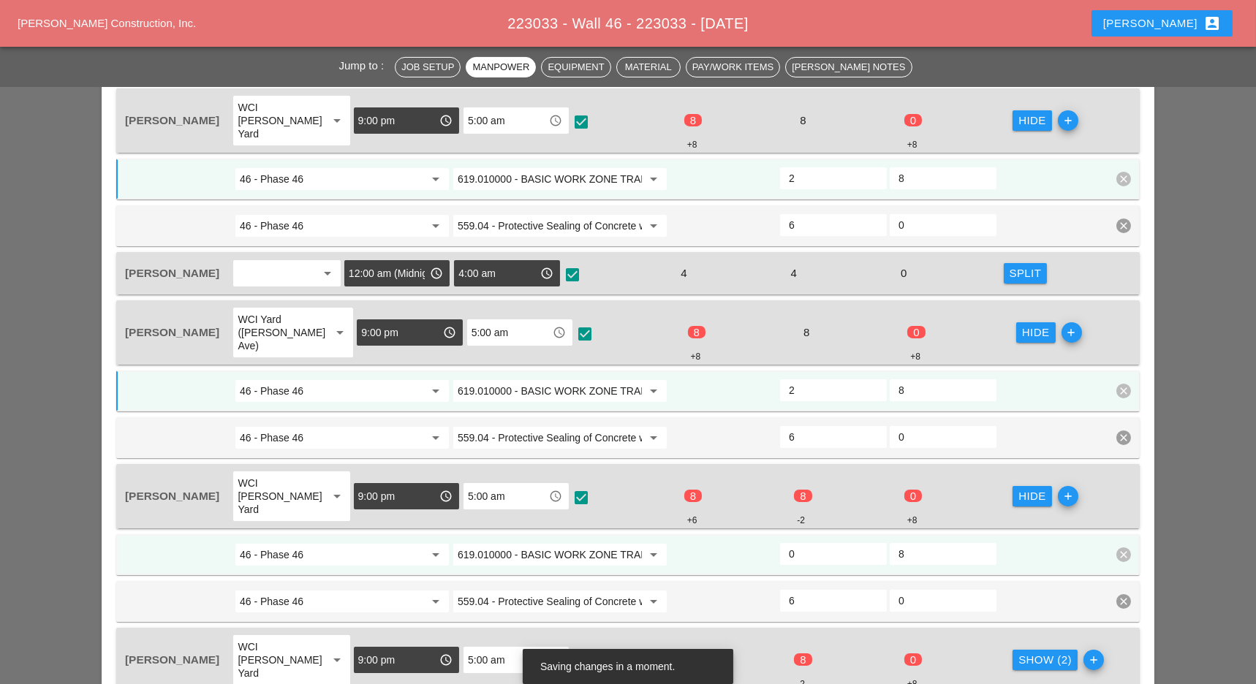
click at [806, 542] on input "0" at bounding box center [833, 553] width 89 height 23
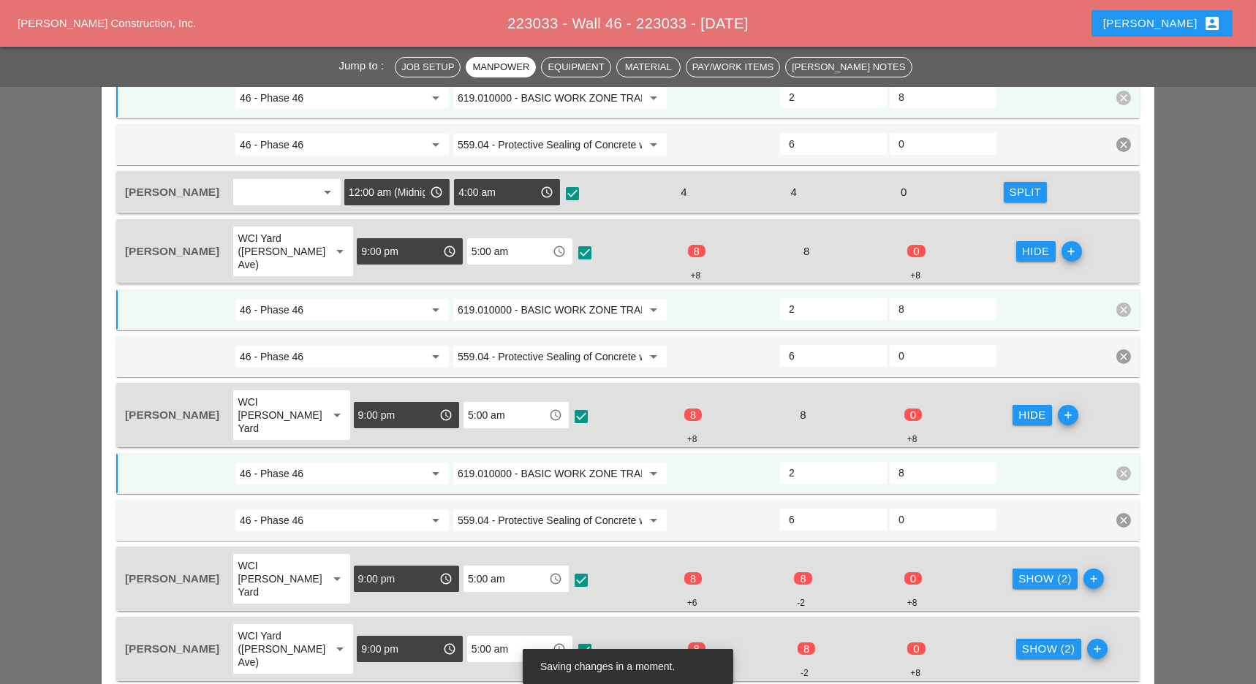
scroll to position [1072, 0]
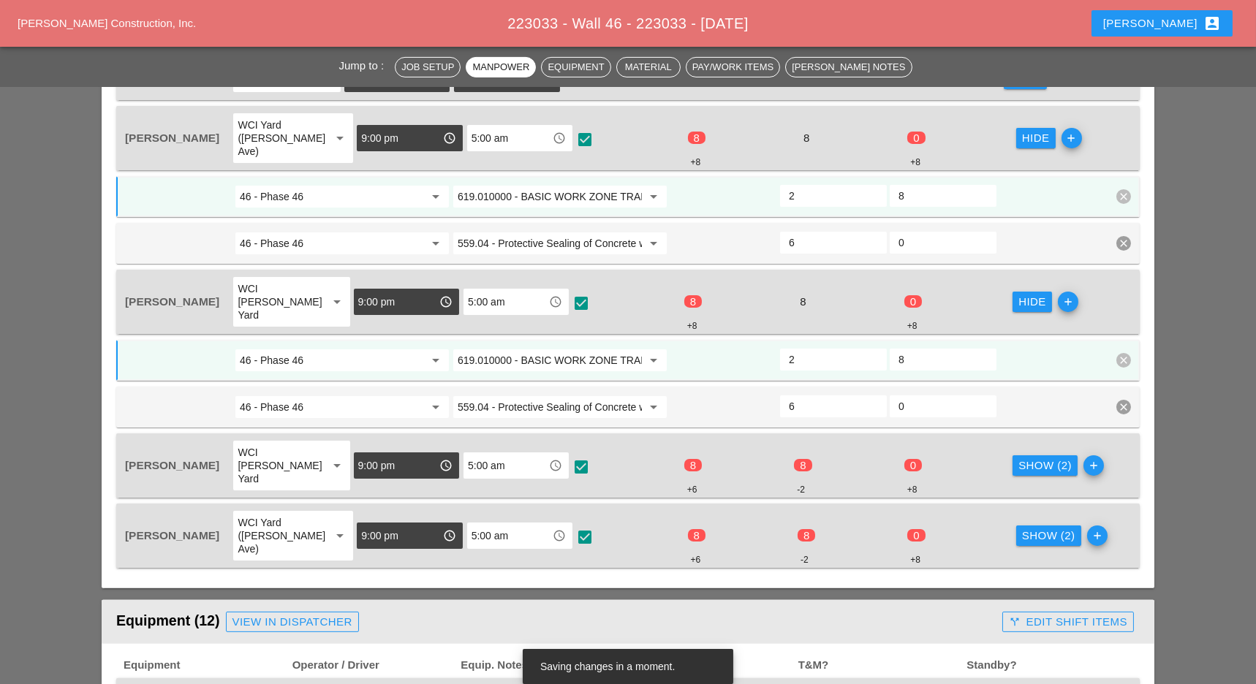
type input "2"
click at [1018, 458] on div "Show (2)" at bounding box center [1044, 466] width 53 height 17
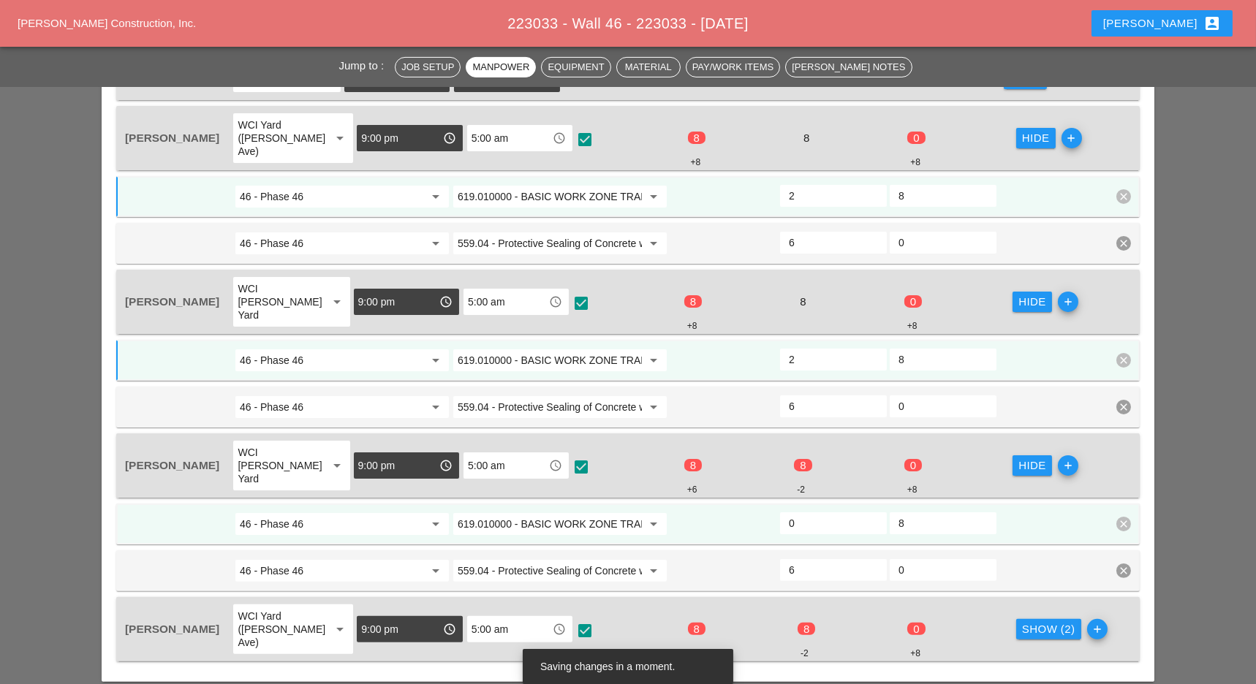
click at [810, 512] on input "0" at bounding box center [833, 523] width 89 height 23
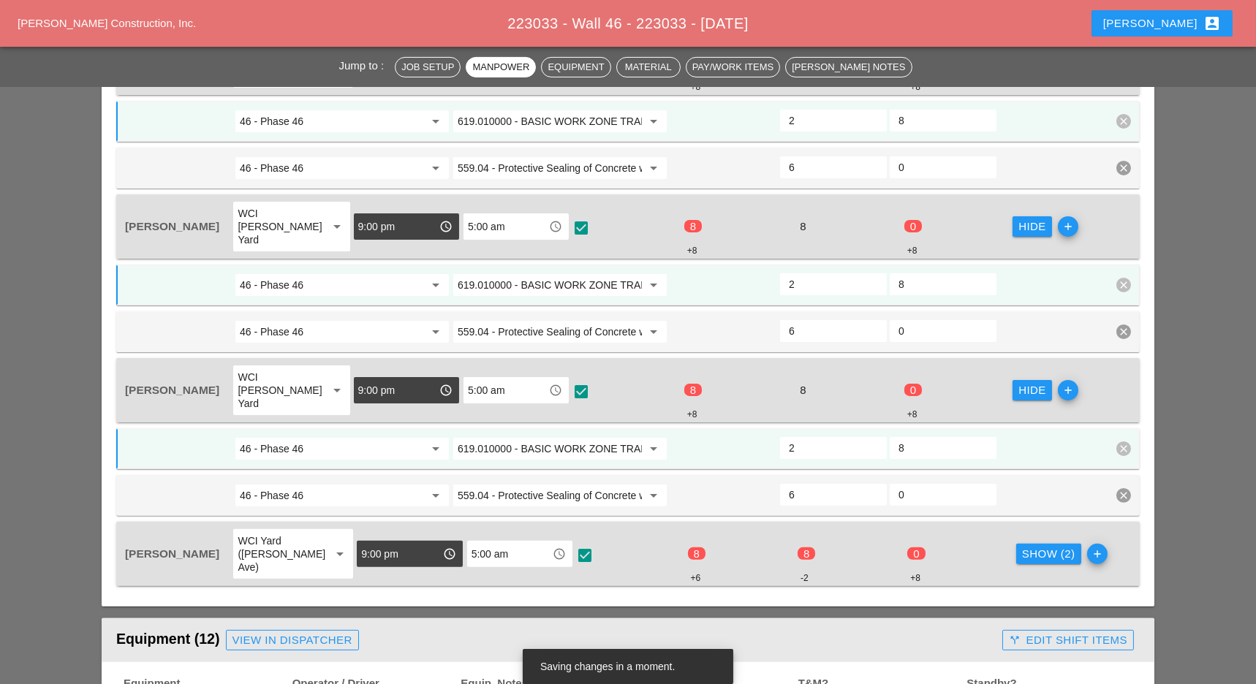
scroll to position [1170, 0]
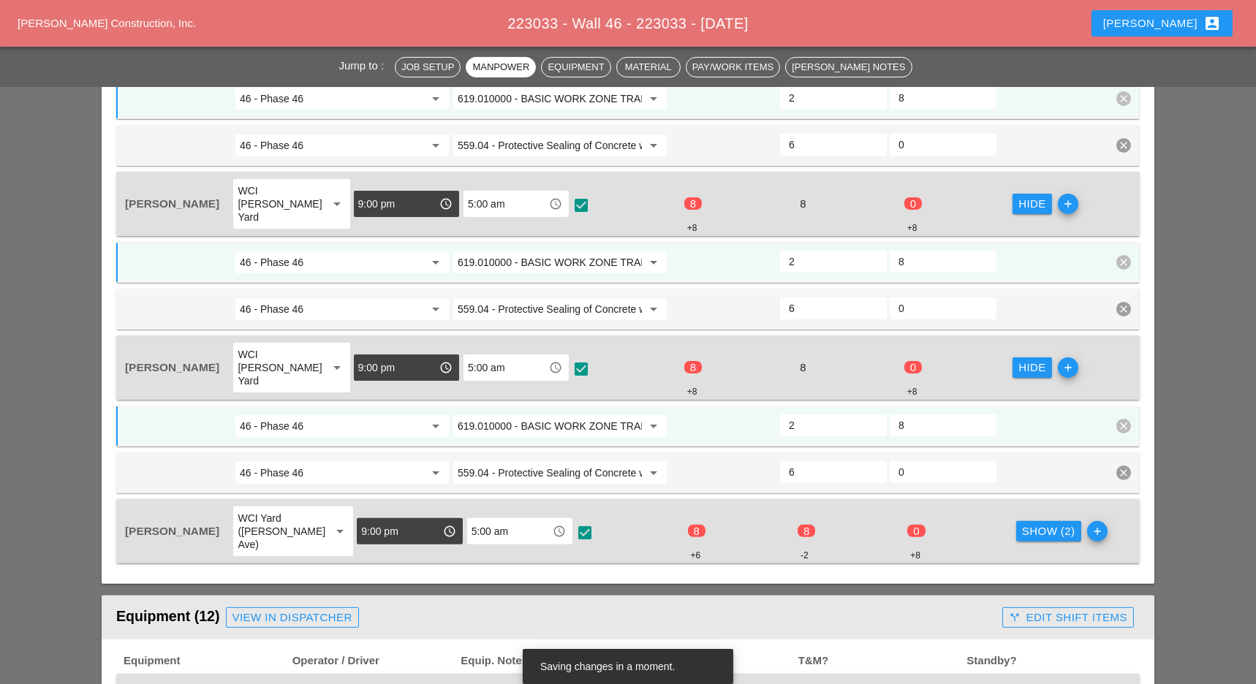
type input "2"
click at [1027, 523] on div "Show (2)" at bounding box center [1048, 531] width 53 height 17
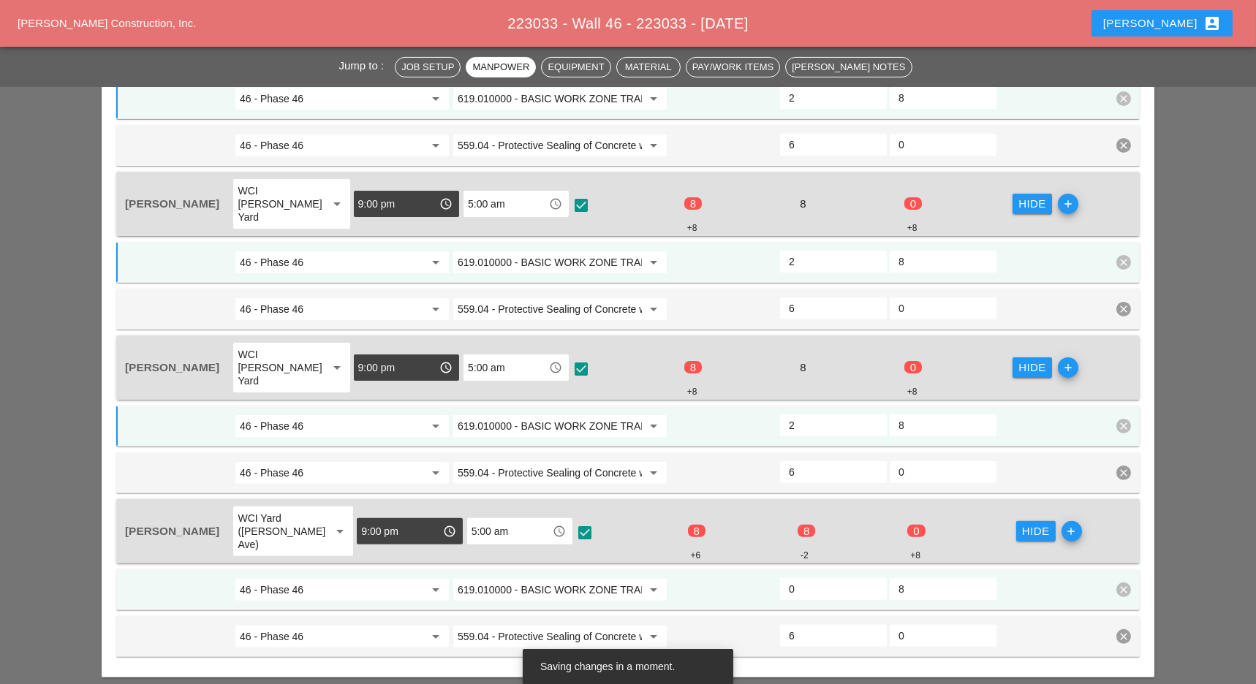
click at [798, 578] on input "0" at bounding box center [833, 589] width 89 height 23
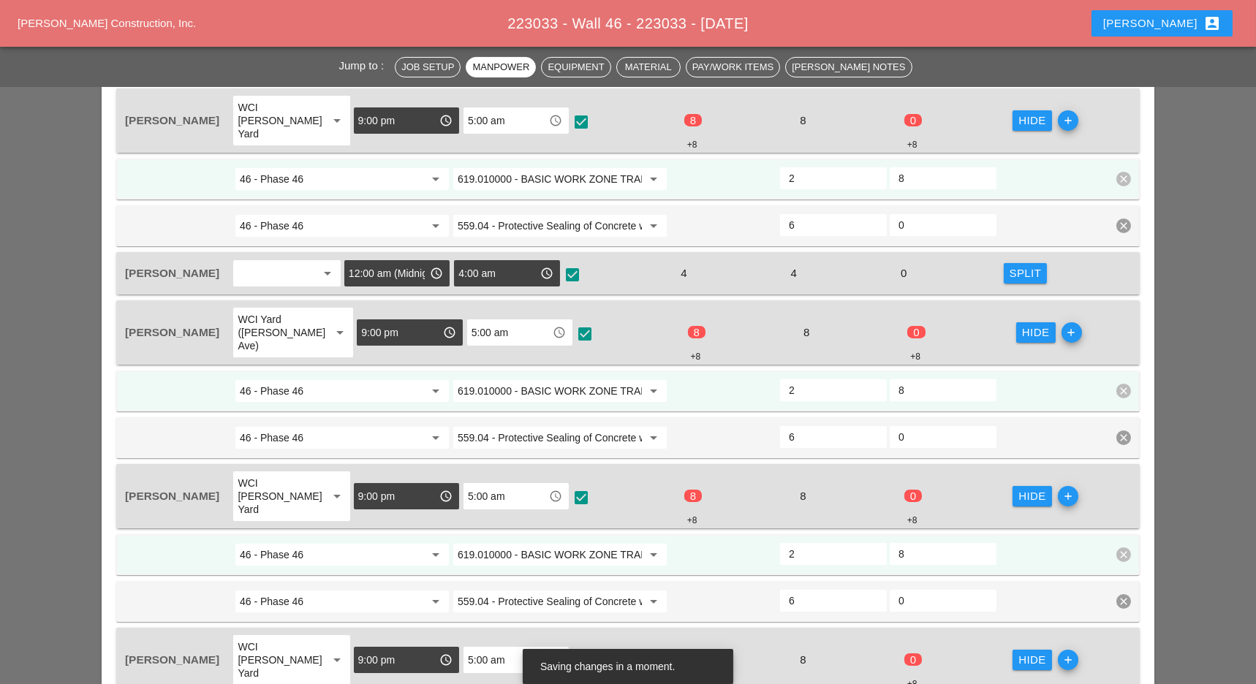
scroll to position [779, 0]
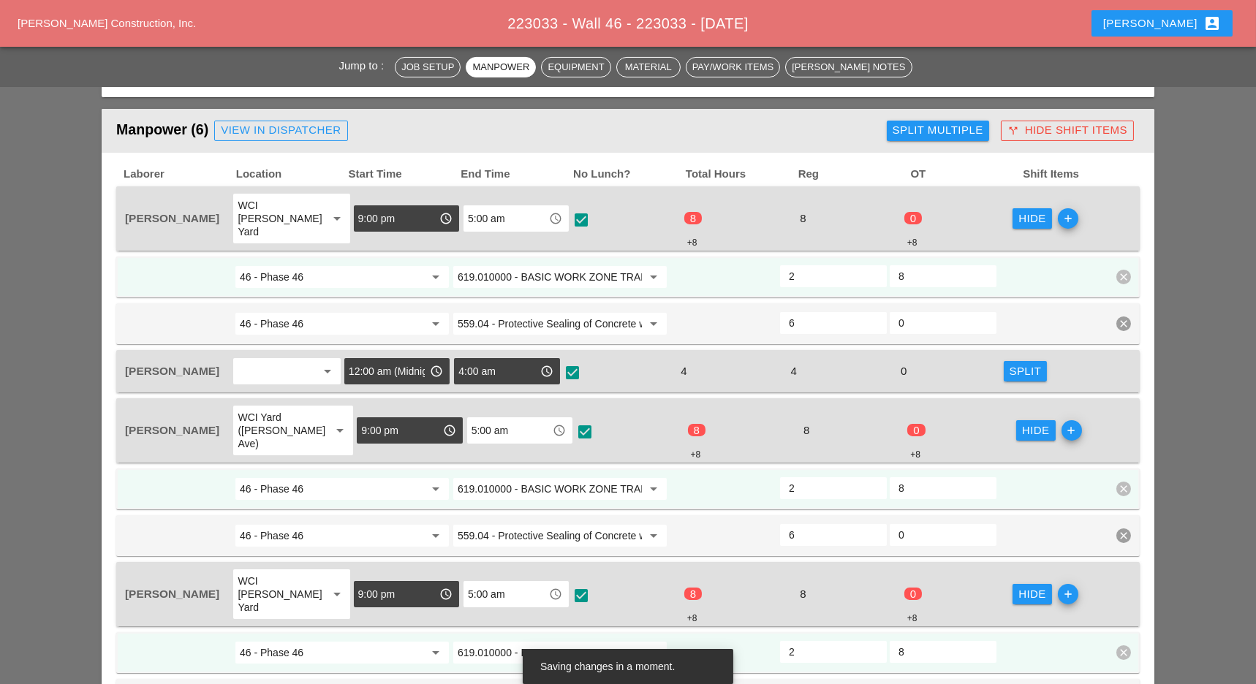
type input "2"
click at [515, 477] on input "619.010000 - BASIC WORK ZONE TRAFFIC CONTROL" at bounding box center [550, 488] width 184 height 23
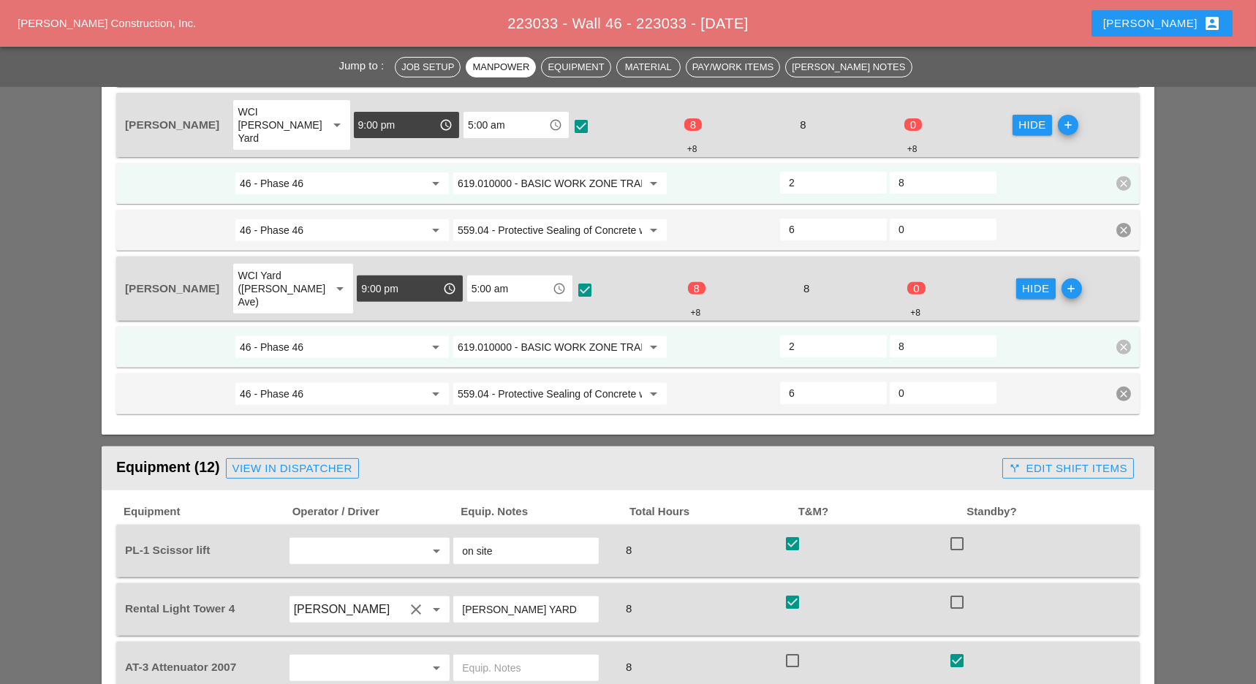
scroll to position [1267, 0]
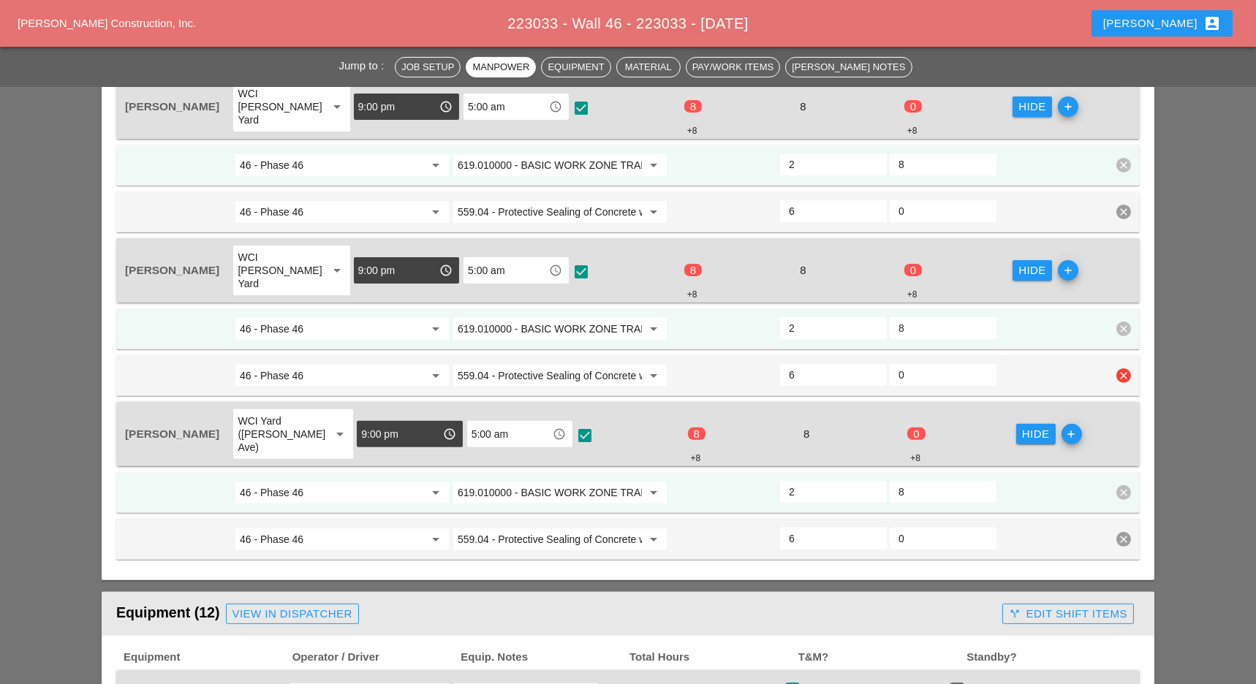
click at [582, 364] on input "559.04 - Protective Sealing of Concrete with Coating Type Protective Sealer" at bounding box center [550, 375] width 184 height 23
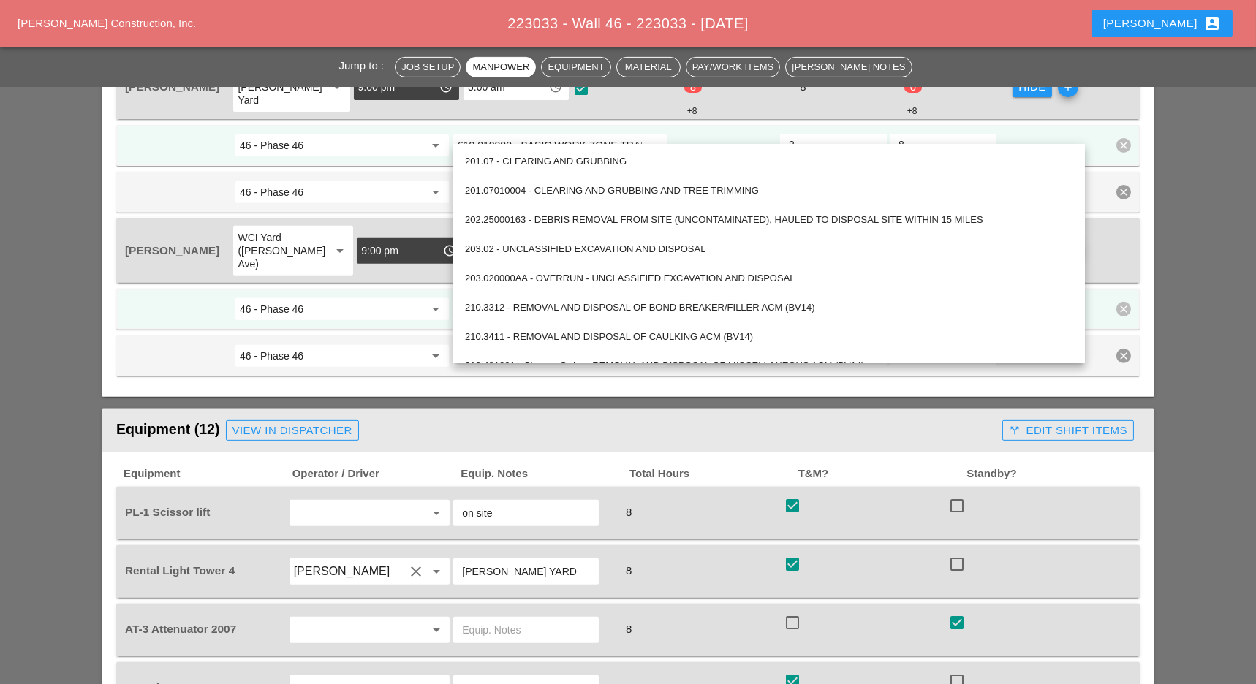
scroll to position [1462, 0]
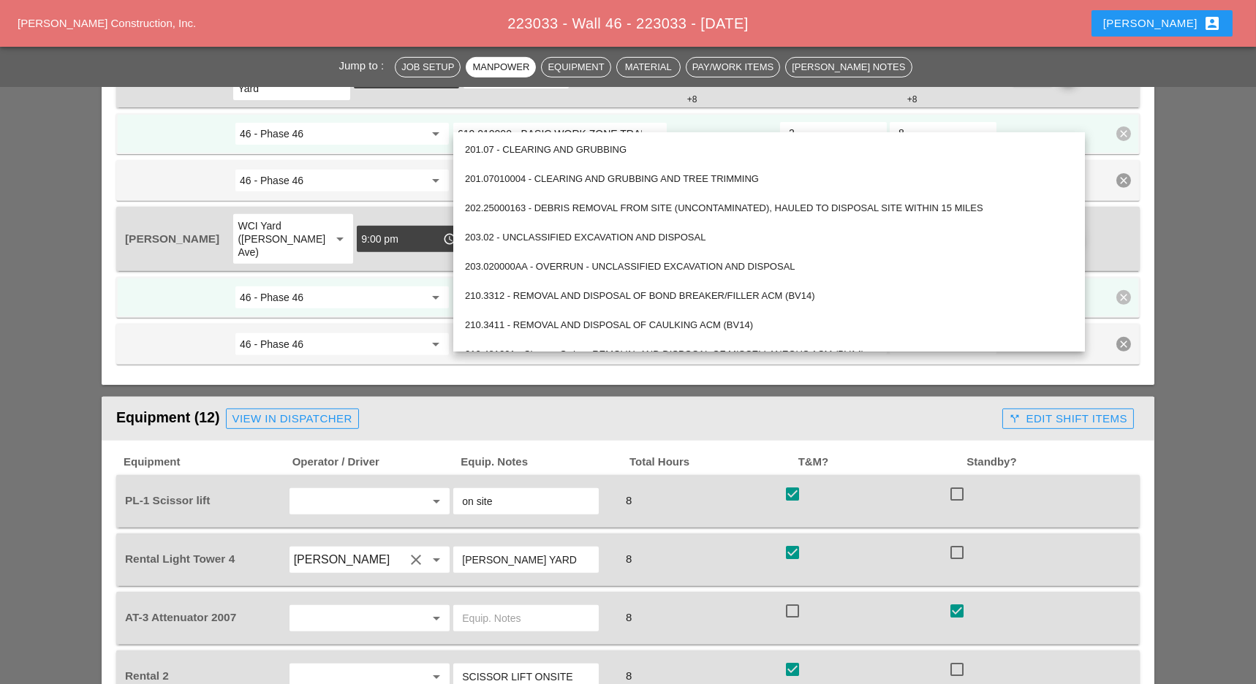
click at [1084, 411] on div "call_split Edit Shift Items" at bounding box center [1068, 419] width 118 height 17
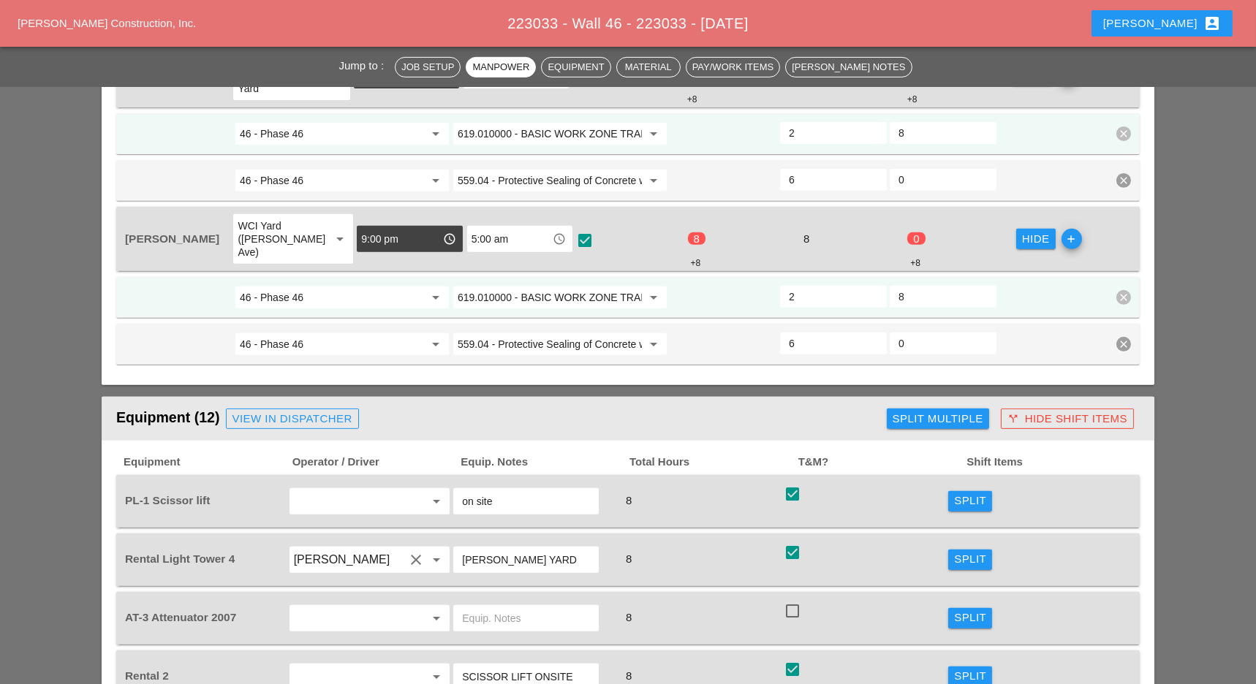
click at [977, 493] on div "Split" at bounding box center [970, 501] width 32 height 17
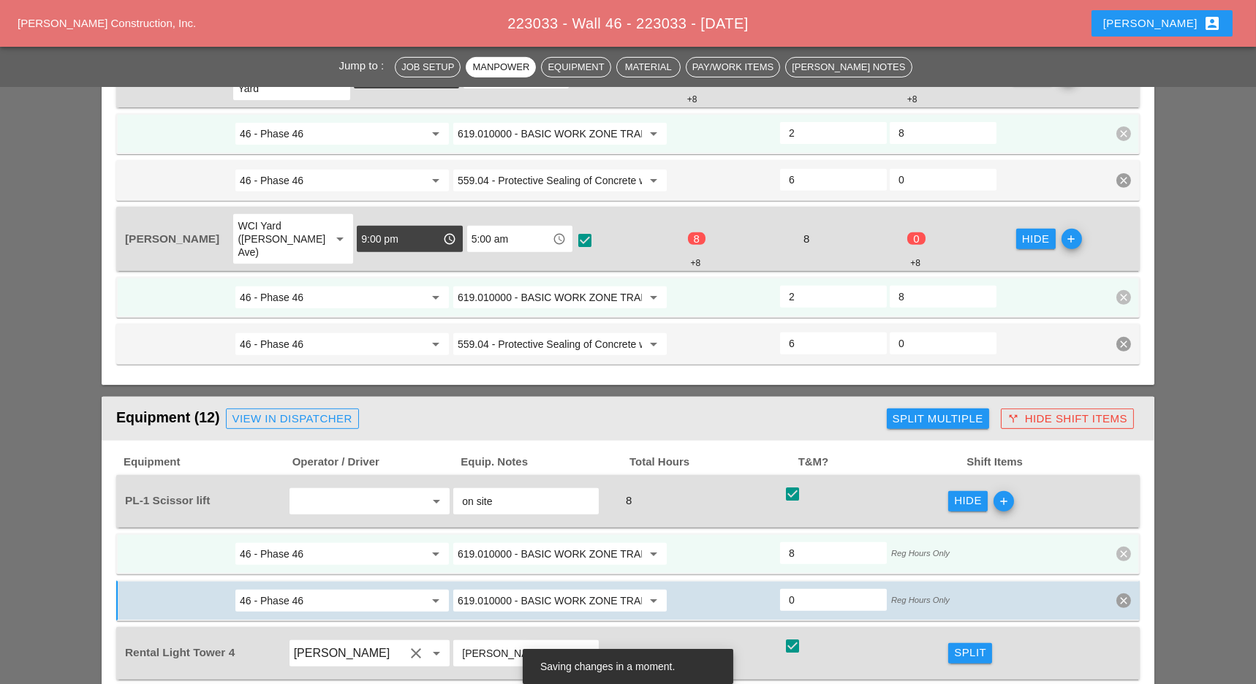
click at [548, 542] on input "619.010000 - BASIC WORK ZONE TRAFFIC CONTROL" at bounding box center [550, 553] width 184 height 23
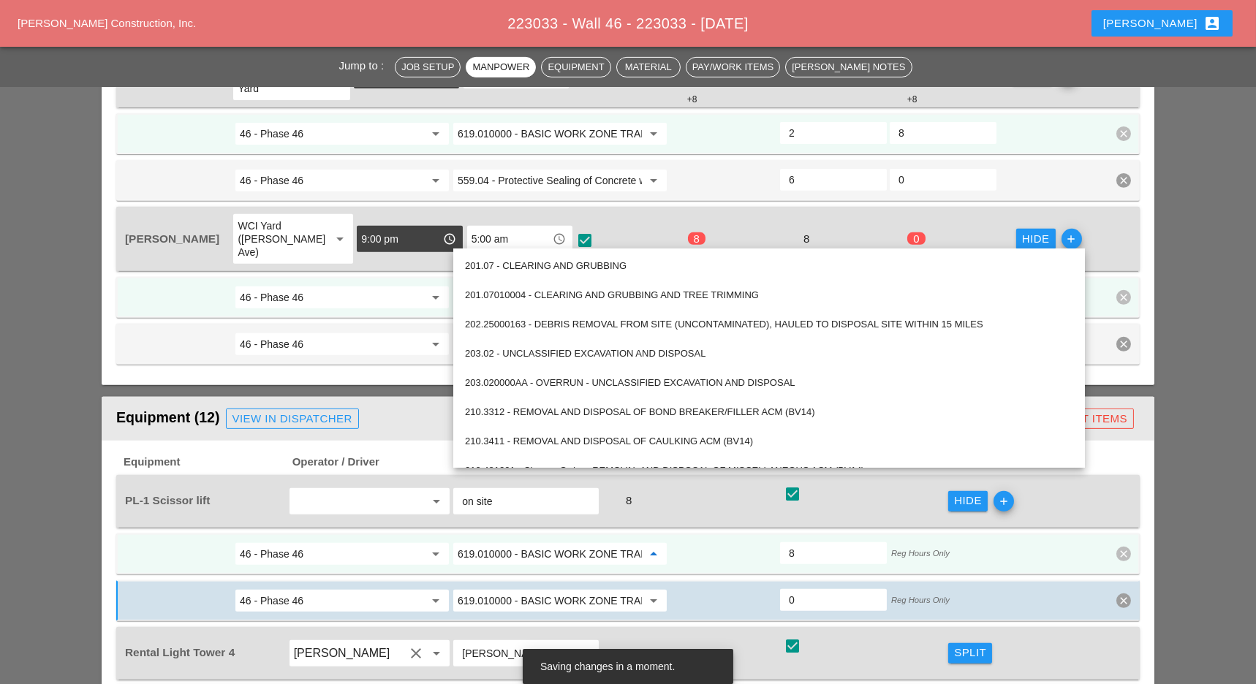
paste input "559.04 - Protective Sealing of Concrete with Coating Type Protective Sealer"
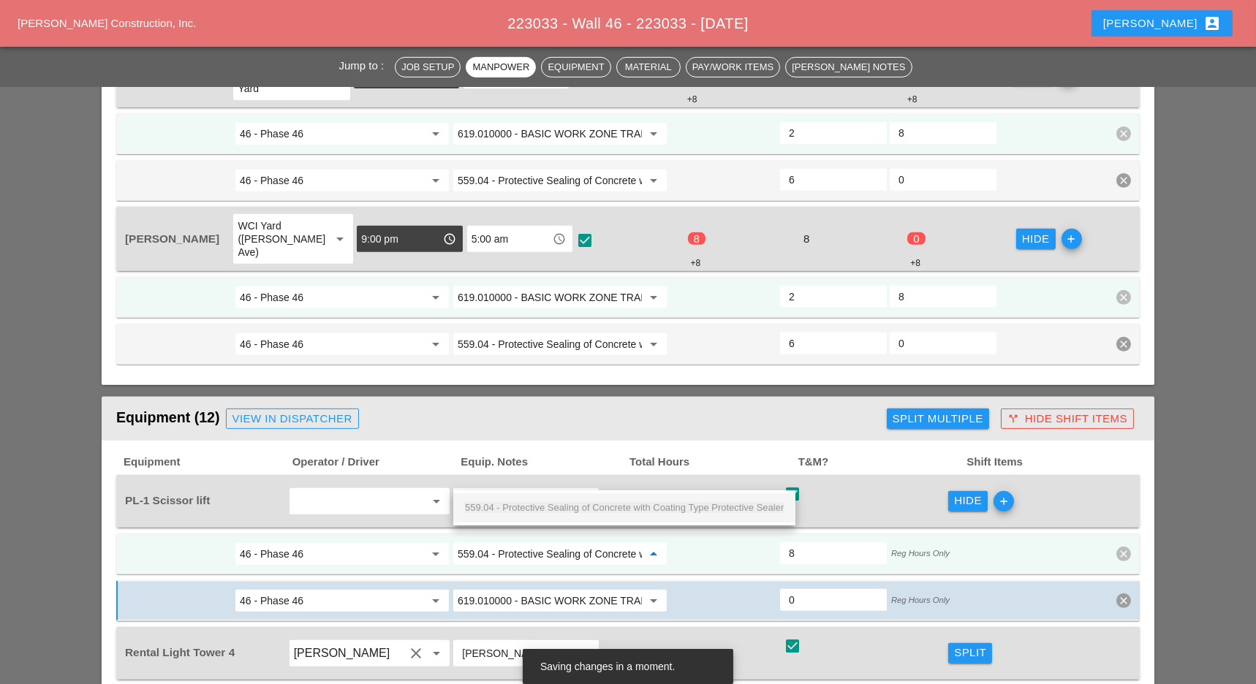
scroll to position [0, 158]
click at [550, 510] on span "559.04 - Protective Sealing of Concrete with Coating Type Protective Sealer" at bounding box center [624, 507] width 319 height 11
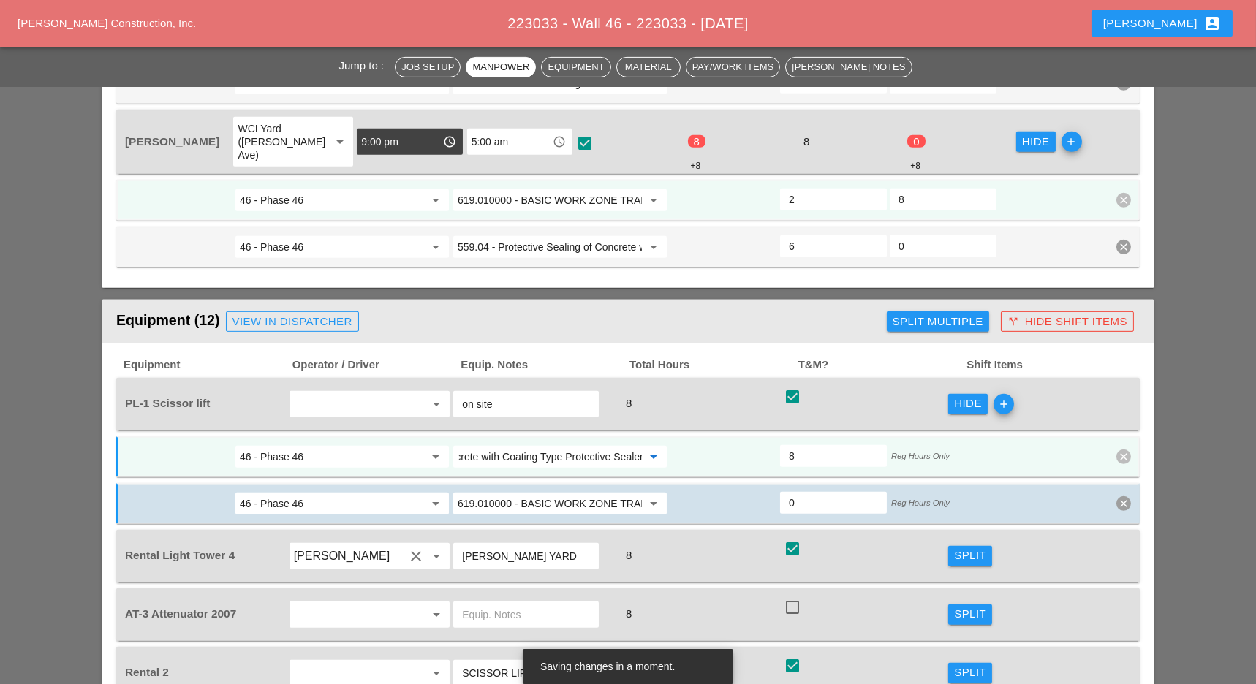
scroll to position [1657, 0]
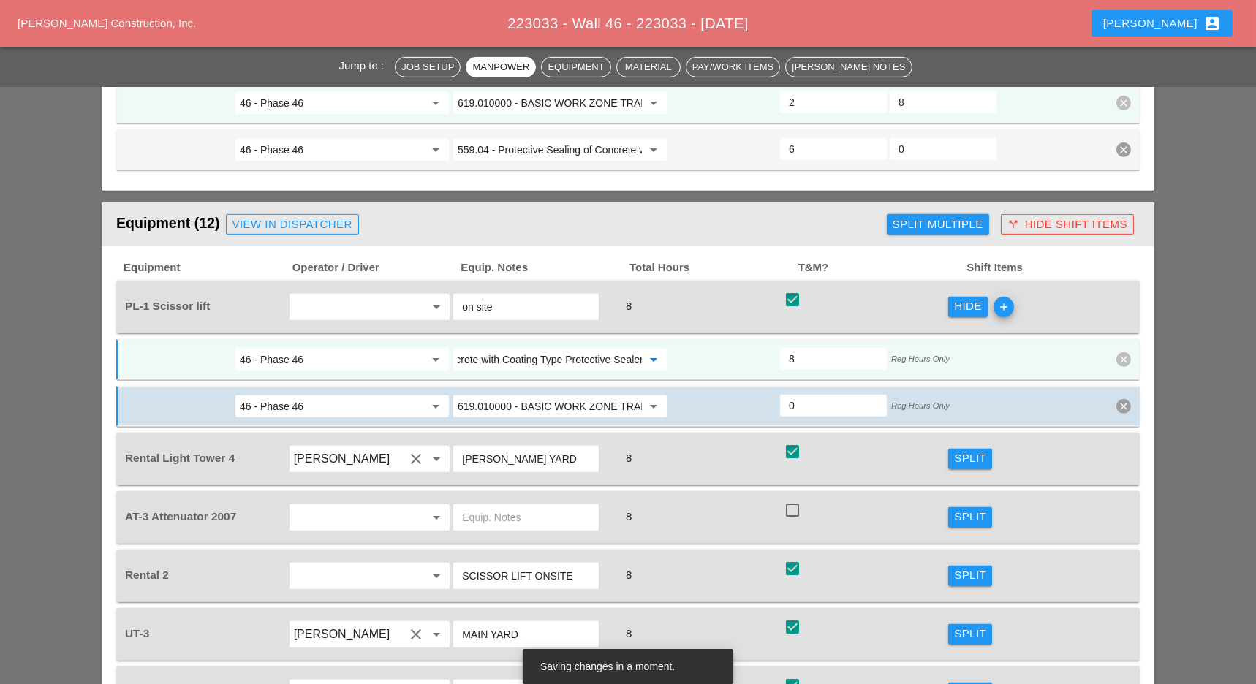
type input "559.04 - Protective Sealing of Concrete with Coating Type Protective Sealer"
click at [978, 567] on div "Split" at bounding box center [970, 575] width 32 height 17
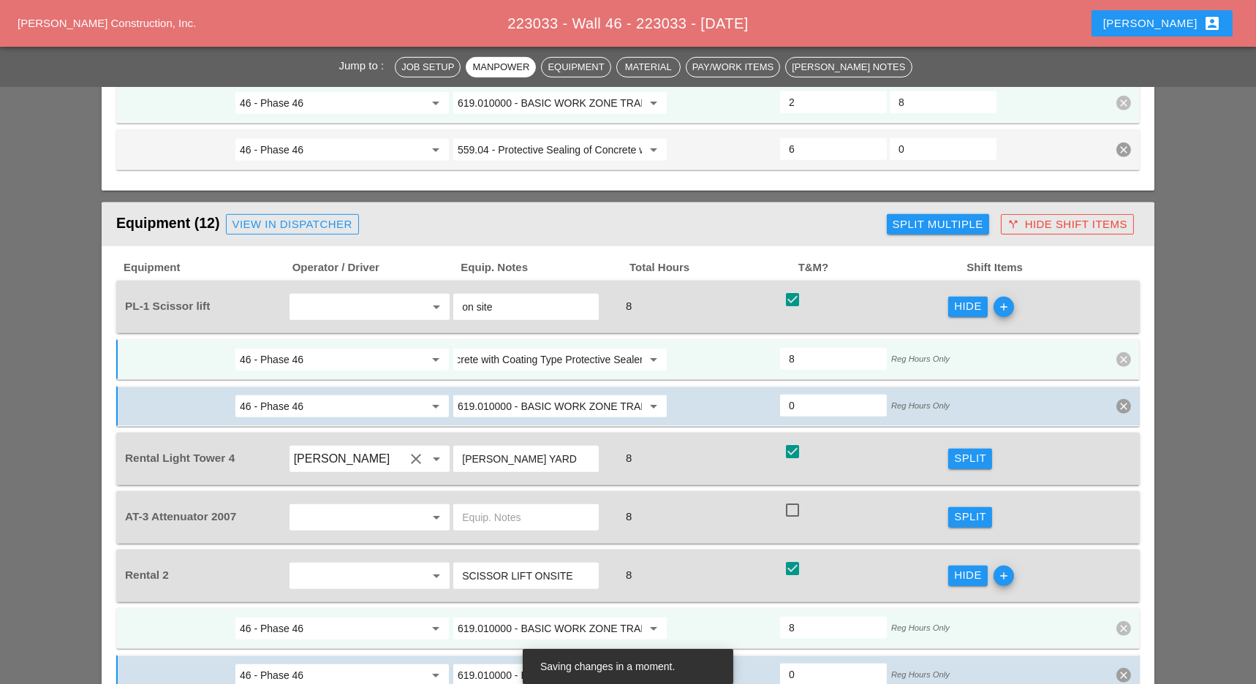
scroll to position [0, 0]
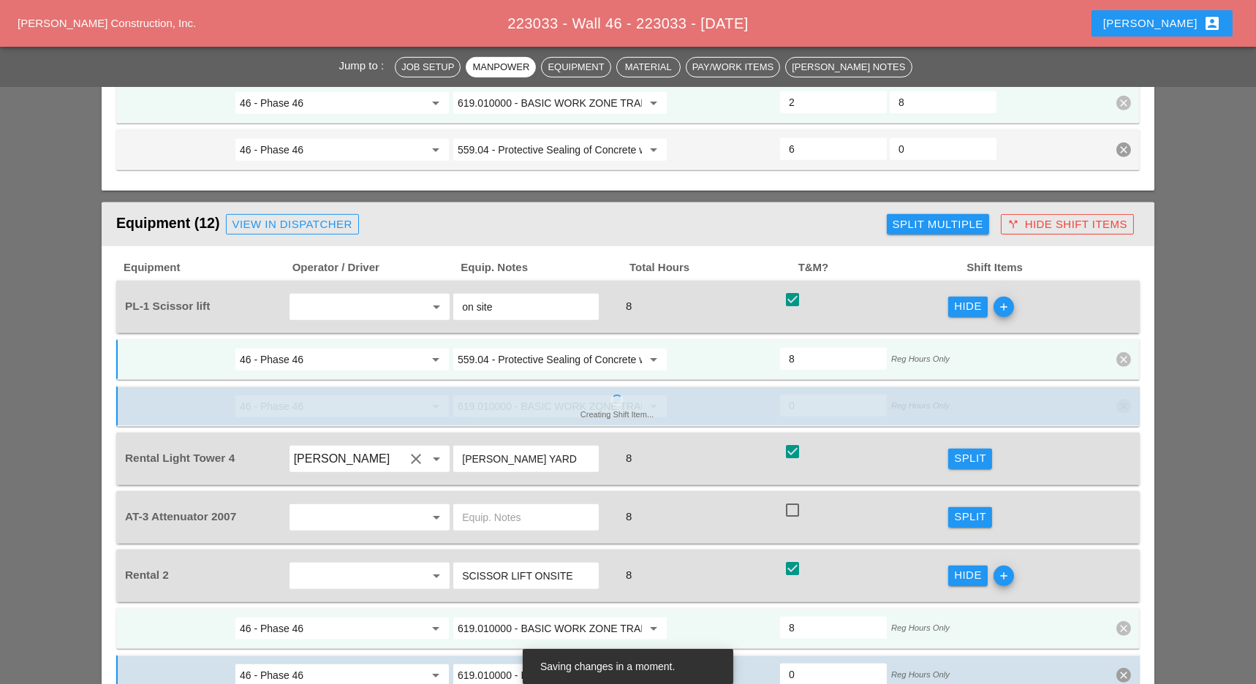
click at [577, 617] on input "619.010000 - BASIC WORK ZONE TRAFFIC CONTROL" at bounding box center [550, 628] width 184 height 23
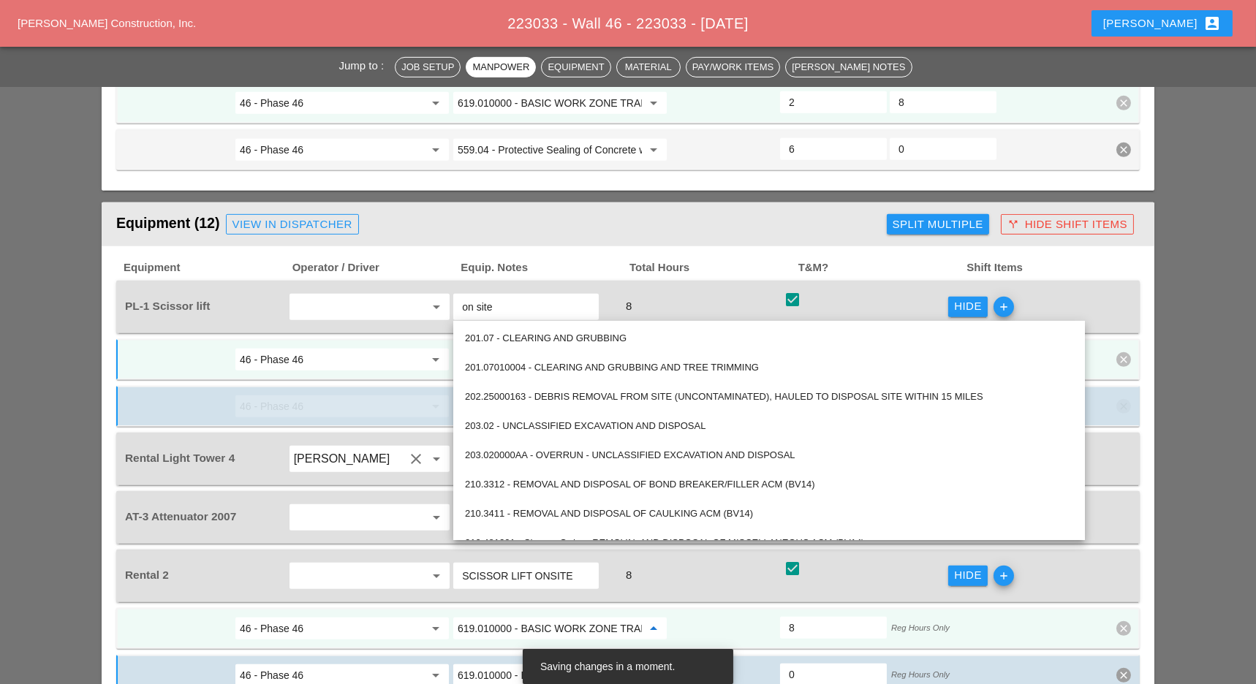
paste input "559.04 - Protective Sealing of Concrete with Coating Type Protective Sealer"
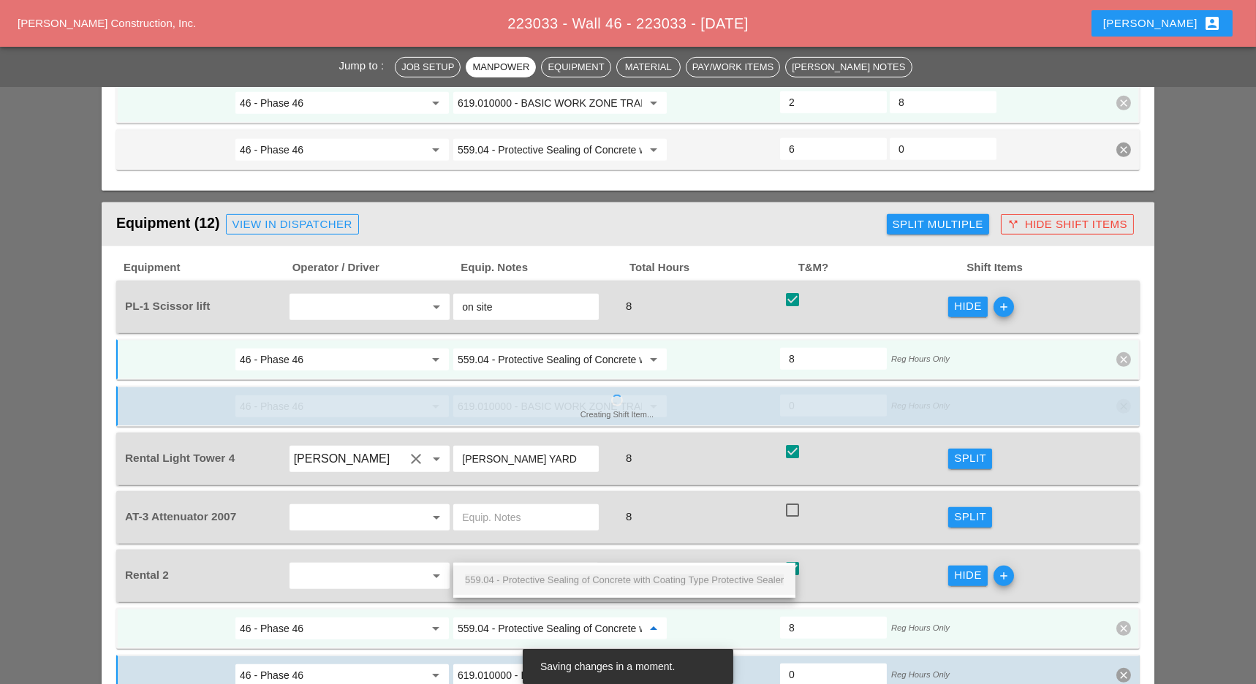
scroll to position [0, 158]
click at [583, 575] on span "559.04 - Protective Sealing of Concrete with Coating Type Protective Sealer" at bounding box center [624, 580] width 319 height 11
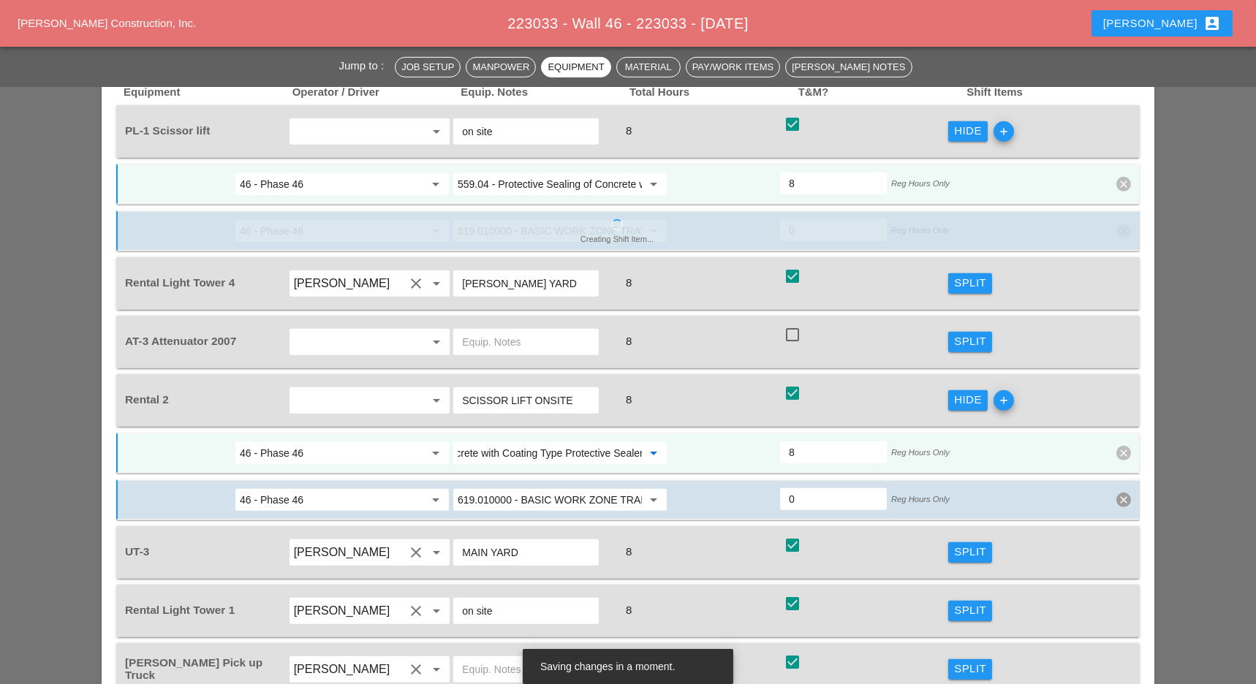
scroll to position [1852, 0]
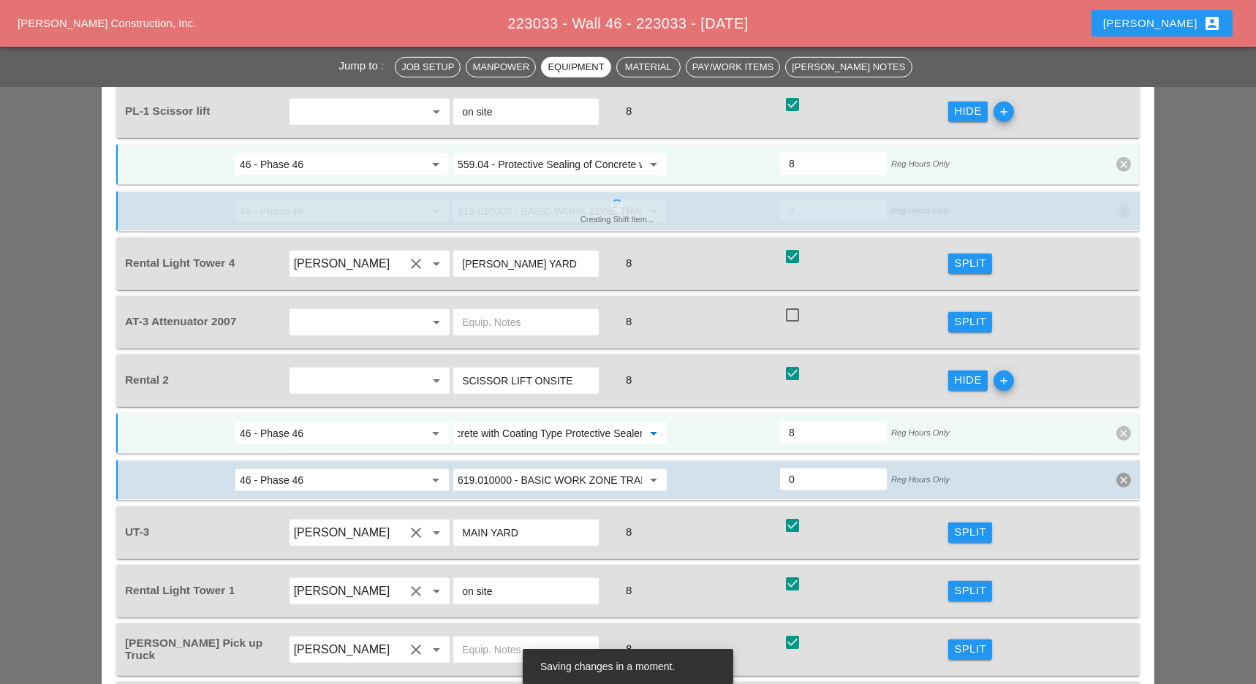
type input "559.04 - Protective Sealing of Concrete with Coating Type Protective Sealer"
drag, startPoint x: 975, startPoint y: 457, endPoint x: 614, endPoint y: 502, distance: 364.0
click at [974, 524] on div "Split" at bounding box center [970, 532] width 32 height 17
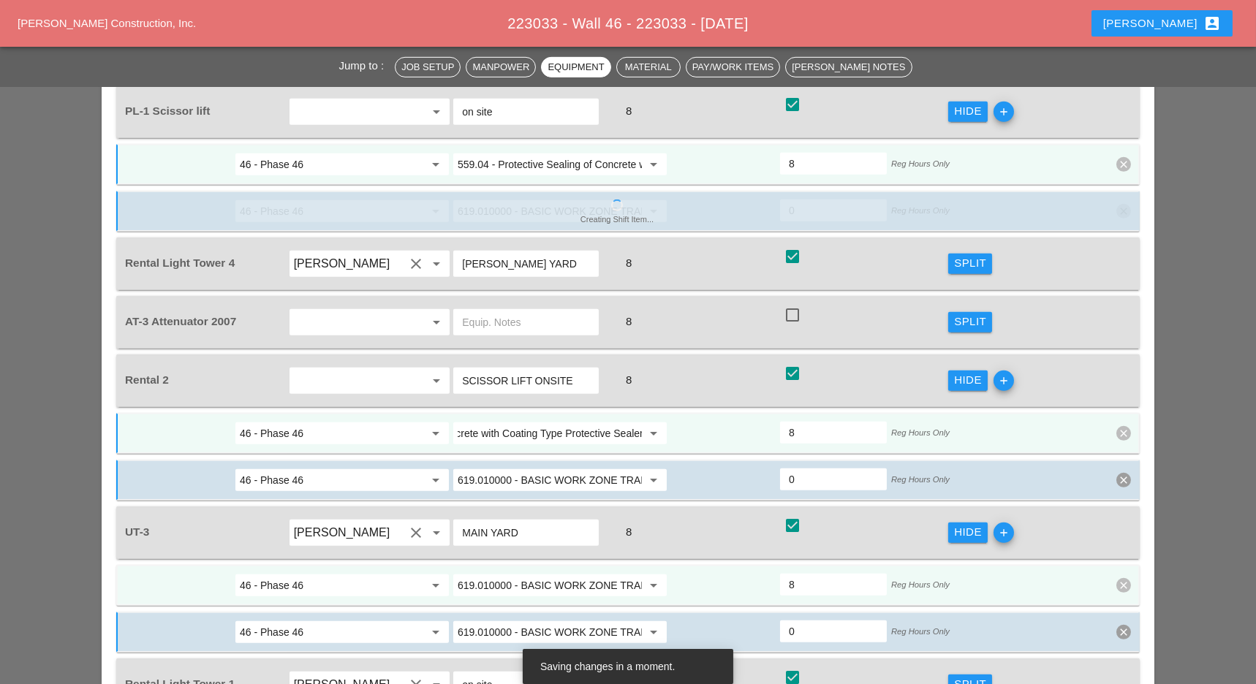
scroll to position [0, 0]
click at [589, 574] on input "619.010000 - BASIC WORK ZONE TRAFFIC CONTROL" at bounding box center [550, 585] width 184 height 23
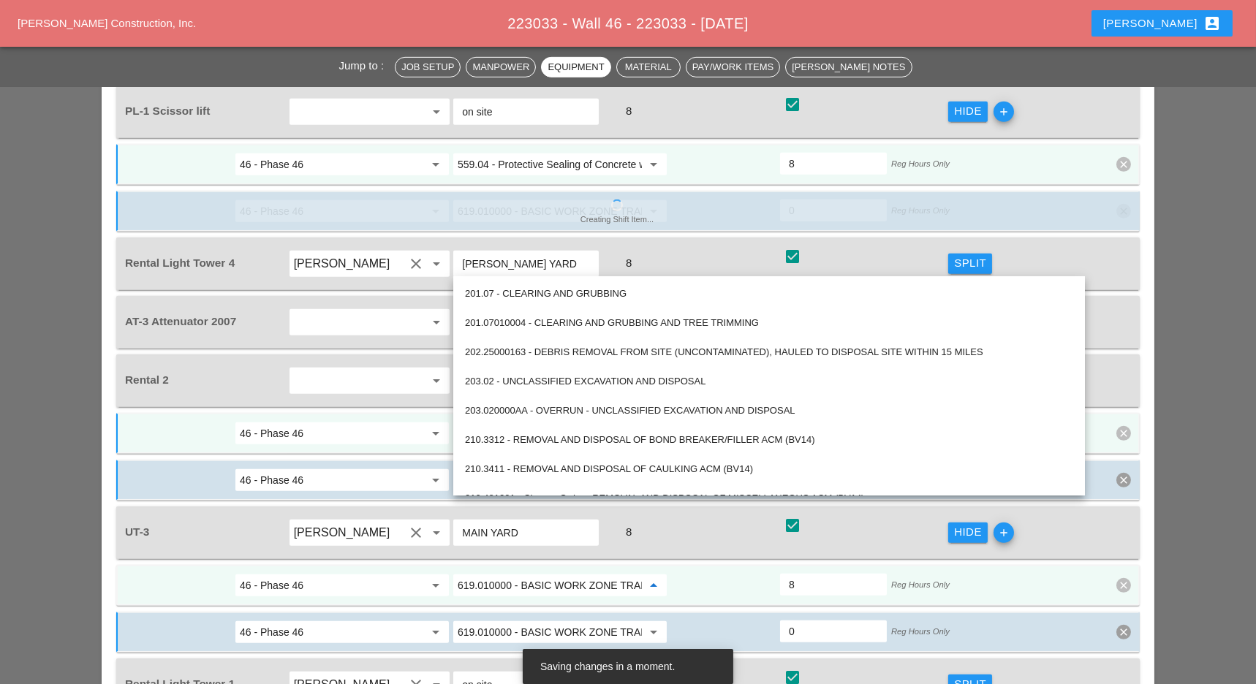
paste input "559.04 - Protective Sealing of Concrete with Coating Type Protective Sealer"
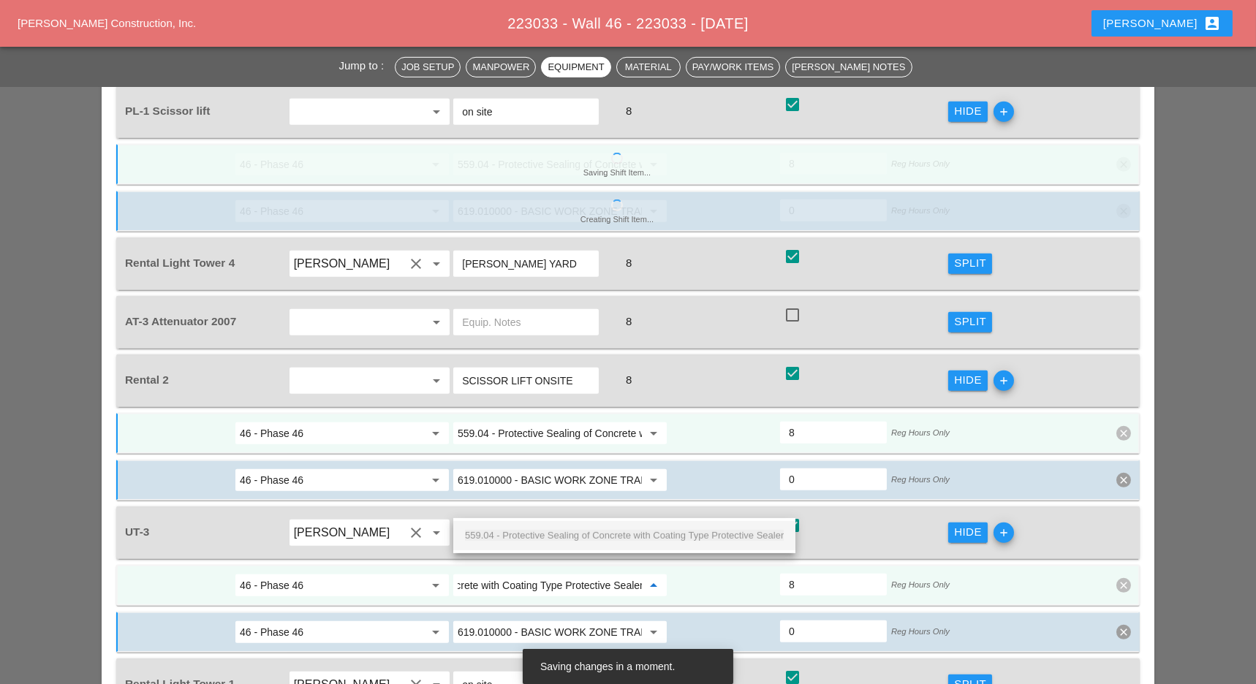
click at [589, 536] on span "559.04 - Protective Sealing of Concrete with Coating Type Protective Sealer" at bounding box center [624, 535] width 319 height 11
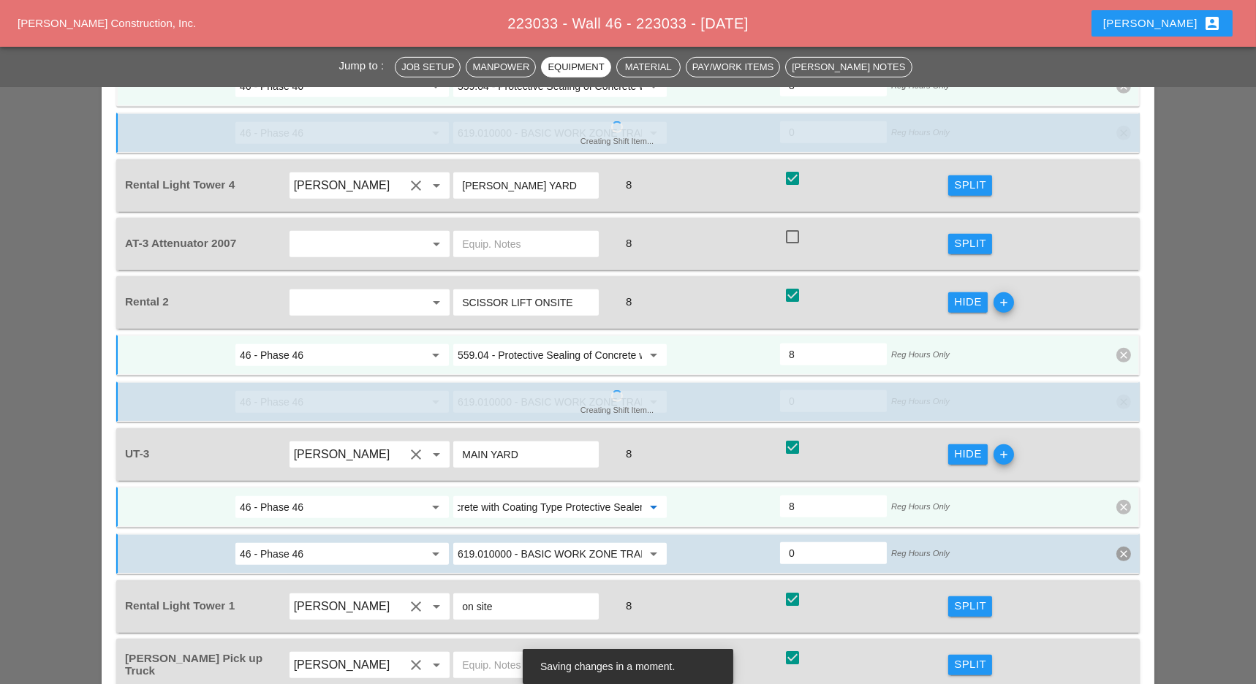
scroll to position [2047, 0]
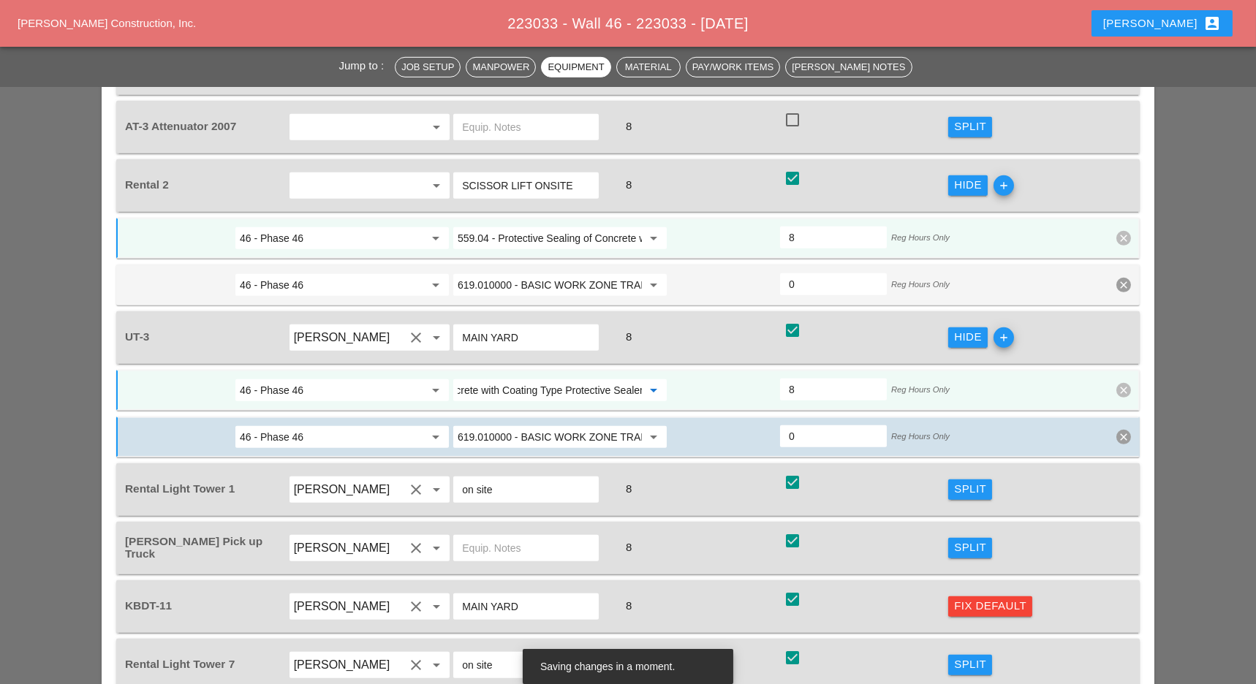
type input "559.04 - Protective Sealing of Concrete with Coating Type Protective Sealer"
click at [965, 598] on div "Fix Default" at bounding box center [990, 606] width 72 height 17
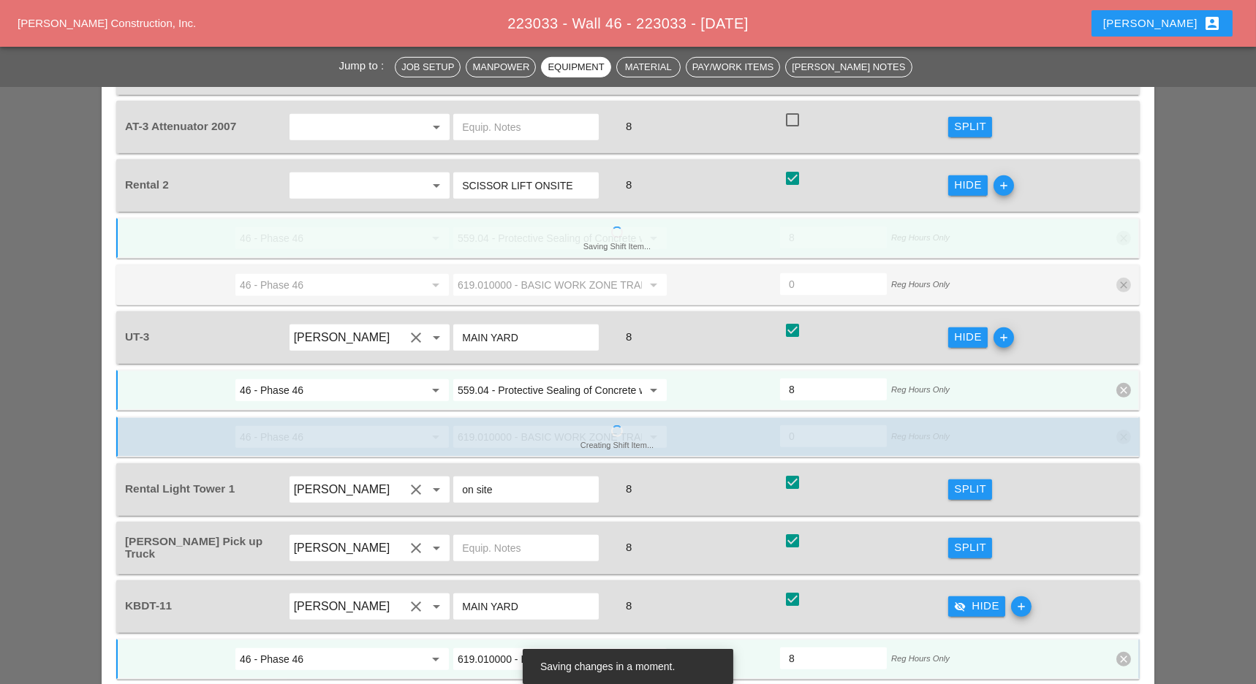
scroll to position [2144, 0]
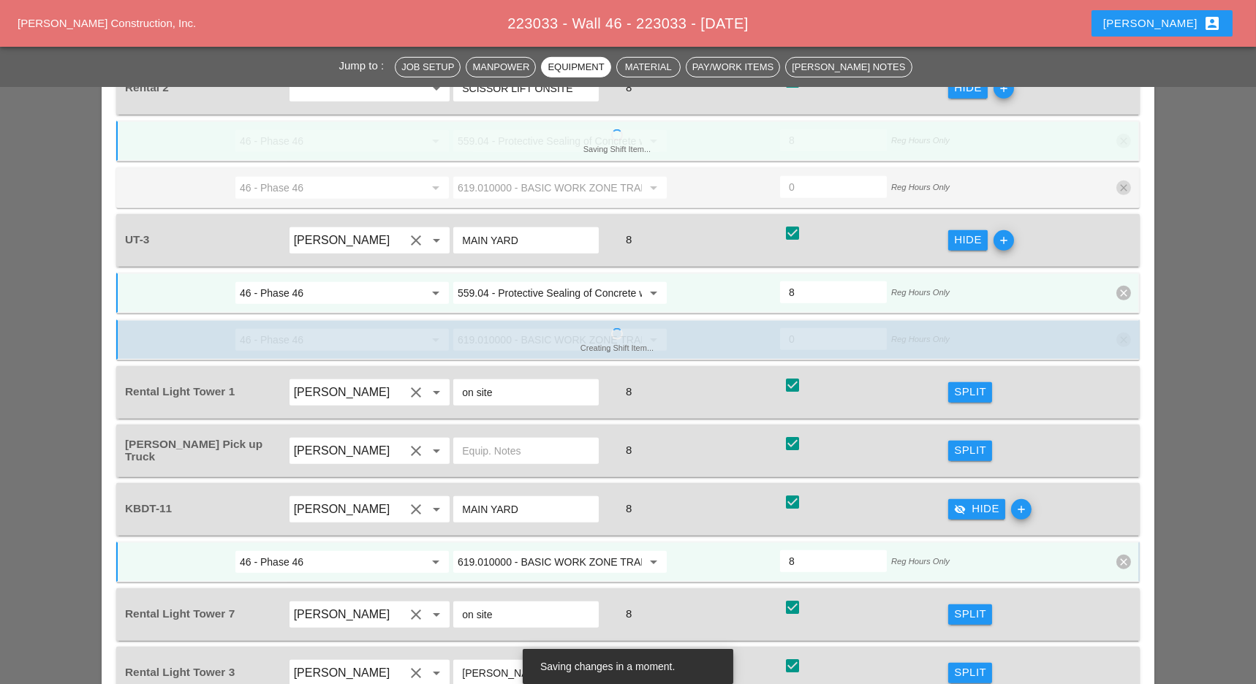
click at [620, 550] on input "619.010000 - BASIC WORK ZONE TRAFFIC CONTROL" at bounding box center [550, 561] width 184 height 23
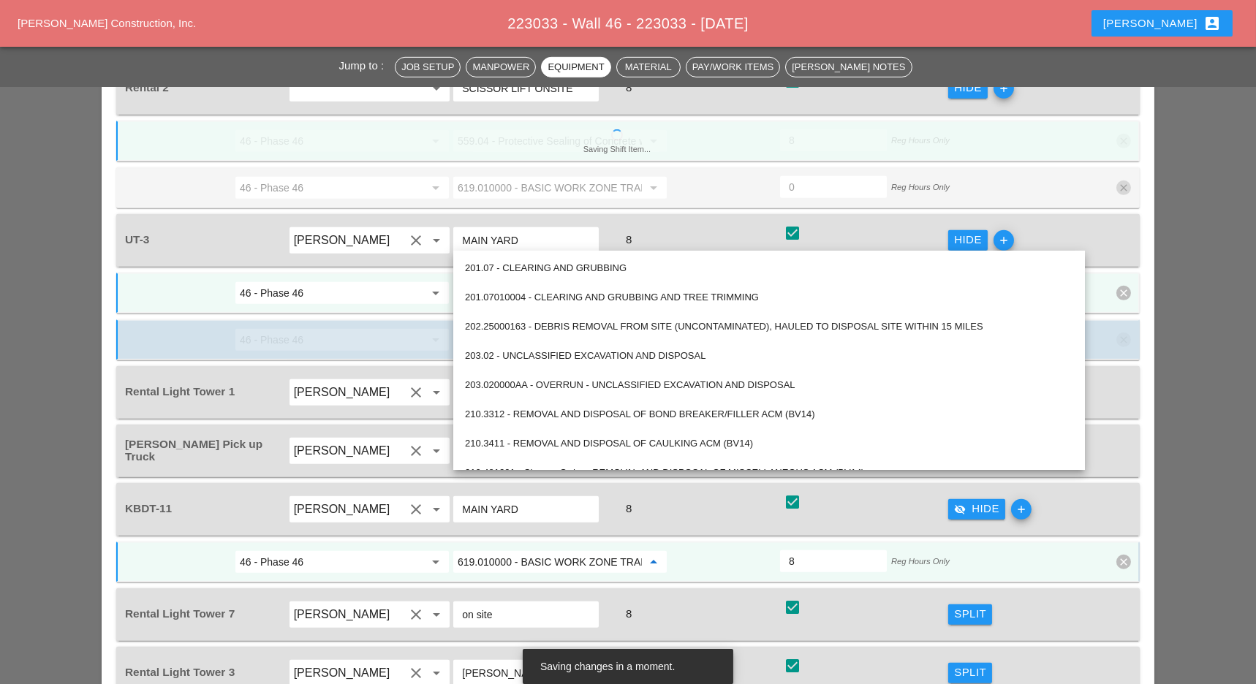
paste input "559.04 - Protective Sealing of Concrete with Coating Type Protective Sealer"
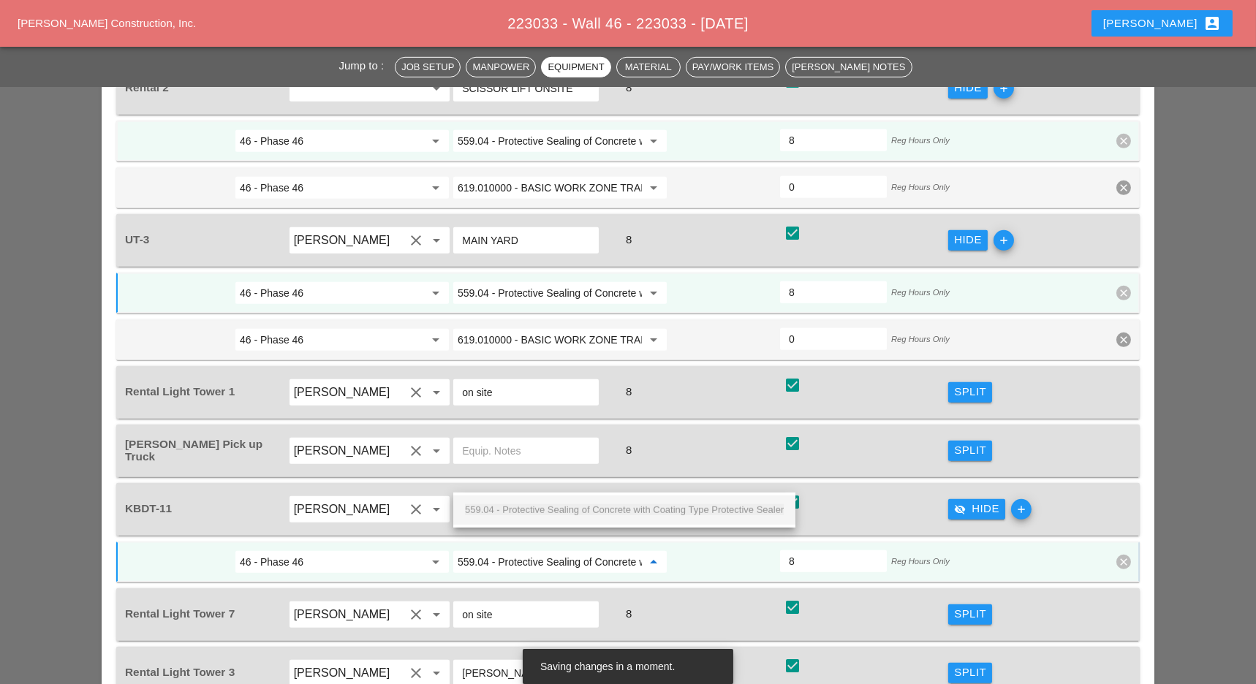
scroll to position [0, 158]
click at [610, 512] on span "559.04 - Protective Sealing of Concrete with Coating Type Protective Sealer" at bounding box center [624, 509] width 319 height 11
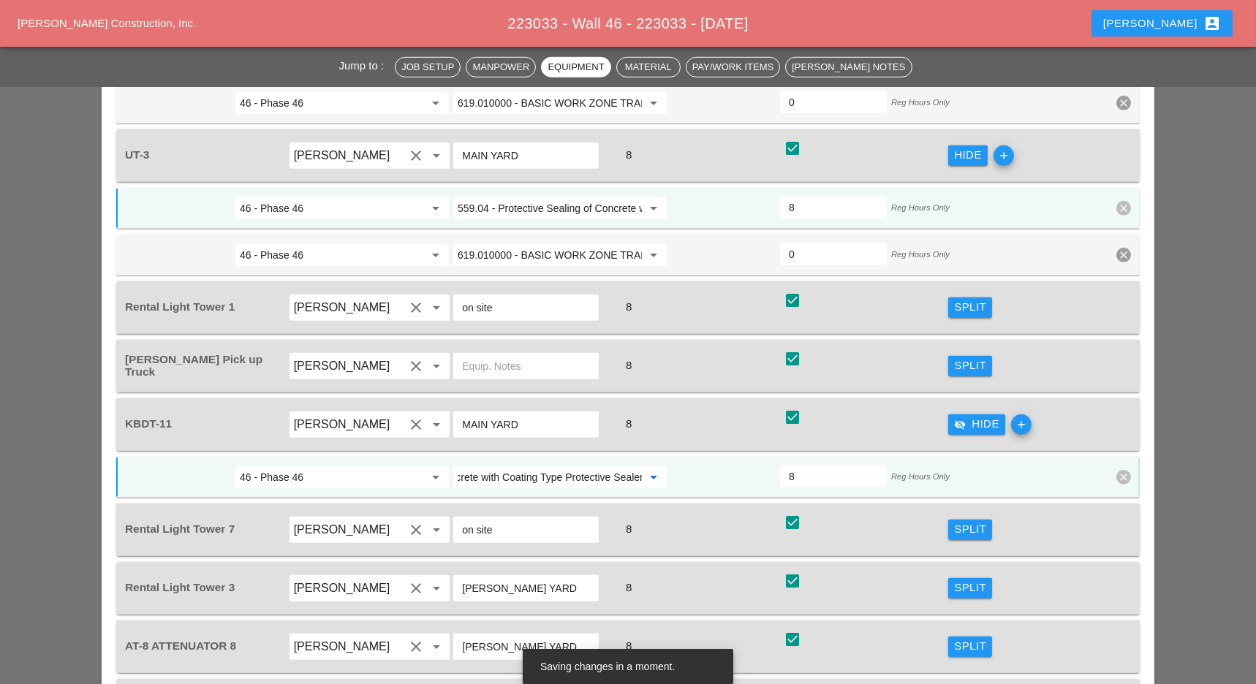
scroll to position [2339, 0]
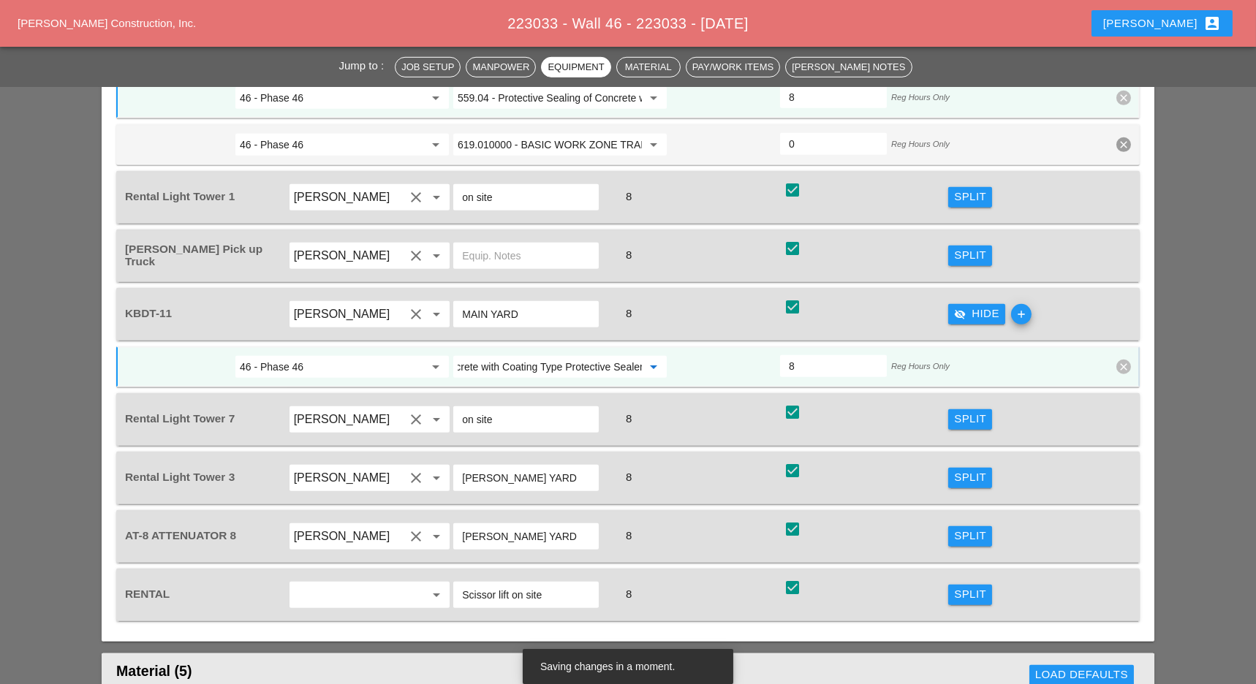
type input "559.04 - Protective Sealing of Concrete with Coating Type Protective Sealer"
drag, startPoint x: 977, startPoint y: 511, endPoint x: 614, endPoint y: 512, distance: 363.3
click at [976, 586] on div "Split" at bounding box center [970, 594] width 32 height 17
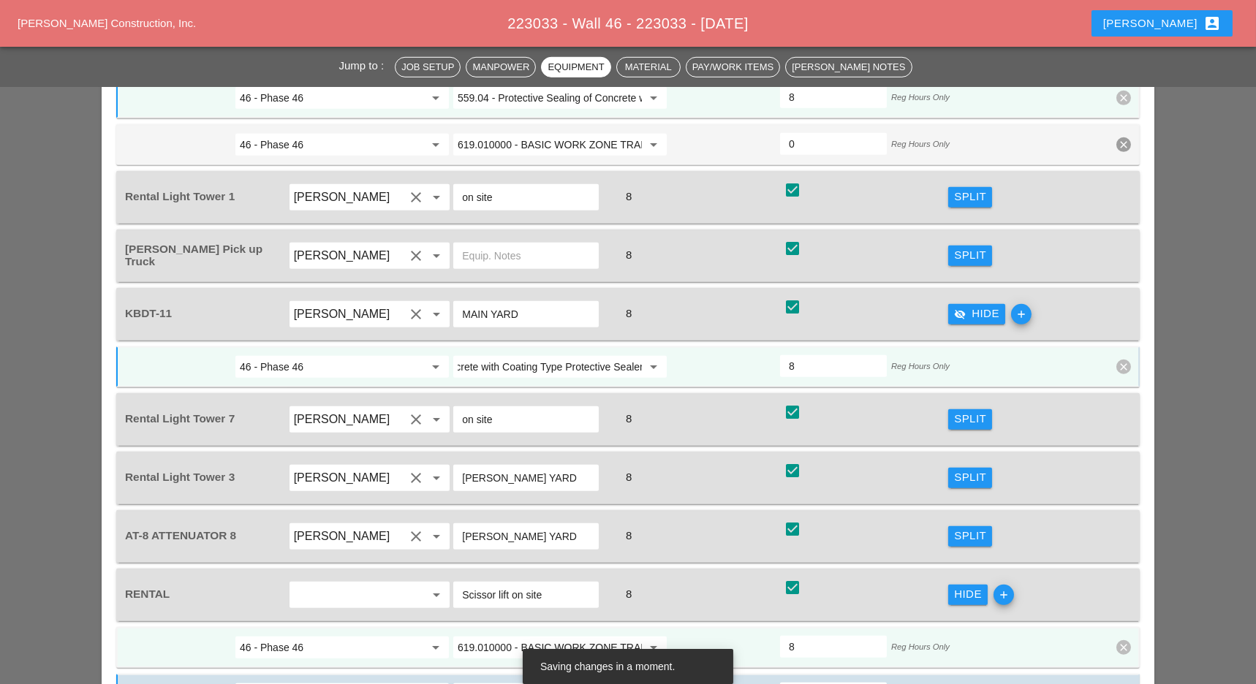
scroll to position [0, 0]
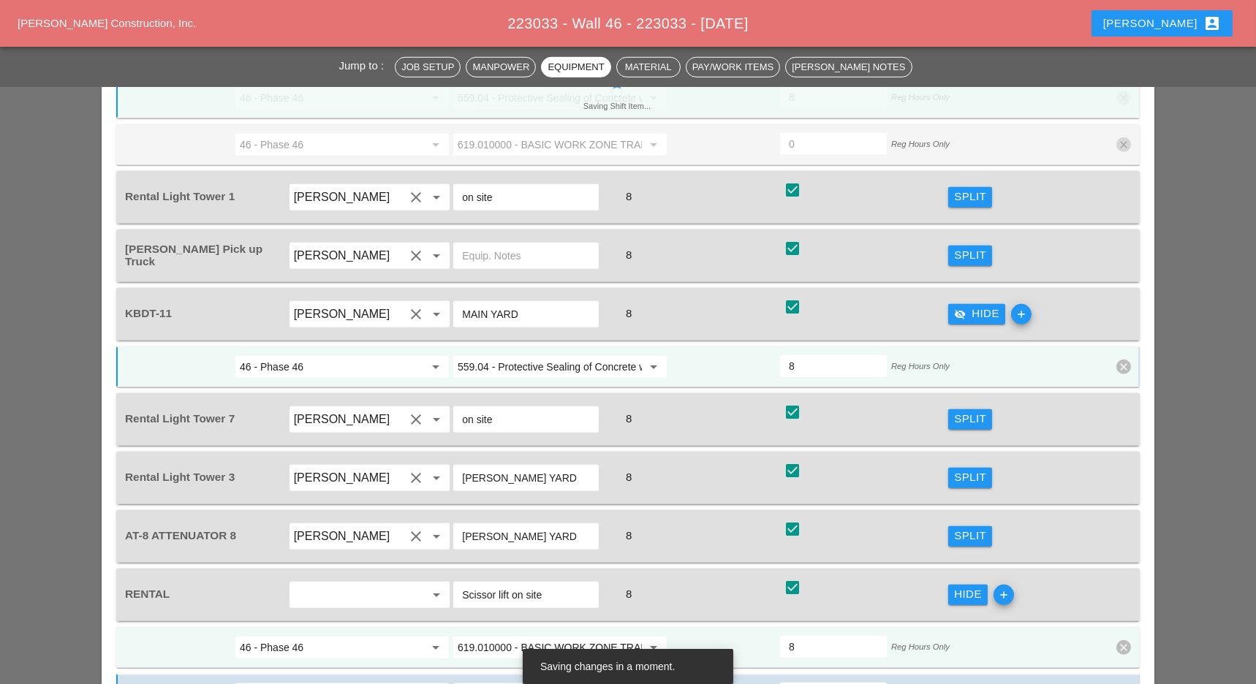
click at [553, 636] on input "619.010000 - BASIC WORK ZONE TRAFFIC CONTROL" at bounding box center [550, 647] width 184 height 23
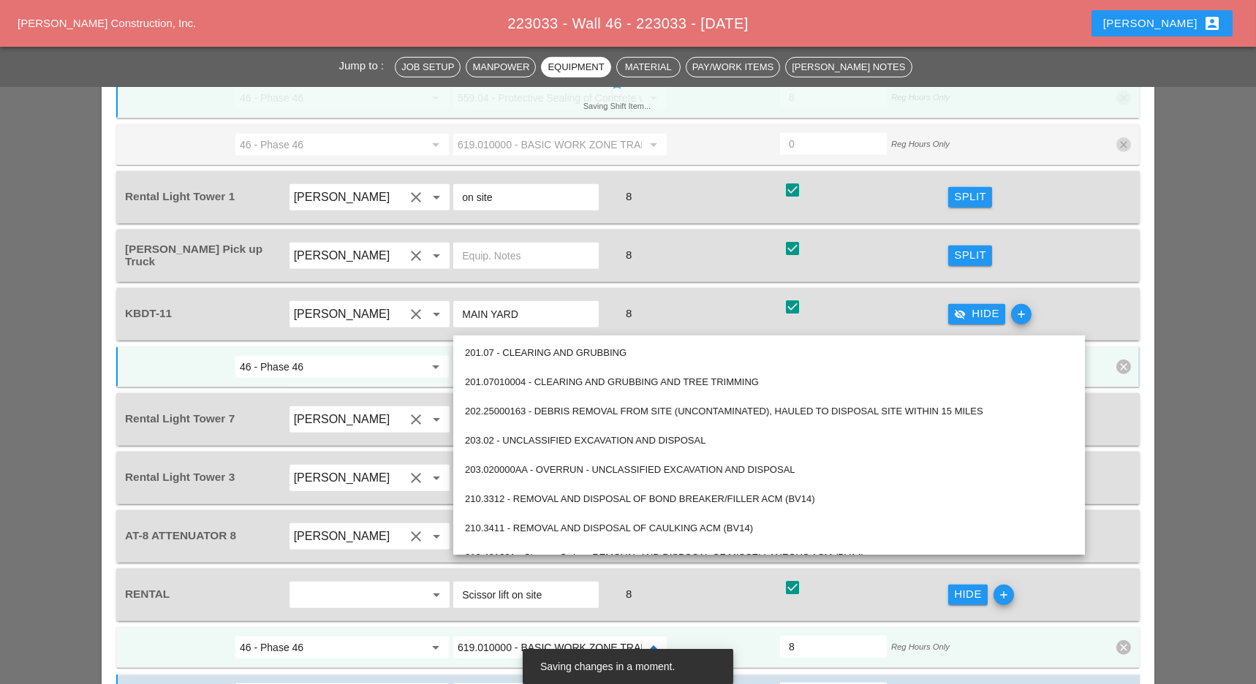
paste input "559.04 - Protective Sealing of Concrete with Coating Type Protective Sealer"
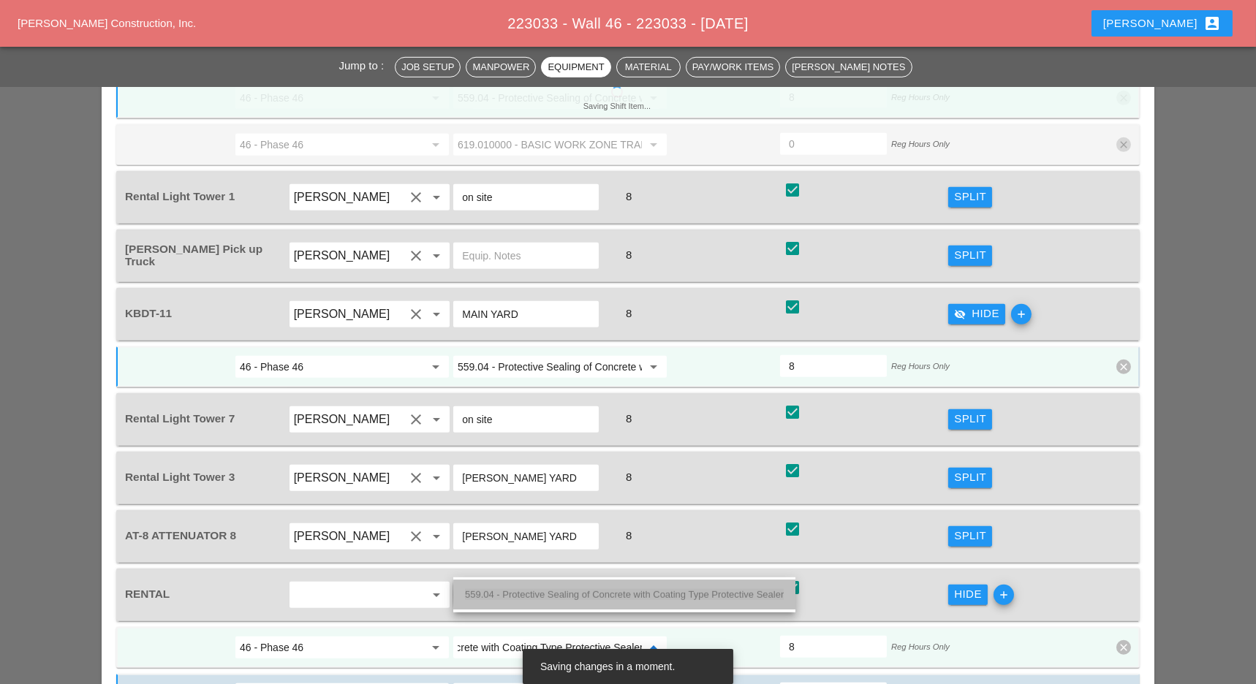
click at [561, 588] on div "559.04 - Protective Sealing of Concrete with Coating Type Protective Sealer" at bounding box center [624, 595] width 319 height 18
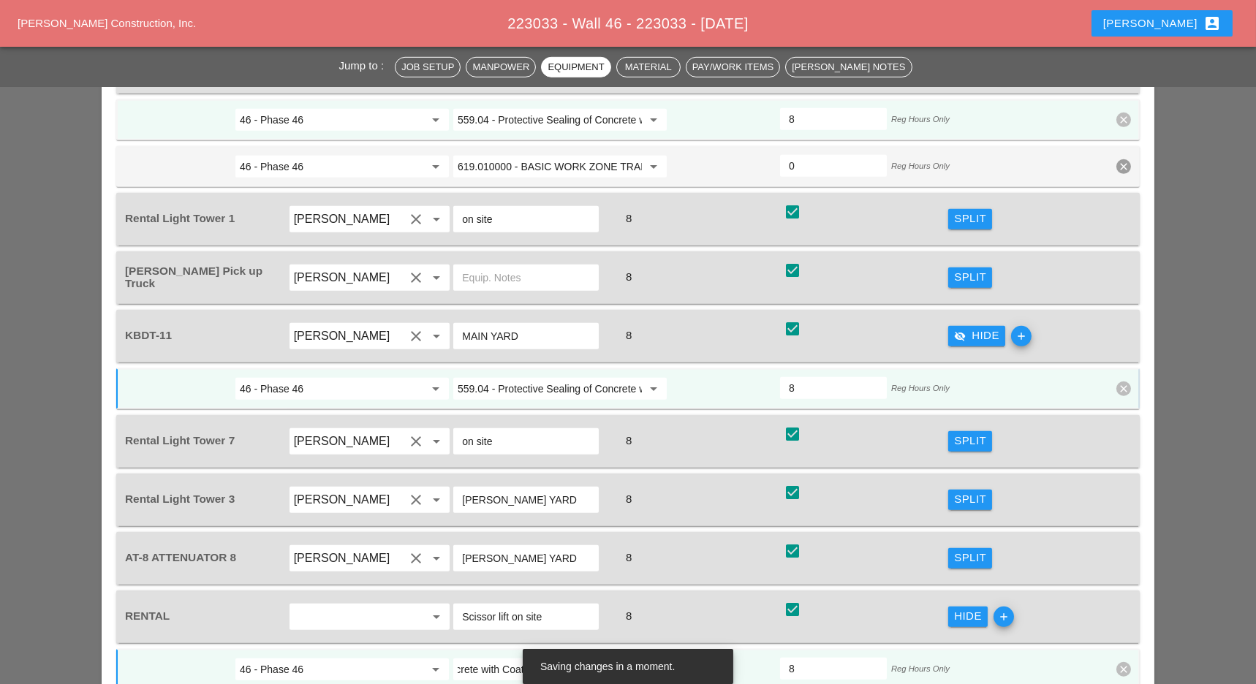
scroll to position [2339, 0]
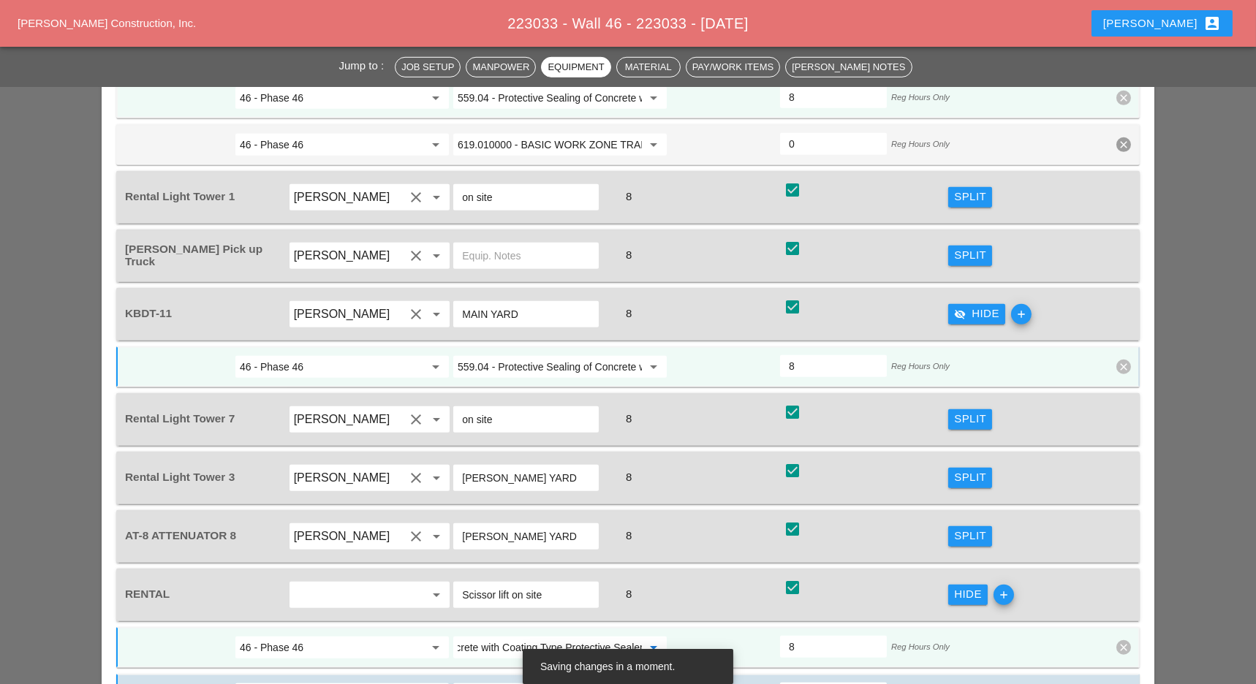
type input "559.04 - Protective Sealing of Concrete with Coating Type Protective Sealer"
click at [969, 469] on div "Split" at bounding box center [970, 477] width 32 height 17
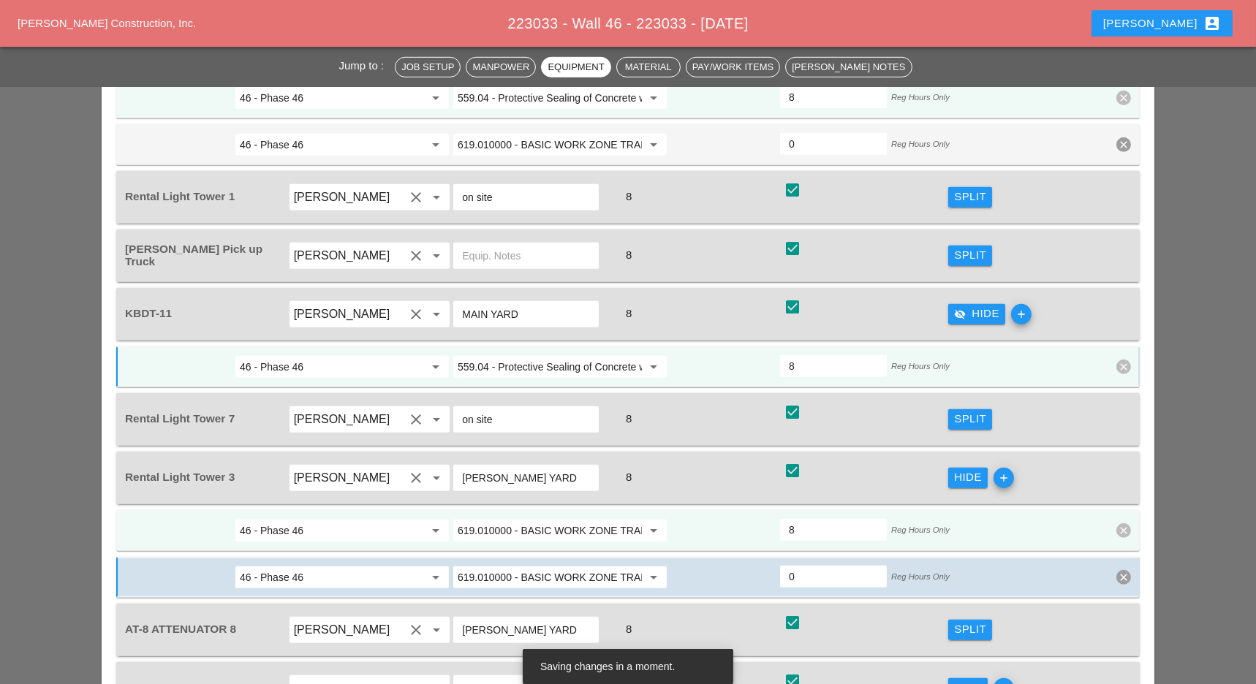
scroll to position [0, 0]
click at [512, 519] on input "619.010000 - BASIC WORK ZONE TRAFFIC CONTROL" at bounding box center [550, 530] width 184 height 23
click at [520, 480] on span "Nigh" at bounding box center [520, 477] width 20 height 11
click at [513, 519] on input "619.2401 - Nighttime Operations (Each Location)" at bounding box center [550, 530] width 184 height 23
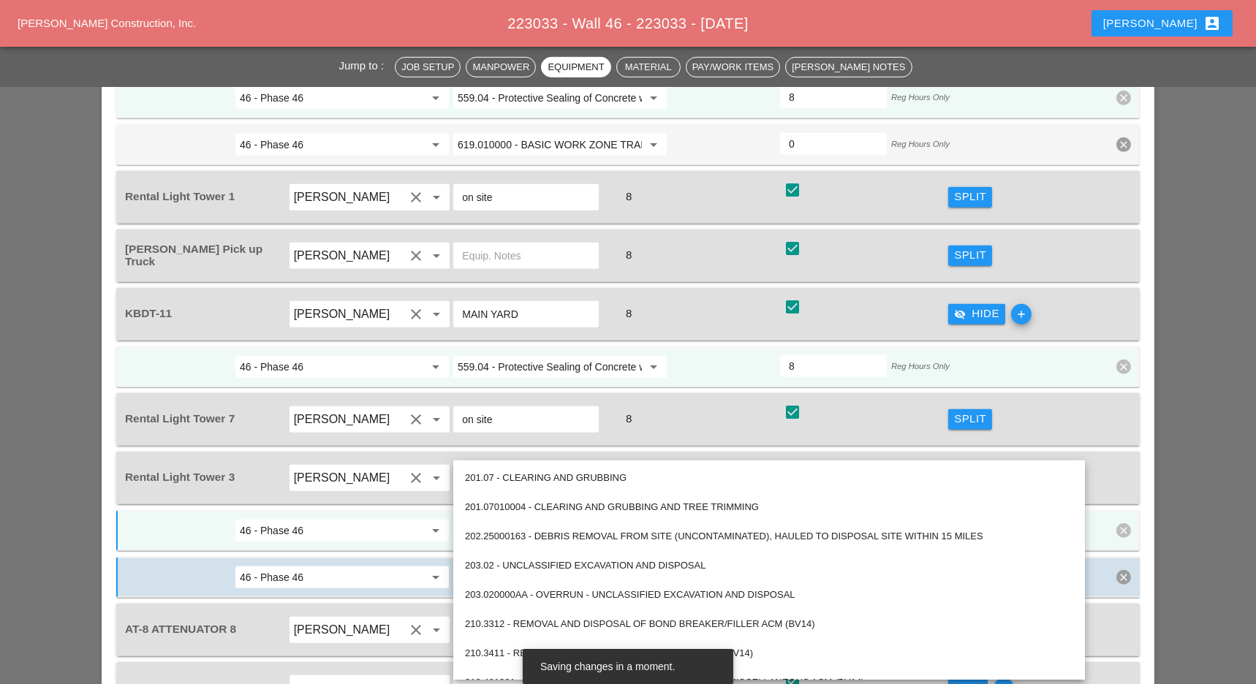
type input "619.2401 - Nighttime Operations (Each Location)"
click at [393, 519] on input "46 - Phase 46" at bounding box center [332, 530] width 184 height 23
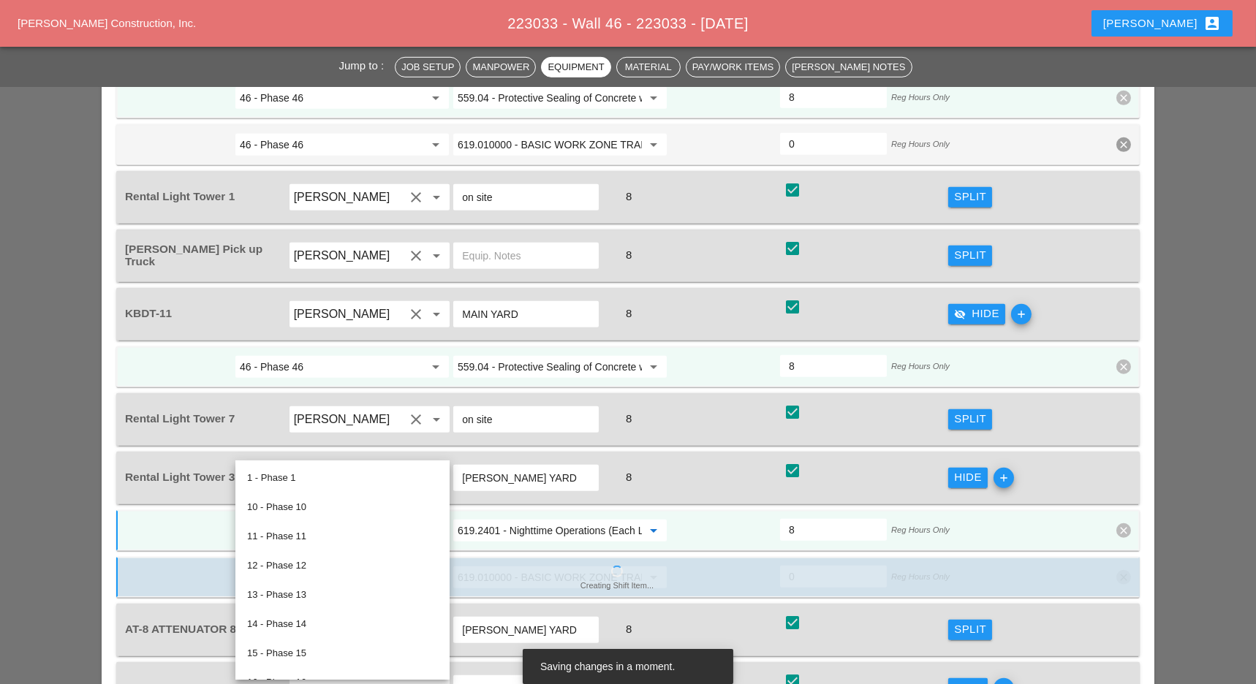
click at [498, 519] on input "619.2401 - Nighttime Operations (Each Location)" at bounding box center [550, 530] width 184 height 23
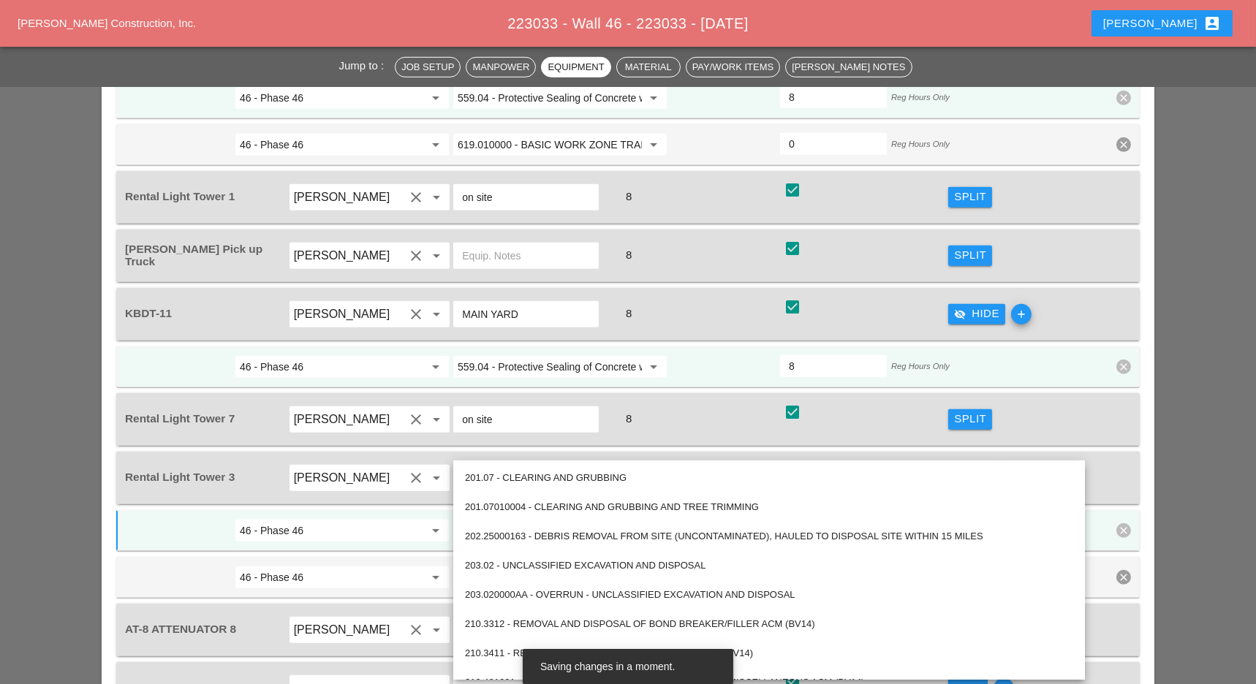
click at [964, 411] on div "Split" at bounding box center [970, 419] width 32 height 17
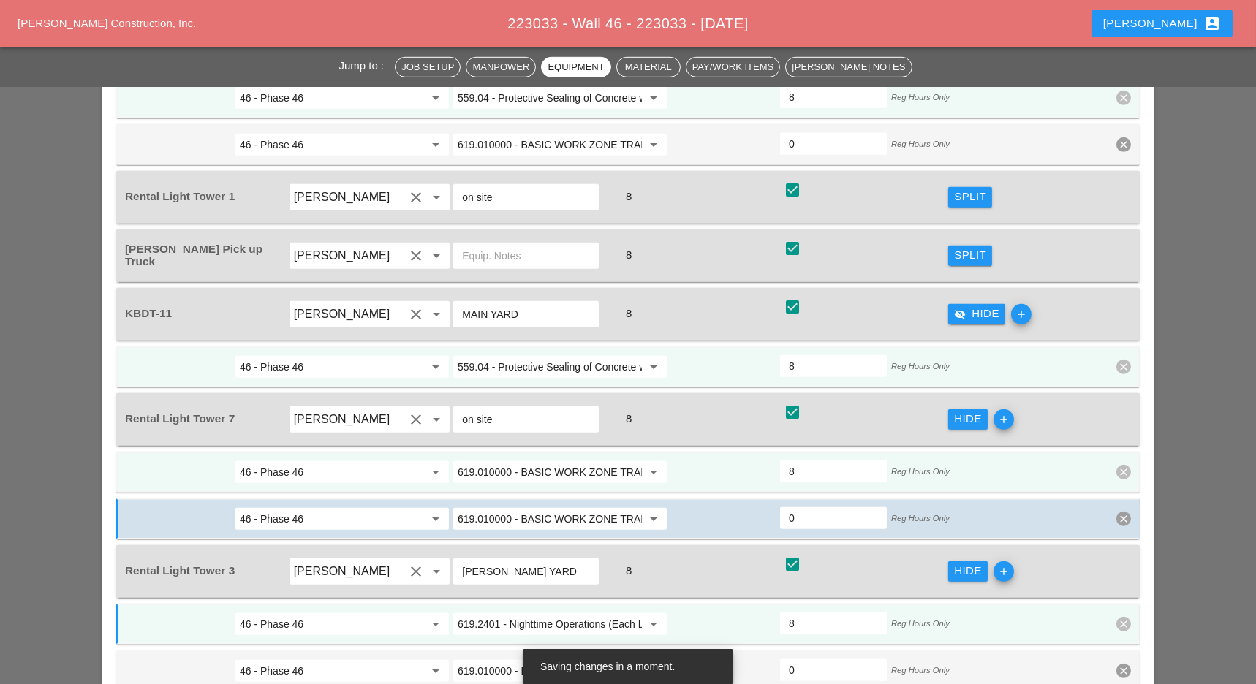
click at [523, 461] on input "619.010000 - BASIC WORK ZONE TRAFFIC CONTROL" at bounding box center [550, 472] width 184 height 23
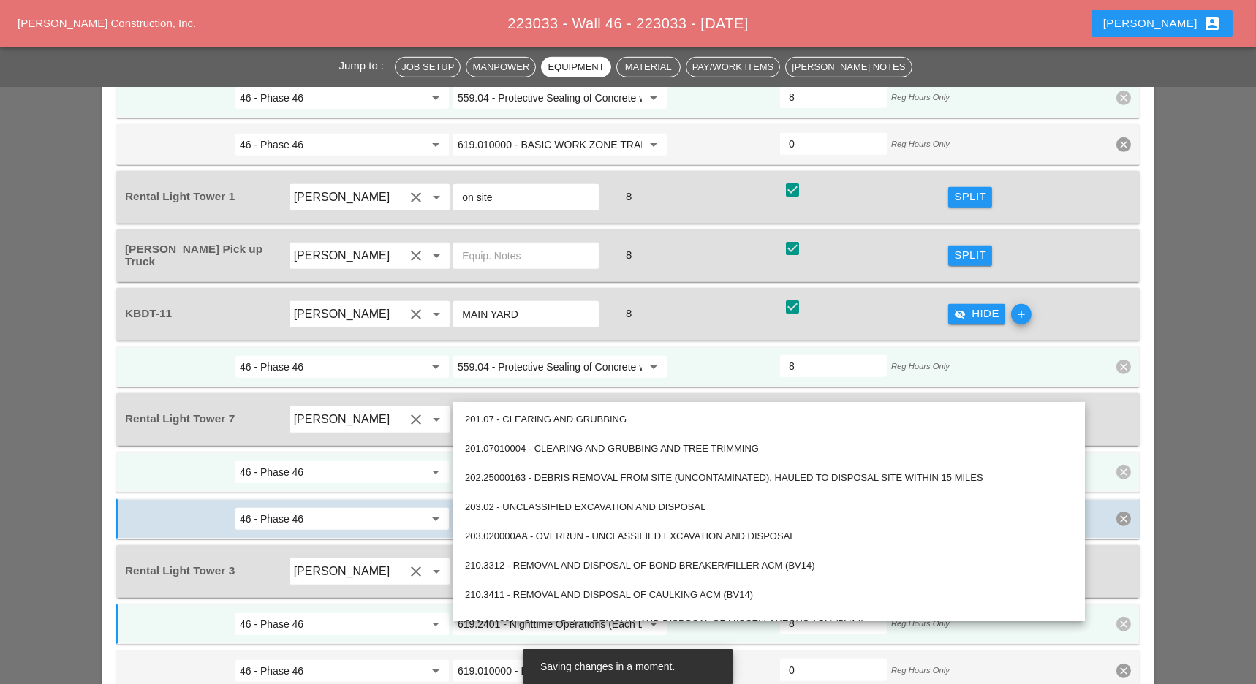
paste input "2401 - Nighttime Operations (Each Location)"
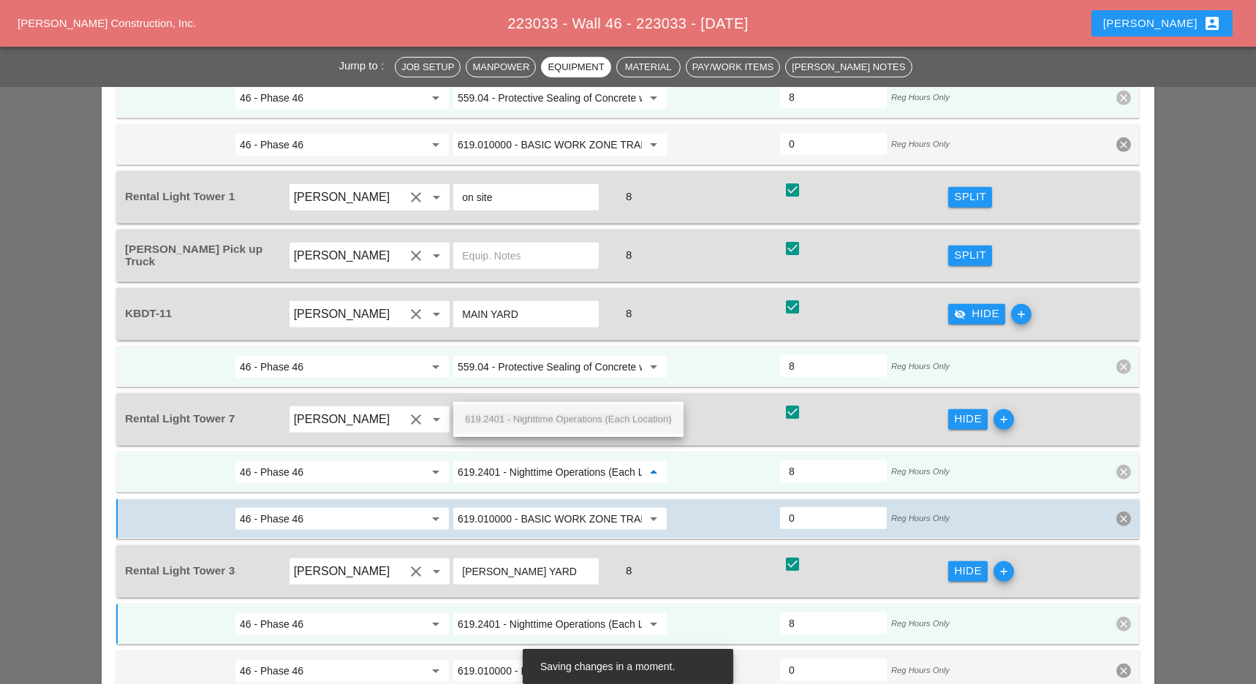
scroll to position [0, 37]
click at [534, 415] on span "619.2401 - Nighttime Operations (Each Location)" at bounding box center [568, 419] width 207 height 11
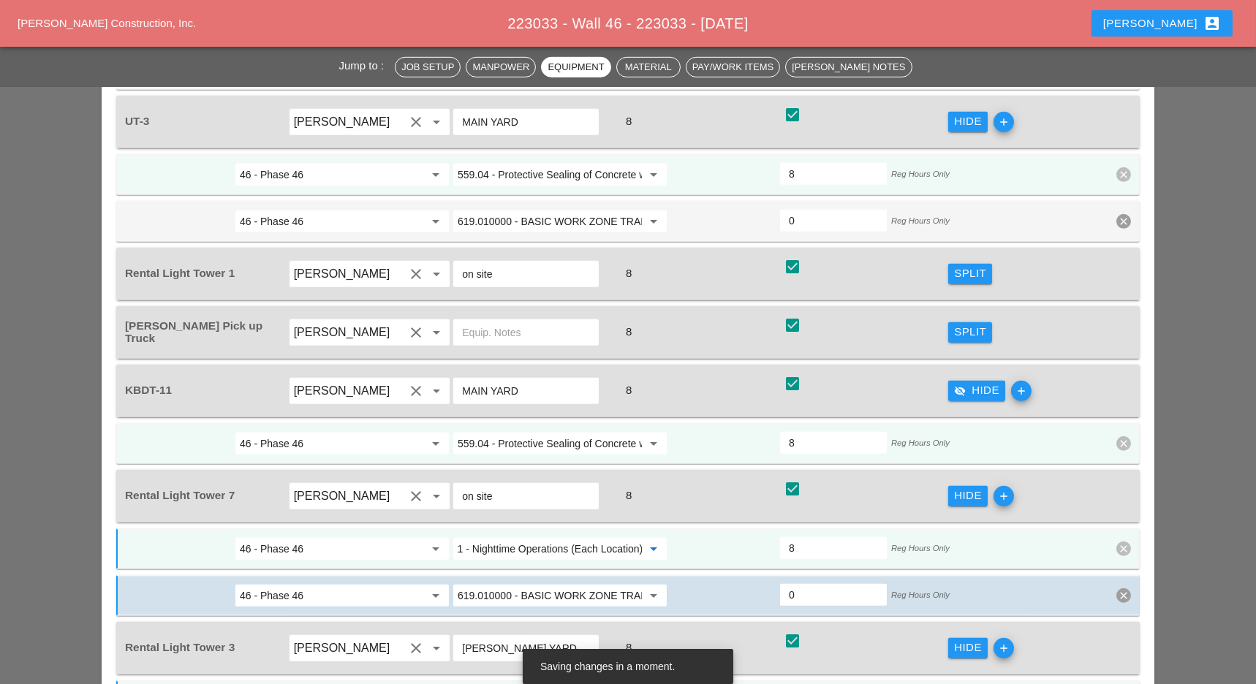
scroll to position [2241, 0]
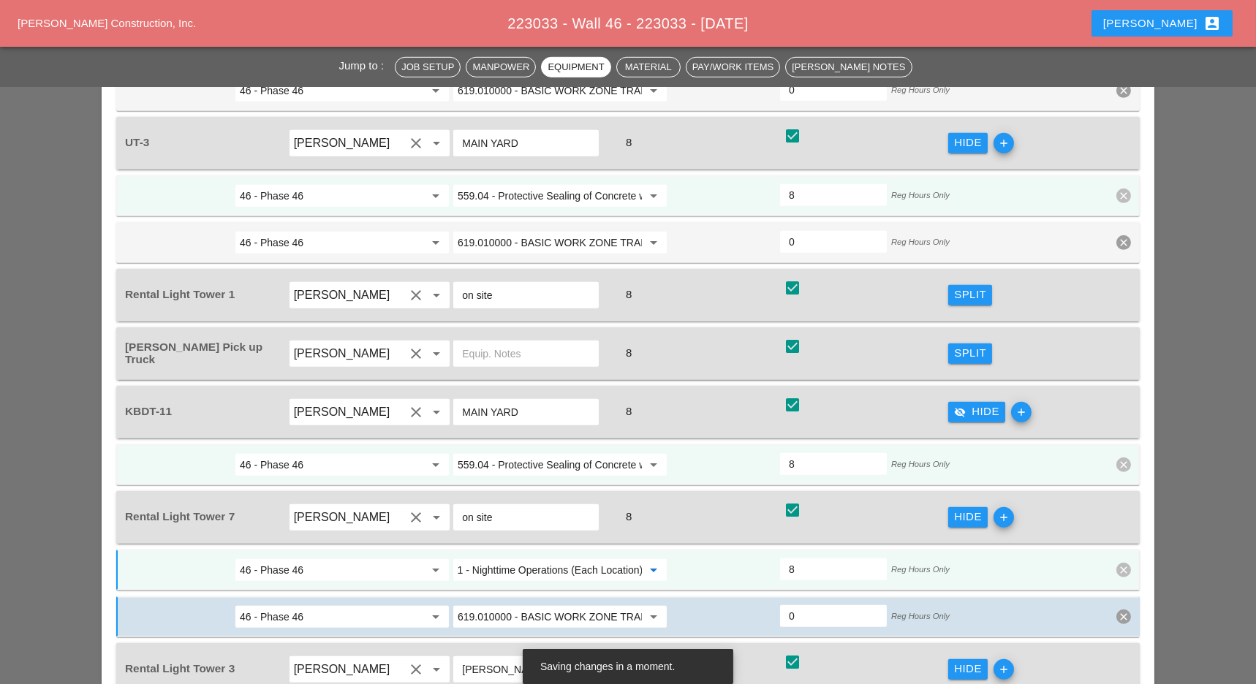
type input "619.2401 - Nighttime Operations (Each Location)"
click at [969, 287] on div "Split" at bounding box center [970, 295] width 32 height 17
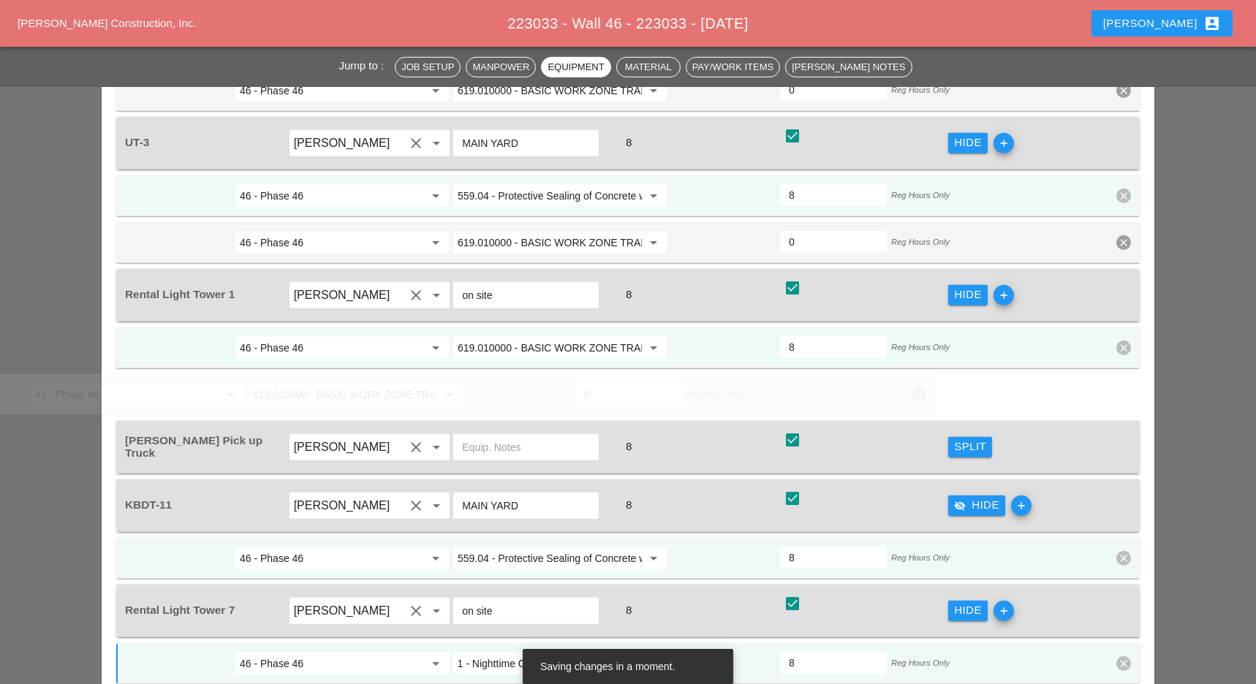
scroll to position [0, 0]
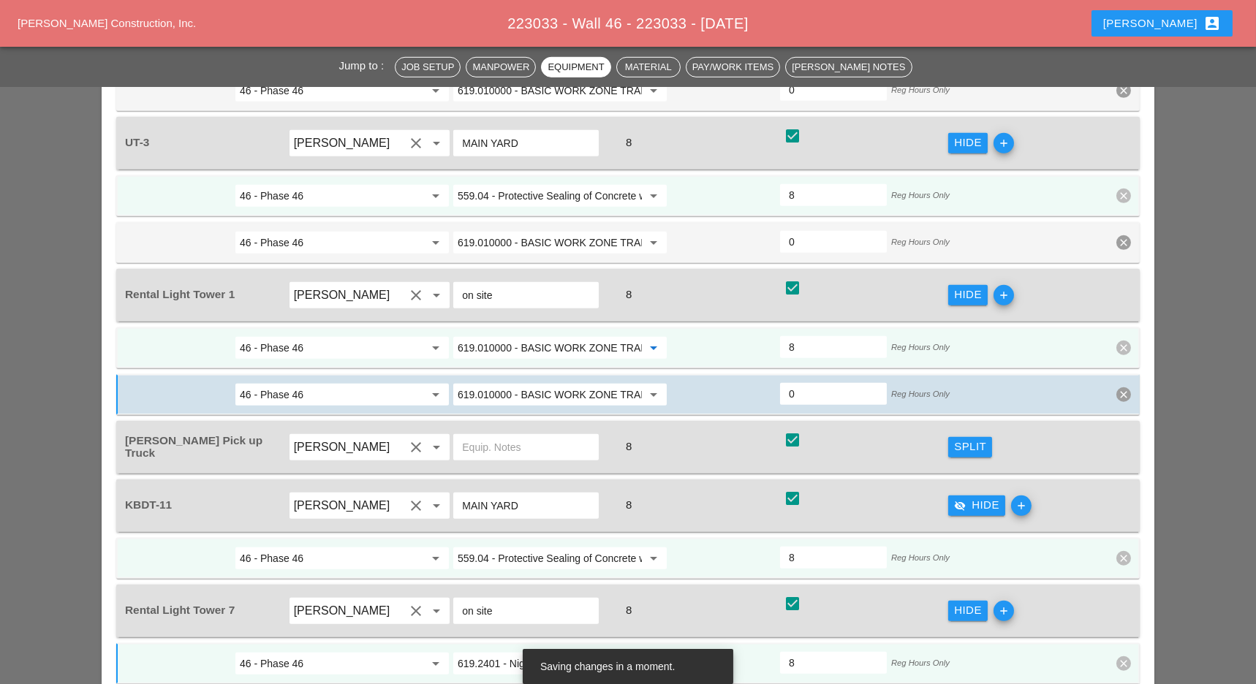
click at [526, 336] on input "619.010000 - BASIC WORK ZONE TRAFFIC CONTROL" at bounding box center [550, 347] width 184 height 23
paste input "2401 - Nighttime Operations (Each Location)"
click at [529, 294] on span "619.2401 - Nighttime Operations (Each Location)" at bounding box center [568, 296] width 207 height 11
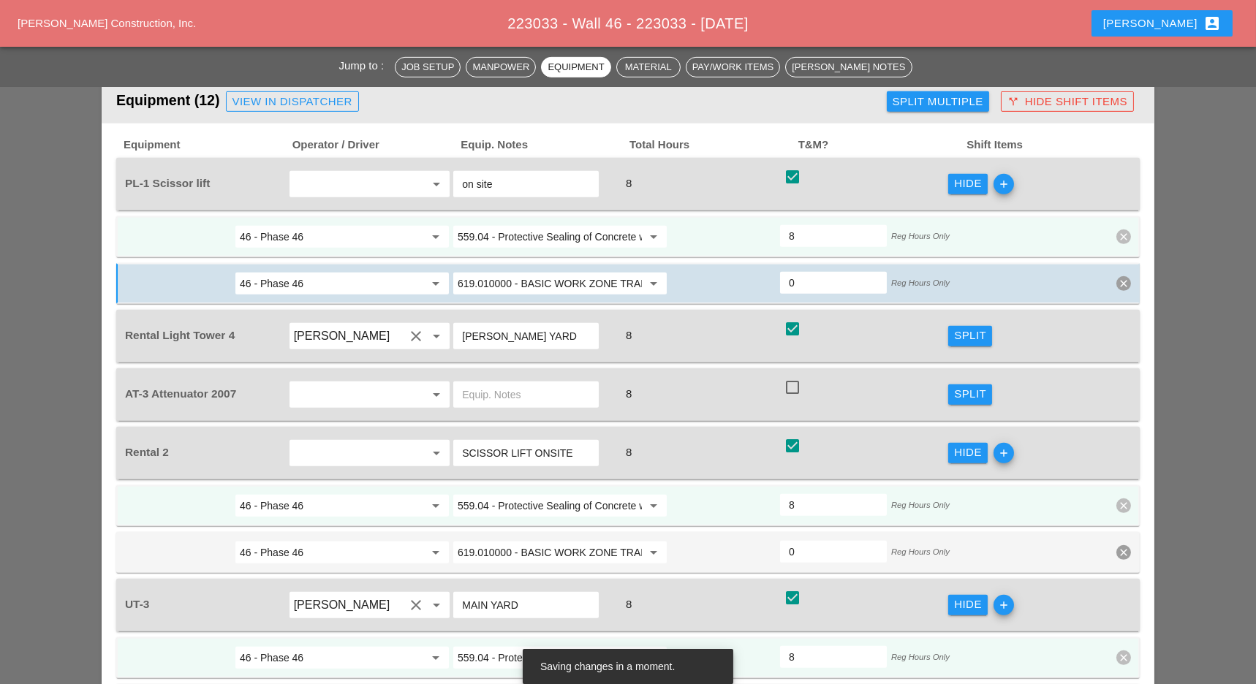
scroll to position [1755, 0]
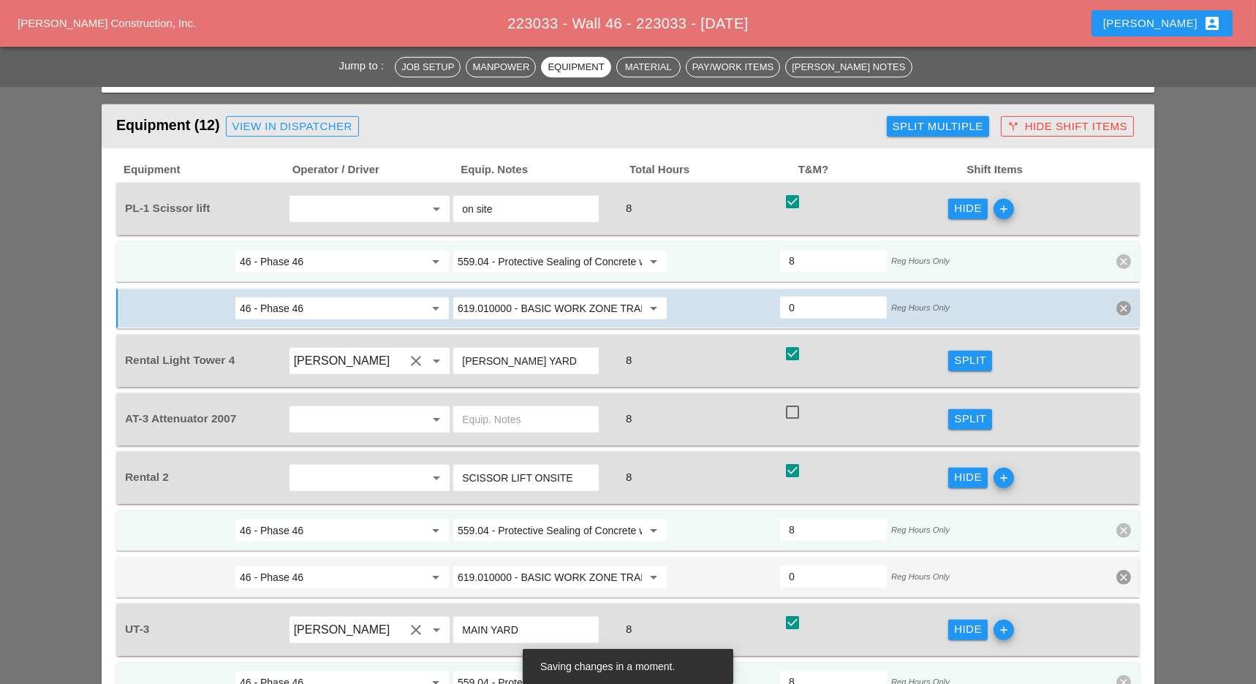
type input "619.2401 - Nighttime Operations (Each Location)"
click at [971, 352] on div "Split" at bounding box center [970, 360] width 32 height 17
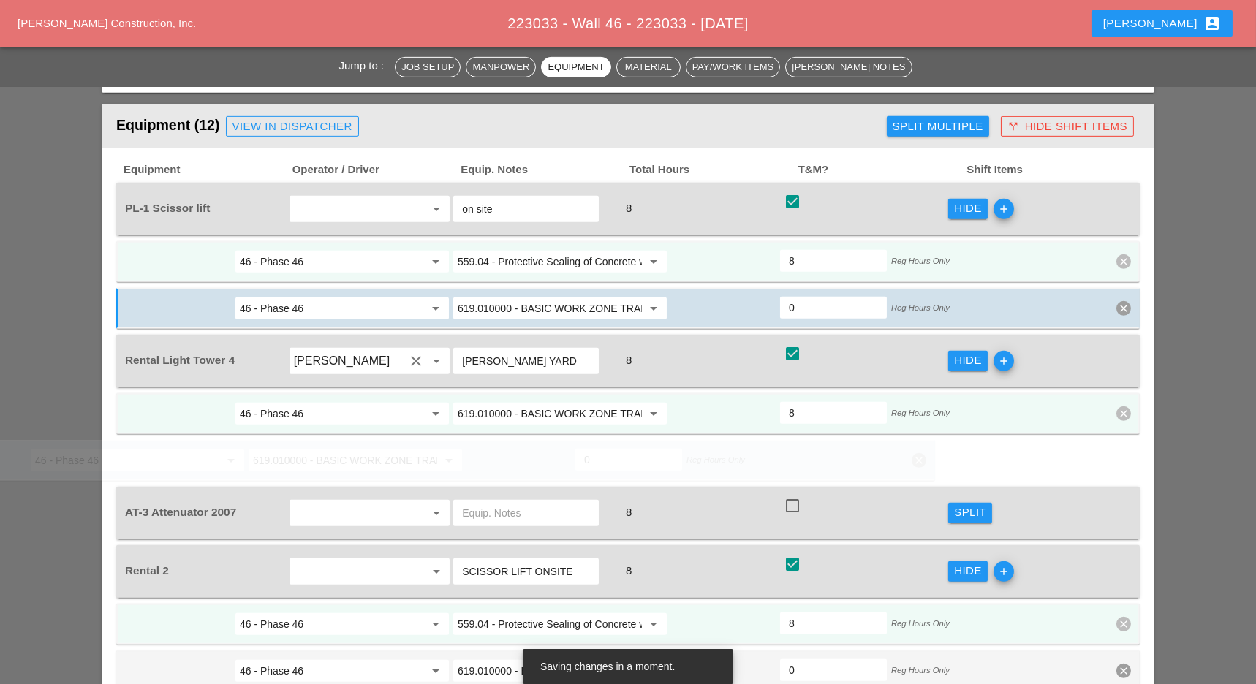
scroll to position [0, 0]
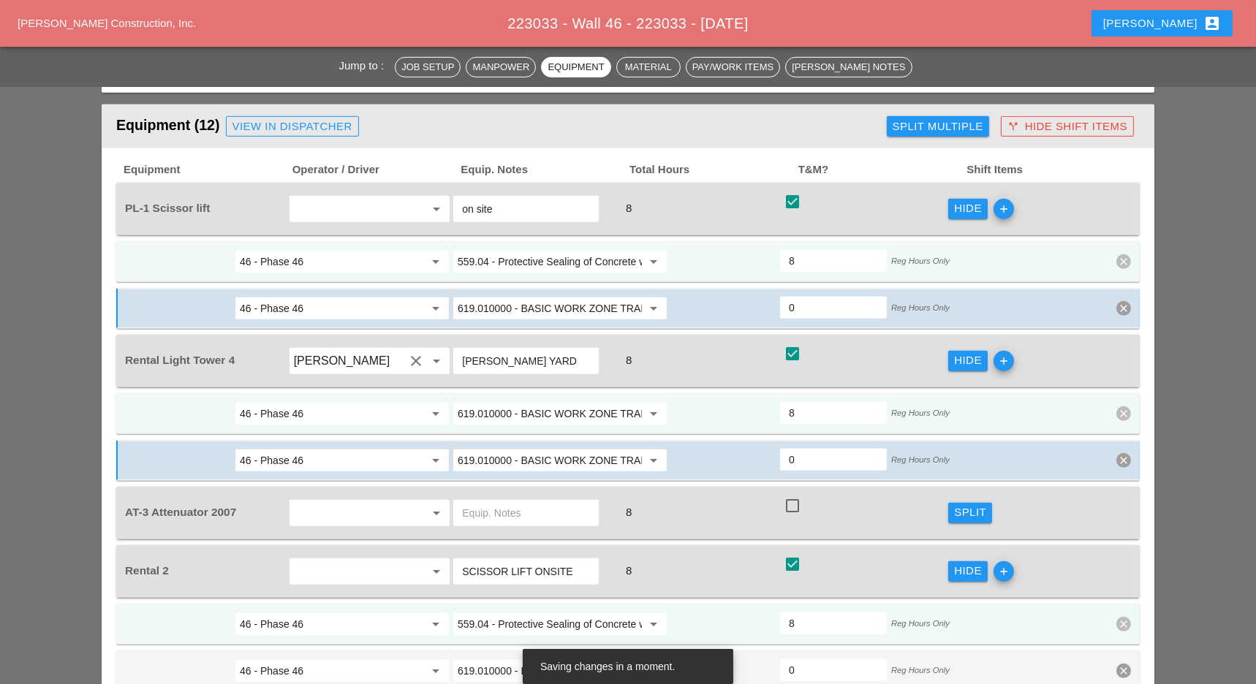
click at [526, 402] on input "619.010000 - BASIC WORK ZONE TRAFFIC CONTROL" at bounding box center [550, 413] width 184 height 23
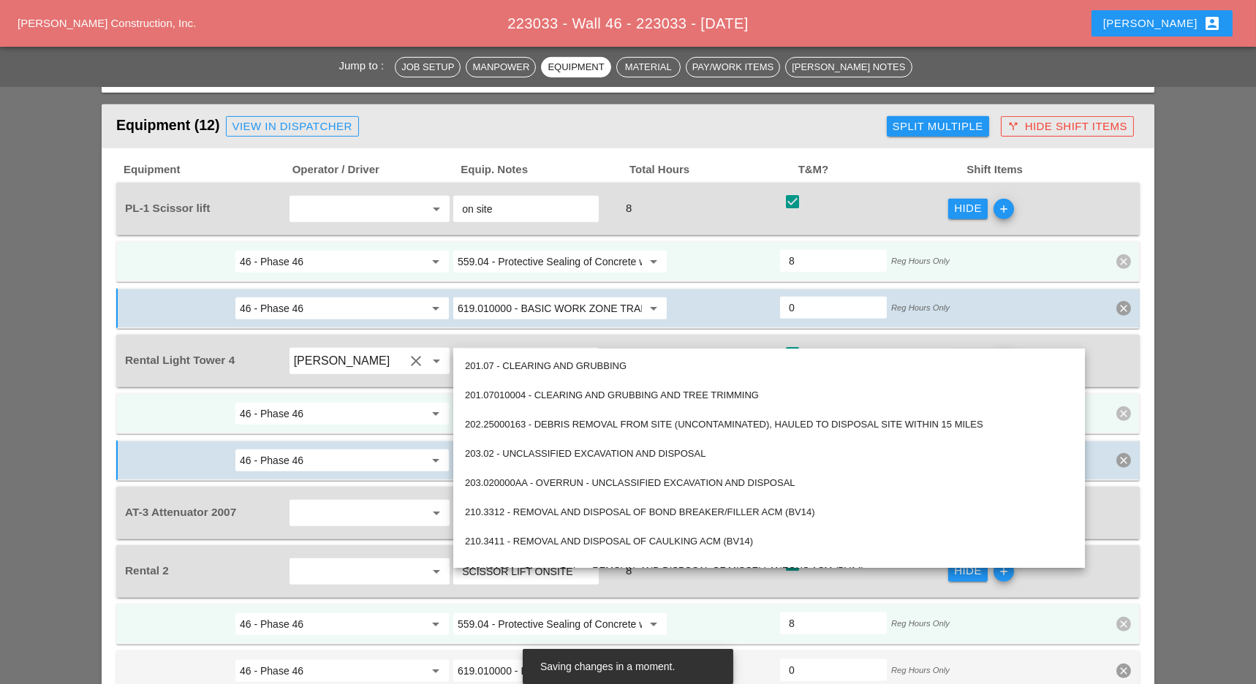
paste input "2401 - Nighttime Operations (Each Location)"
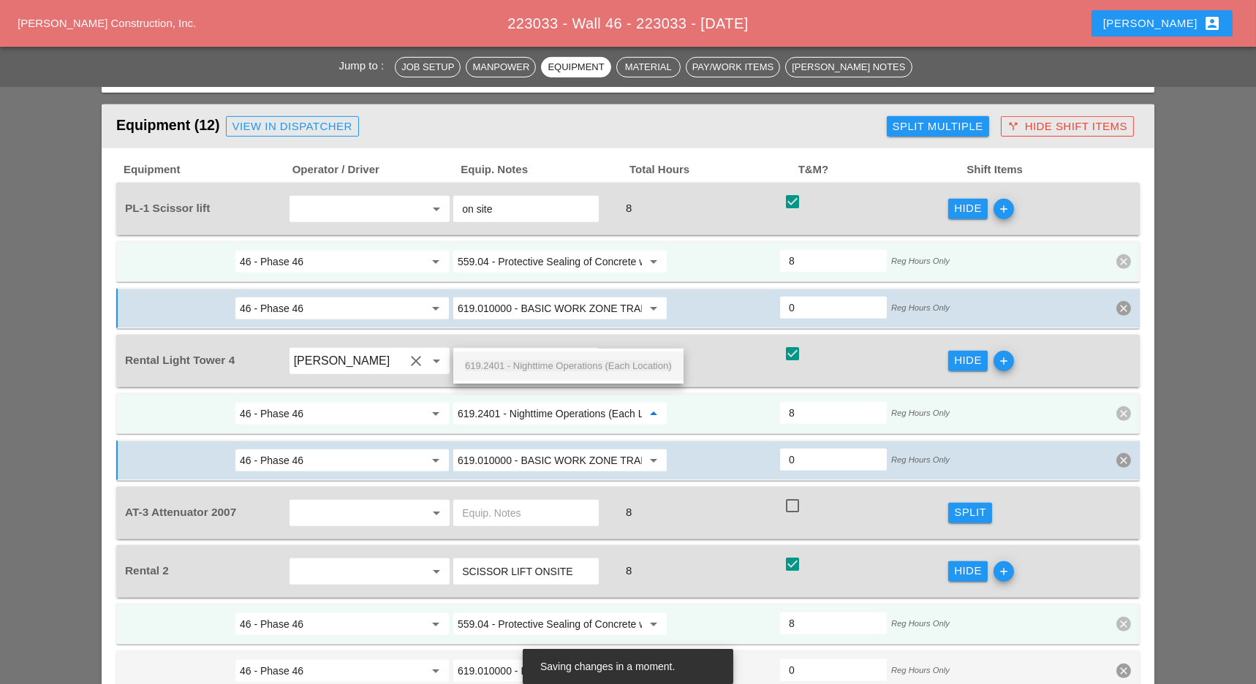
scroll to position [0, 37]
click at [532, 362] on span "619.2401 - Nighttime Operations (Each Location)" at bounding box center [568, 365] width 207 height 11
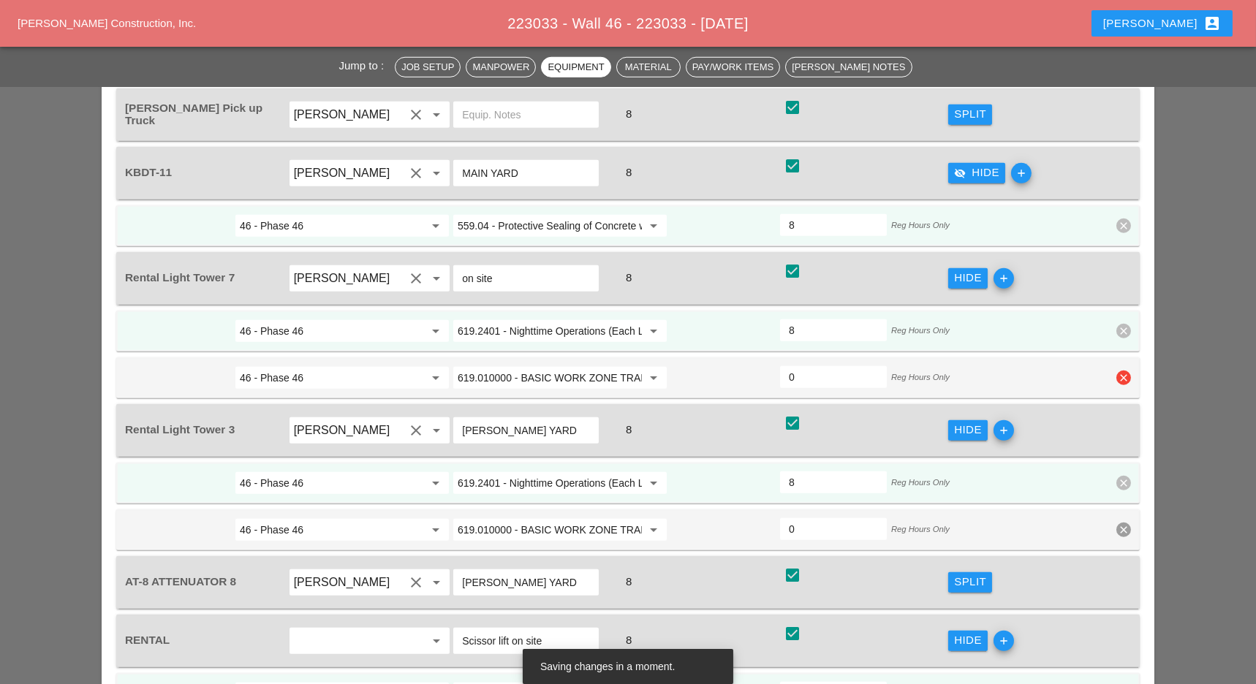
scroll to position [2729, 0]
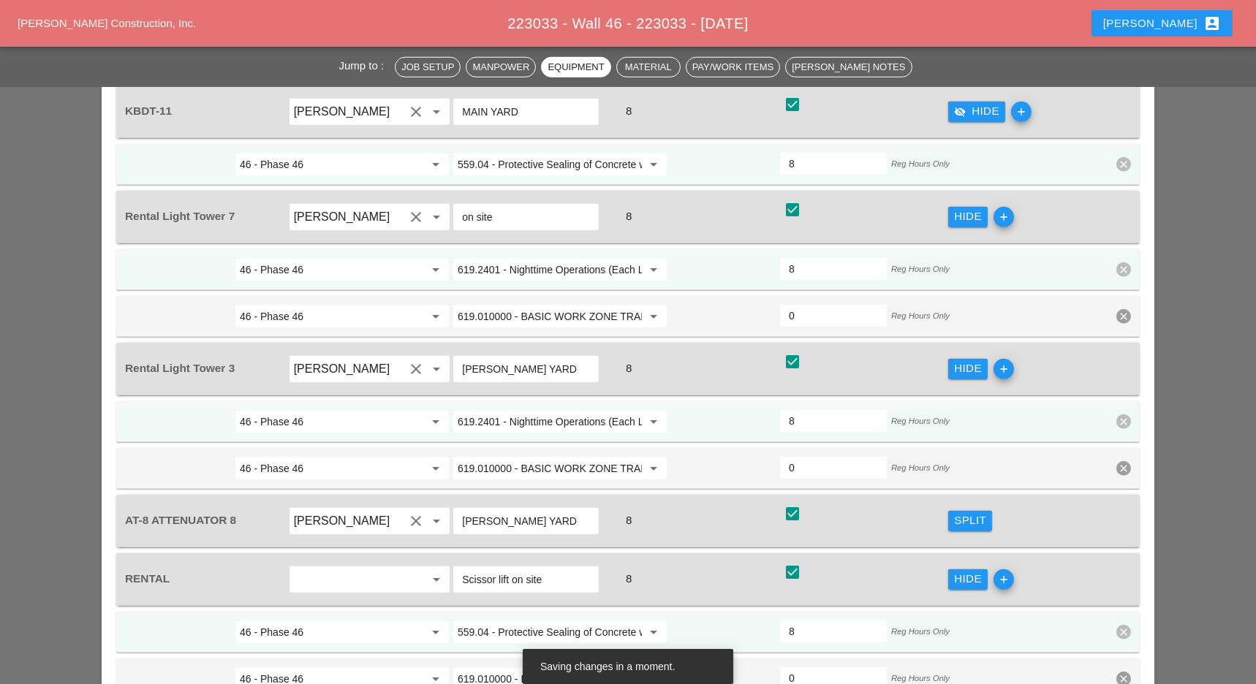
type input "619.2401 - Nighttime Operations (Each Location)"
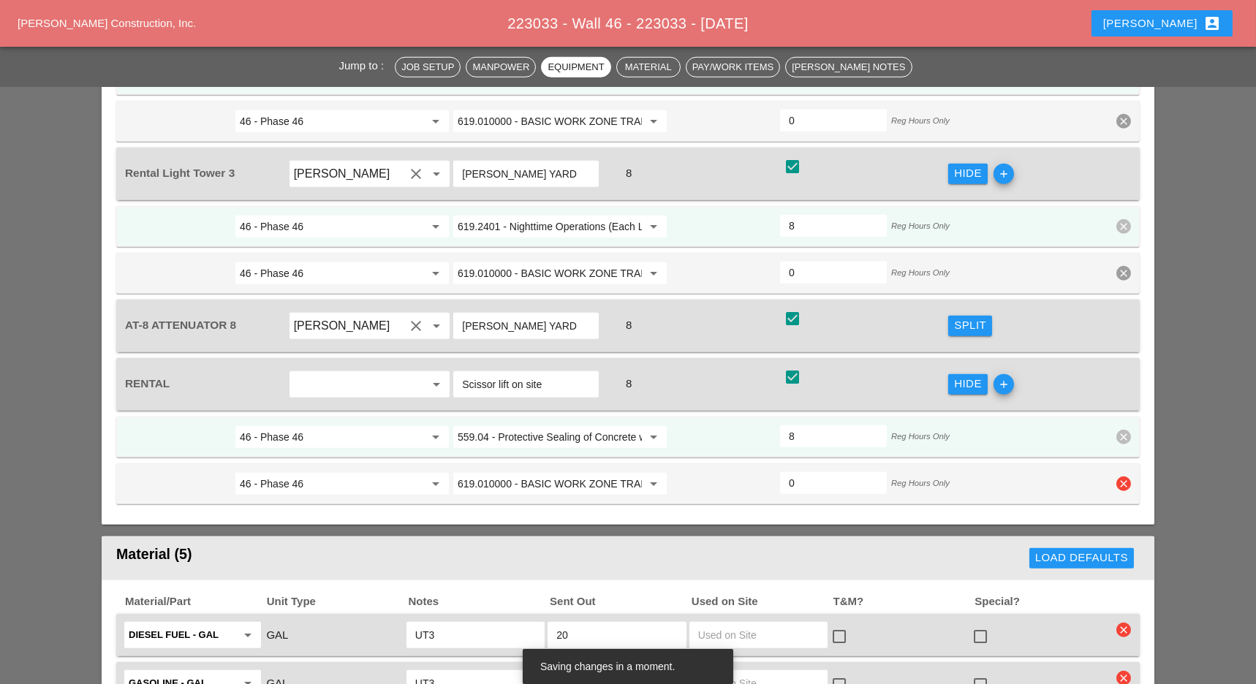
click at [1125, 477] on icon "clear" at bounding box center [1123, 484] width 15 height 15
click at [1123, 366] on div "Confirm delete" at bounding box center [1124, 363] width 71 height 17
click at [1120, 266] on icon "clear" at bounding box center [1123, 273] width 15 height 15
drag, startPoint x: 1124, startPoint y: 159, endPoint x: 1056, endPoint y: 291, distance: 148.1
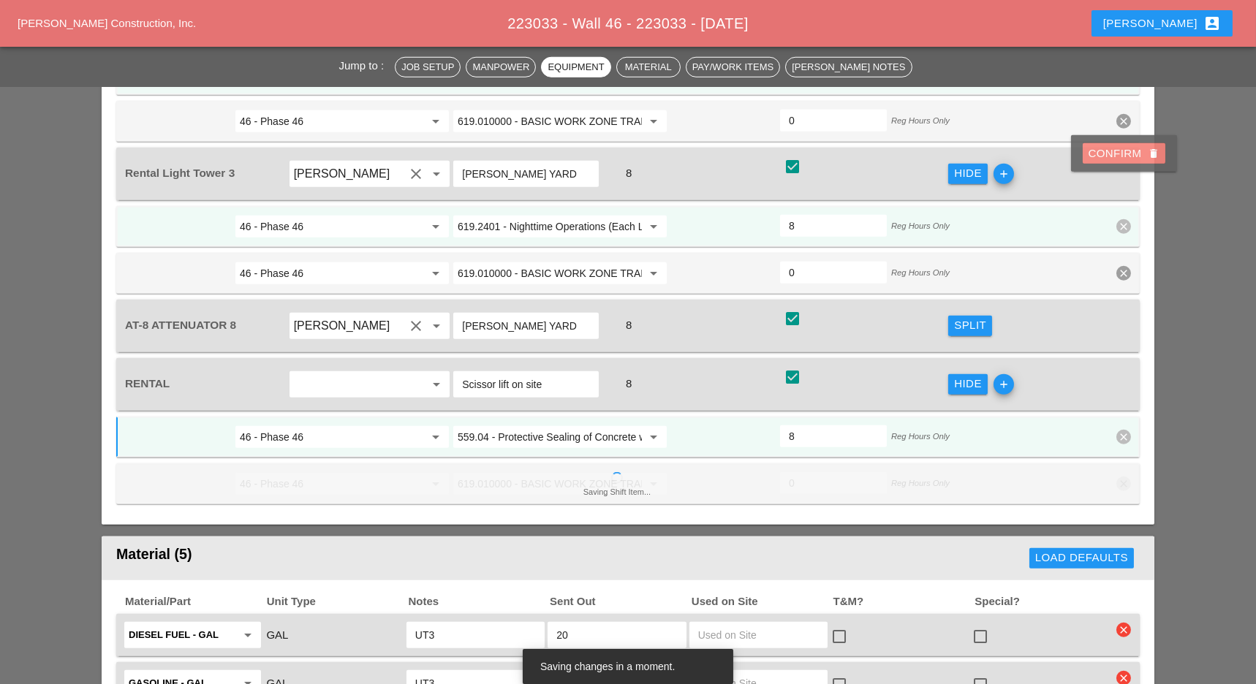
click at [1124, 159] on div "Confirm delete" at bounding box center [1124, 153] width 71 height 17
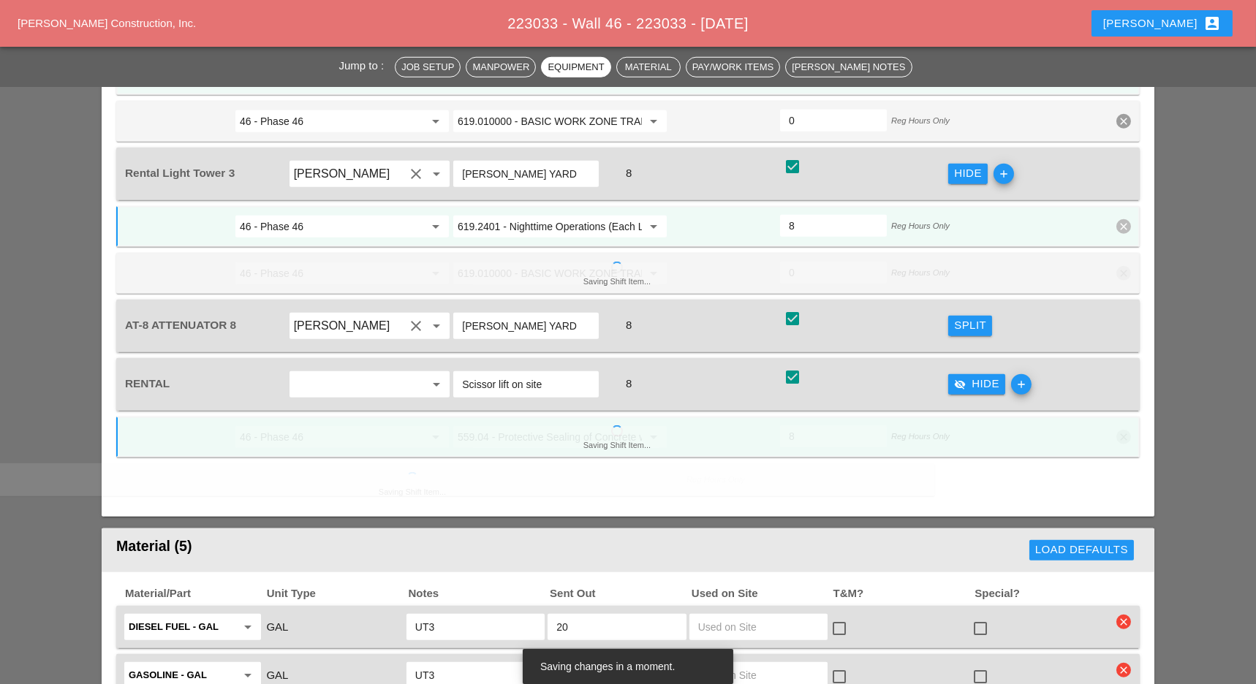
scroll to position [2632, 0]
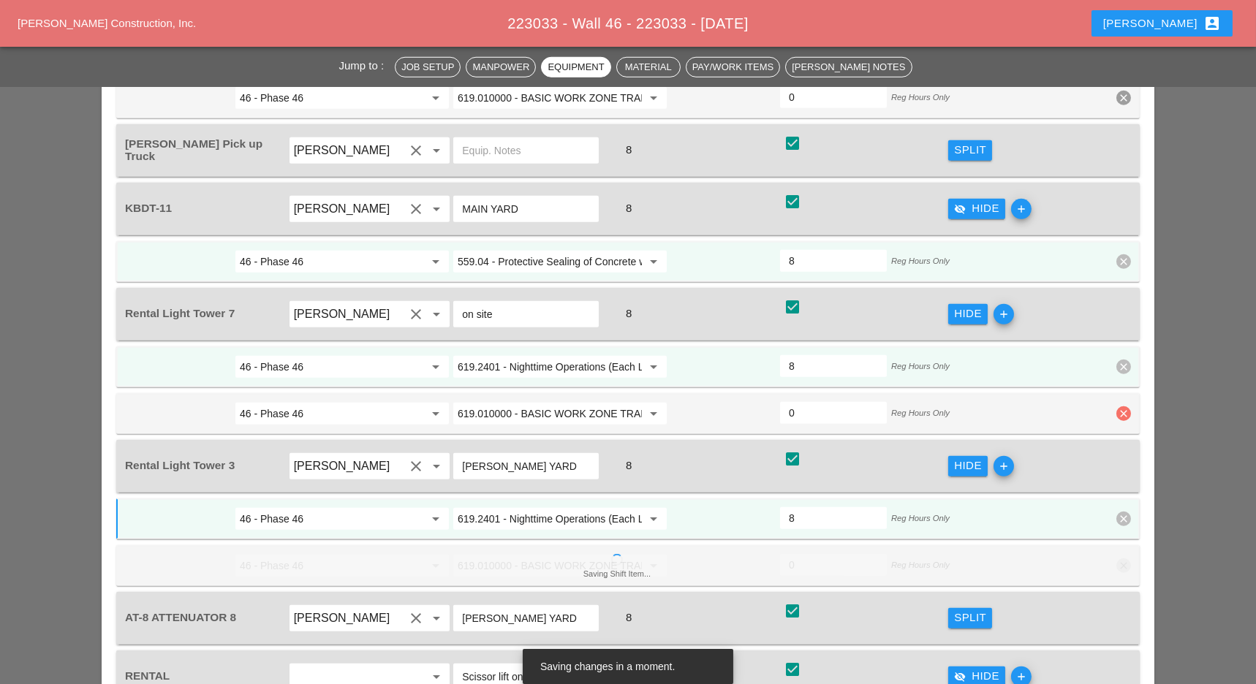
click at [1124, 406] on icon "clear" at bounding box center [1123, 413] width 15 height 15
click at [1122, 295] on div "Confirm delete" at bounding box center [1124, 296] width 71 height 17
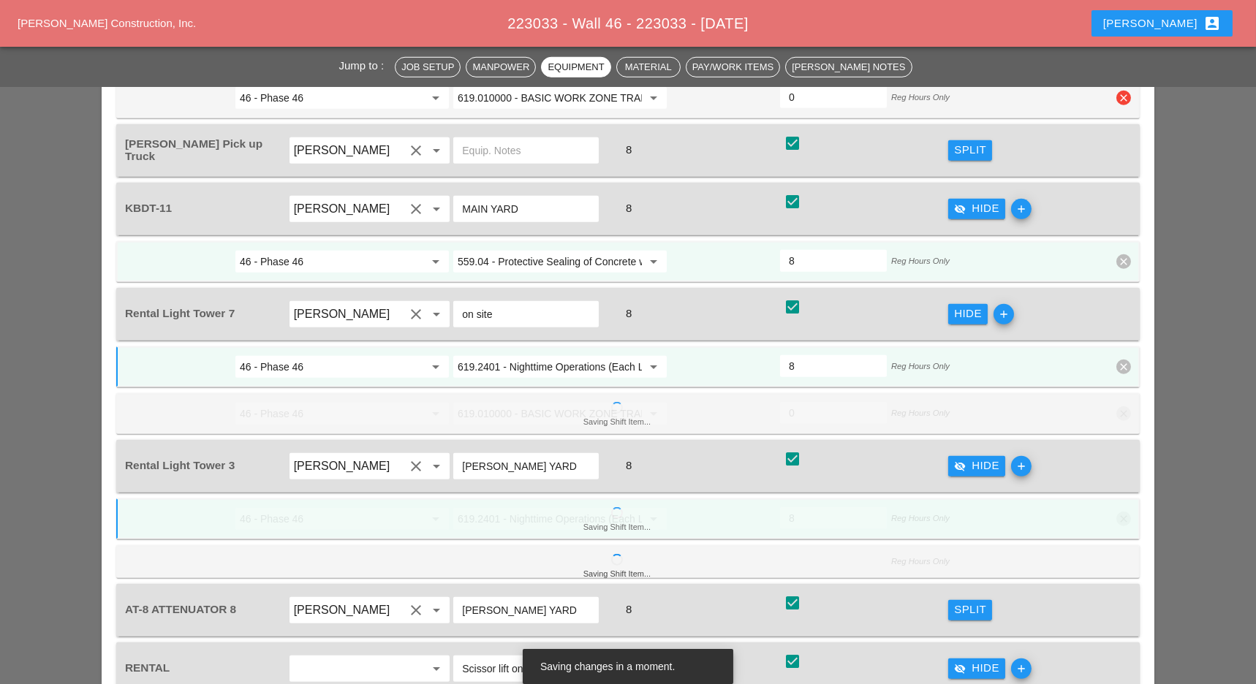
scroll to position [2339, 0]
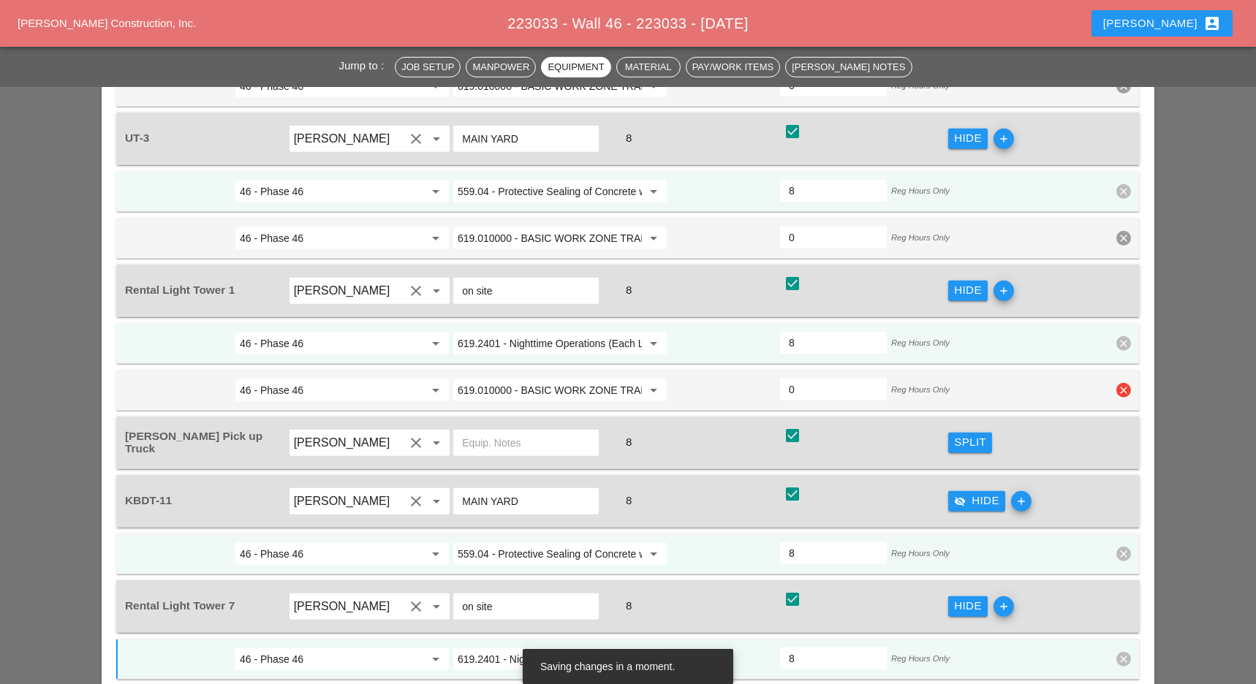
click at [1124, 383] on icon "clear" at bounding box center [1123, 390] width 15 height 15
click at [1119, 278] on div "Confirm delete" at bounding box center [1124, 286] width 71 height 17
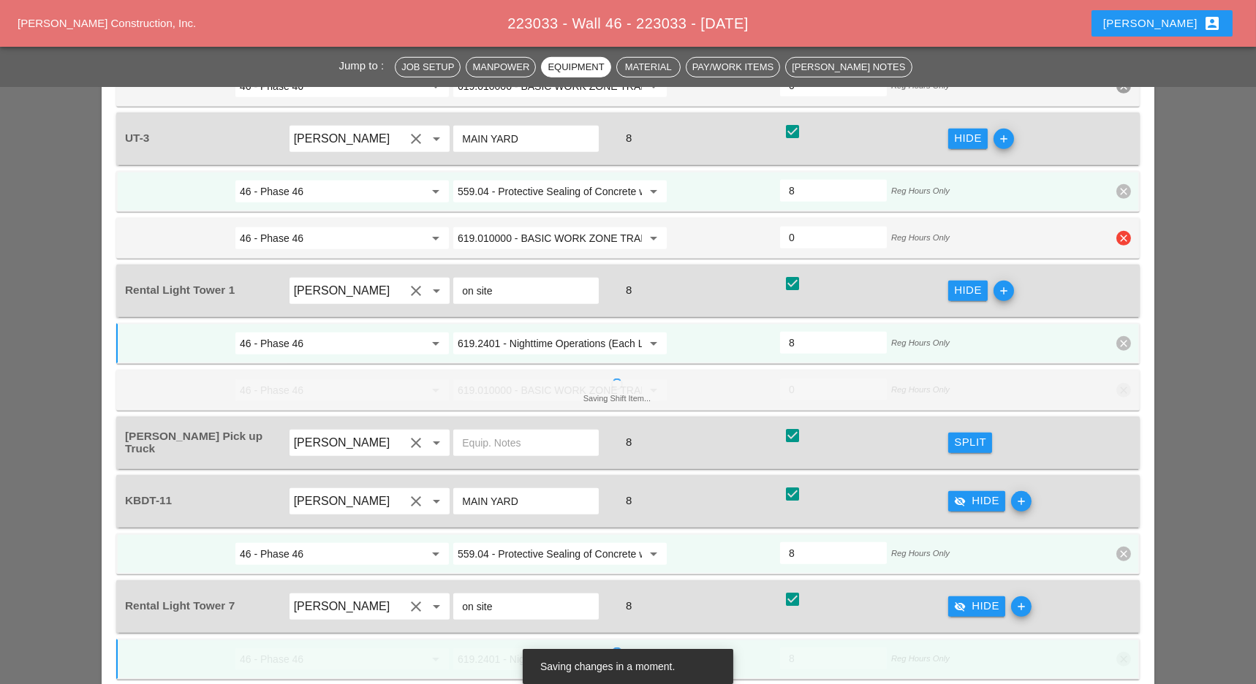
scroll to position [1949, 0]
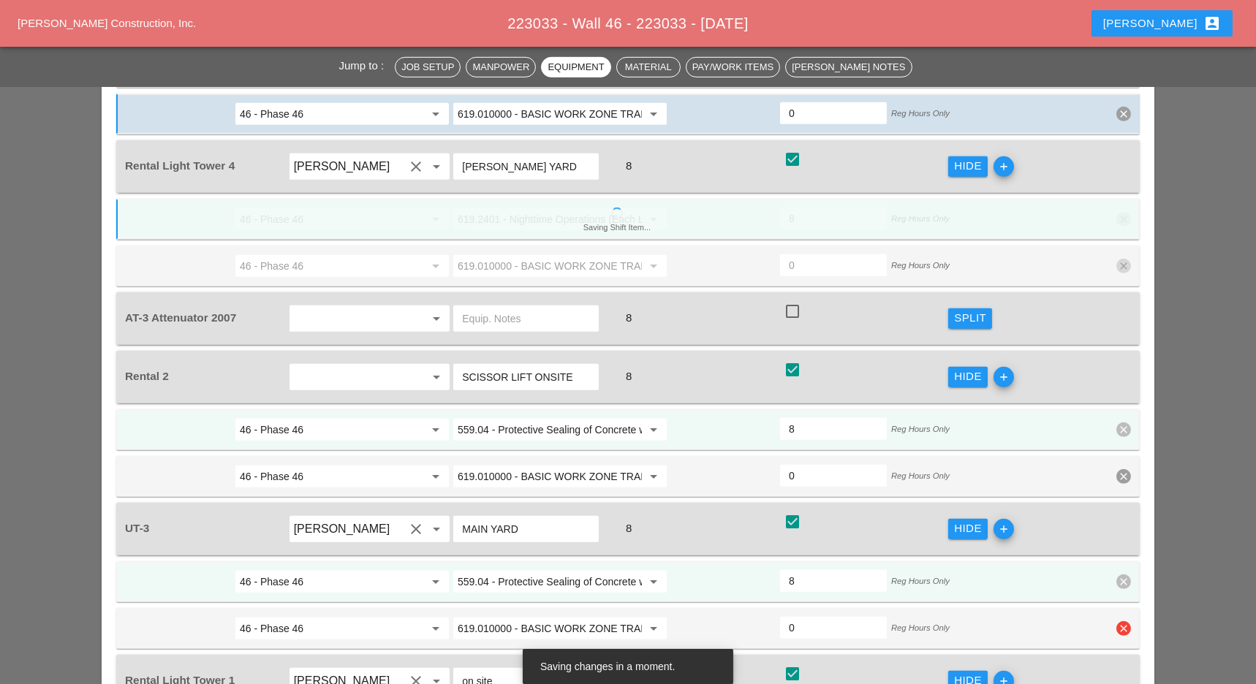
click at [1125, 621] on icon "clear" at bounding box center [1123, 628] width 15 height 15
click at [1119, 515] on div "Confirm delete" at bounding box center [1124, 514] width 71 height 17
click at [1127, 469] on icon "clear" at bounding box center [1123, 476] width 15 height 15
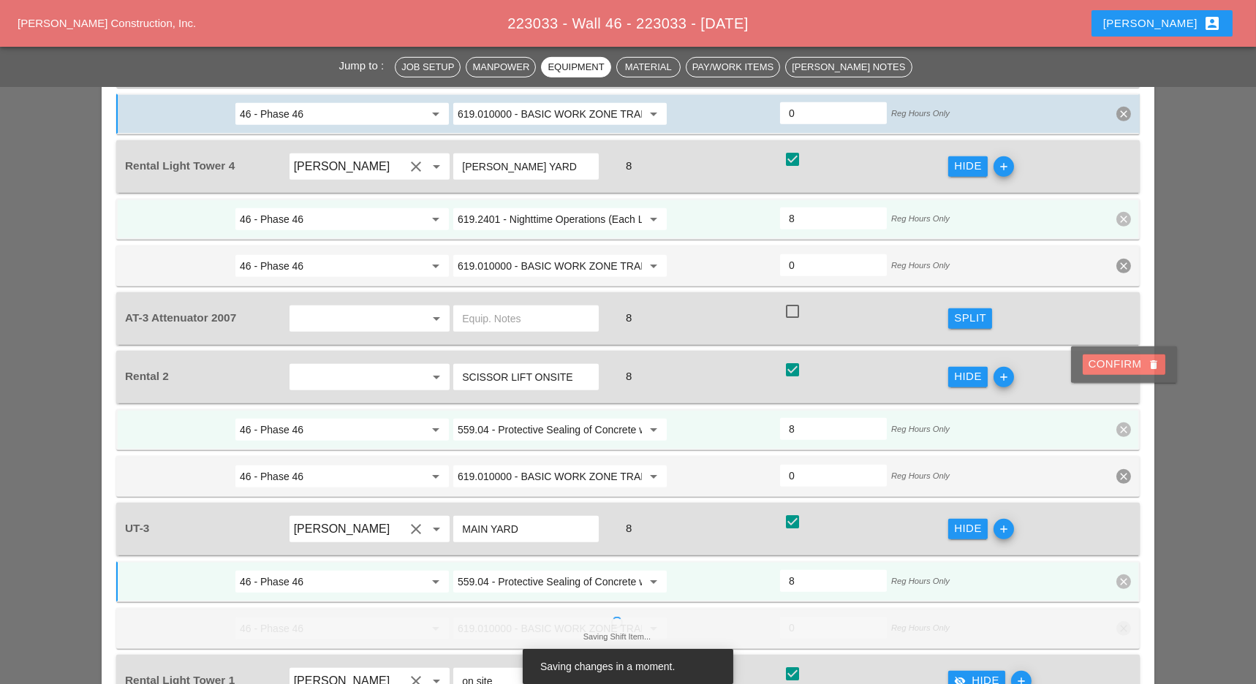
click at [1113, 358] on div "Confirm delete" at bounding box center [1124, 364] width 71 height 17
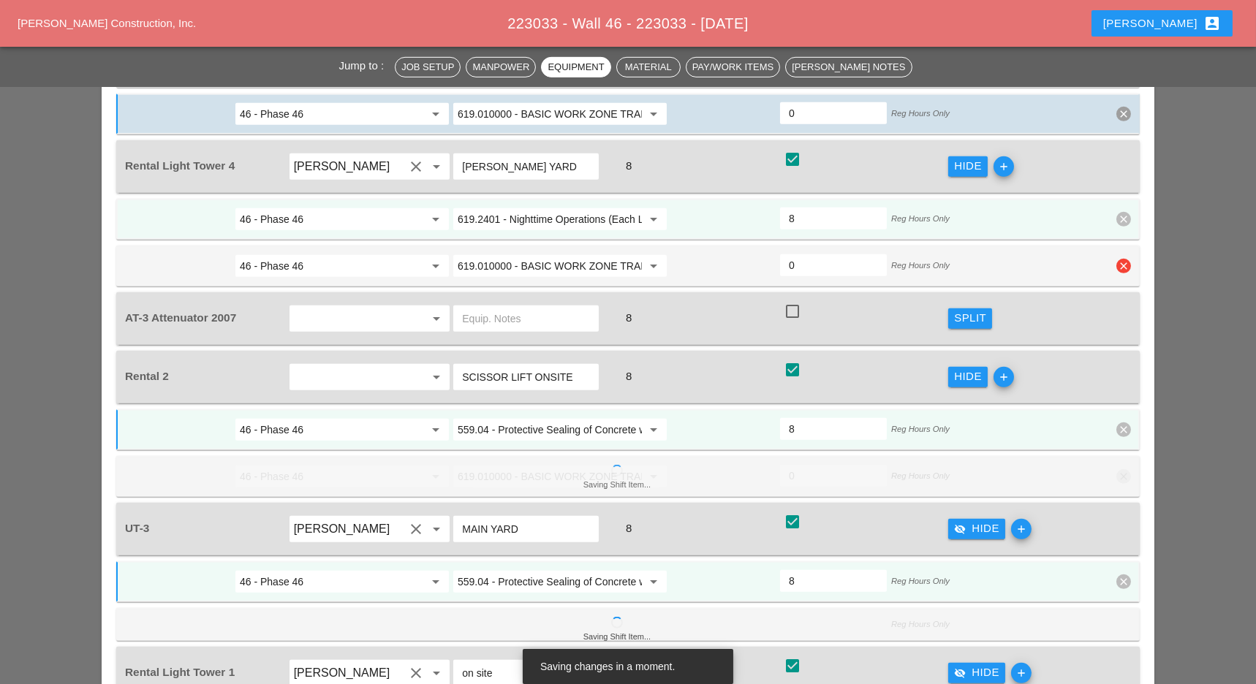
click at [1124, 259] on icon "clear" at bounding box center [1123, 266] width 15 height 15
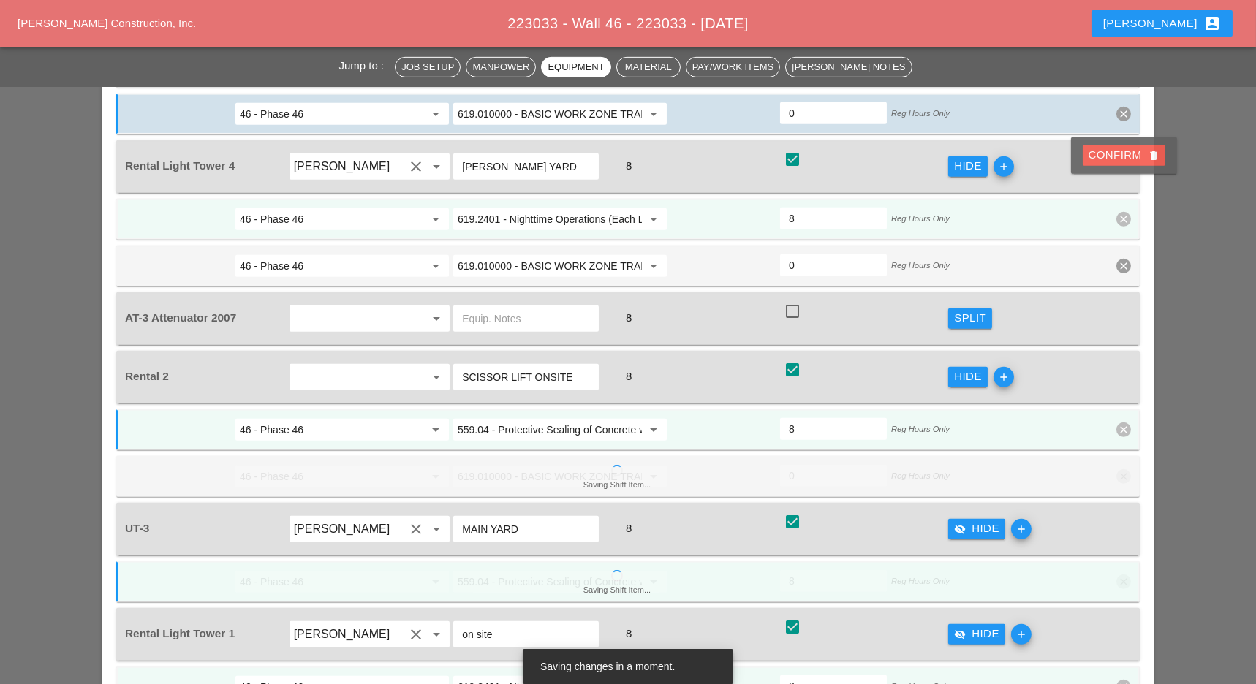
click at [1113, 154] on div "Confirm delete" at bounding box center [1124, 155] width 71 height 17
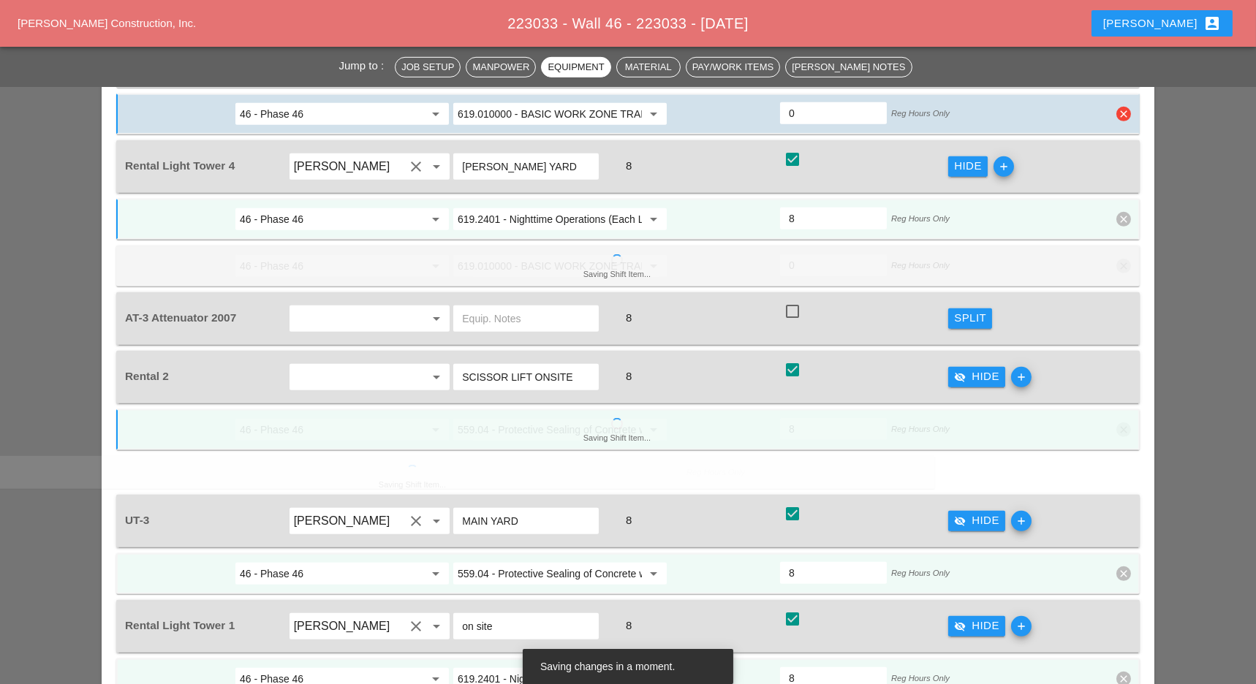
scroll to position [1657, 0]
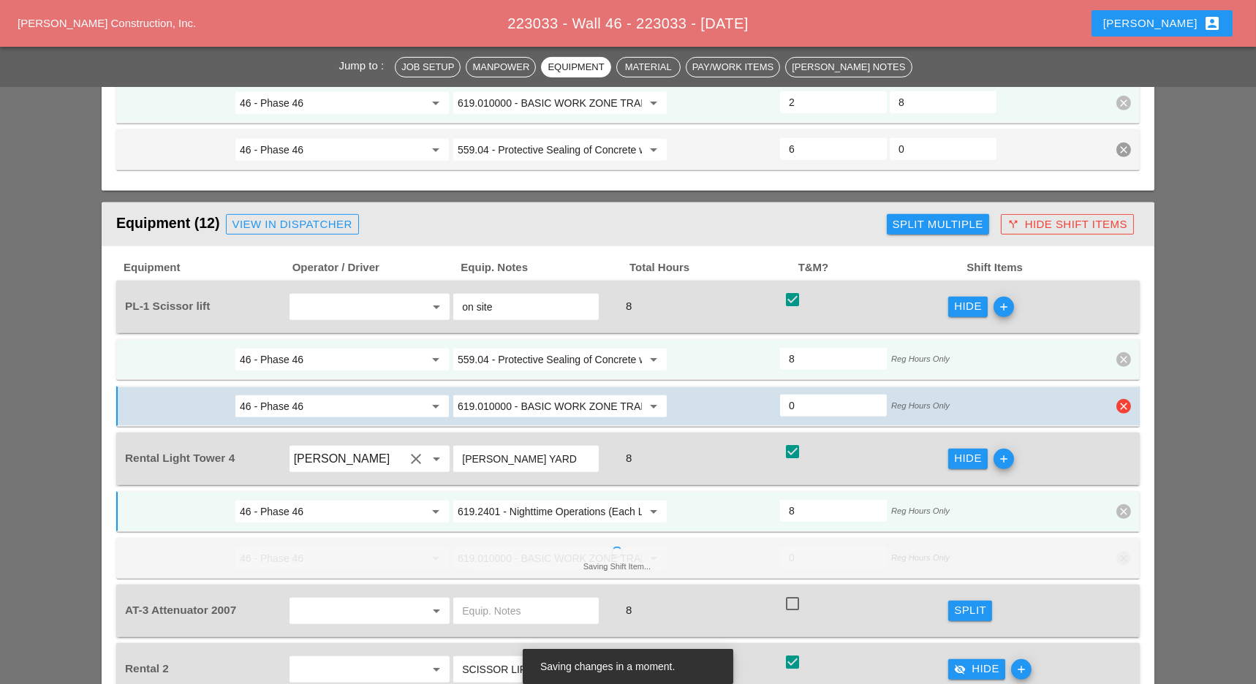
click at [1126, 399] on icon "clear" at bounding box center [1123, 406] width 15 height 15
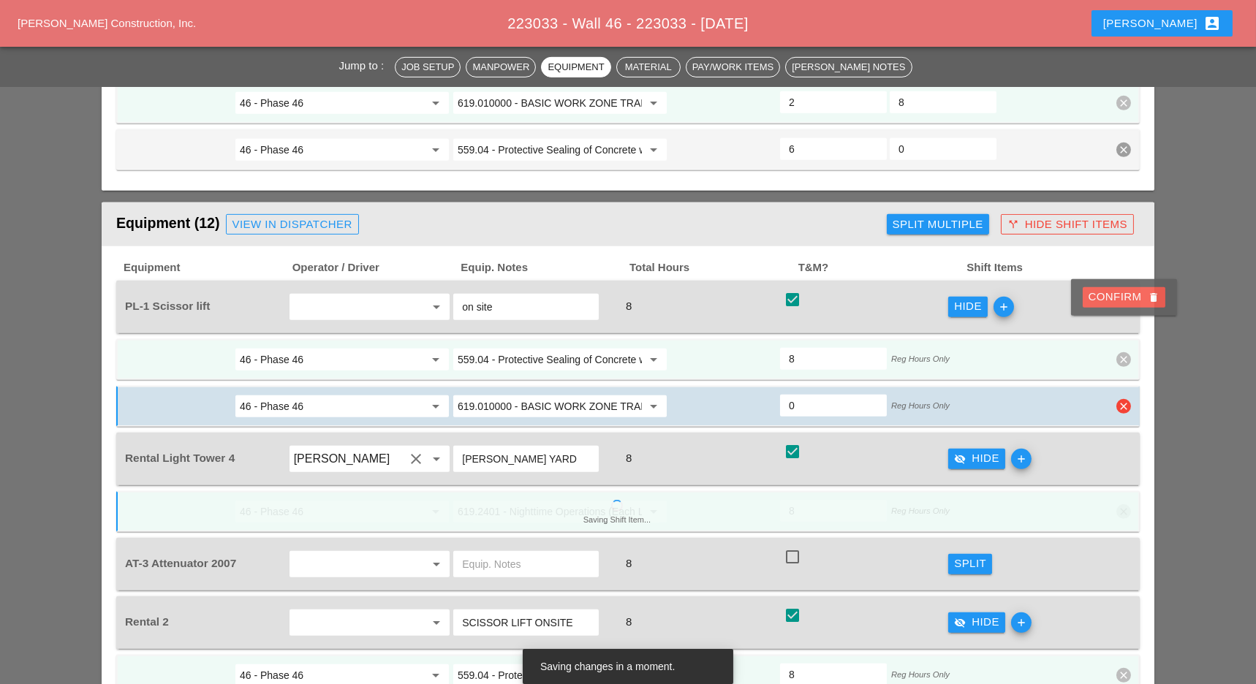
click at [1123, 295] on div "Confirm delete" at bounding box center [1124, 297] width 71 height 17
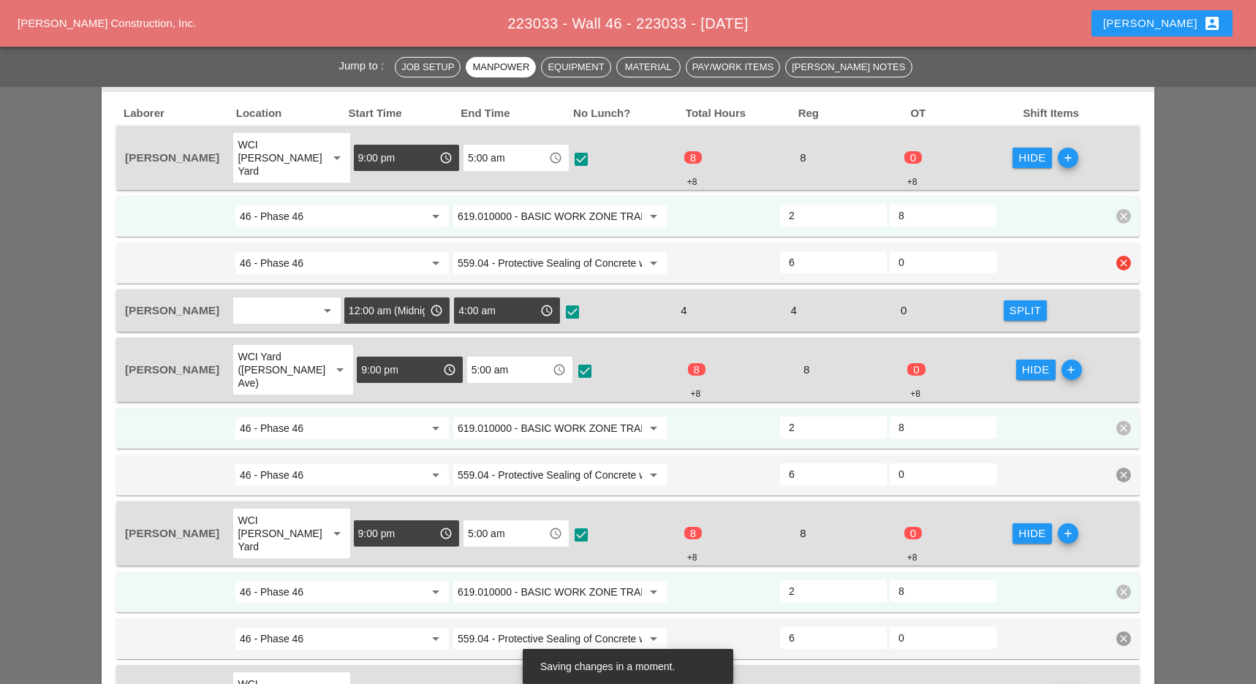
scroll to position [877, 0]
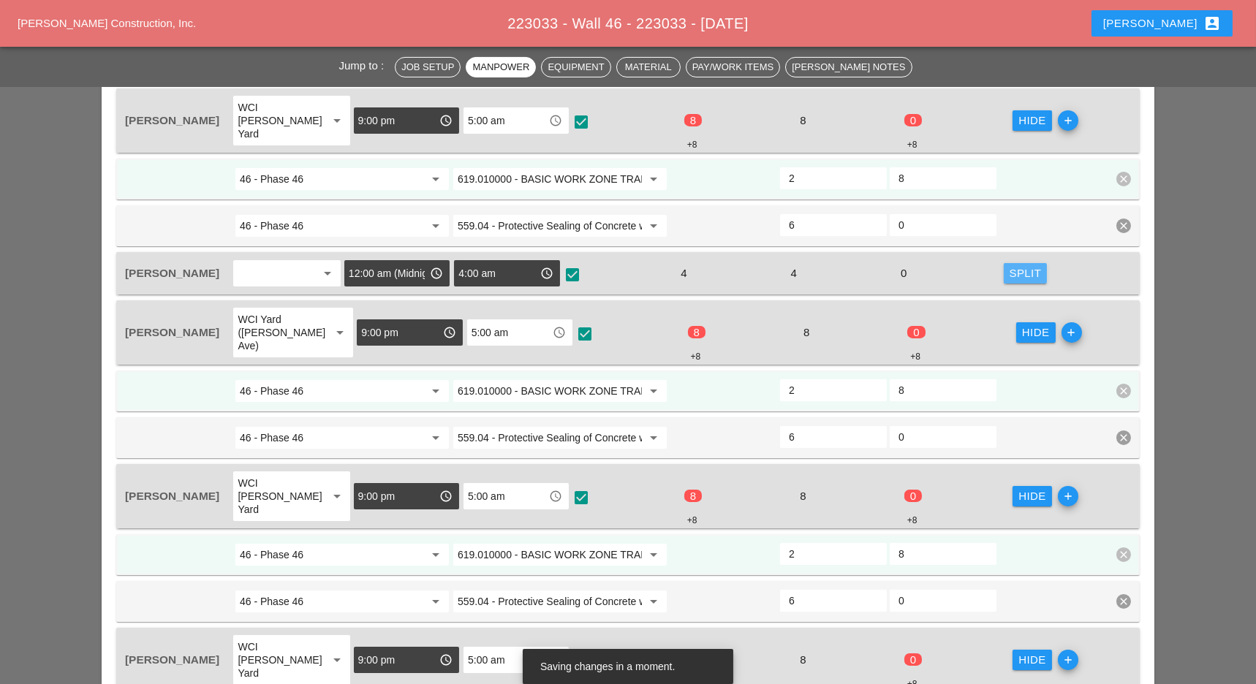
click at [1019, 265] on div "Split" at bounding box center [1026, 273] width 32 height 17
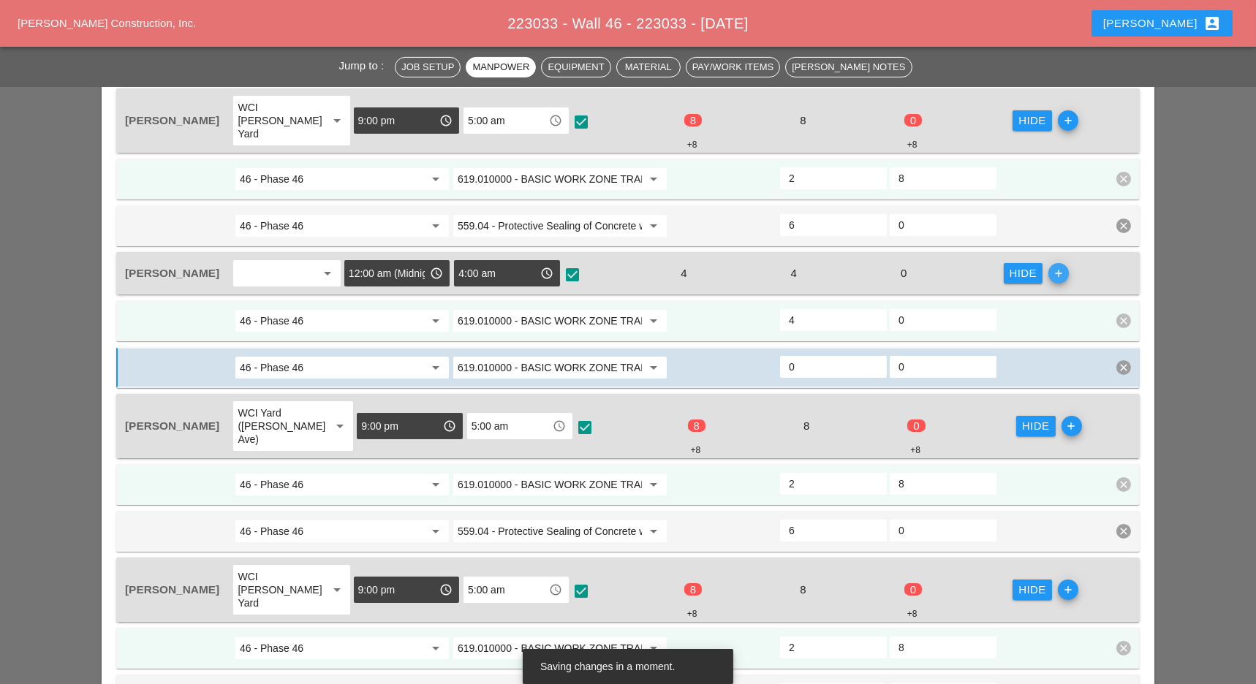
drag, startPoint x: 1053, startPoint y: 260, endPoint x: 914, endPoint y: 305, distance: 146.1
click at [1053, 263] on icon "add" at bounding box center [1058, 273] width 20 height 20
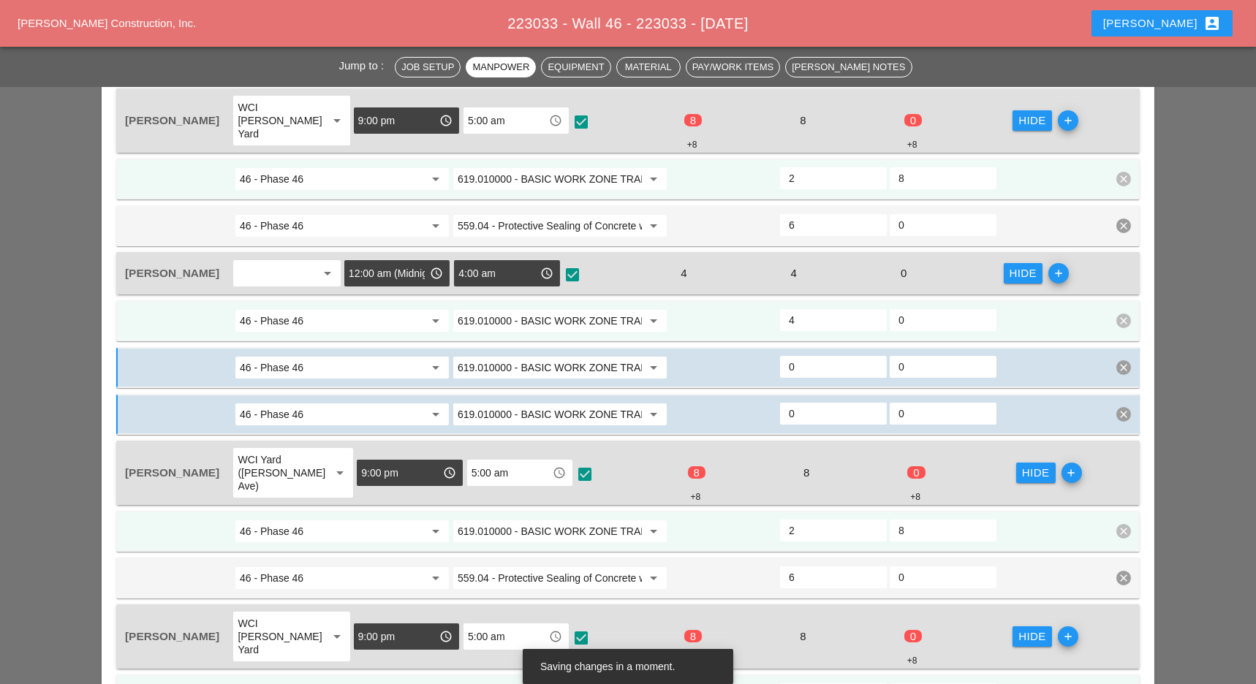
click at [516, 309] on input "619.010000 - BASIC WORK ZONE TRAFFIC CONTROL" at bounding box center [550, 320] width 184 height 23
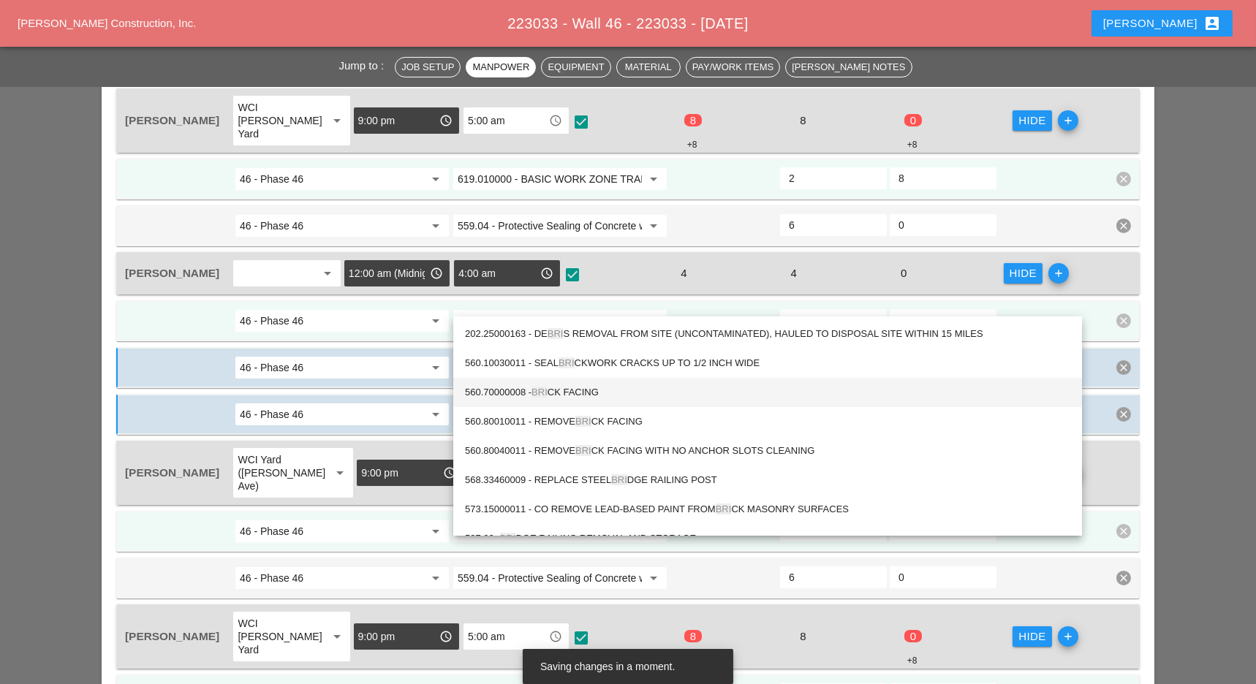
click at [561, 387] on div "560.70000008 - BRI CK FACING" at bounding box center [767, 393] width 605 height 18
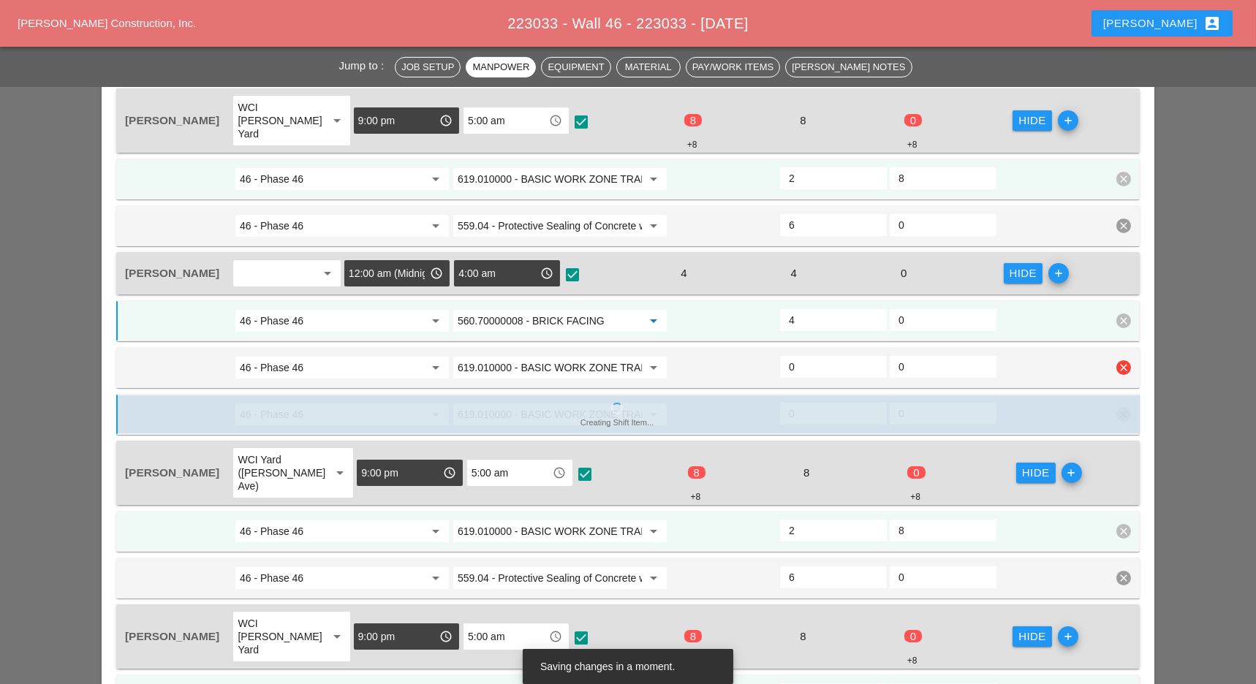
type input "560.70000008 - BRICK FACING"
click at [355, 356] on input "46 - Phase 46" at bounding box center [332, 367] width 184 height 23
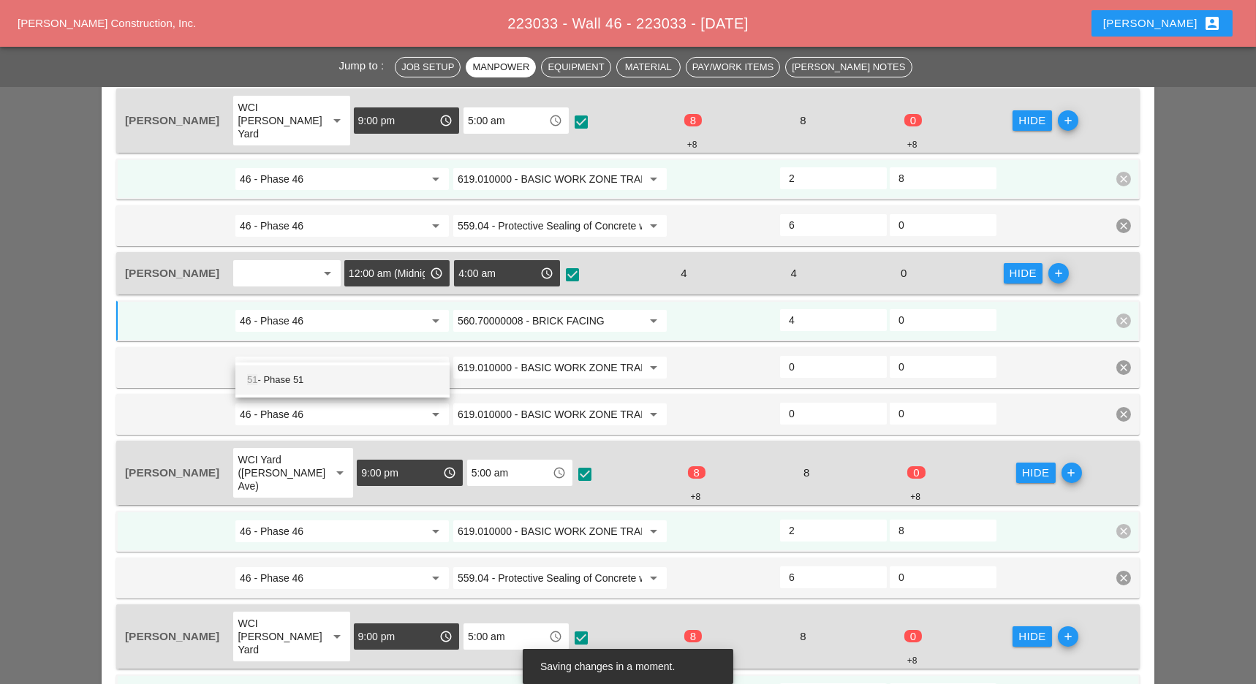
click at [335, 379] on div "51 - Phase 51" at bounding box center [342, 380] width 191 height 18
type input "51 - Phase 51"
click at [499, 356] on input "619.010000 - BASIC WORK ZONE TRAFFIC CONTROL" at bounding box center [550, 367] width 184 height 23
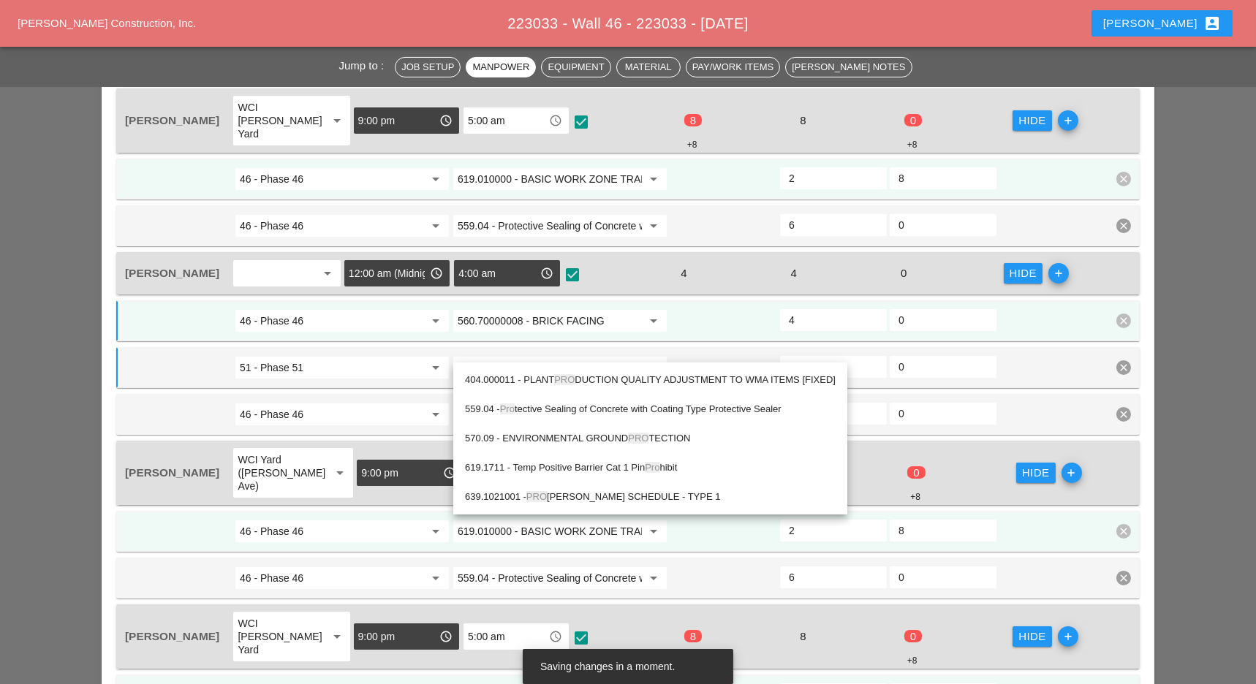
click at [545, 402] on div "559.04 - Pro tective Sealing of Concrete with Coating Type Protective Sealer" at bounding box center [650, 410] width 371 height 18
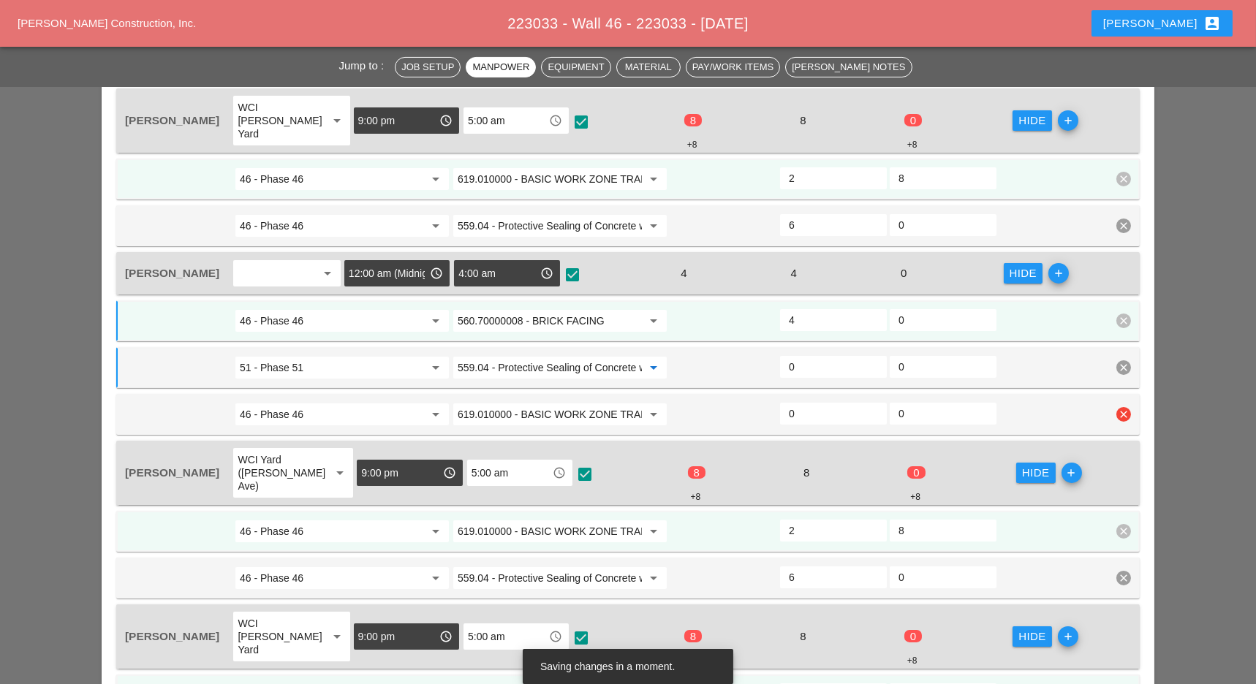
type input "559.04 - Protective Sealing of Concrete with Coating Type Protective Sealer"
click at [377, 403] on input "46 - Phase 46" at bounding box center [332, 414] width 184 height 23
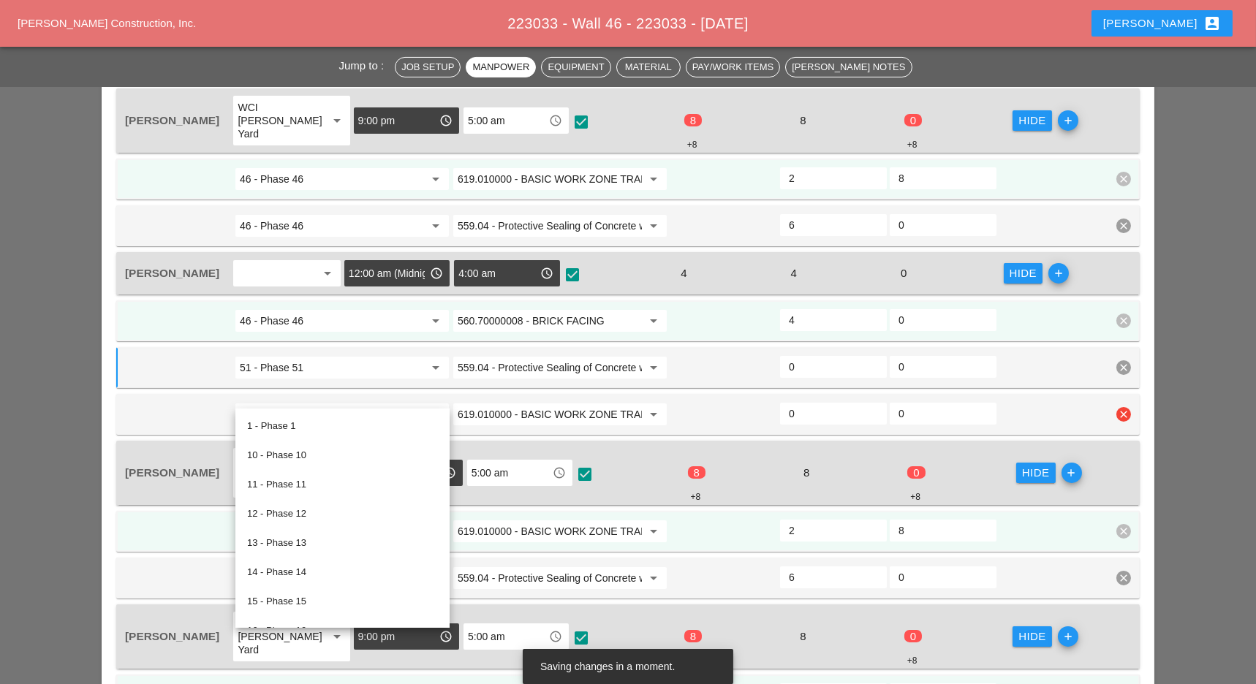
click at [319, 403] on input "46 - Phase 46" at bounding box center [332, 414] width 184 height 23
click at [193, 401] on div at bounding box center [179, 414] width 110 height 26
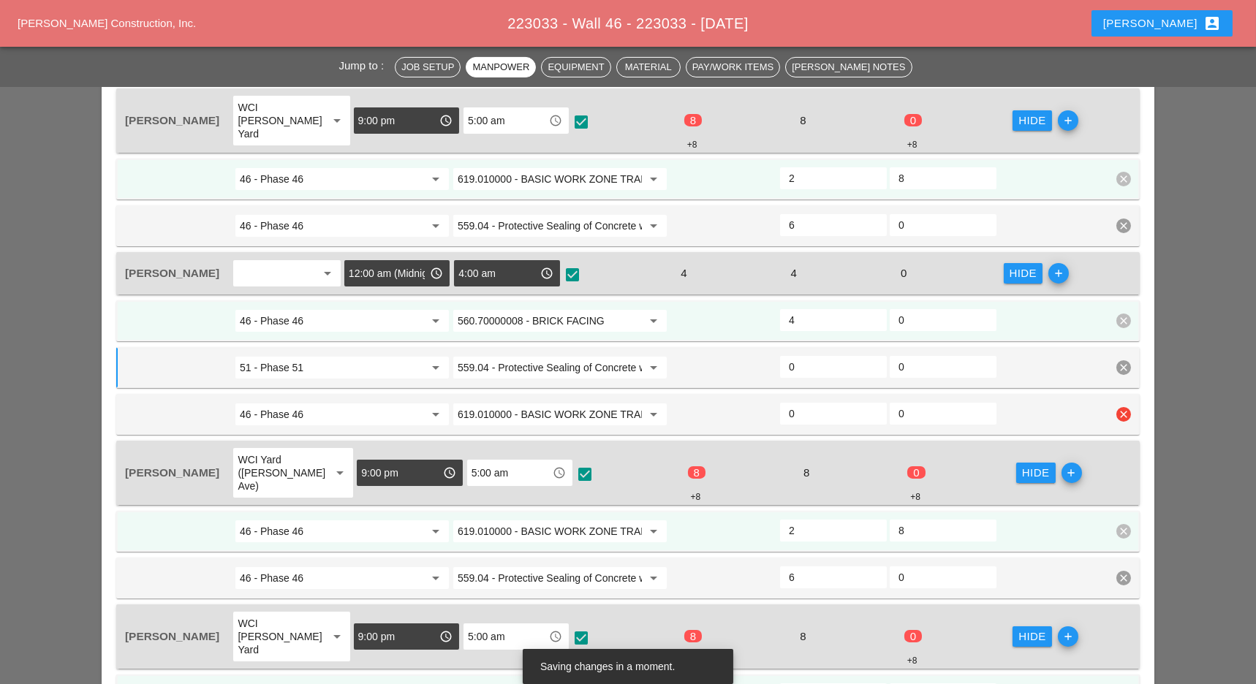
click at [279, 403] on input "46 - Phase 46" at bounding box center [332, 414] width 184 height 23
click at [284, 419] on div "49 - Phase 49" at bounding box center [342, 426] width 191 height 18
type input "49 - Phase 49"
click at [522, 403] on input "619.010000 - BASIC WORK ZONE TRAFFIC CONTROL" at bounding box center [550, 414] width 184 height 23
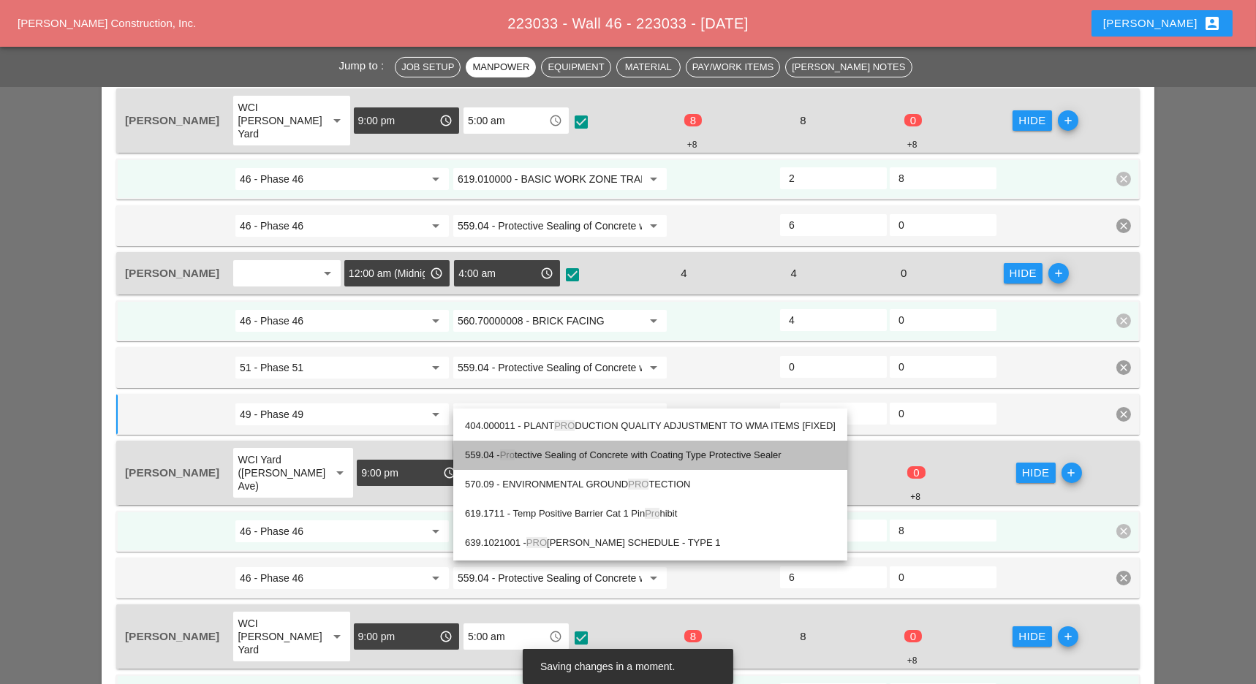
click at [539, 447] on div "559.04 - Pro tective Sealing of Concrete with Coating Type Protective Sealer" at bounding box center [650, 456] width 371 height 18
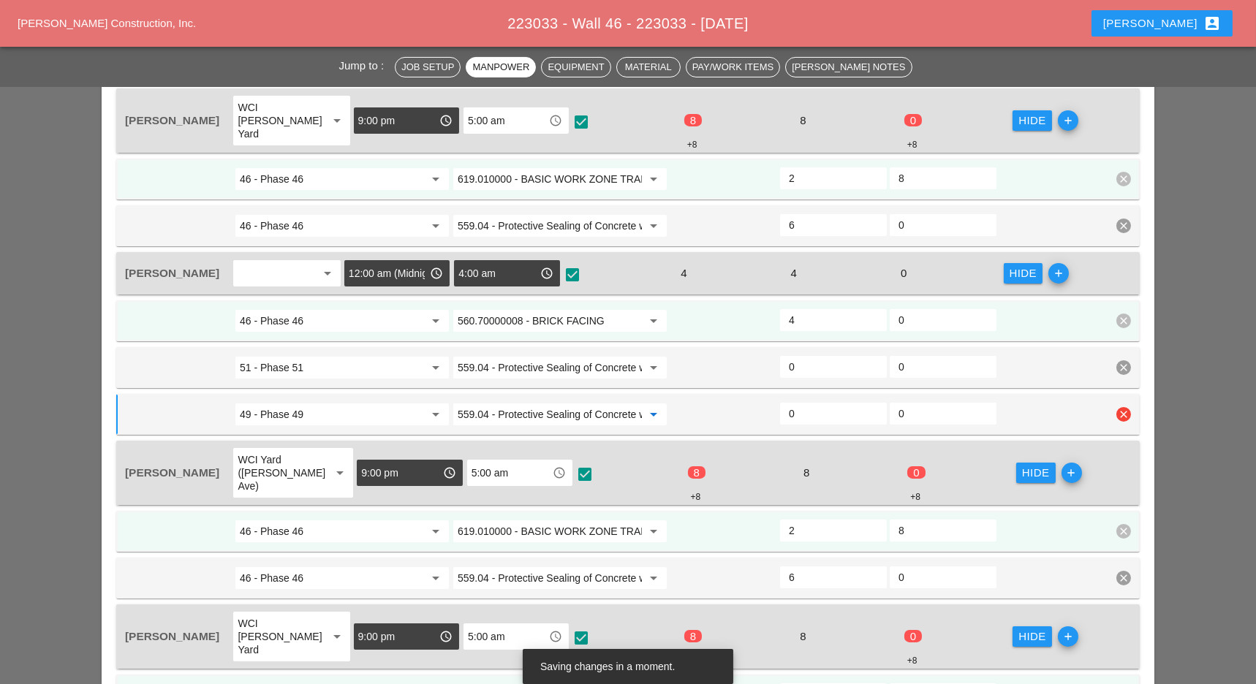
type input "559.04 - Protective Sealing of Concrete with Coating Type Protective Sealer"
click at [803, 402] on input "0" at bounding box center [833, 413] width 89 height 23
type input "1"
type input "3"
type input "1"
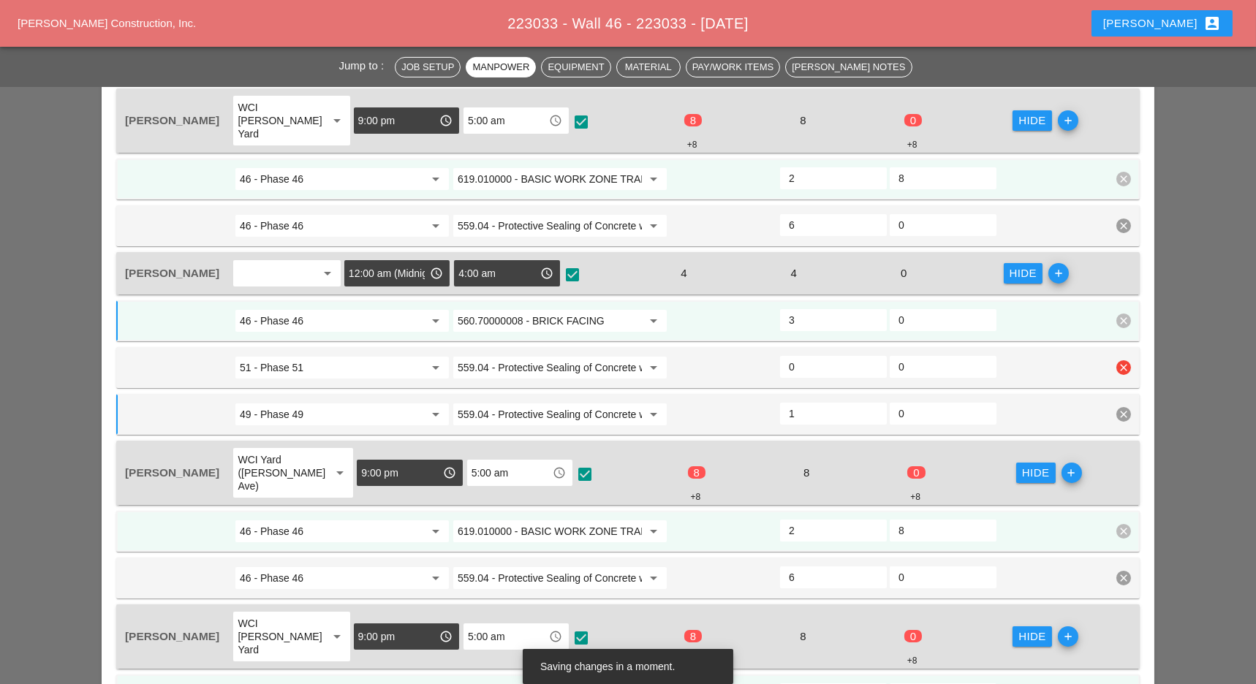
click at [807, 355] on input "0" at bounding box center [833, 366] width 89 height 23
type input "1"
type input "2"
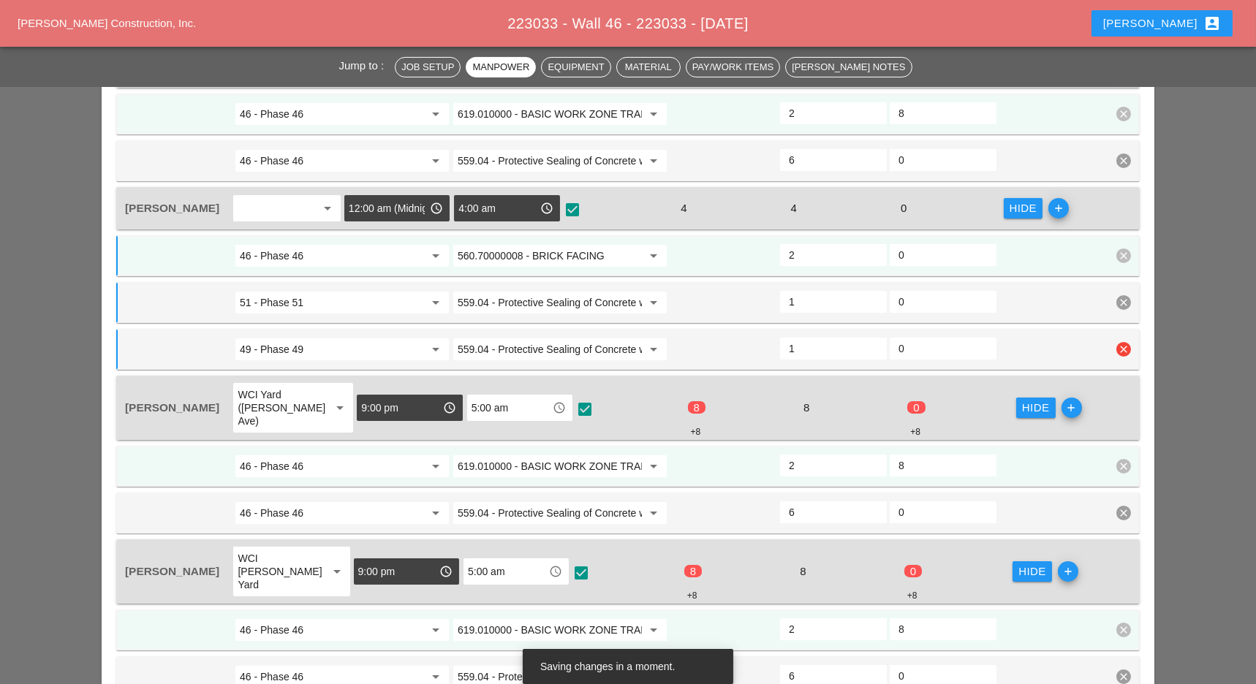
scroll to position [975, 0]
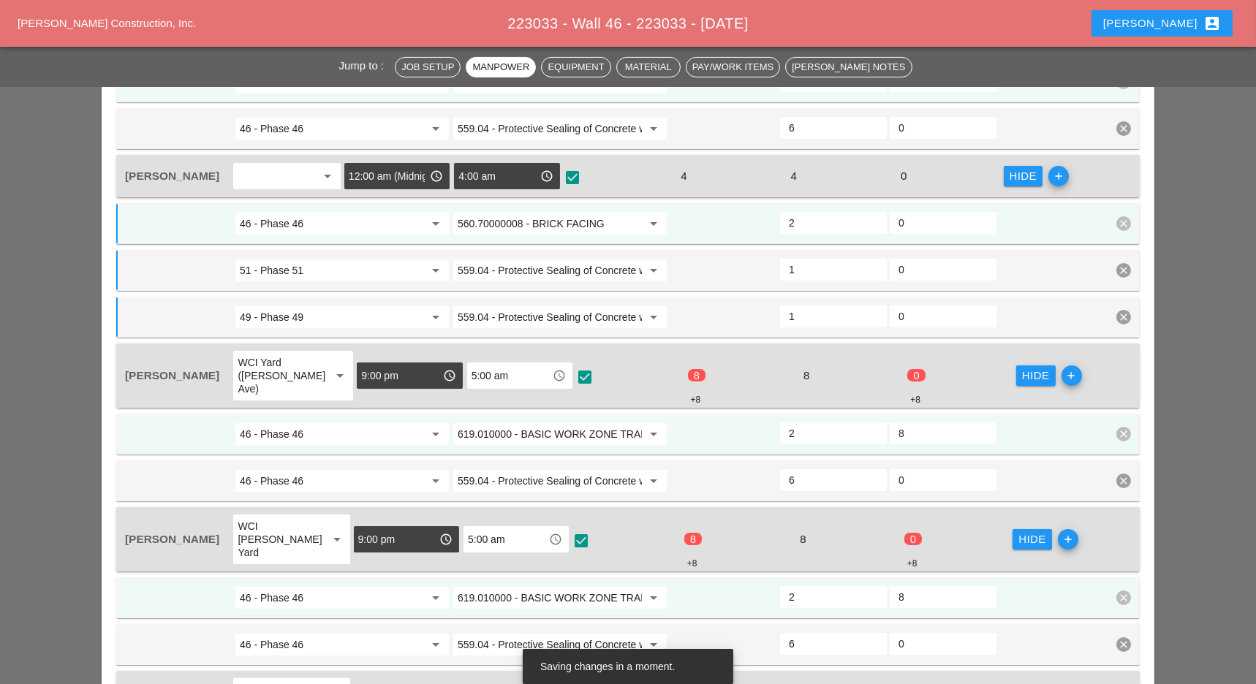
type input "1"
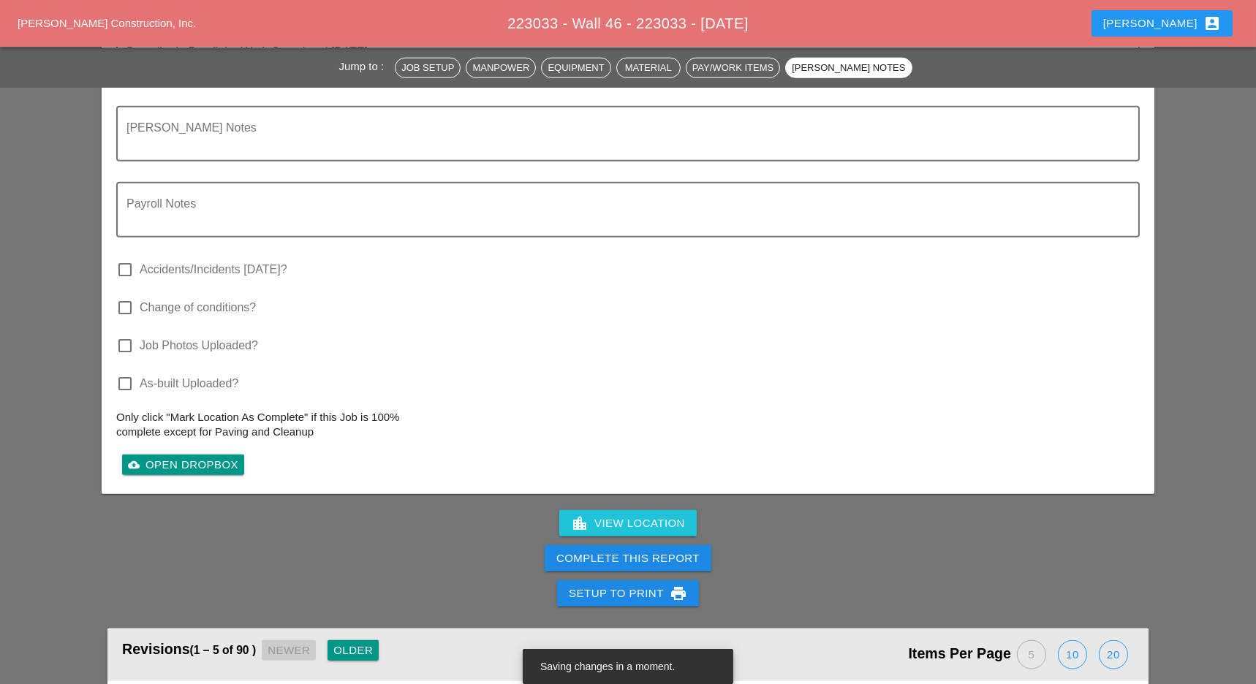
scroll to position [3899, 0]
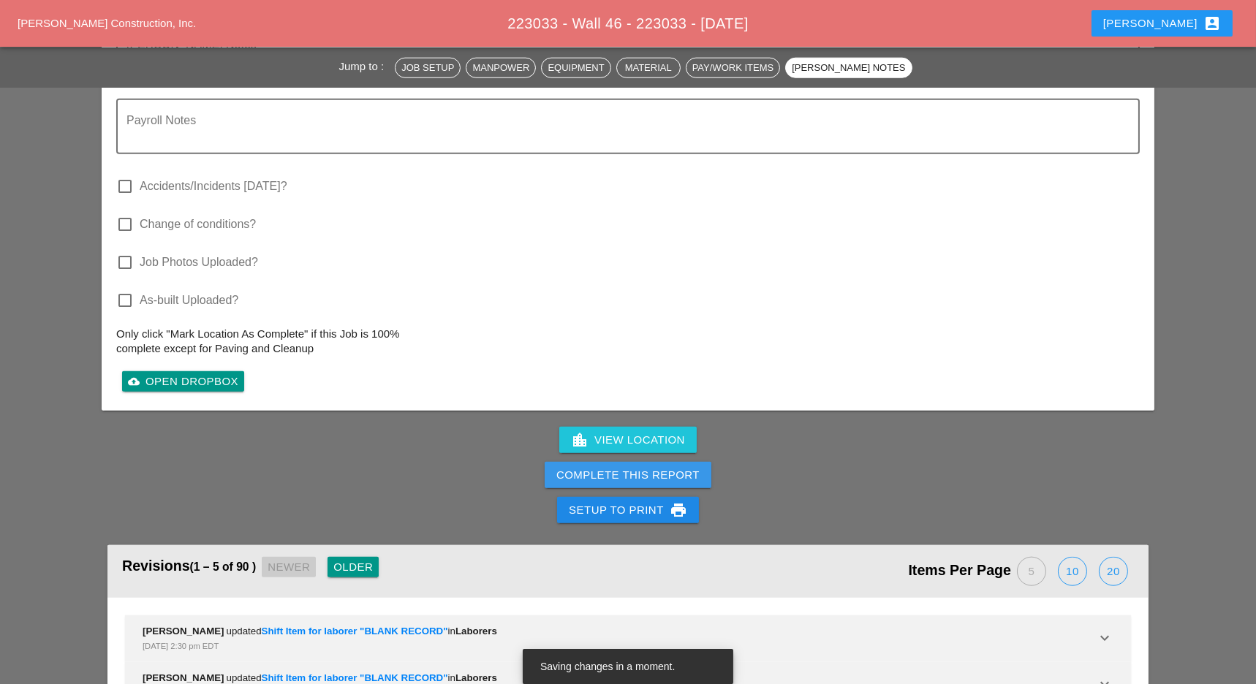
drag, startPoint x: 676, startPoint y: 396, endPoint x: 806, endPoint y: 105, distance: 319.4
click at [676, 462] on button "Complete This Report" at bounding box center [628, 475] width 167 height 26
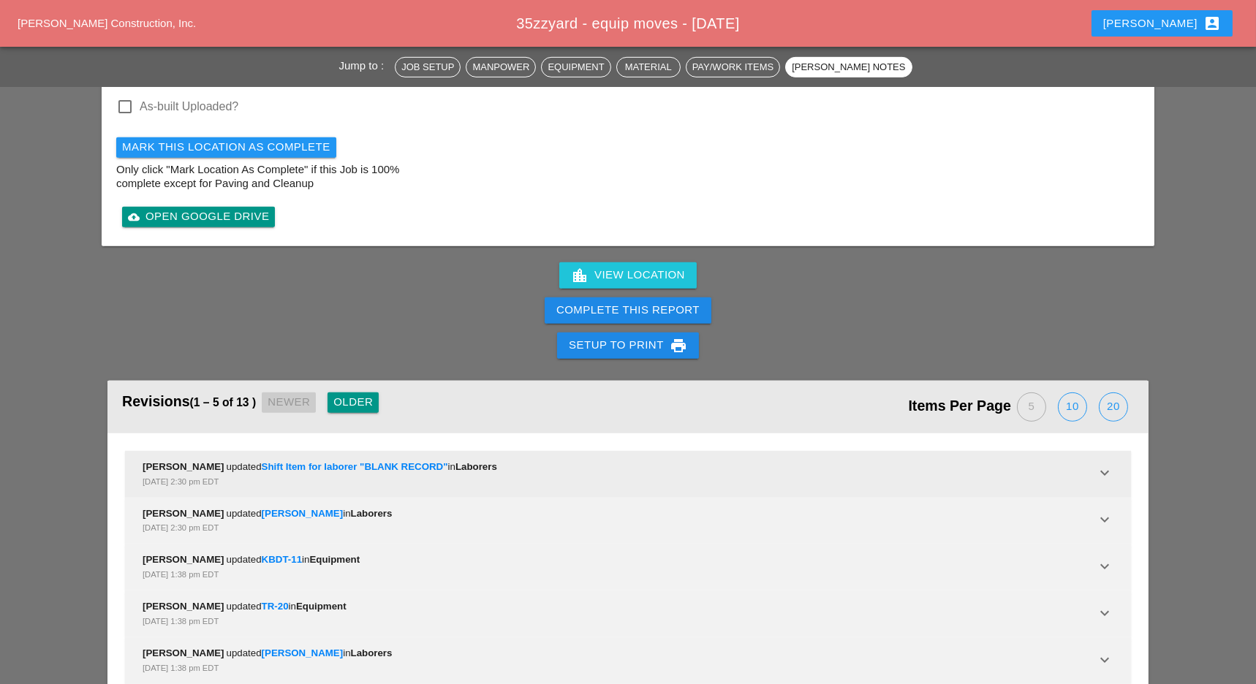
scroll to position [1850, 0]
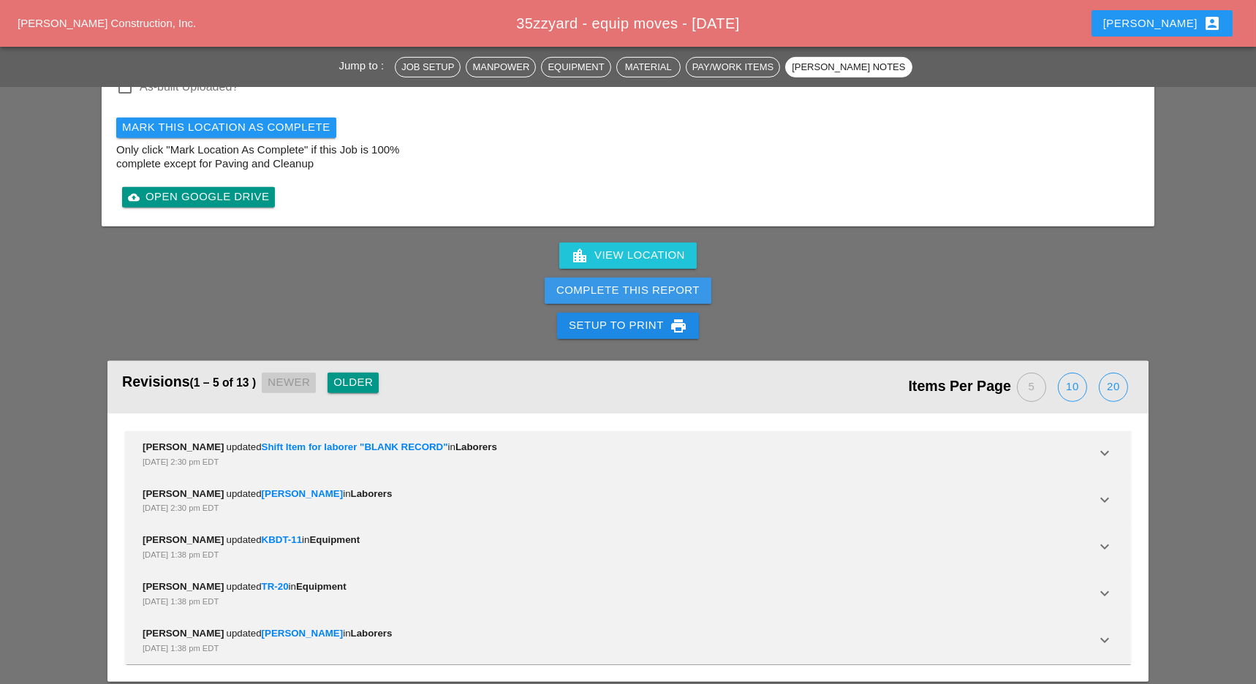
click at [653, 282] on div "Complete This Report" at bounding box center [627, 290] width 143 height 17
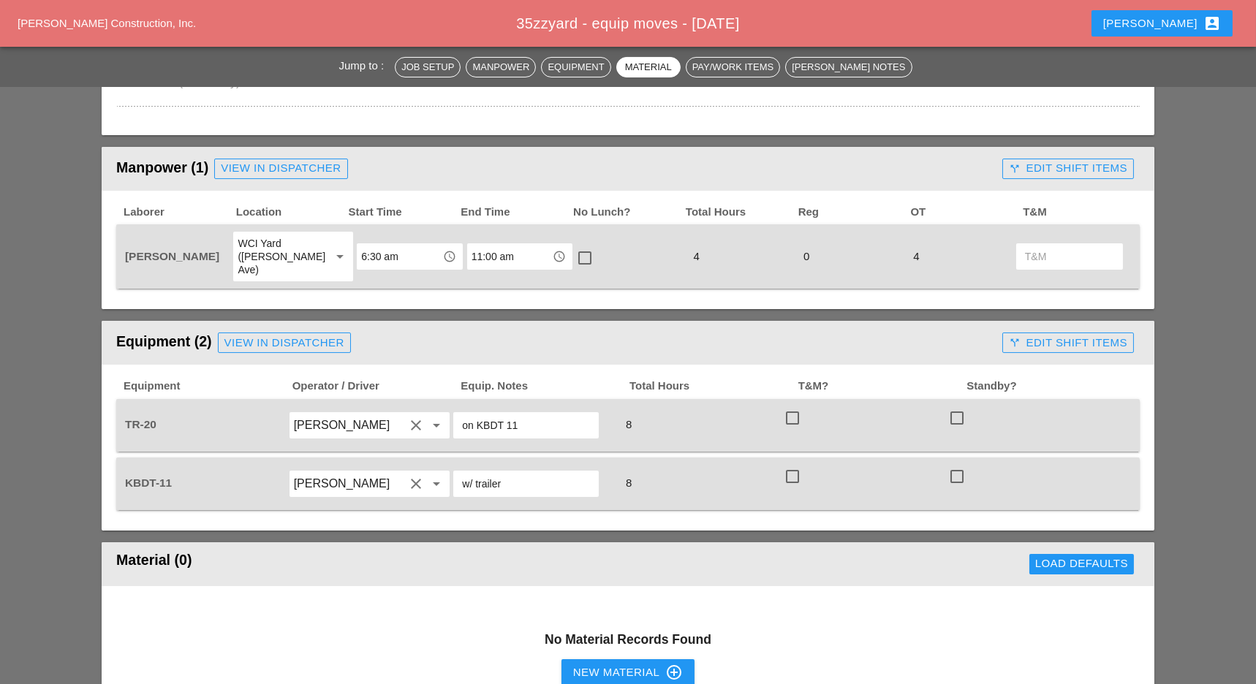
scroll to position [583, 0]
click at [790, 406] on div at bounding box center [792, 418] width 25 height 25
checkbox input "true"
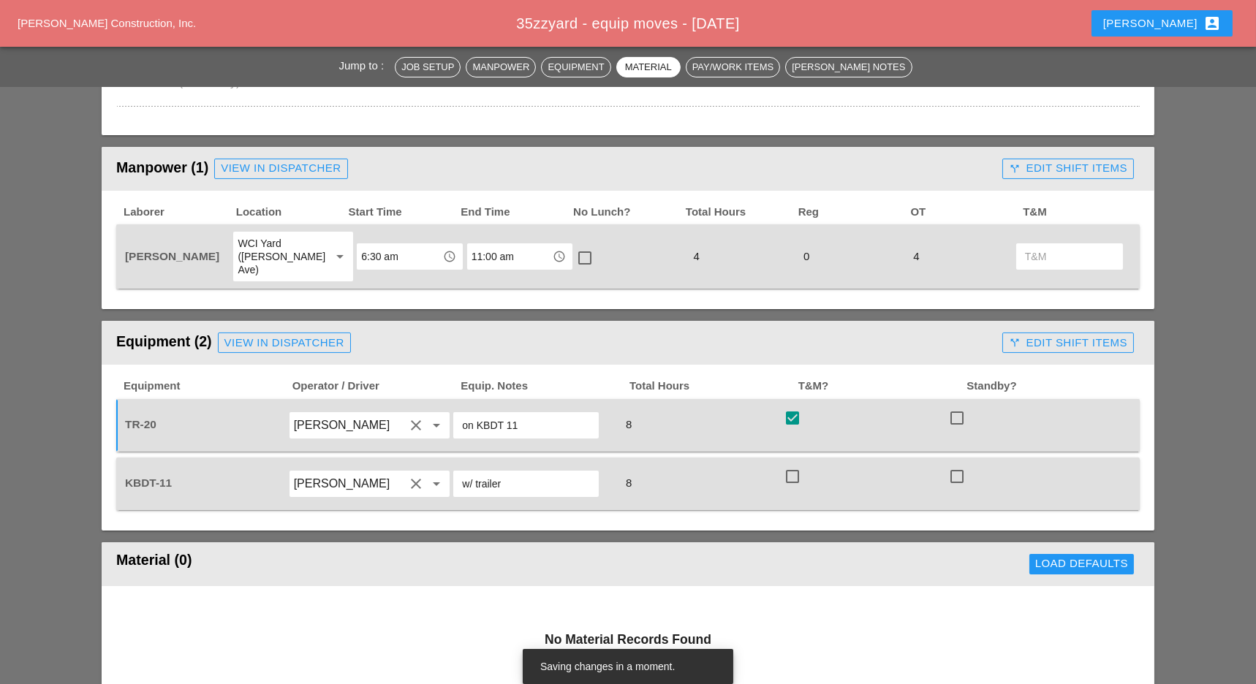
click at [793, 464] on div at bounding box center [792, 476] width 25 height 25
checkbox input "true"
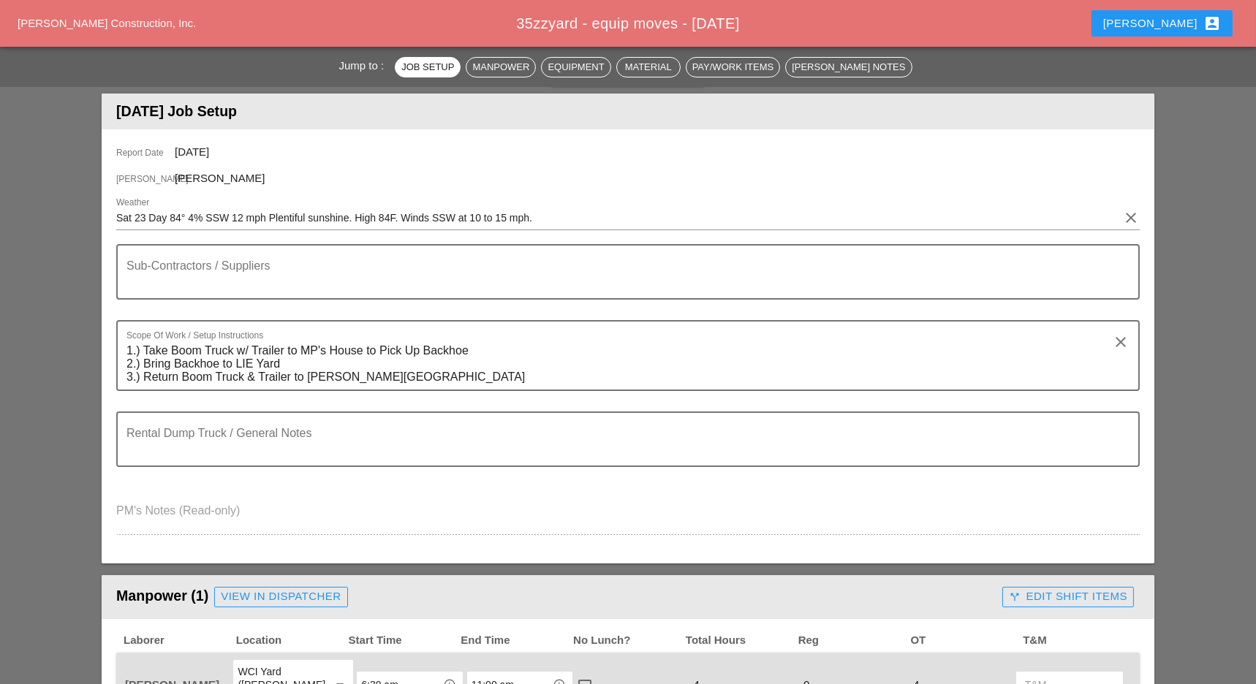
scroll to position [0, 0]
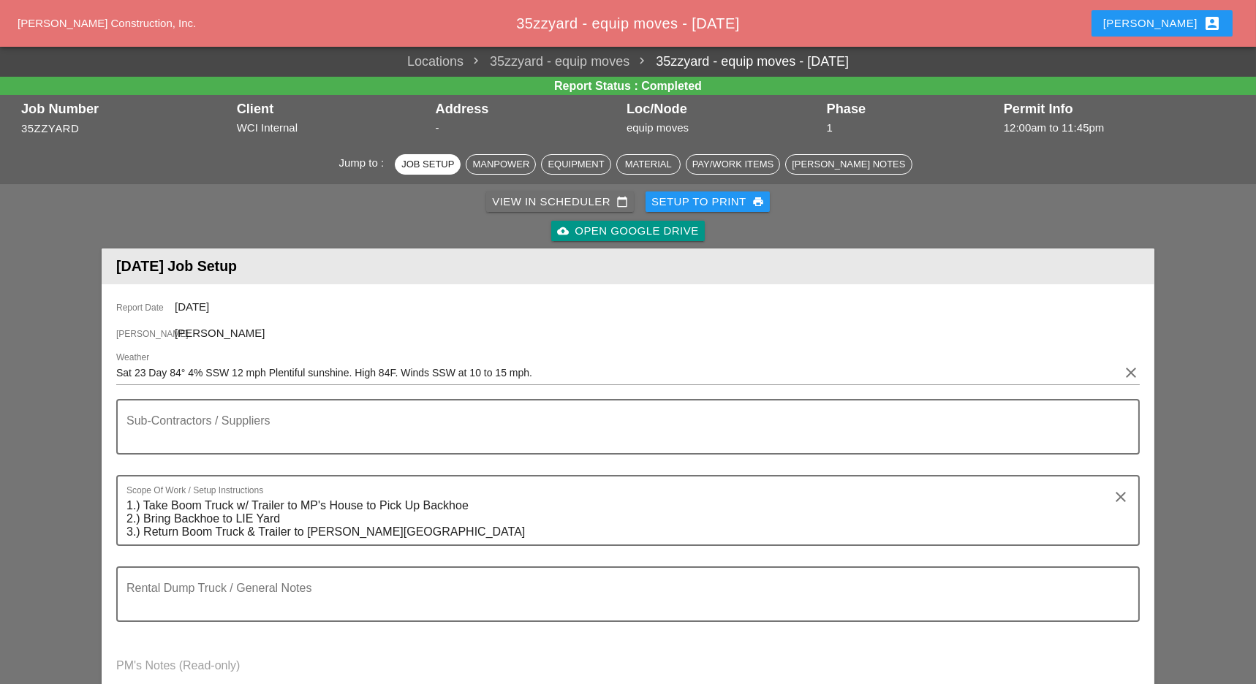
click at [519, 202] on div "View in Scheduler calendar_today" at bounding box center [560, 202] width 136 height 17
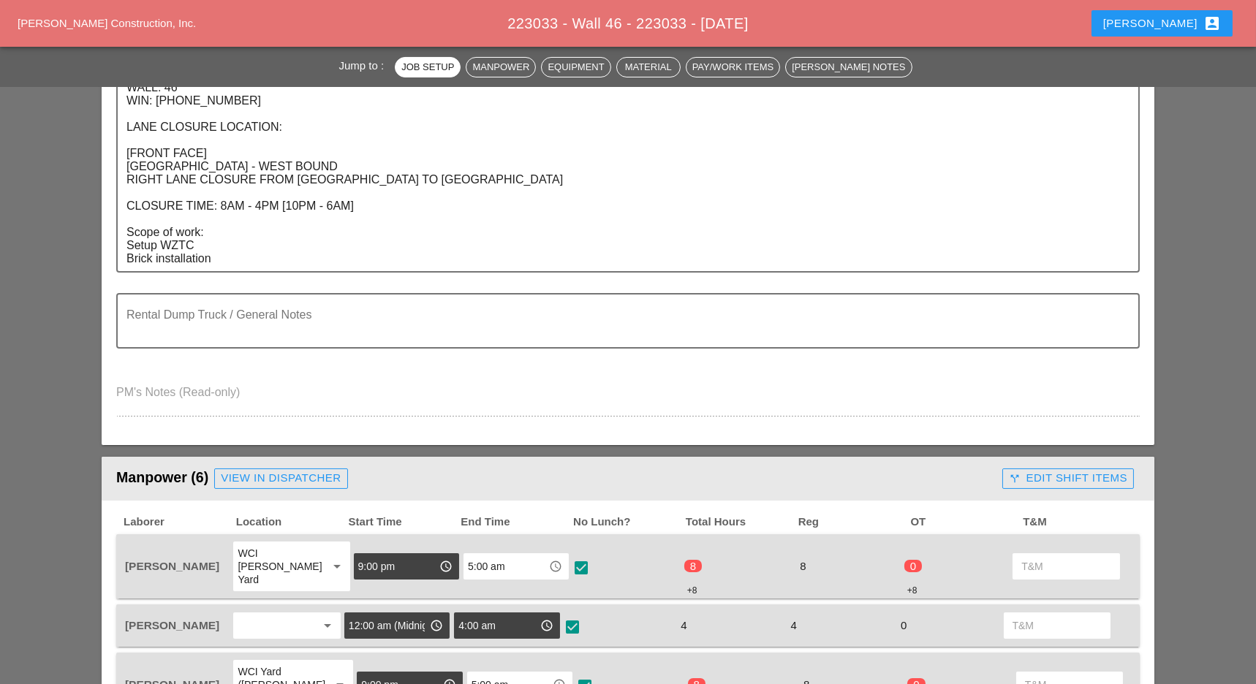
scroll to position [585, 0]
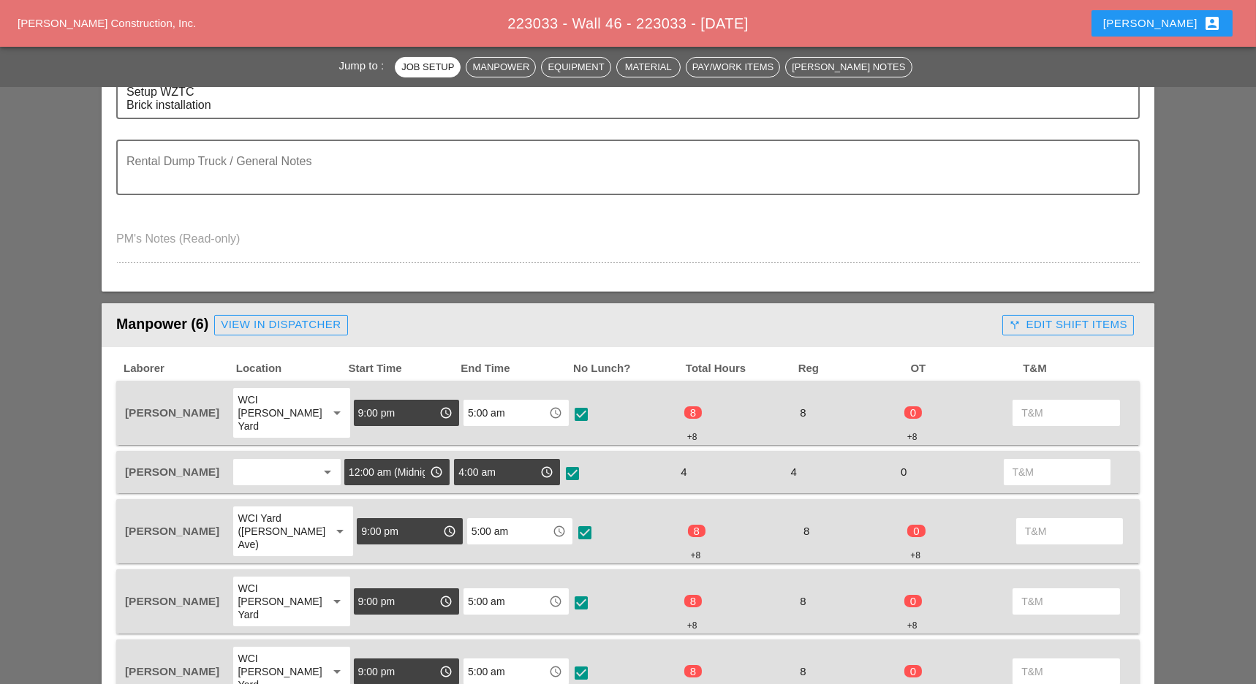
click at [1040, 322] on div "call_split Edit Shift Items" at bounding box center [1068, 325] width 118 height 17
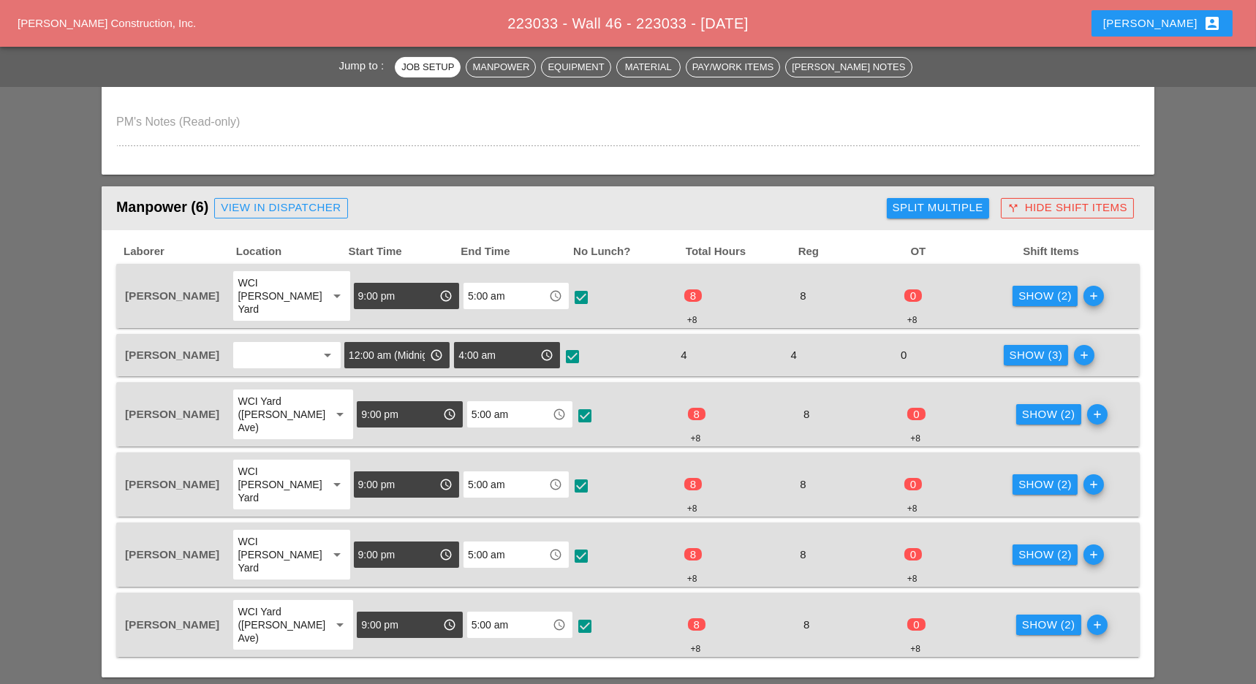
scroll to position [779, 0]
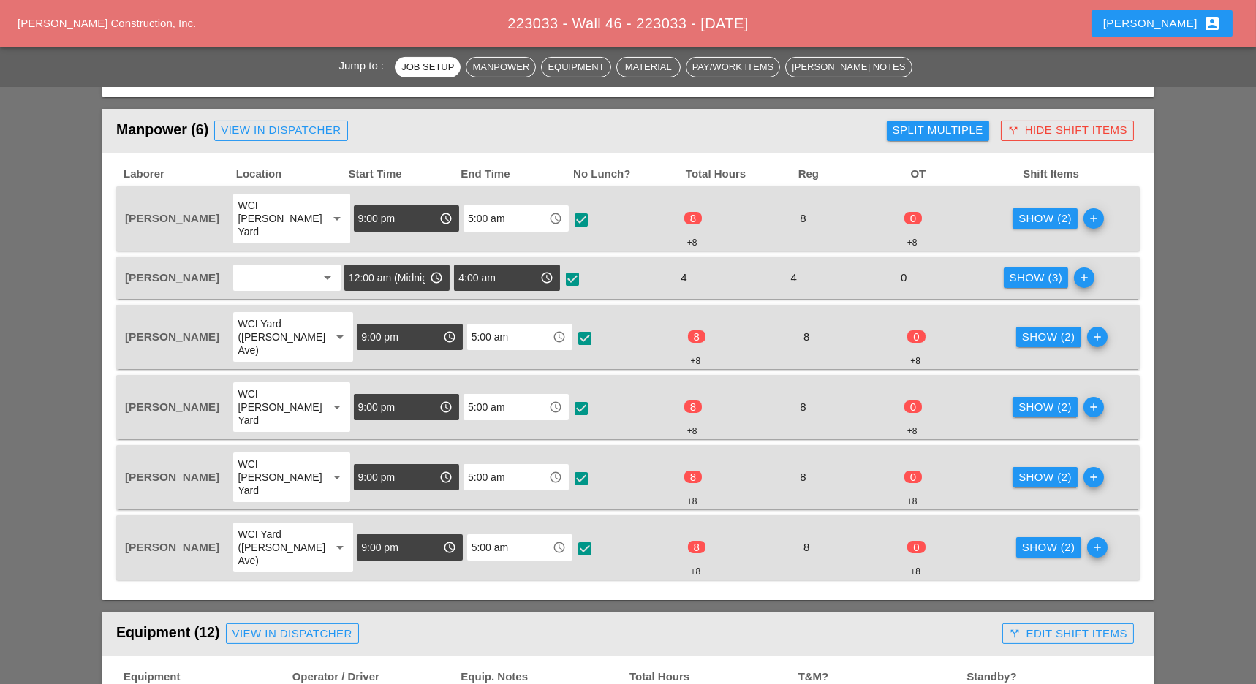
click at [1033, 214] on div "Show (2)" at bounding box center [1044, 219] width 53 height 17
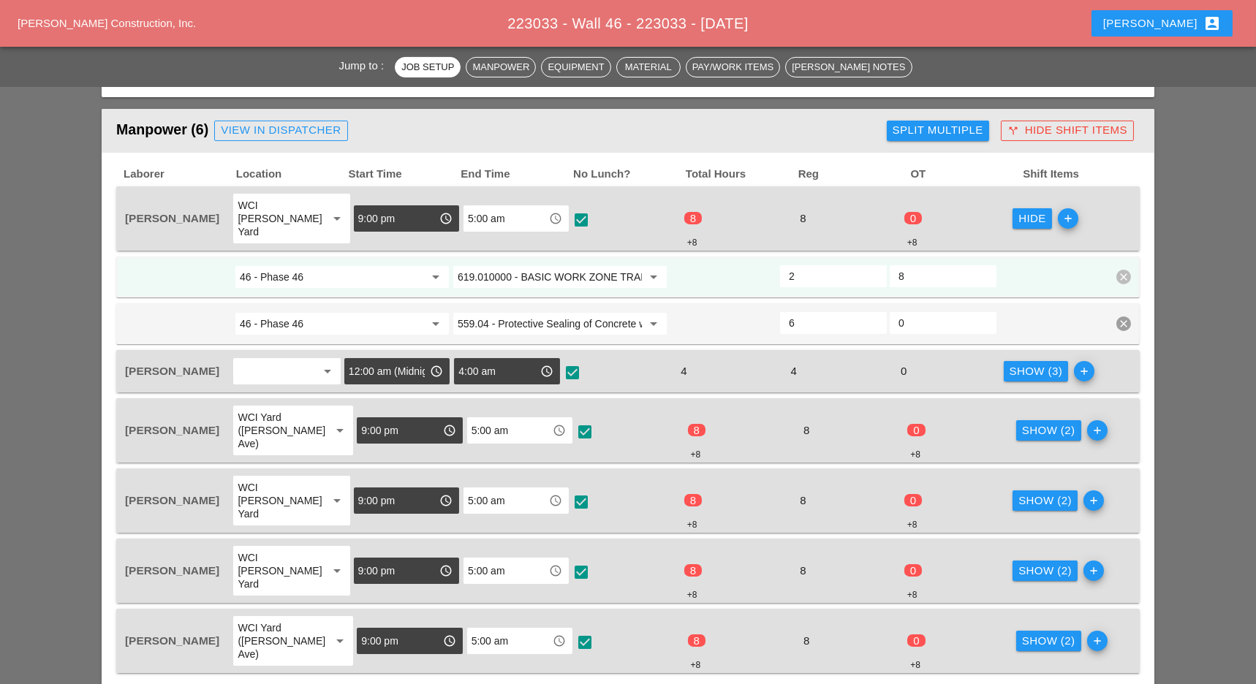
drag, startPoint x: 910, startPoint y: 257, endPoint x: 872, endPoint y: 258, distance: 38.0
click at [876, 264] on div "46 - Phase 46 arrow_drop_down 619.010000 - BASIC WORK ZONE TRAFFIC CONTROL arro…" at bounding box center [617, 277] width 987 height 26
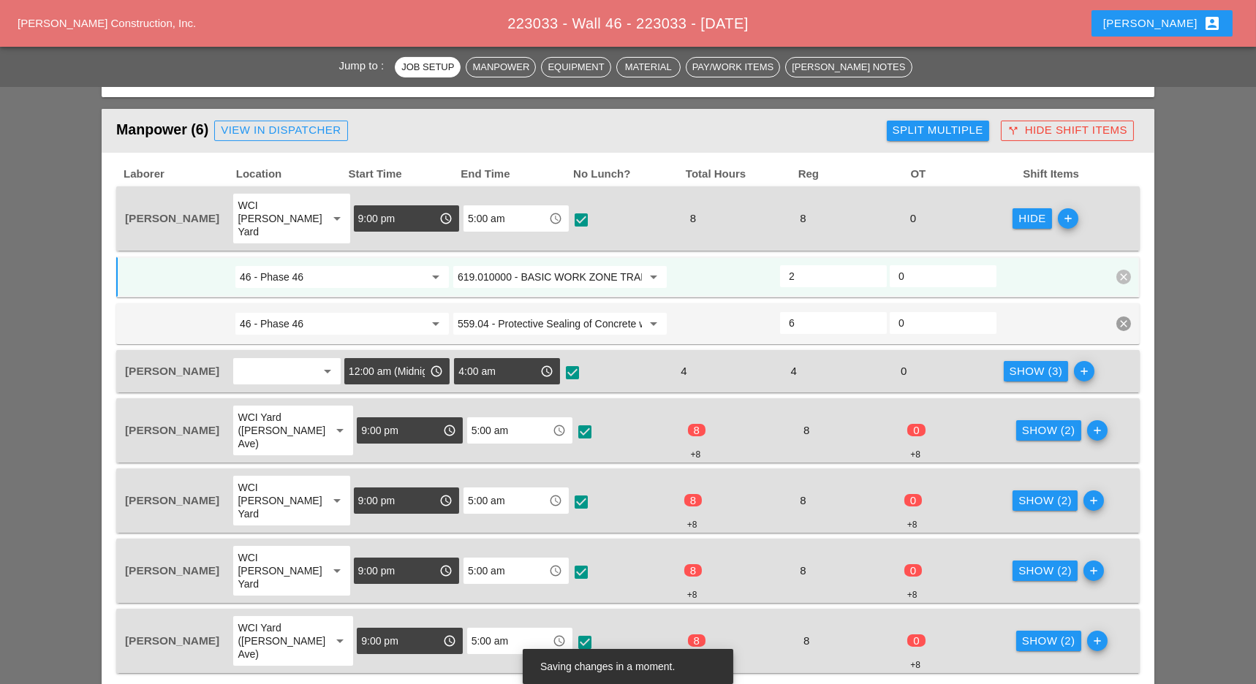
type input "0"
click at [1022, 423] on div "Show (2)" at bounding box center [1048, 431] width 53 height 17
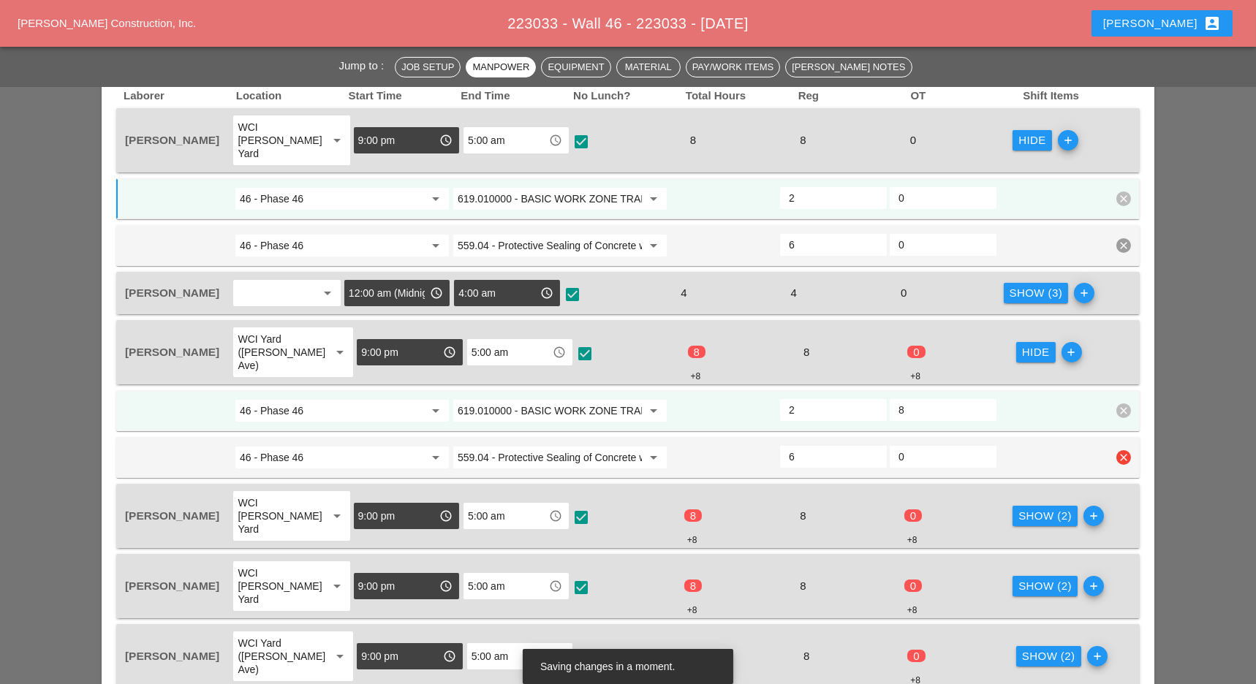
scroll to position [975, 0]
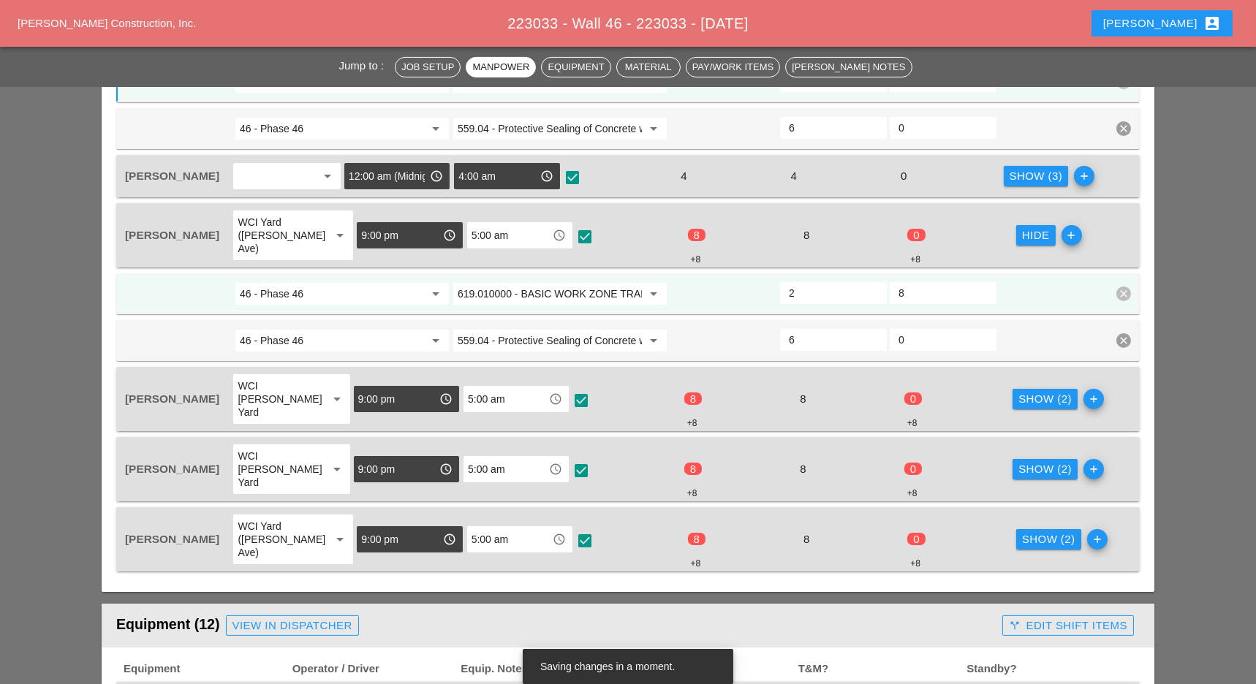
drag, startPoint x: 896, startPoint y: 262, endPoint x: 873, endPoint y: 257, distance: 23.2
click at [875, 281] on div "46 - Phase 46 arrow_drop_down 619.010000 - BASIC WORK ZONE TRAFFIC CONTROL arro…" at bounding box center [617, 294] width 987 height 26
type input "0"
click at [1019, 391] on div "Show (2)" at bounding box center [1044, 399] width 53 height 17
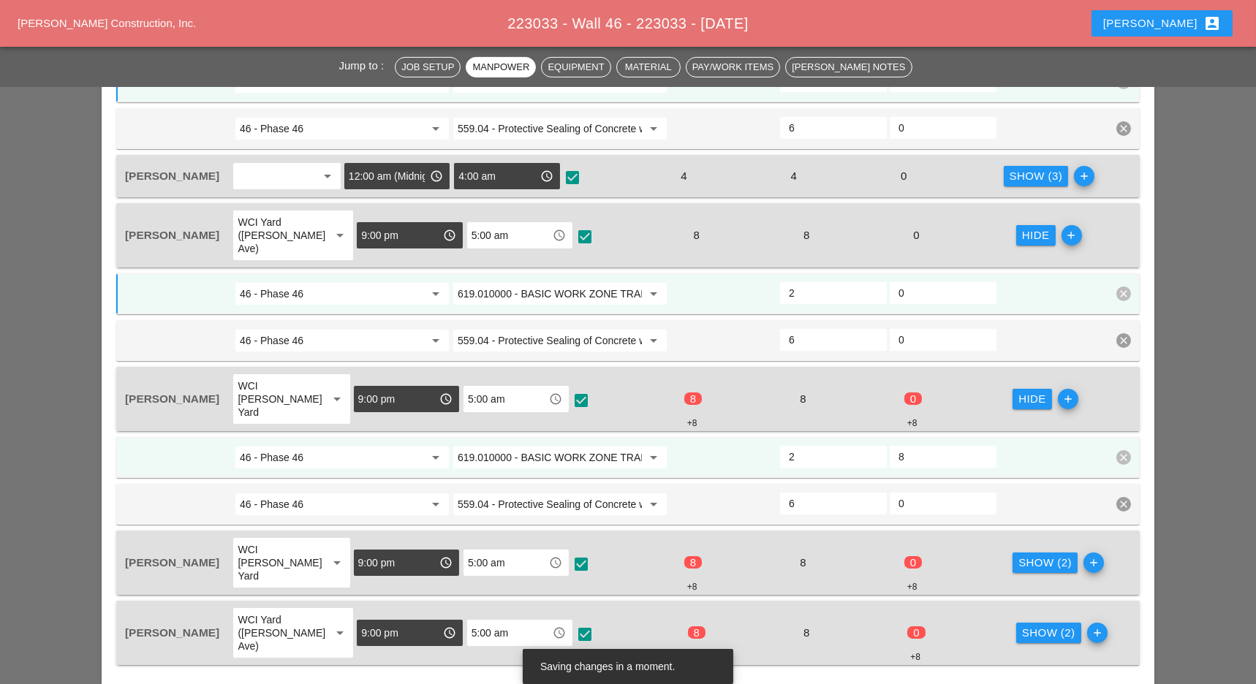
drag, startPoint x: 897, startPoint y: 412, endPoint x: 887, endPoint y: 408, distance: 10.9
click at [891, 446] on div "8" at bounding box center [943, 457] width 107 height 22
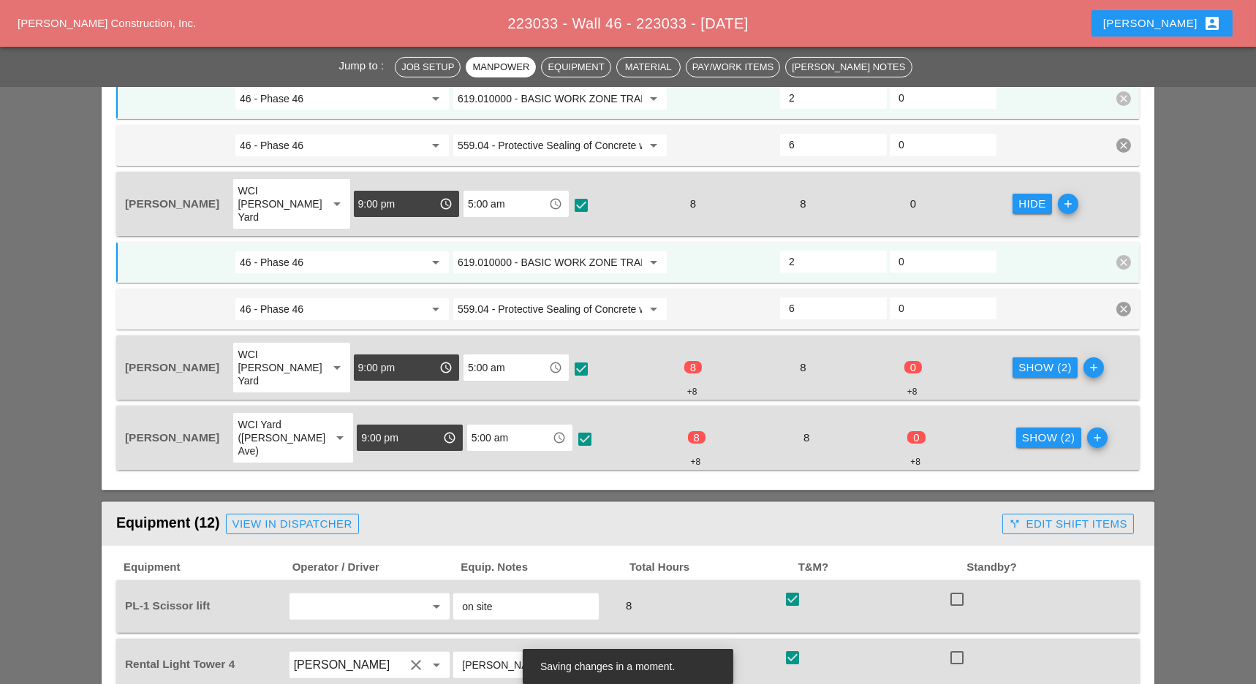
type input "0"
click at [1045, 360] on div "Show (2)" at bounding box center [1044, 368] width 53 height 17
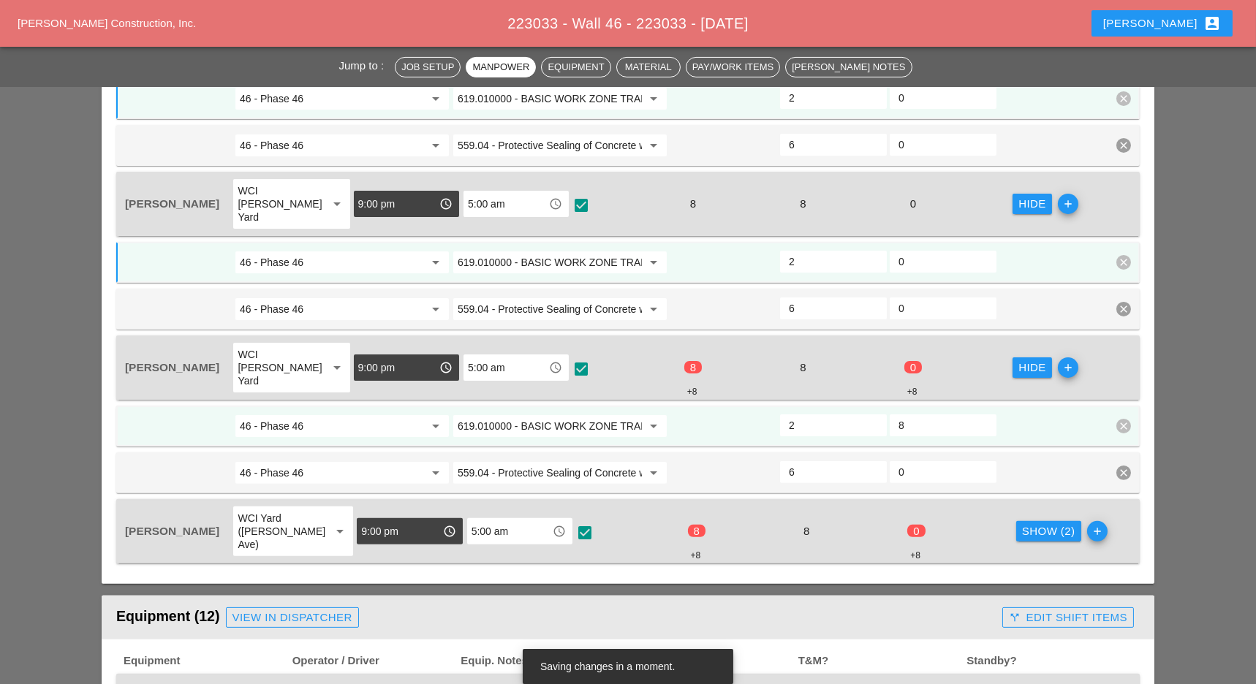
drag, startPoint x: 920, startPoint y: 363, endPoint x: 891, endPoint y: 360, distance: 28.7
click at [892, 415] on div "8" at bounding box center [943, 426] width 107 height 22
type input "0"
click at [1022, 523] on div "Show (2)" at bounding box center [1048, 531] width 53 height 17
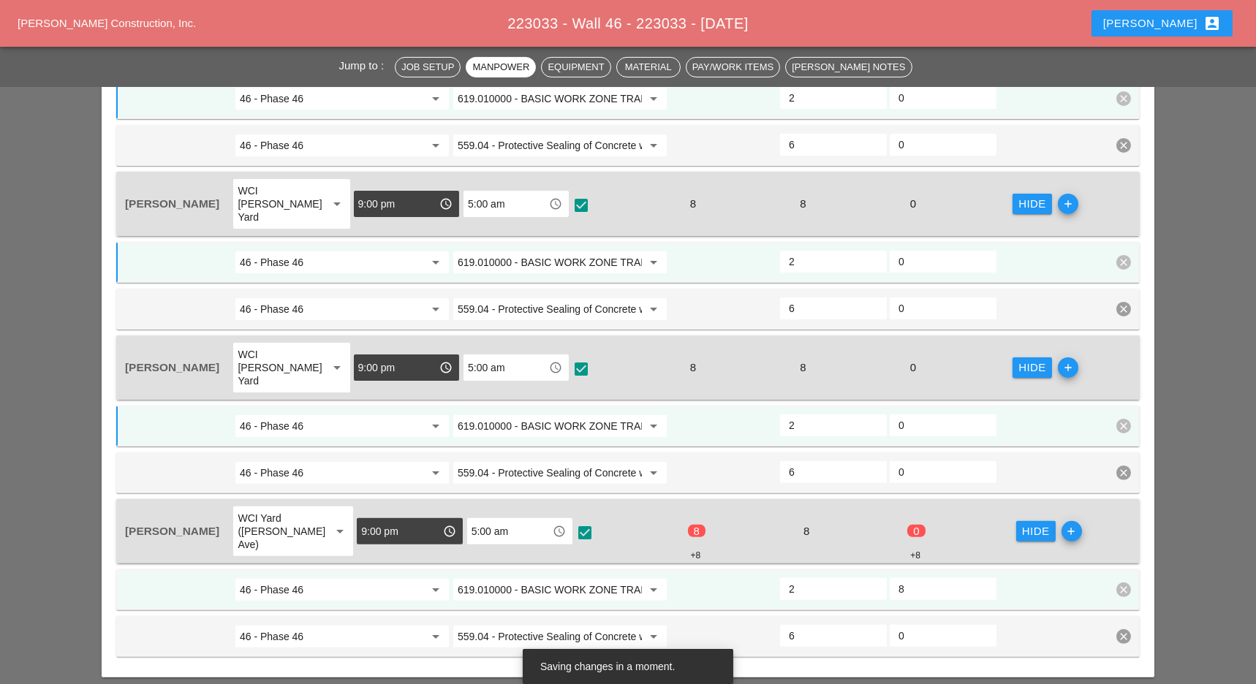
drag, startPoint x: 902, startPoint y: 501, endPoint x: 883, endPoint y: 499, distance: 19.1
click at [885, 570] on div "46 - Phase 46 arrow_drop_down 619.010000 - BASIC WORK ZONE TRAFFIC CONTROL arro…" at bounding box center [627, 590] width 1023 height 41
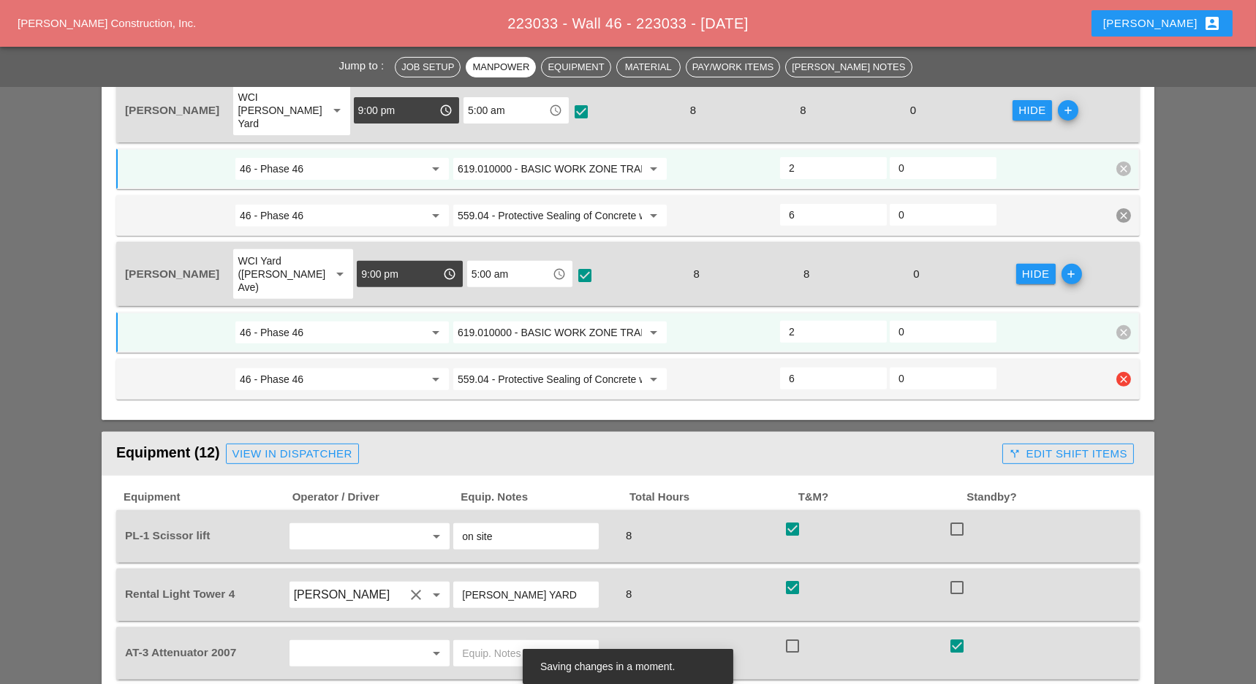
scroll to position [1657, 0]
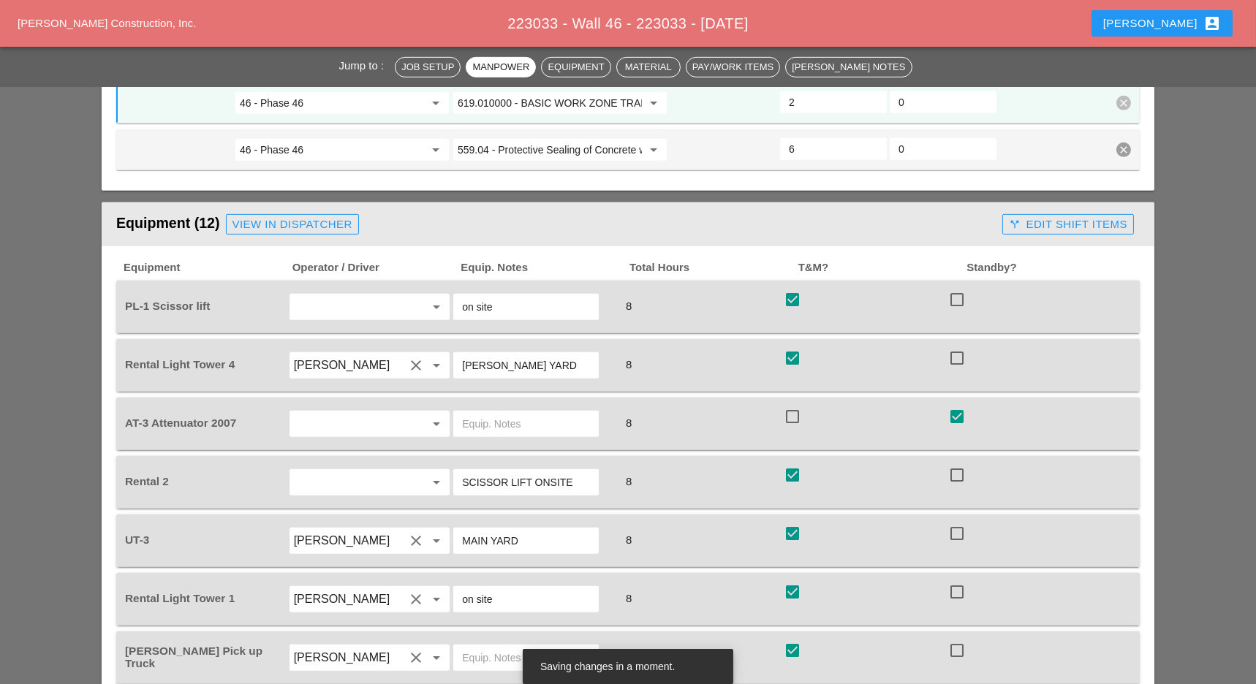
type input "0"
click at [1075, 216] on div "call_split Edit Shift Items" at bounding box center [1068, 224] width 118 height 17
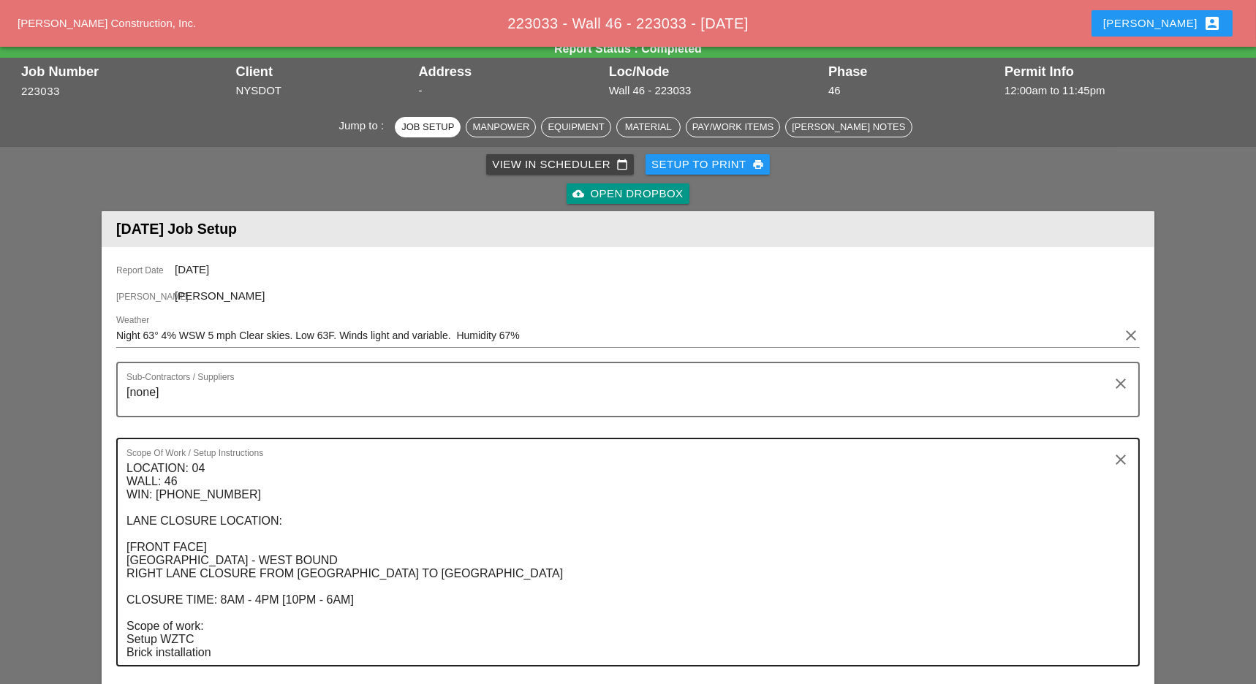
scroll to position [0, 0]
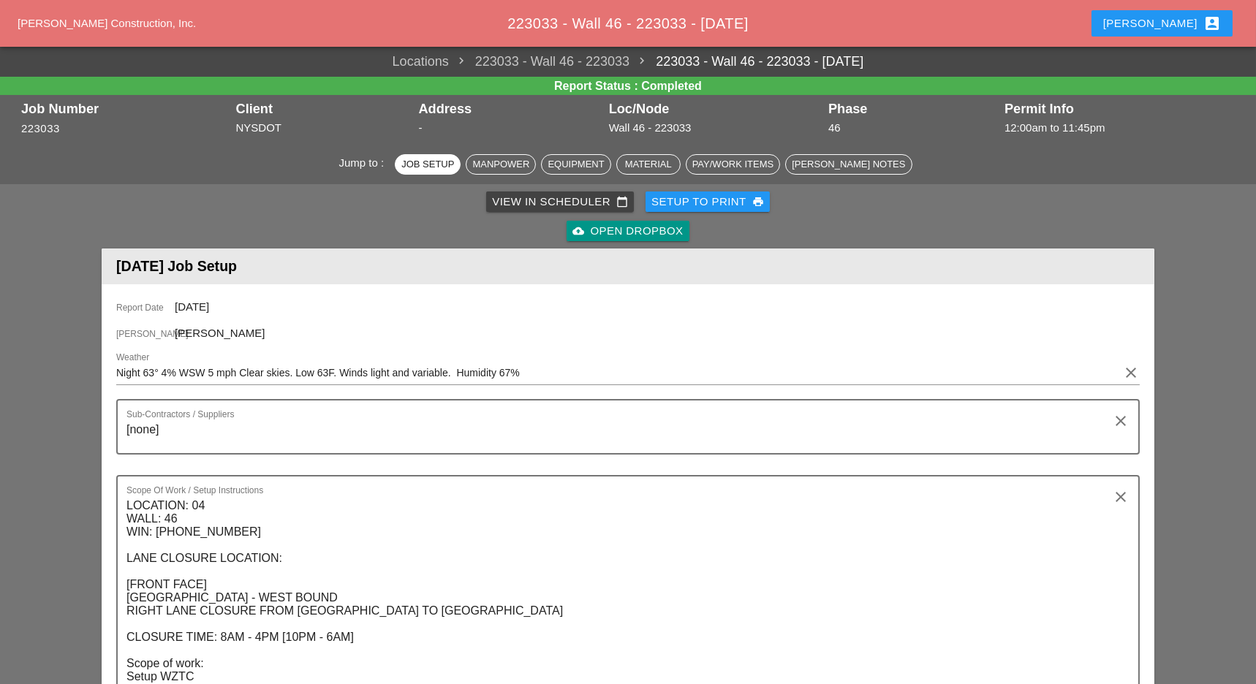
click at [531, 200] on div "View in Scheduler calendar_today" at bounding box center [560, 202] width 136 height 17
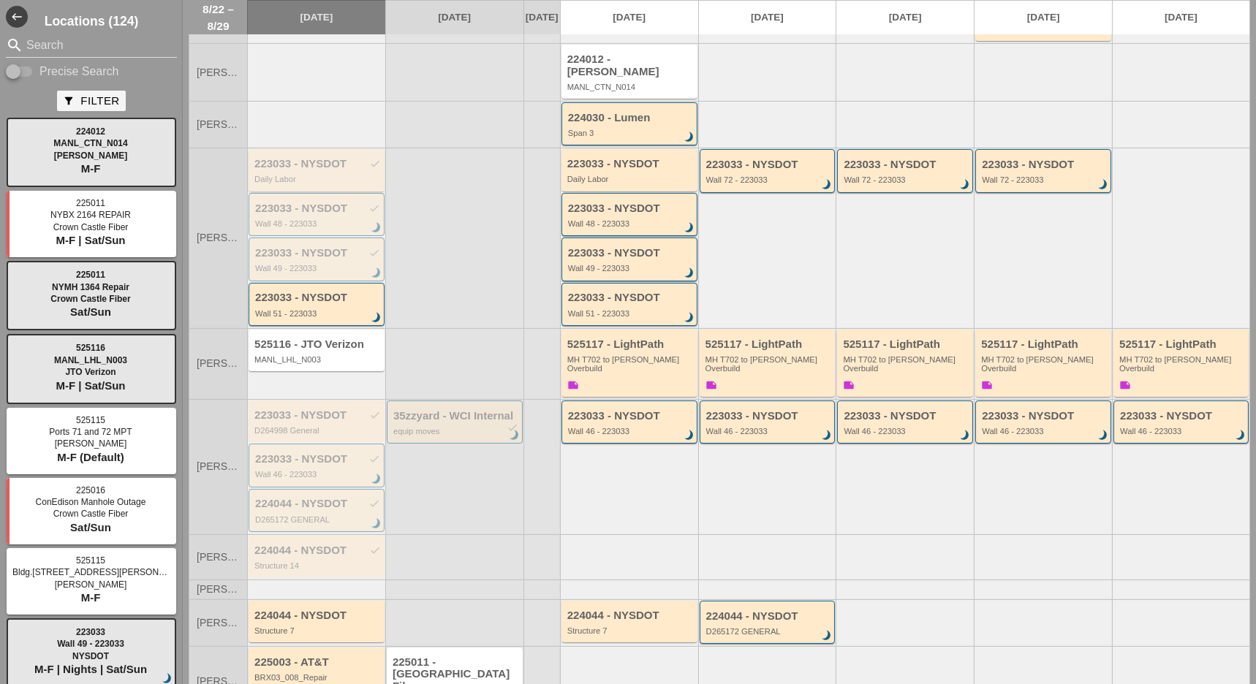
scroll to position [286, 0]
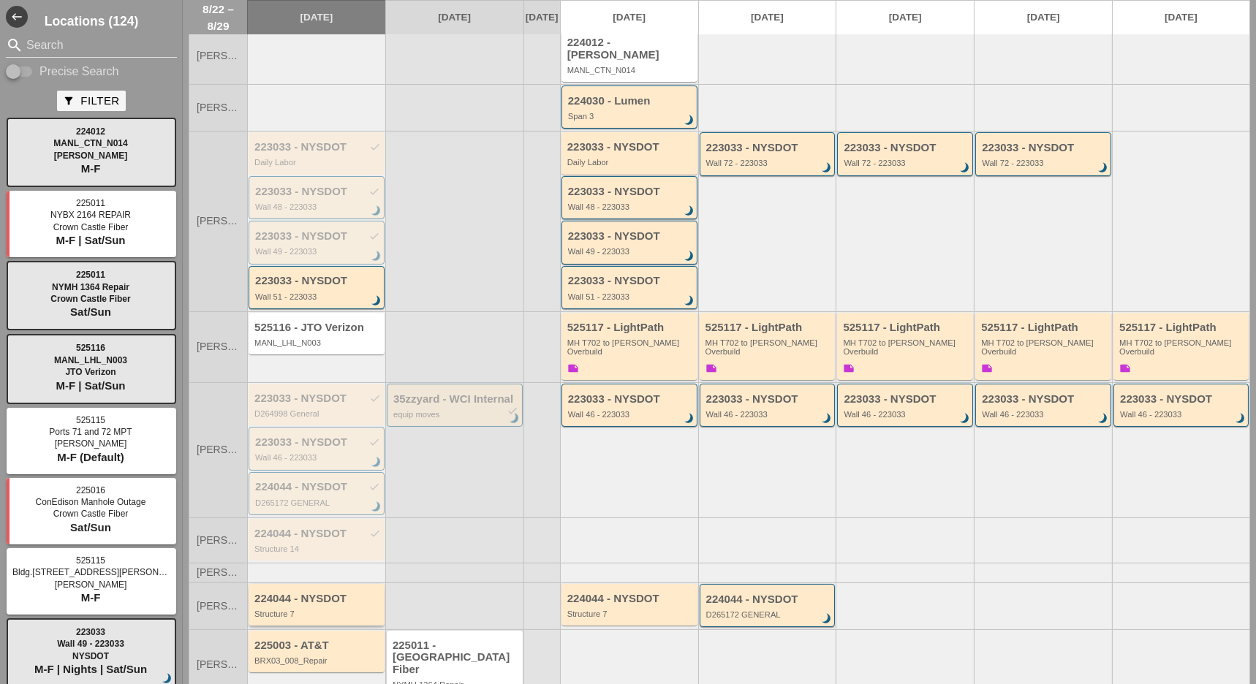
click at [311, 610] on div "Structure 7" at bounding box center [317, 614] width 126 height 9
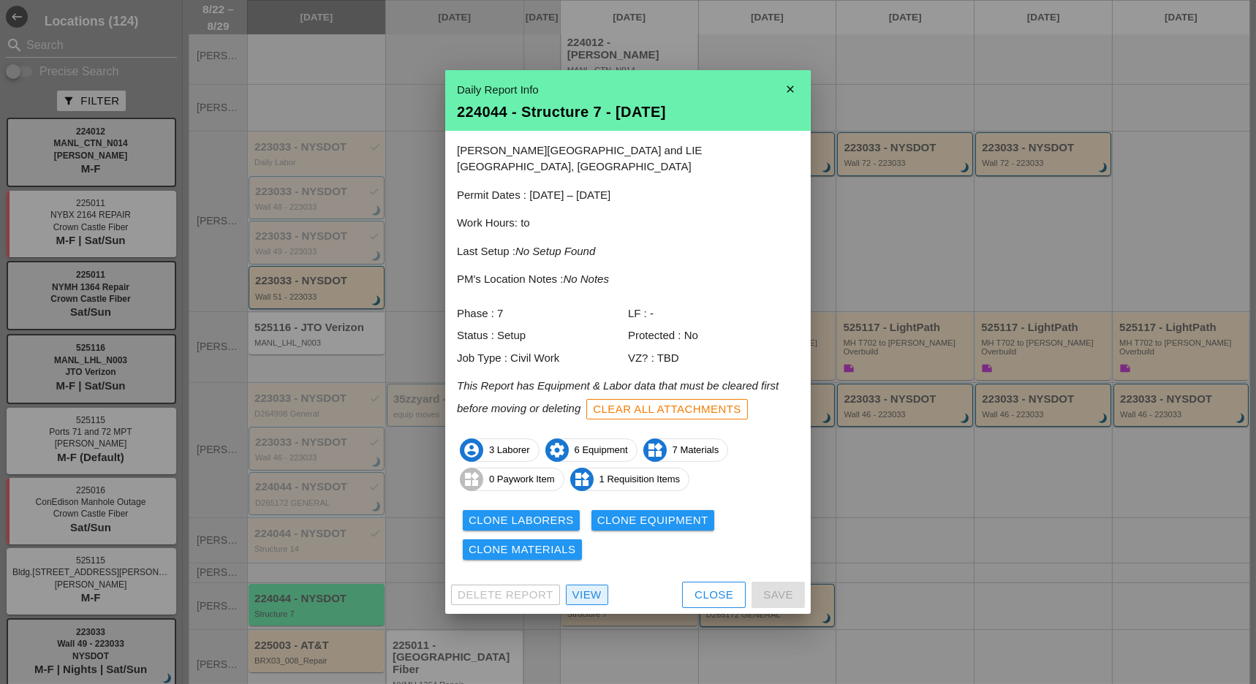
drag, startPoint x: 586, startPoint y: 586, endPoint x: 633, endPoint y: 569, distance: 49.7
click at [587, 587] on div "View" at bounding box center [586, 595] width 29 height 17
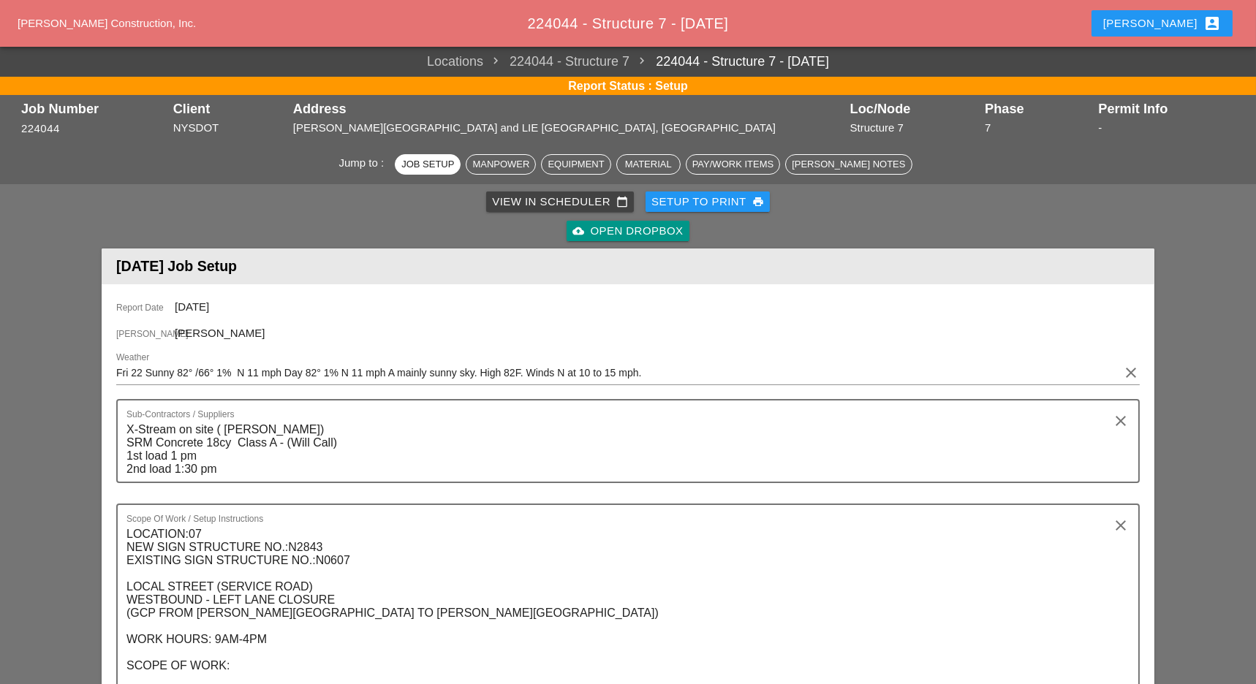
scroll to position [682, 0]
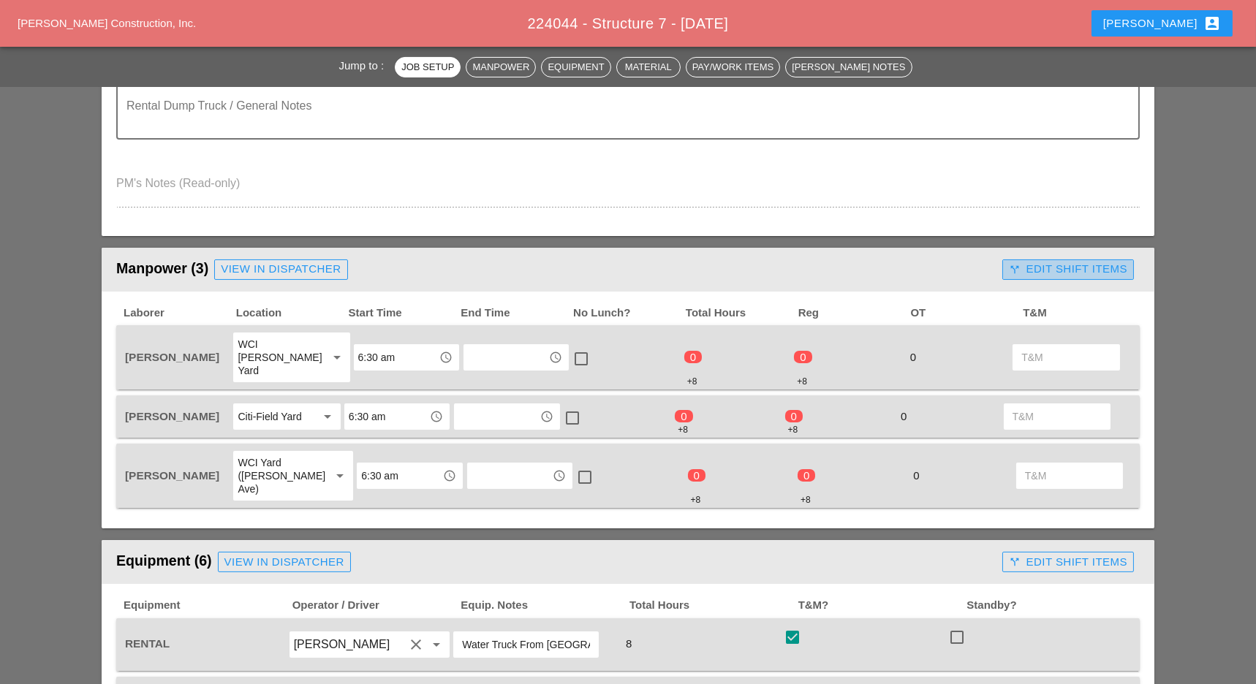
click at [1081, 265] on div "call_split Edit Shift Items" at bounding box center [1068, 269] width 118 height 17
